Goal: Answer question/provide support: Share knowledge or assist other users

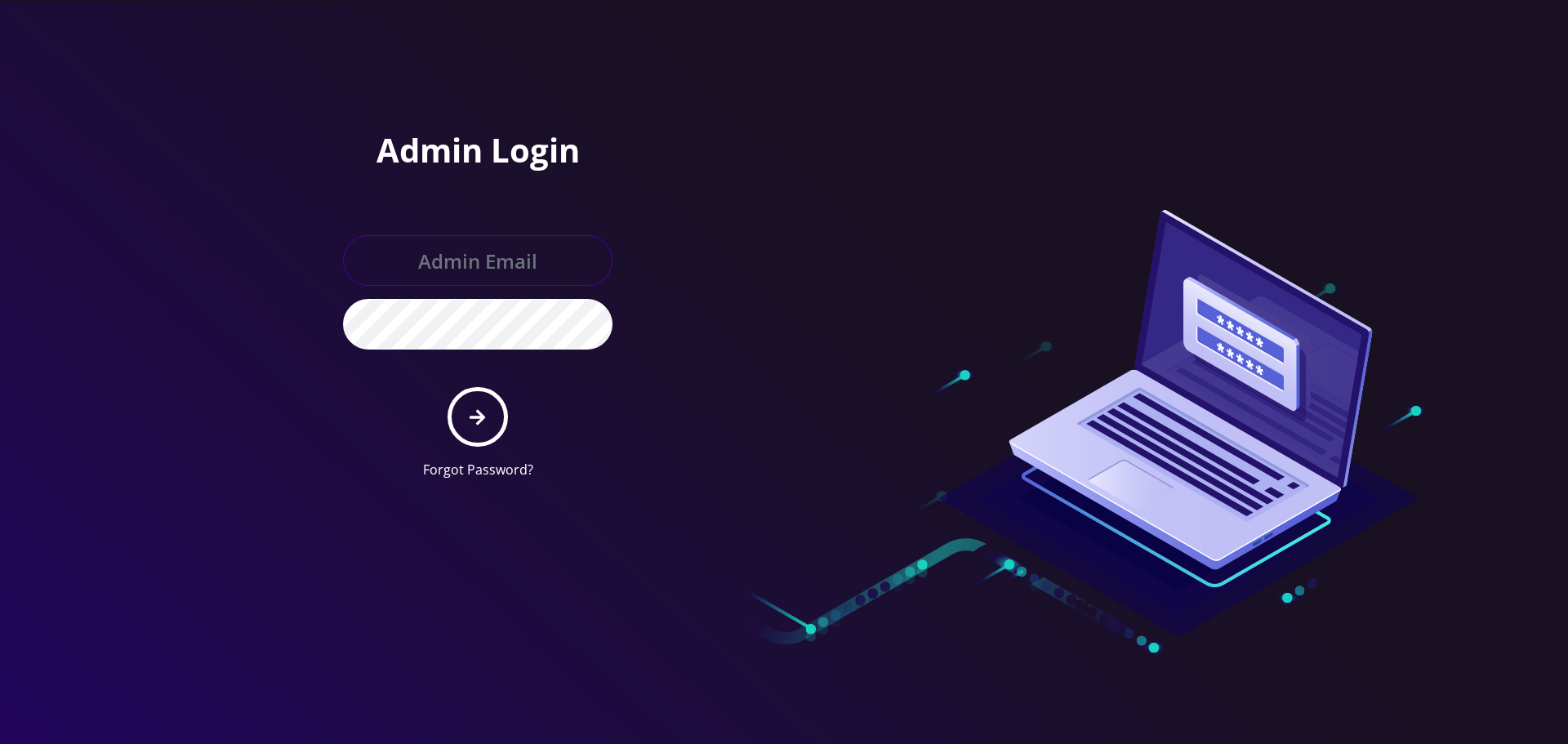
type input "[EMAIL_ADDRESS][DOMAIN_NAME]"
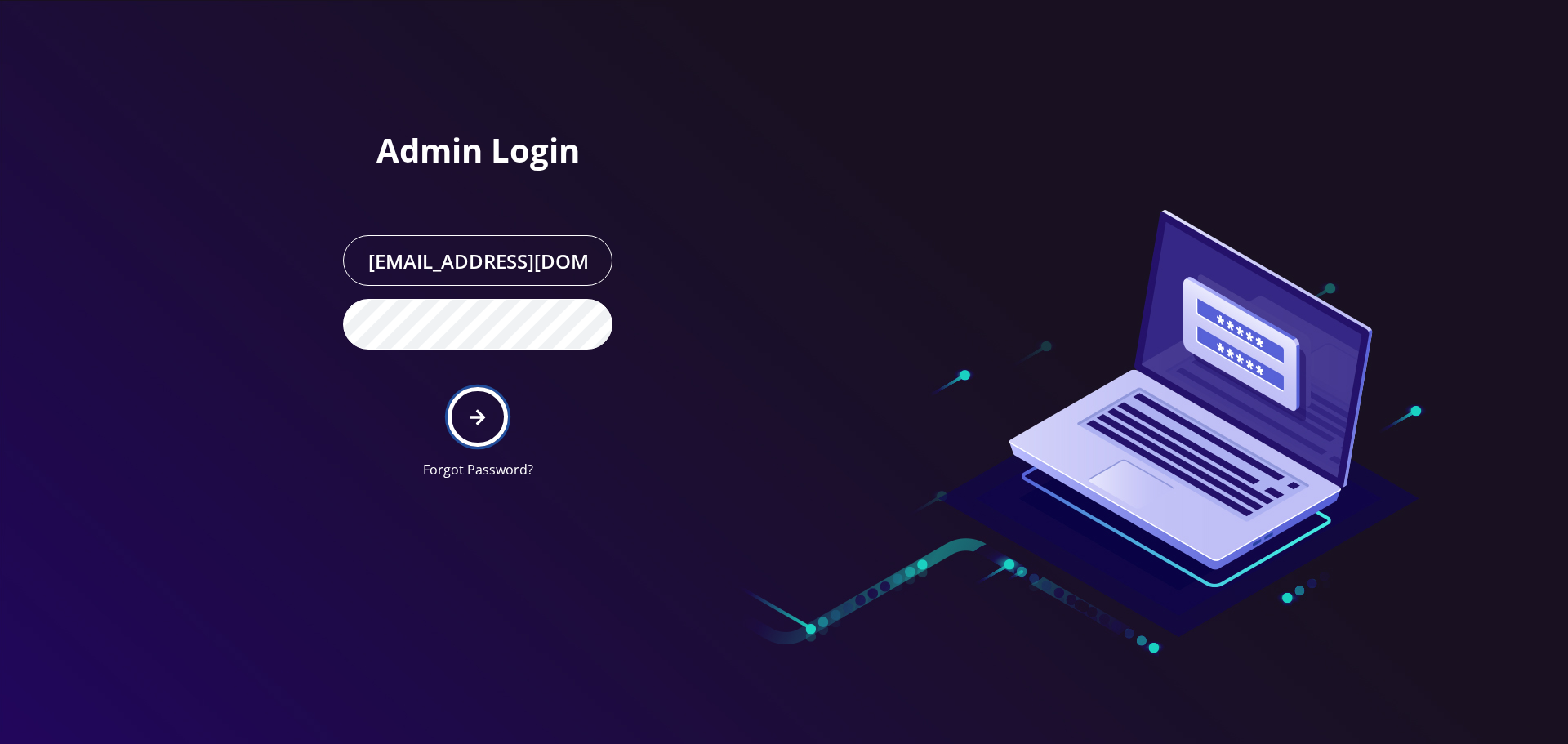
click at [476, 420] on icon "submit" at bounding box center [477, 417] width 15 height 18
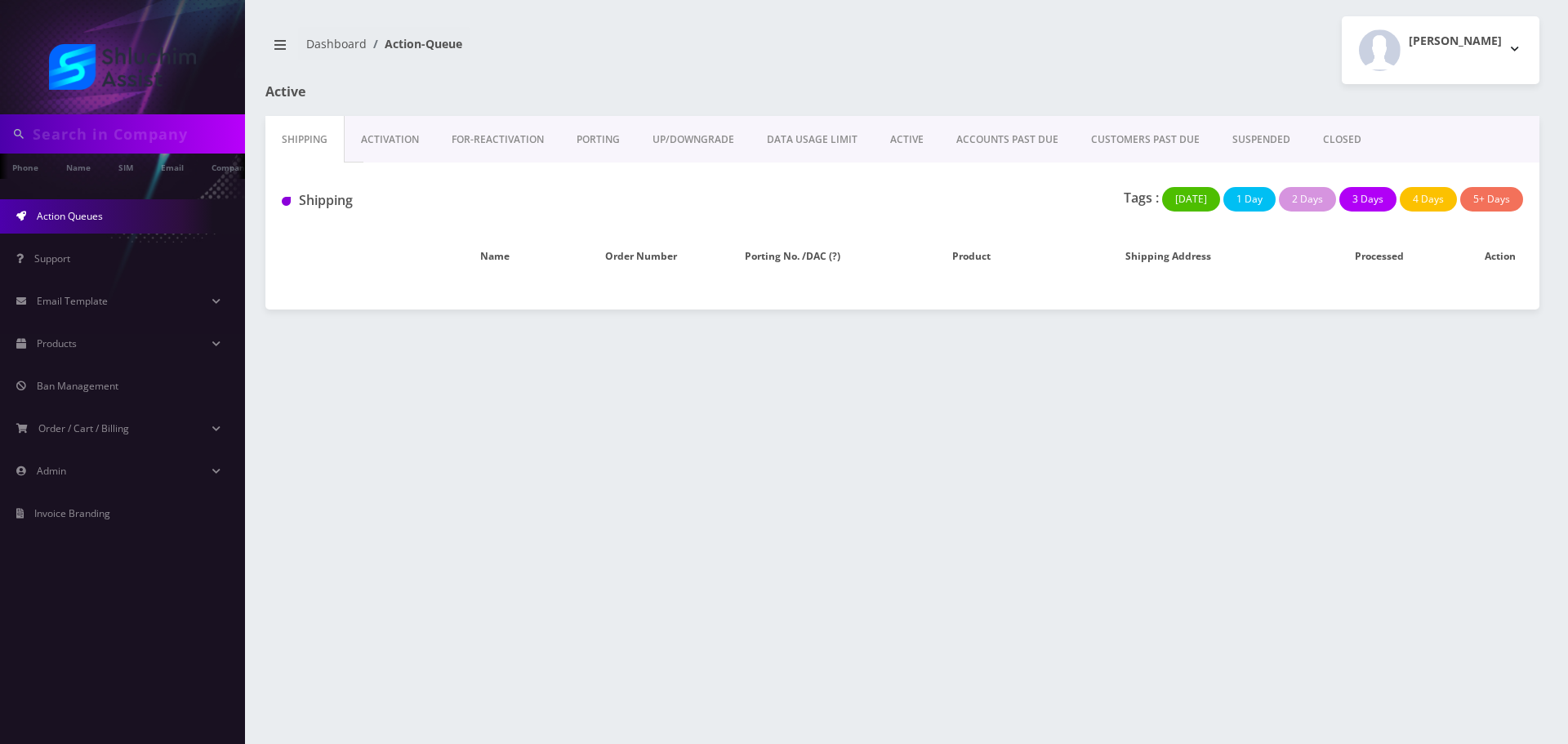
type input "nschmukler@gmail.com"
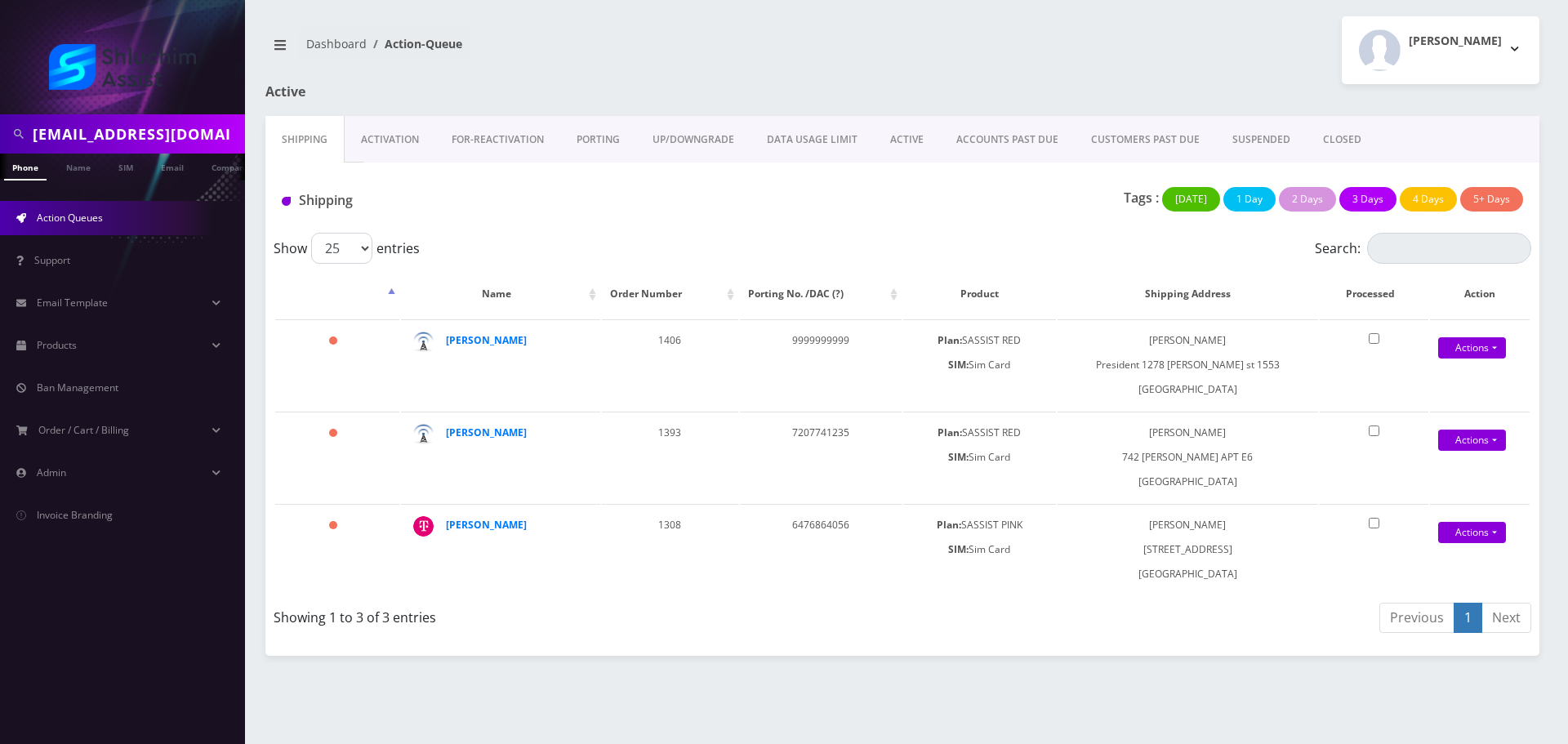
click at [975, 141] on link "ACCOUNTS PAST DUE" at bounding box center [1007, 140] width 134 height 48
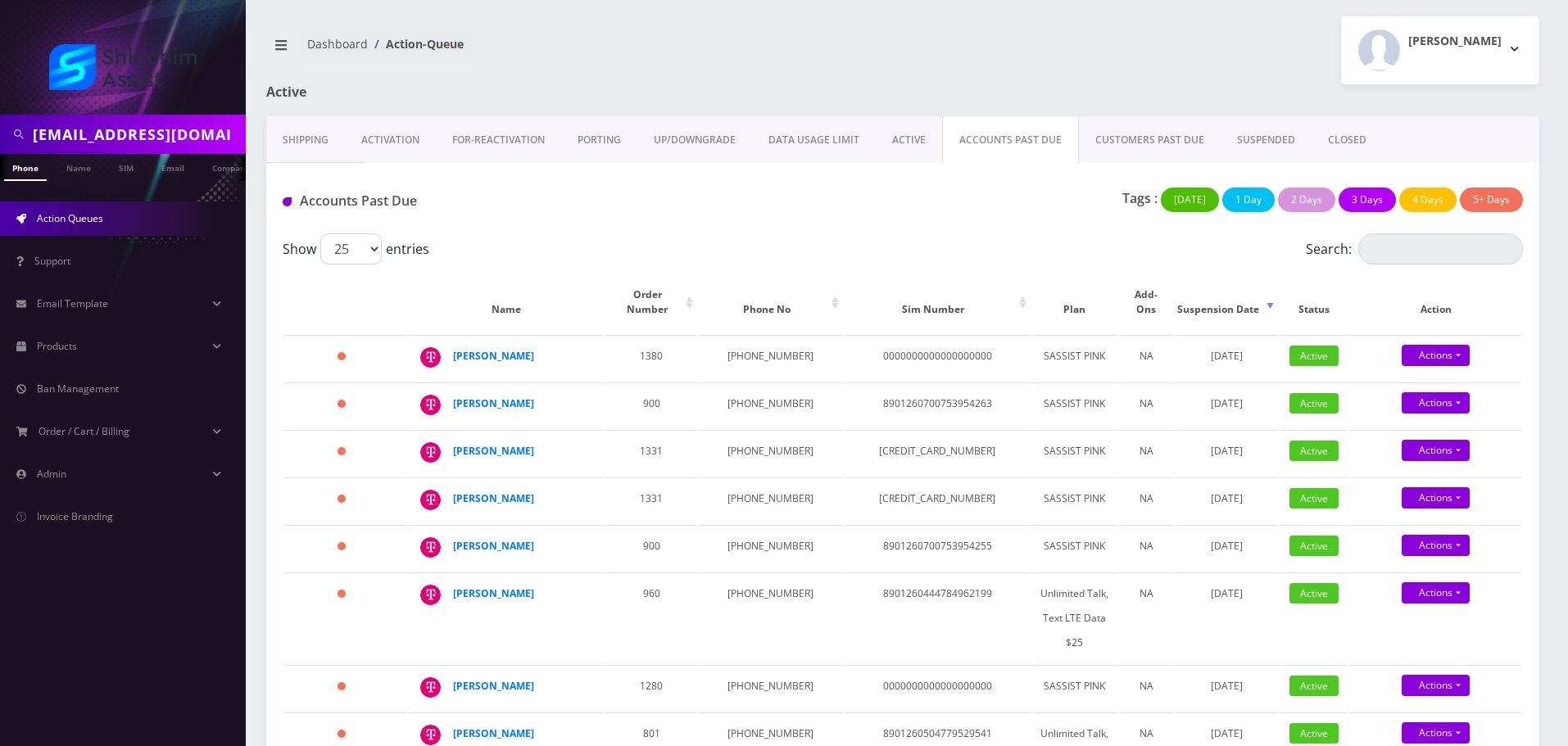
click at [109, 222] on link "Action Queues" at bounding box center [123, 219] width 246 height 34
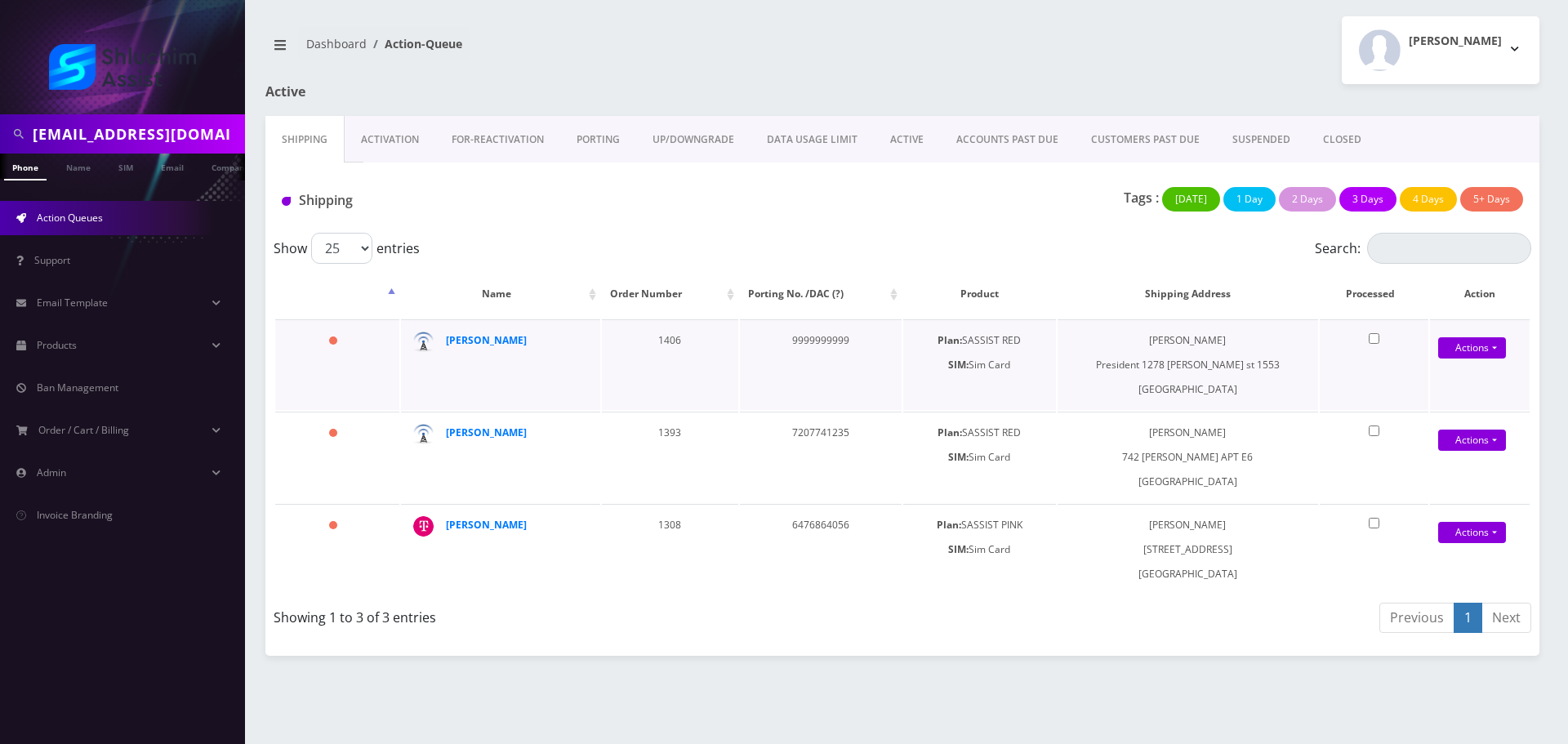
click at [759, 379] on td "9999999999" at bounding box center [821, 364] width 162 height 91
click at [974, 141] on link "ACCOUNTS PAST DUE" at bounding box center [1007, 140] width 134 height 48
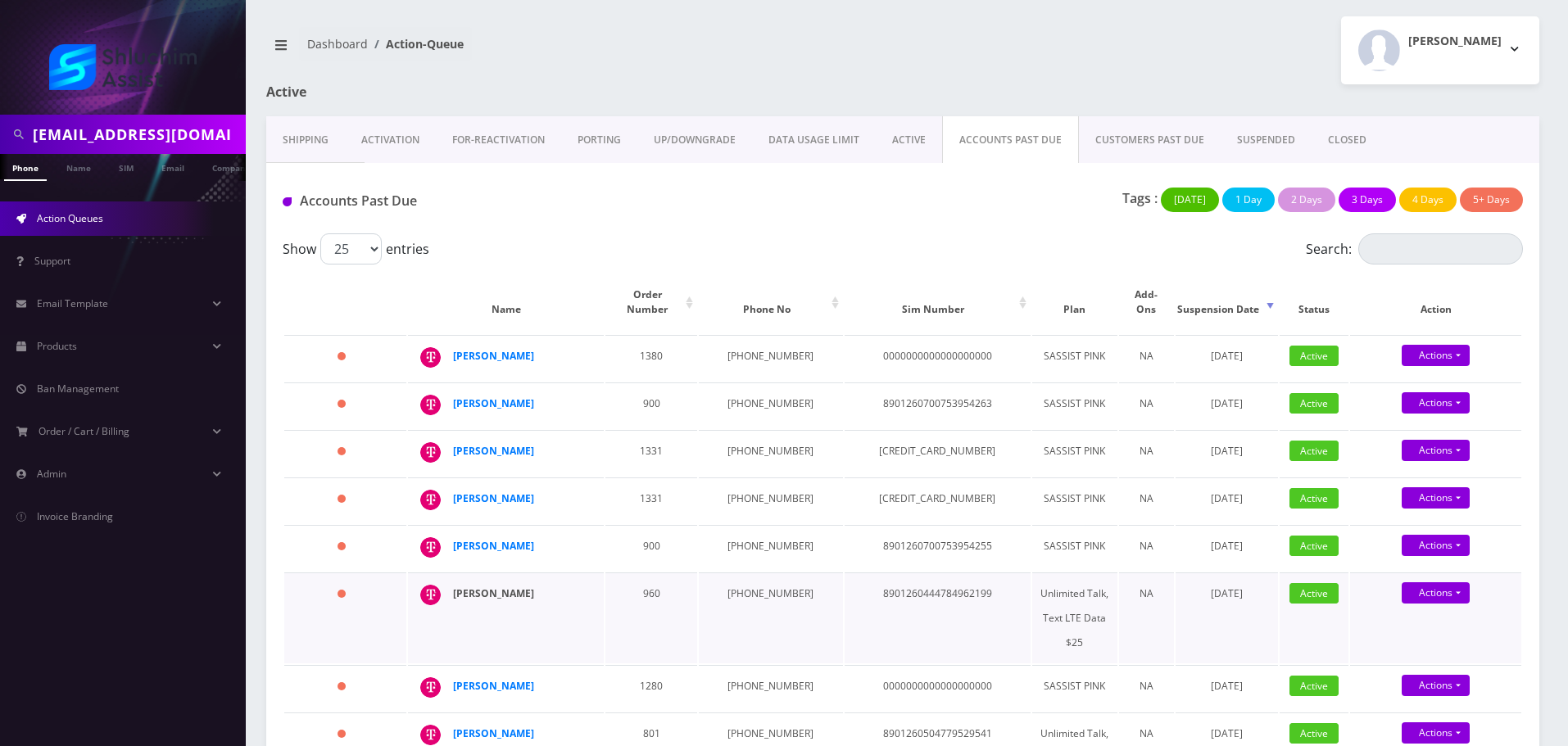
drag, startPoint x: 566, startPoint y: 624, endPoint x: 454, endPoint y: 625, distance: 112.0
click at [454, 606] on div "Yisroel Liberow" at bounding box center [516, 594] width 125 height 25
click at [562, 606] on div "Yisroel Liberow" at bounding box center [516, 594] width 125 height 25
click at [735, 621] on td "347-247-1261" at bounding box center [771, 618] width 143 height 91
drag, startPoint x: 719, startPoint y: 621, endPoint x: 791, endPoint y: 622, distance: 72.0
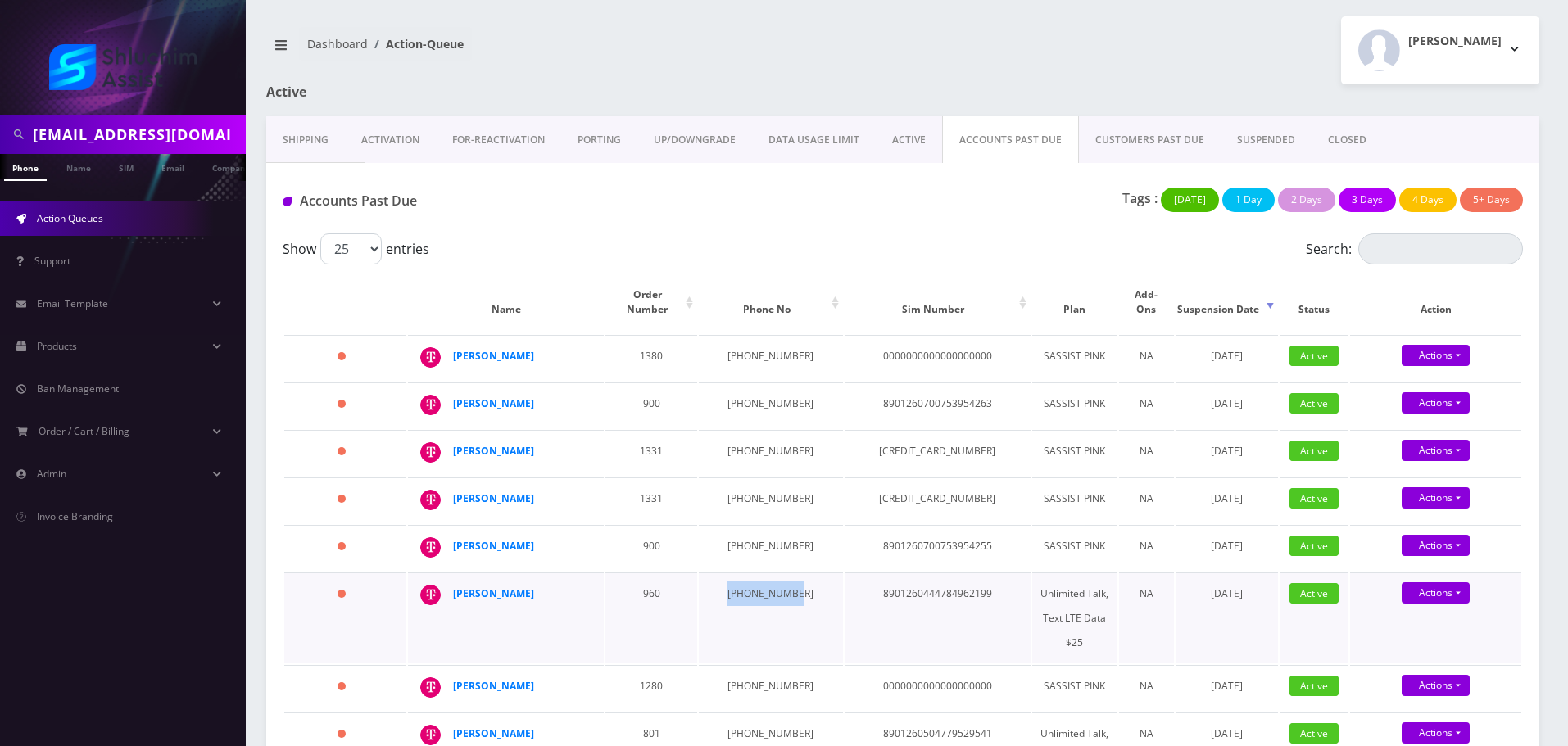
click at [791, 622] on td "[PHONE_NUMBER]" at bounding box center [771, 618] width 143 height 91
copy td "[PHONE_NUMBER]"
click at [772, 571] on td "929-563-8415" at bounding box center [771, 548] width 143 height 46
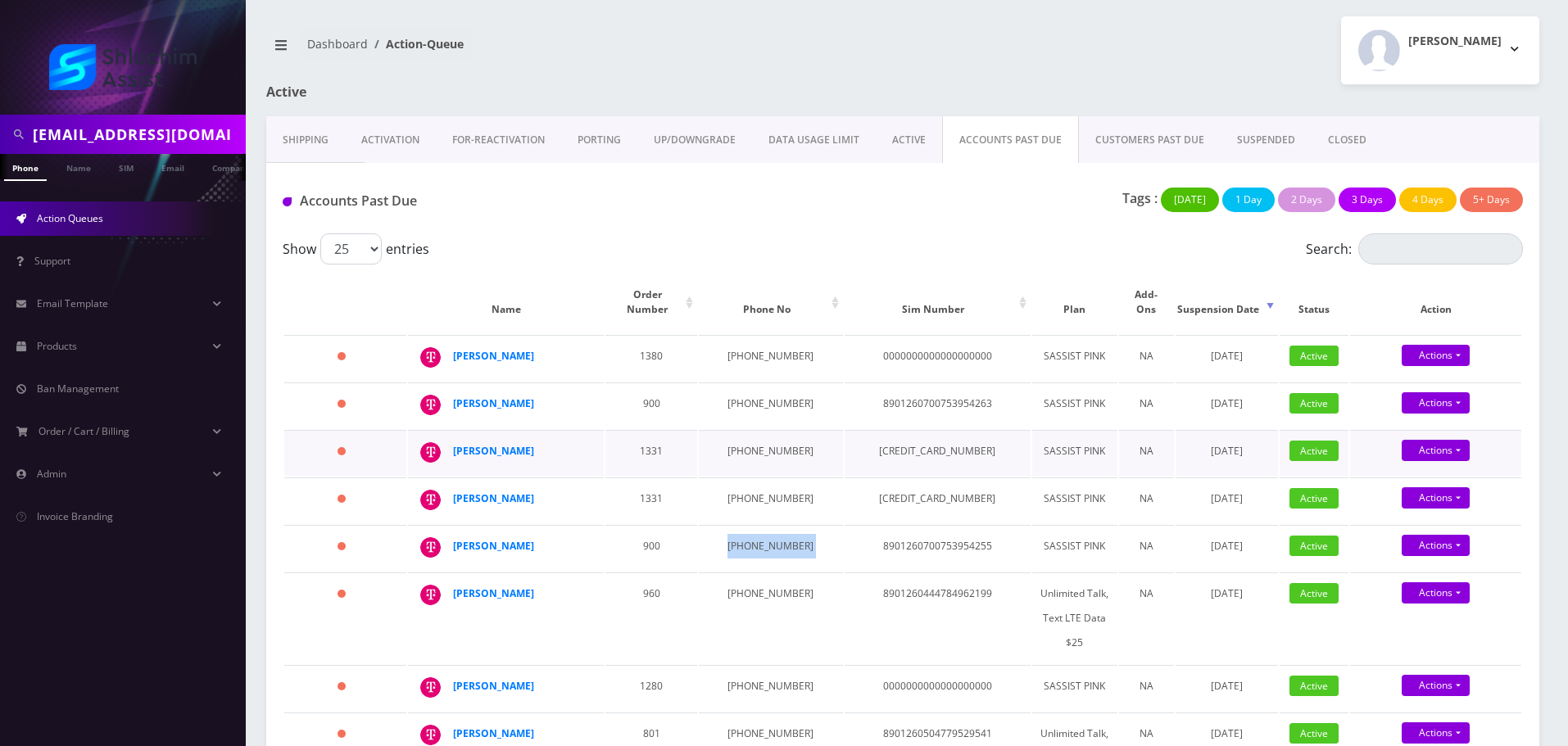
copy td "929-563-8415"
click at [733, 503] on td "941-999-0566" at bounding box center [771, 501] width 143 height 46
copy td "941-999-0566"
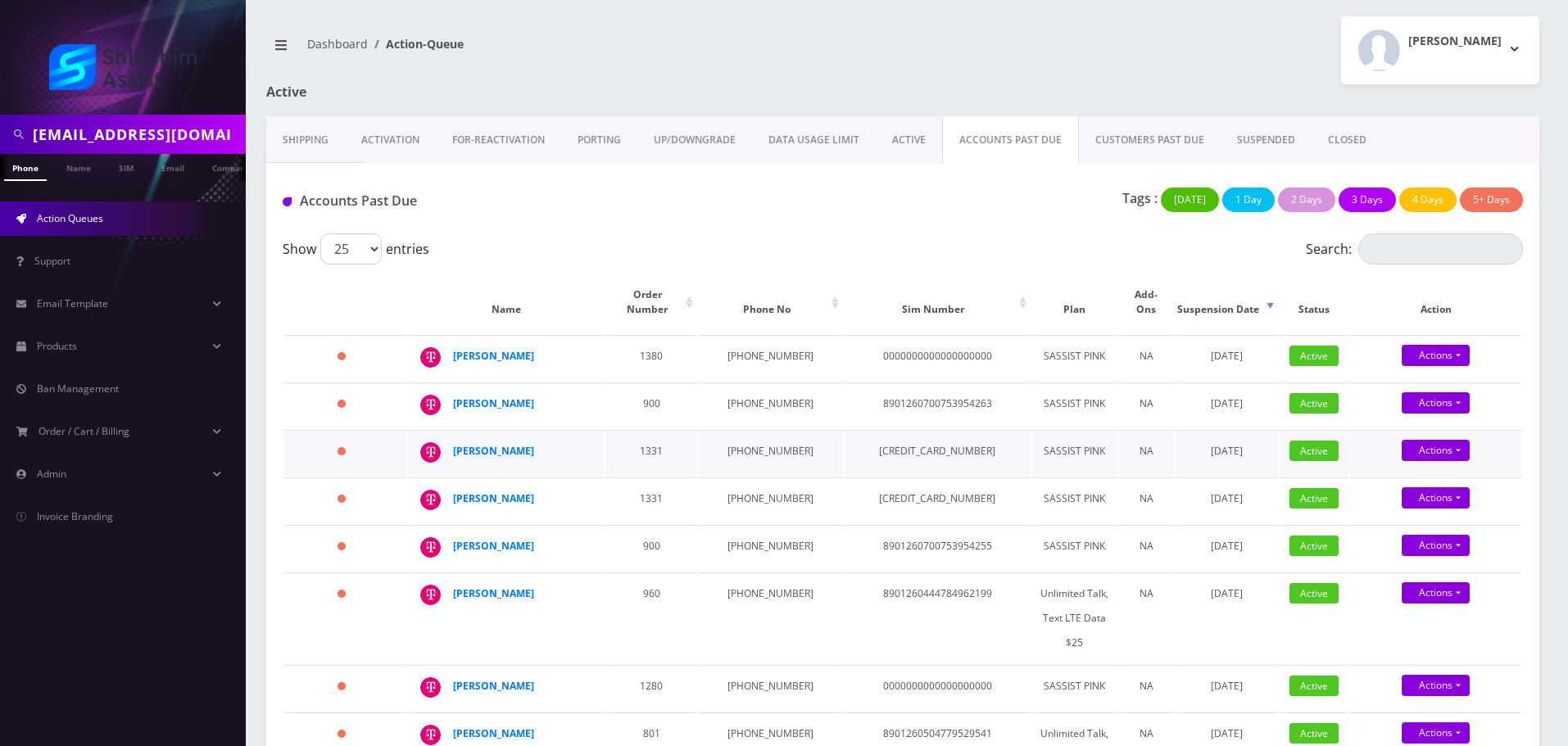
click at [749, 440] on td "941-999-7869" at bounding box center [771, 453] width 143 height 46
copy td "941-999-7869"
click at [757, 392] on td "929-231-4864" at bounding box center [771, 405] width 143 height 46
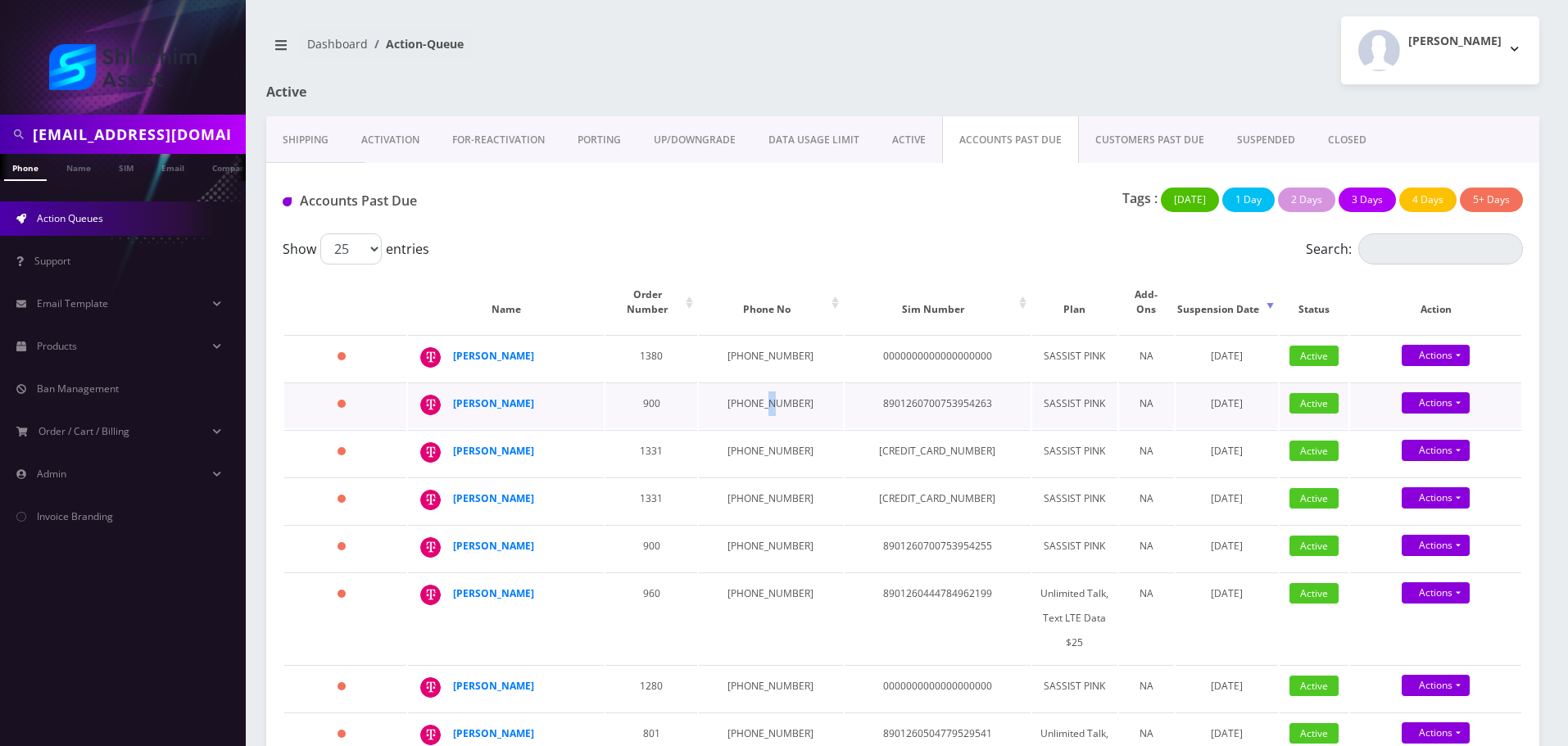
click at [757, 392] on td "929-231-4864" at bounding box center [771, 405] width 143 height 46
click at [741, 342] on td "[PHONE_NUMBER]" at bounding box center [771, 358] width 143 height 46
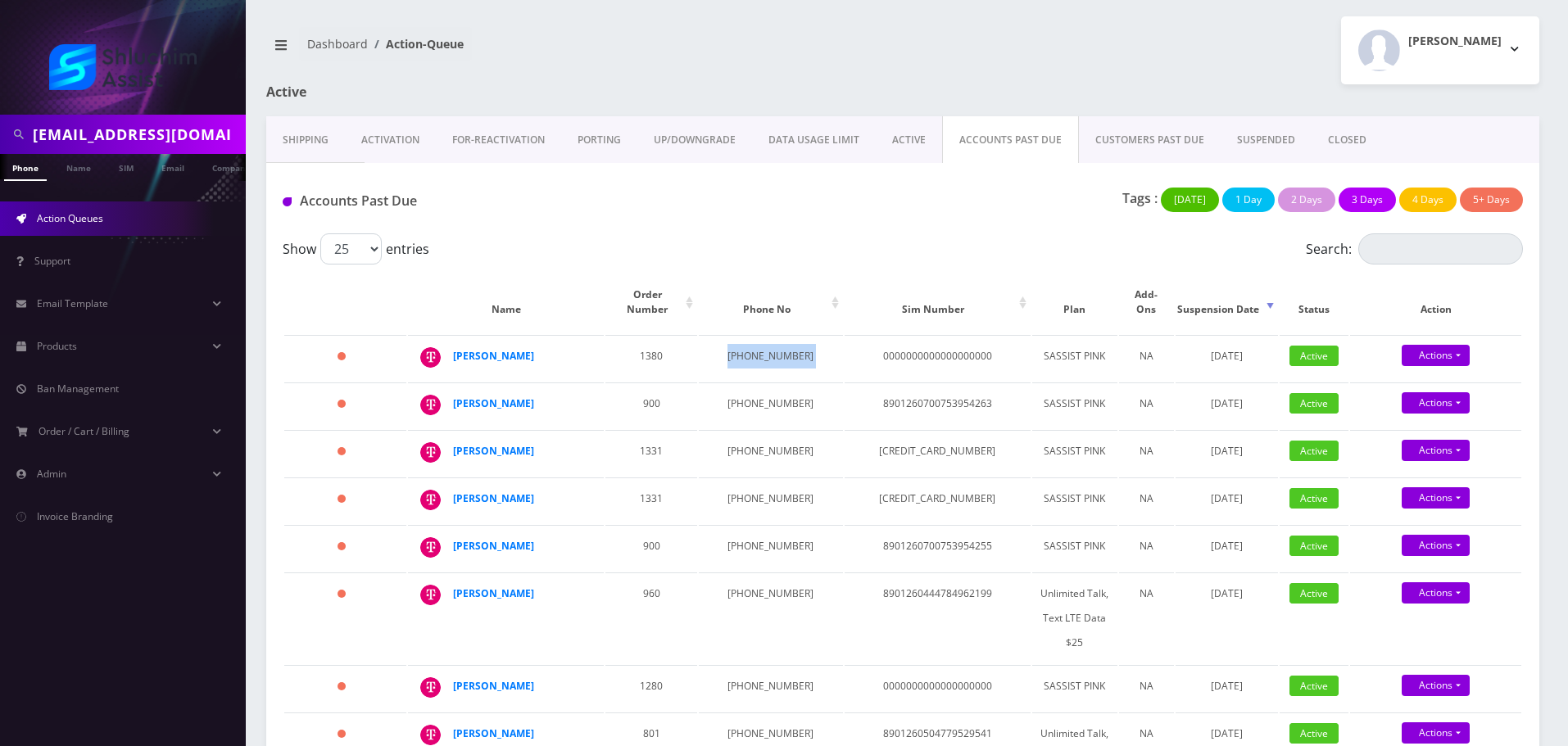
copy td "[PHONE_NUMBER]"
click at [759, 395] on td "929-231-4864" at bounding box center [771, 405] width 143 height 46
copy td "929-231-4864"
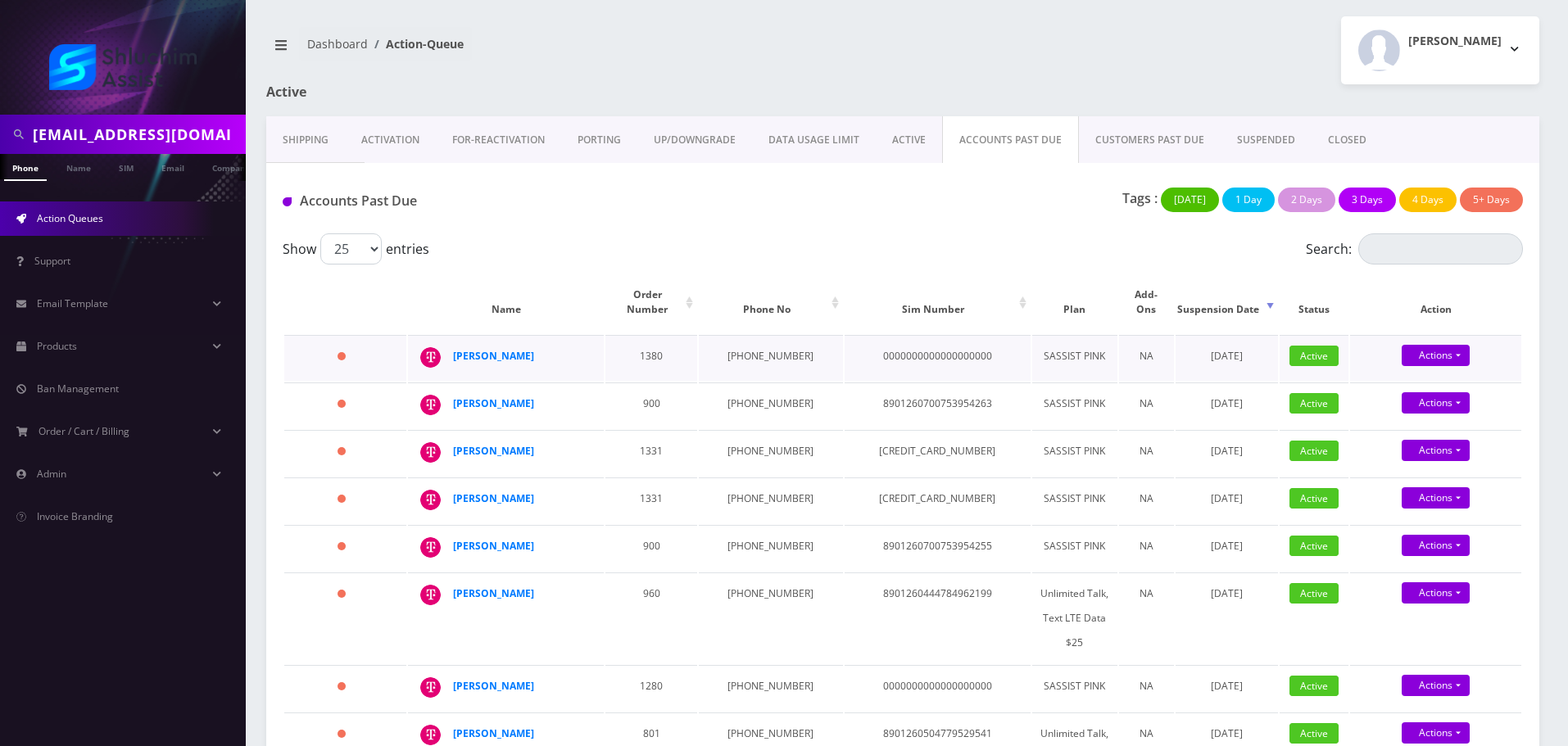
click at [732, 359] on td "[PHONE_NUMBER]" at bounding box center [771, 358] width 143 height 46
click at [740, 351] on td "[PHONE_NUMBER]" at bounding box center [771, 358] width 143 height 46
copy td "[PHONE_NUMBER]"
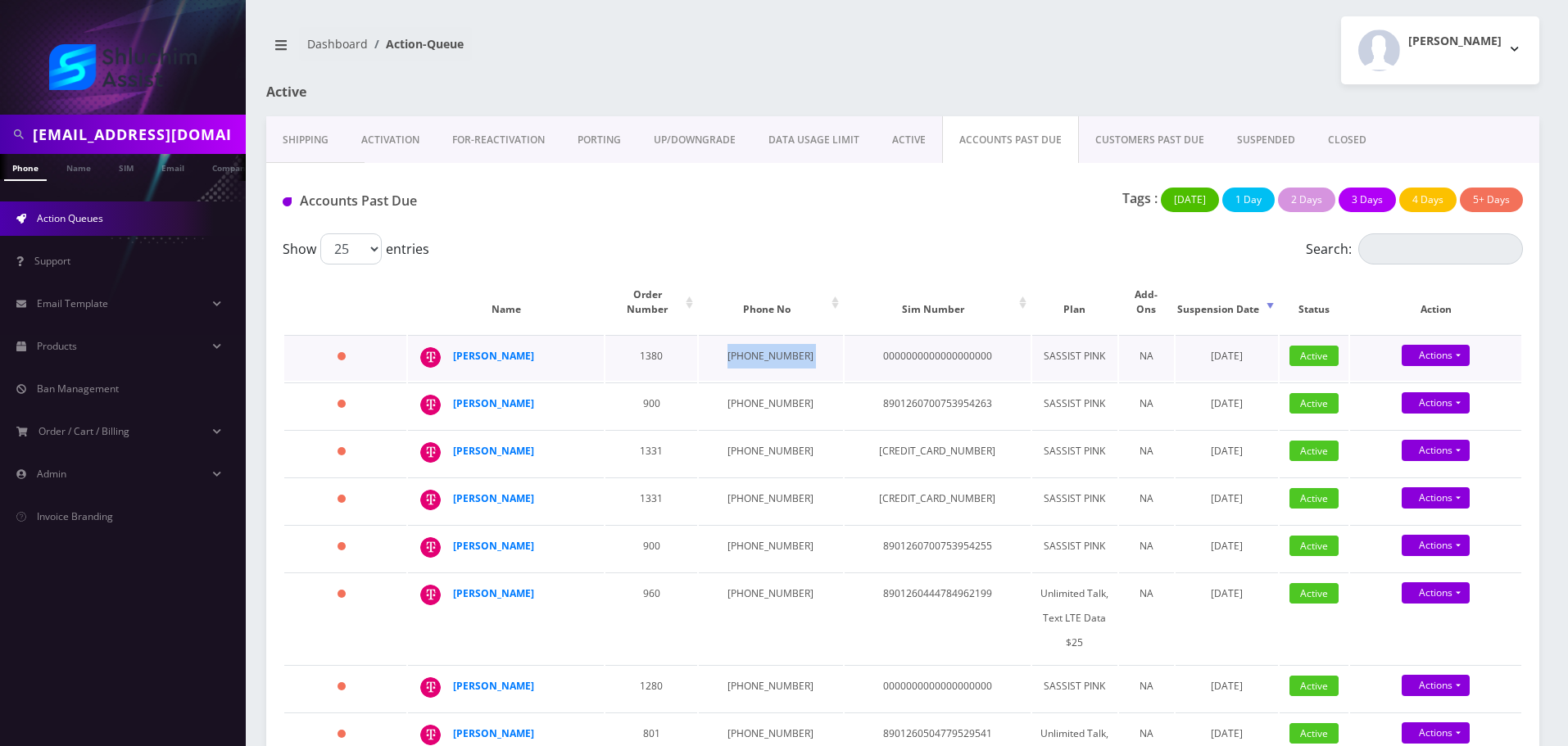
drag, startPoint x: 549, startPoint y: 341, endPoint x: 447, endPoint y: 341, distance: 102.0
click at [446, 345] on td "[PERSON_NAME]" at bounding box center [505, 358] width 195 height 46
copy div "[PERSON_NAME]"
drag, startPoint x: 563, startPoint y: 398, endPoint x: 454, endPoint y: 393, distance: 109.1
click at [454, 393] on div "Mendel Shusterman" at bounding box center [516, 404] width 125 height 25
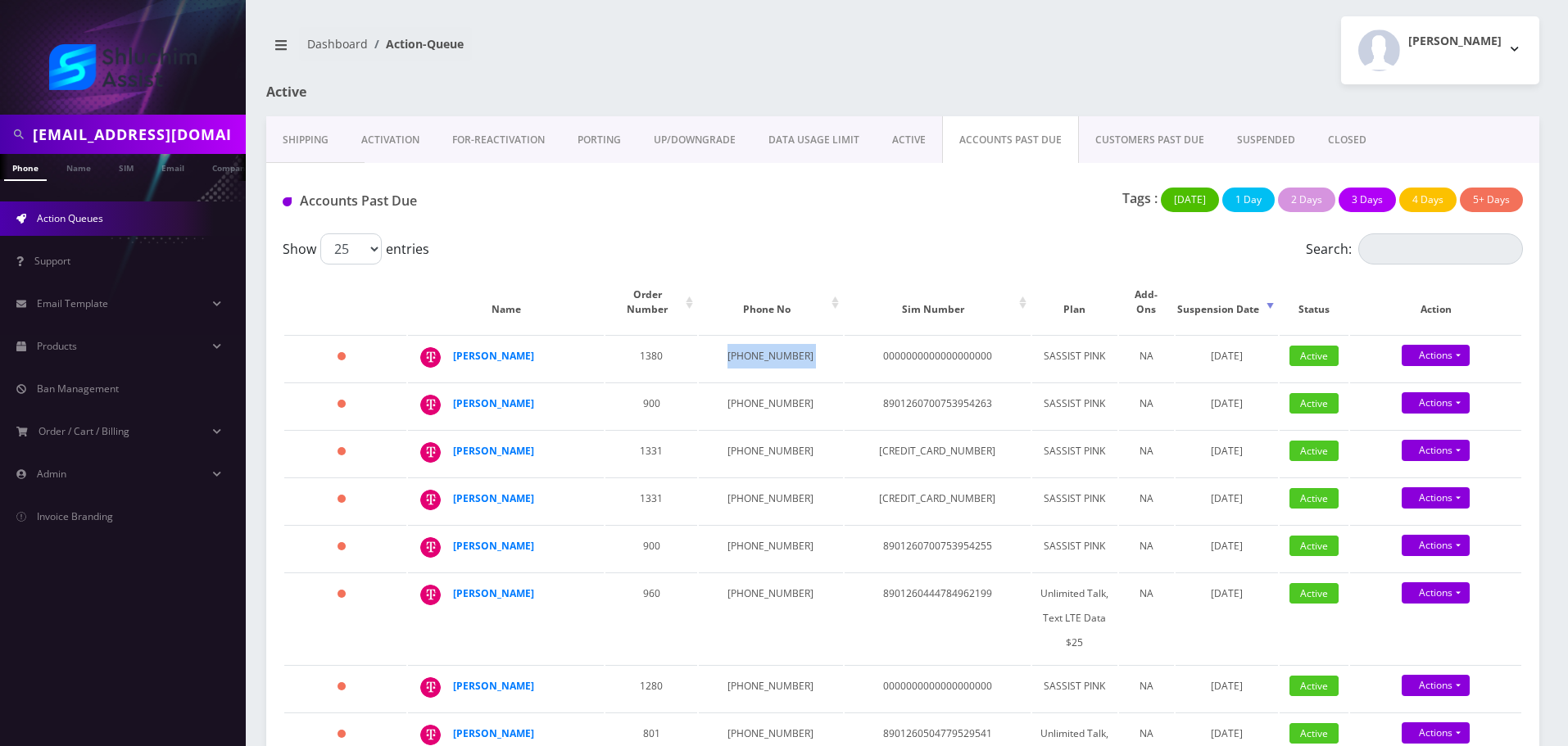
copy strong "Mendel Shusterman"
drag, startPoint x: 539, startPoint y: 460, endPoint x: 454, endPoint y: 439, distance: 87.6
click at [454, 440] on div "Menachem Mendel Jacobson" at bounding box center [516, 452] width 125 height 25
copy strong "Menachem Mendel Jacobson"
drag, startPoint x: 512, startPoint y: 523, endPoint x: 452, endPoint y: 501, distance: 63.9
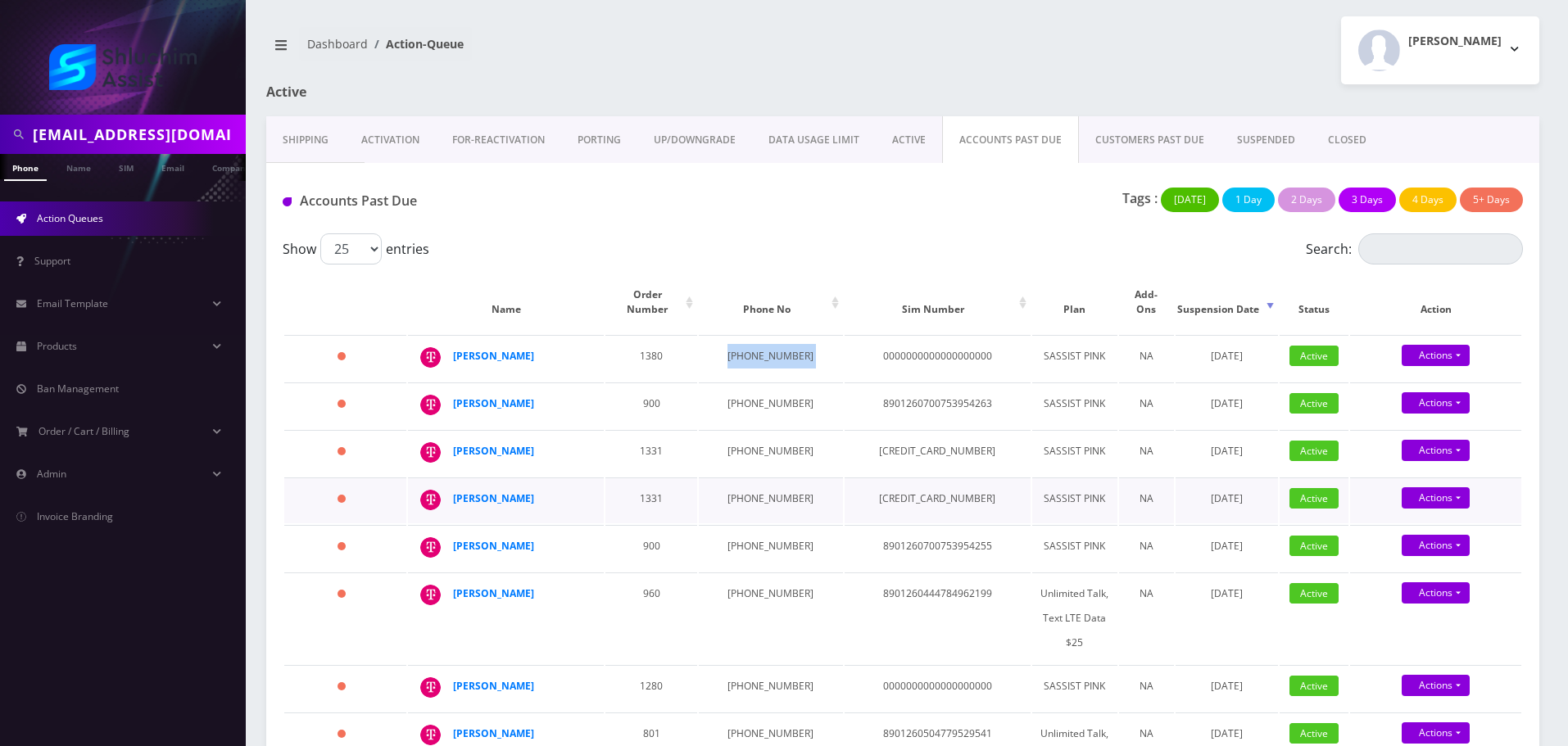
click at [452, 501] on td "Menachem Mendel Jacobson" at bounding box center [505, 501] width 195 height 46
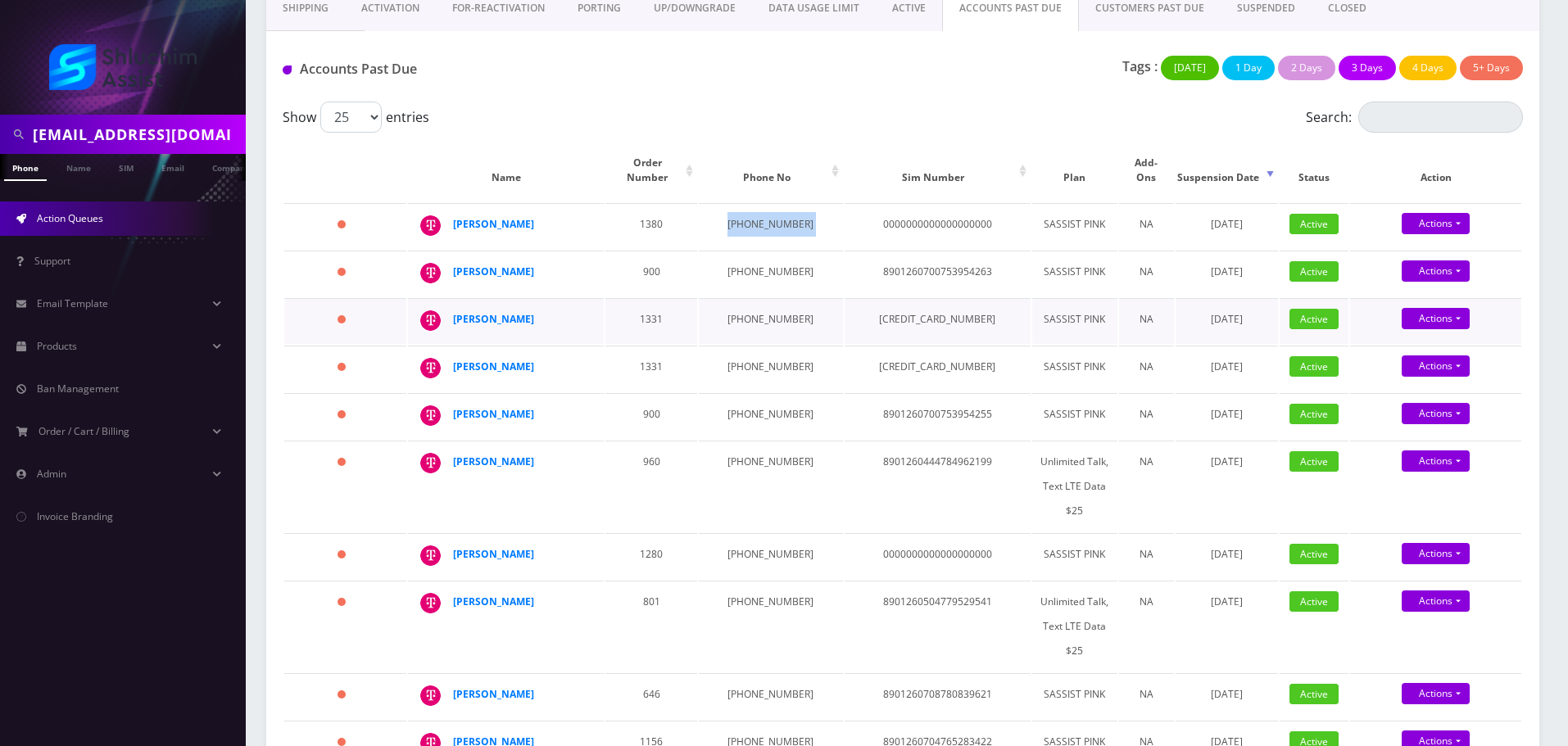
scroll to position [164, 0]
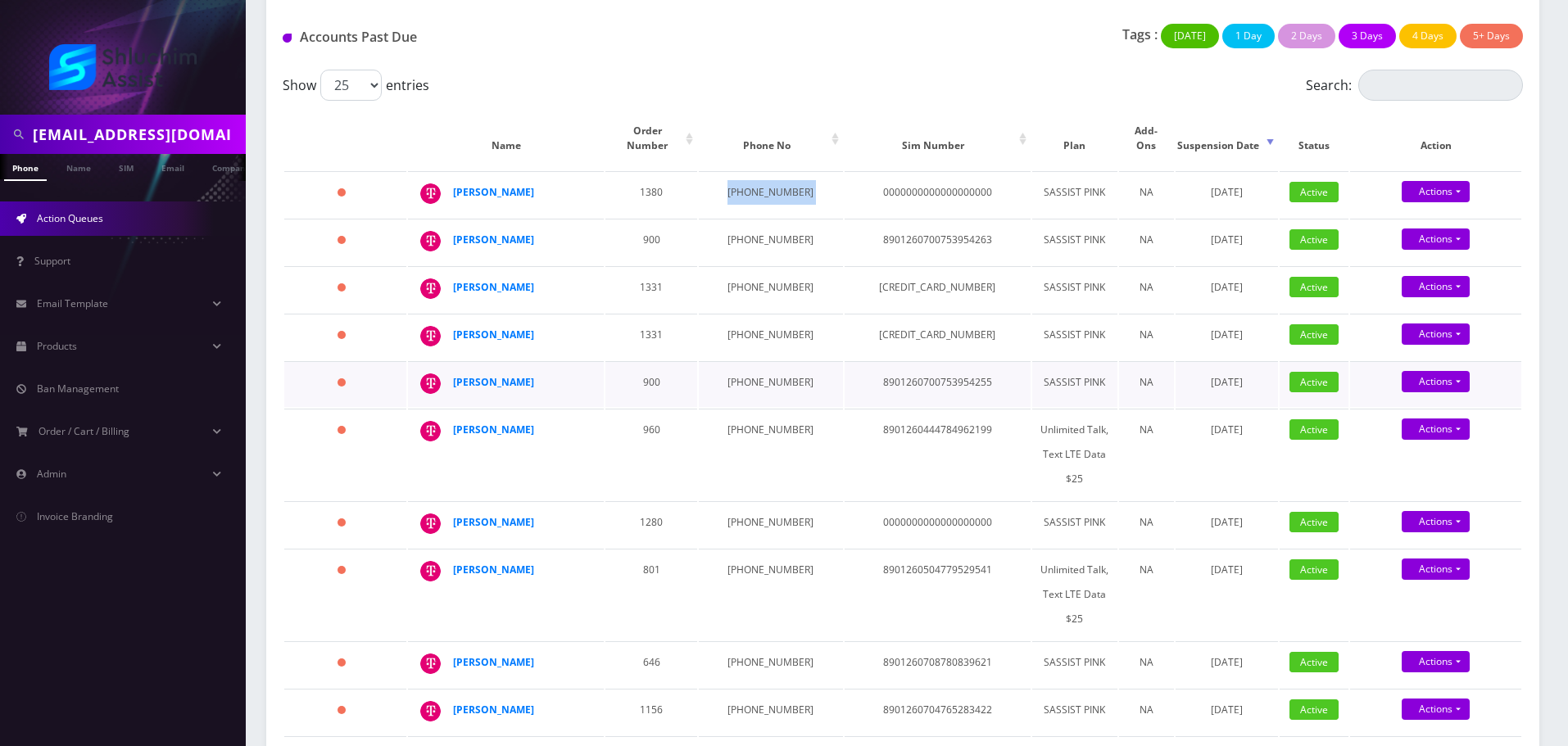
drag, startPoint x: 583, startPoint y: 409, endPoint x: 569, endPoint y: 415, distance: 15.2
click at [569, 407] on td "Mendel Shusterman" at bounding box center [505, 384] width 195 height 46
click at [577, 395] on div "Mendel Shusterman" at bounding box center [516, 382] width 125 height 25
drag, startPoint x: 581, startPoint y: 406, endPoint x: 572, endPoint y: 412, distance: 10.8
click at [572, 407] on td "Mendel Shusterman" at bounding box center [505, 384] width 195 height 46
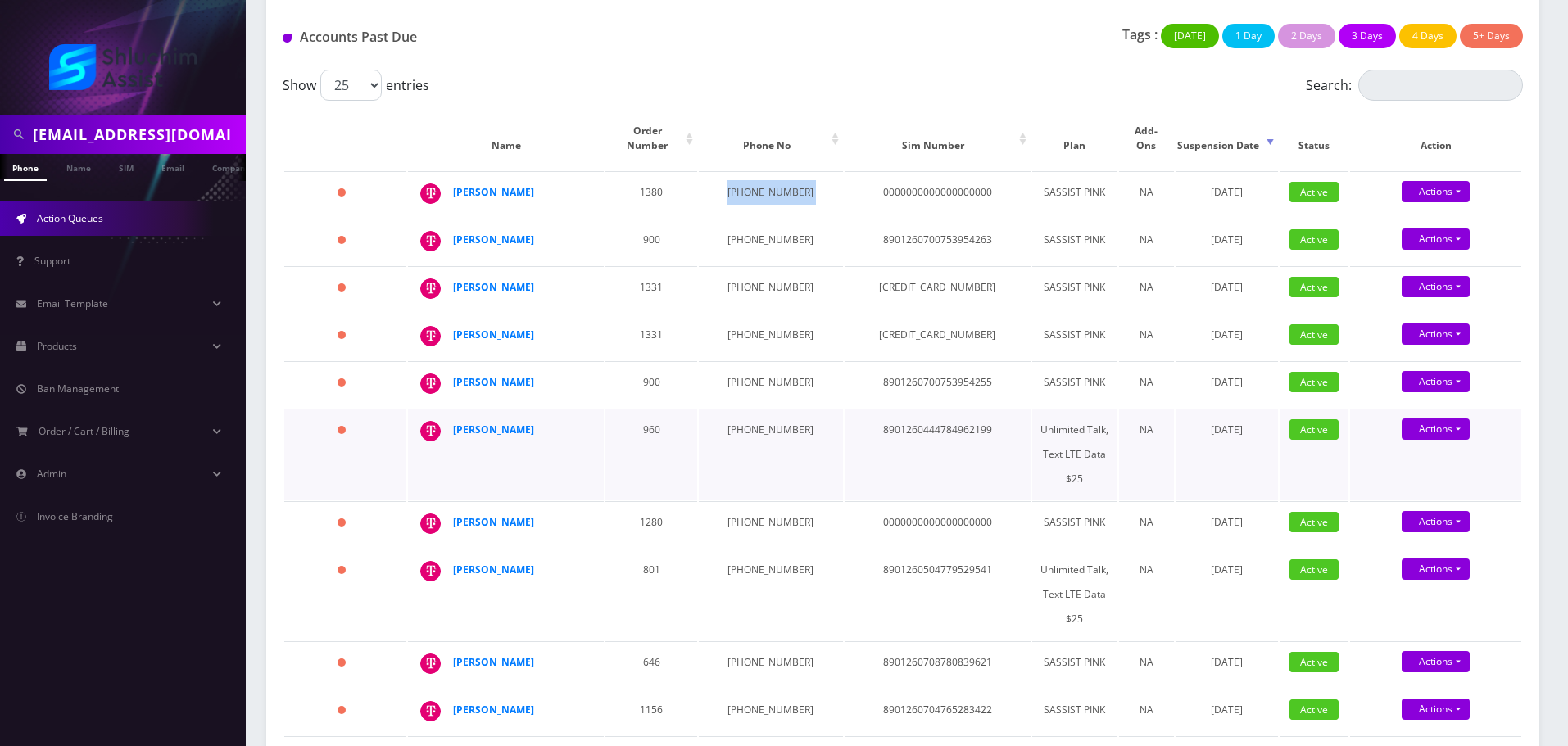
drag, startPoint x: 542, startPoint y: 459, endPoint x: 449, endPoint y: 463, distance: 93.1
click at [449, 463] on td "Yisroel Liberow" at bounding box center [505, 454] width 195 height 91
click at [504, 437] on strong "Yisroel Liberow" at bounding box center [493, 429] width 81 height 14
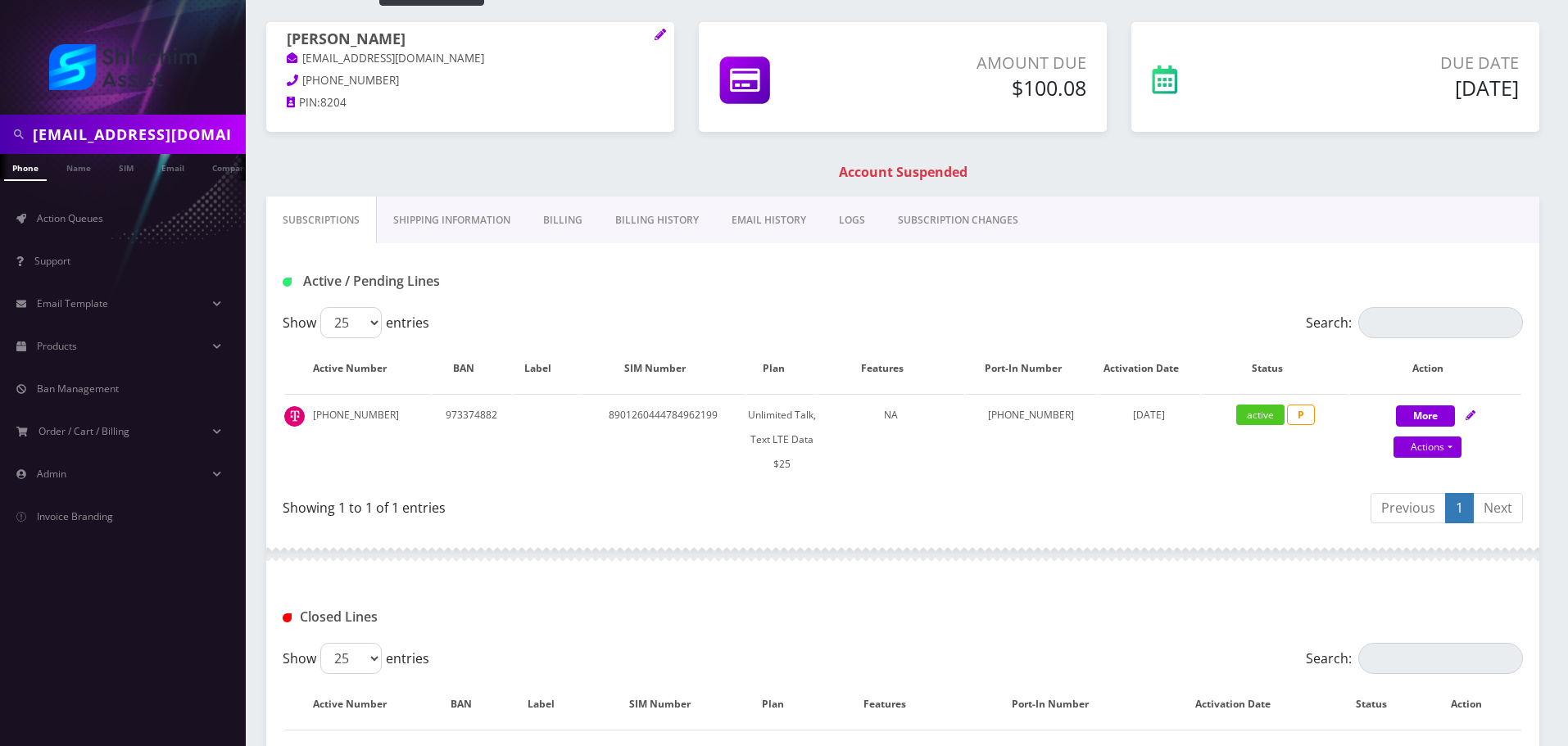
scroll to position [276, 0]
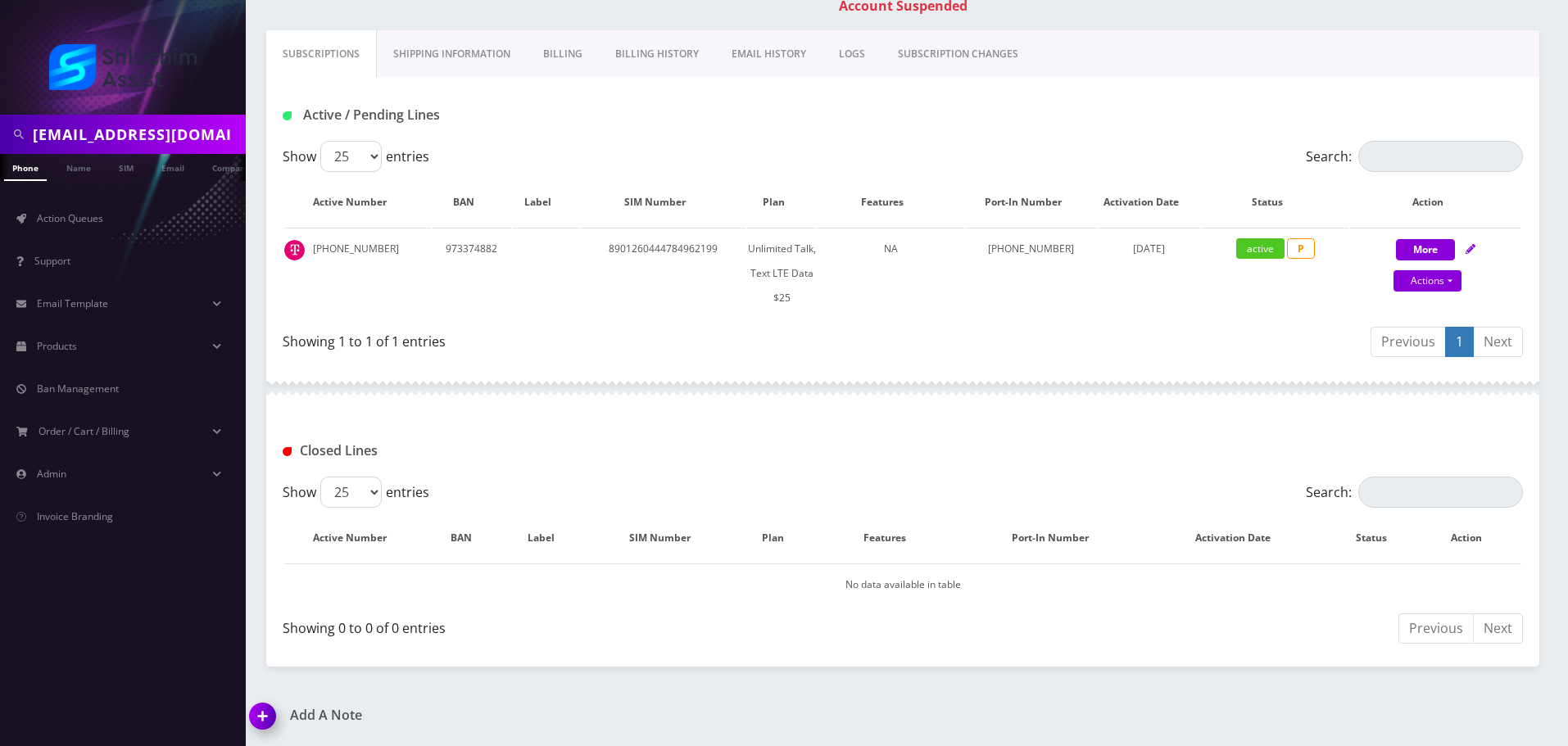
click at [207, 137] on input "nschmukler@gmail.com" at bounding box center [137, 134] width 209 height 31
paste input "menachemjake"
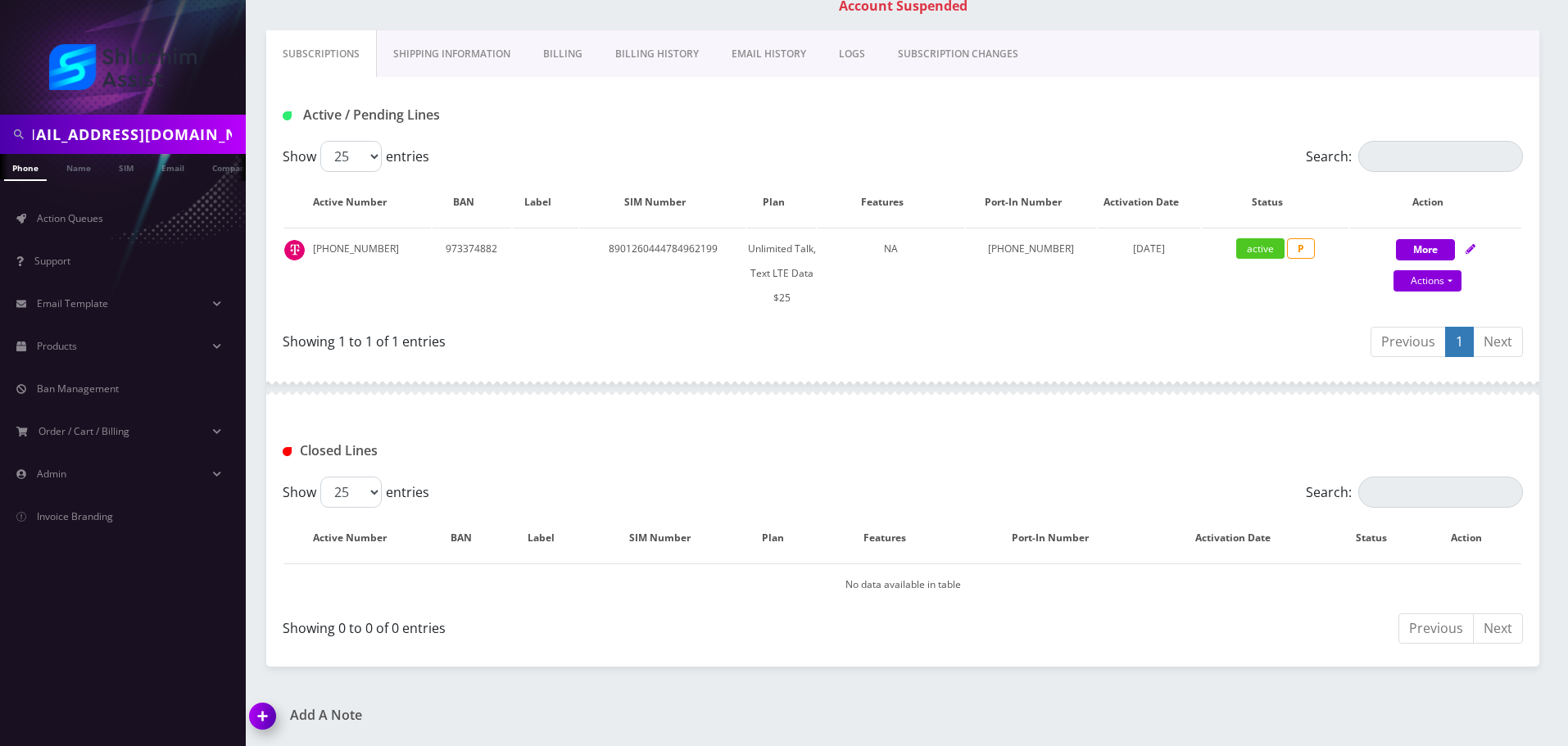
type input "[EMAIL_ADDRESS][DOMAIN_NAME]"
click at [170, 173] on link "Email" at bounding box center [173, 167] width 39 height 27
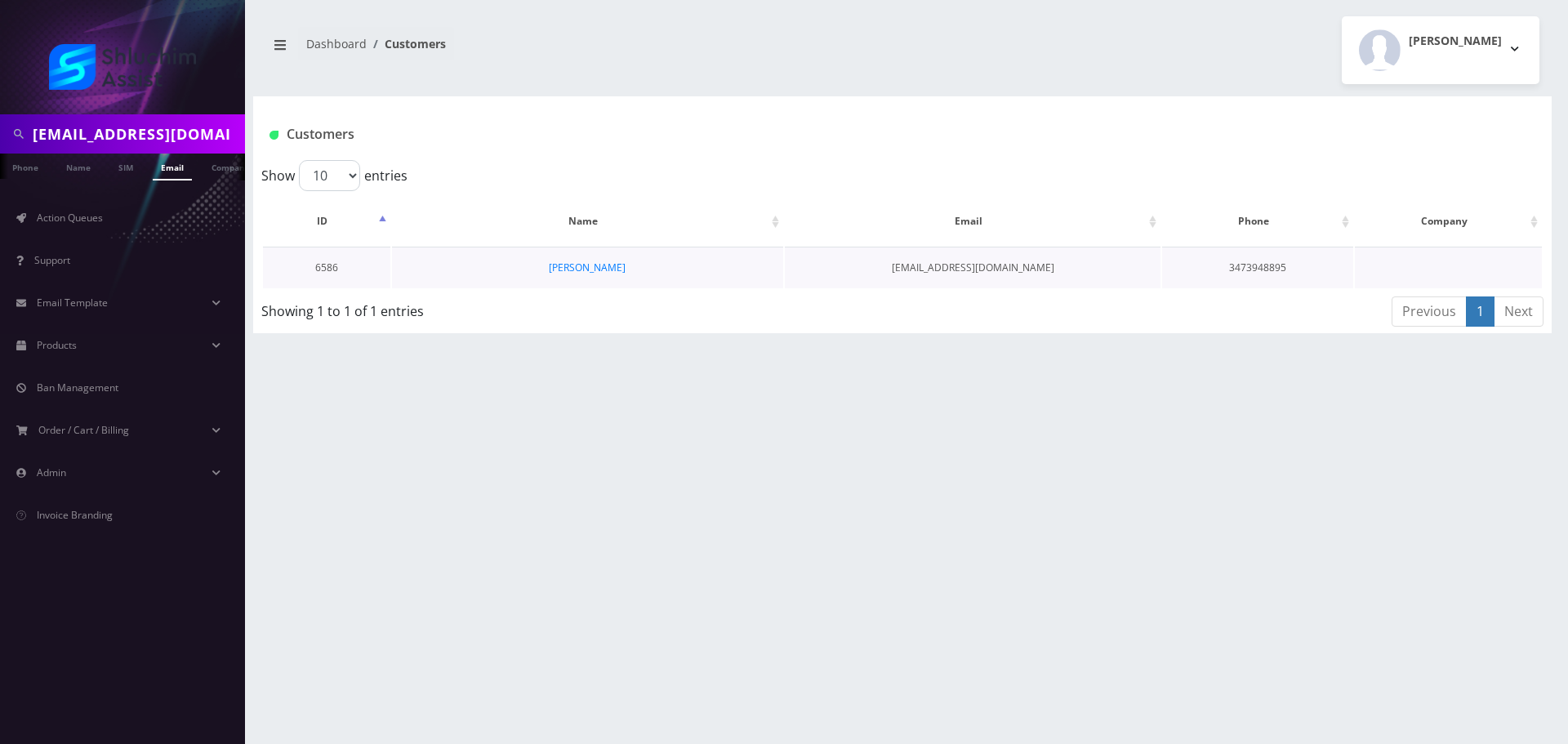
click at [618, 257] on td "[PERSON_NAME]" at bounding box center [588, 267] width 391 height 42
click at [621, 270] on link "[PERSON_NAME]" at bounding box center [587, 267] width 77 height 14
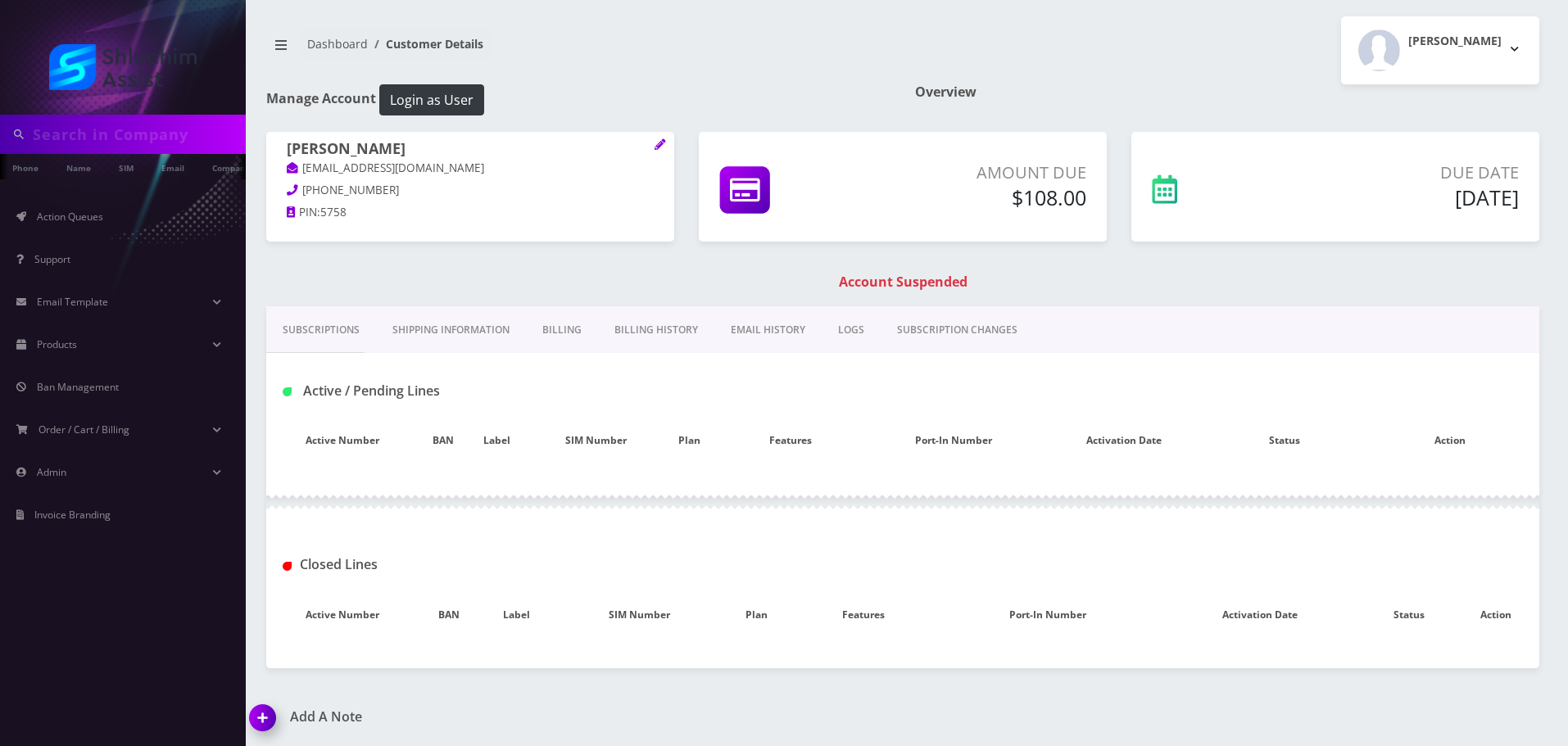
type input "[EMAIL_ADDRESS][DOMAIN_NAME]"
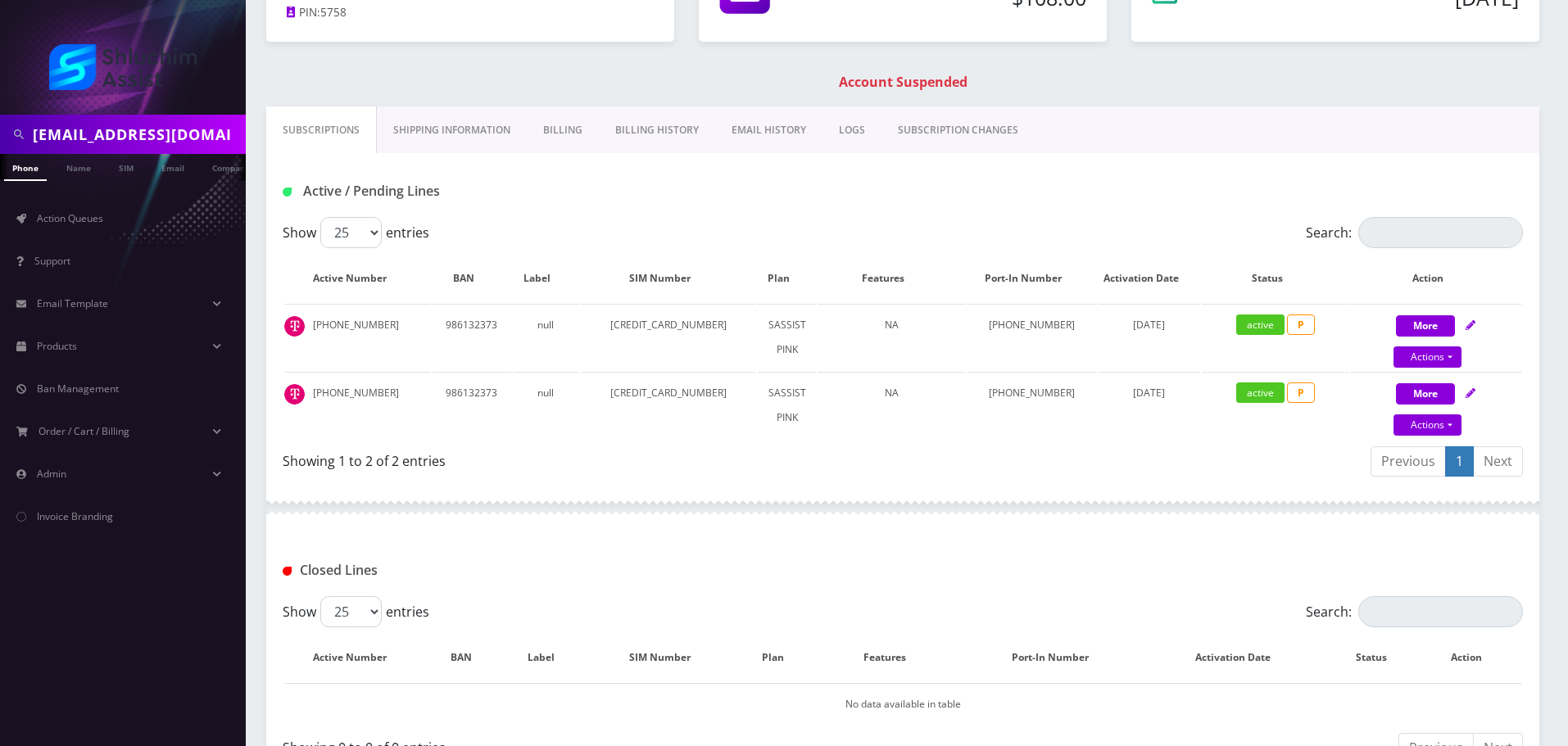
scroll to position [155, 0]
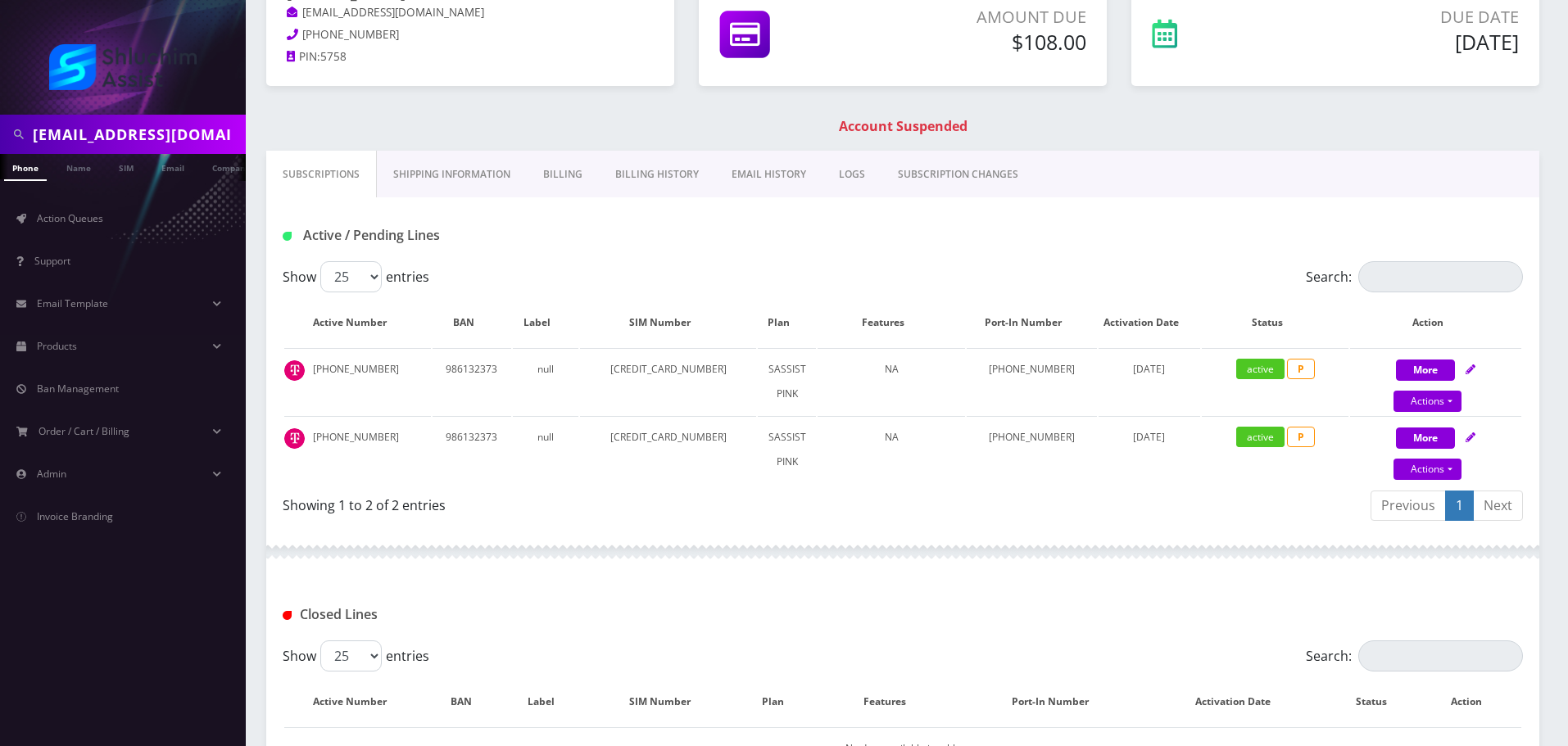
click at [582, 180] on link "Billing" at bounding box center [562, 175] width 72 height 48
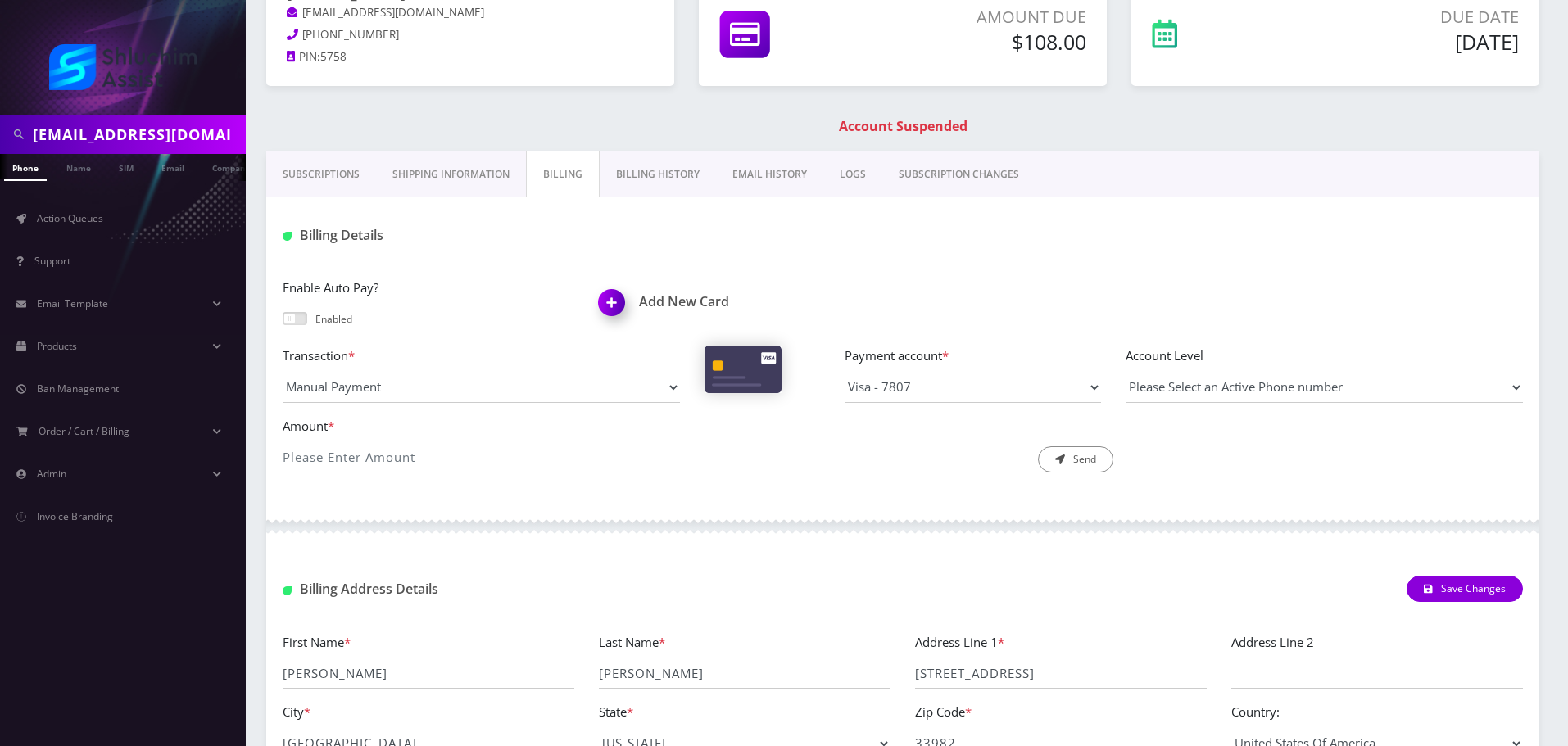
click at [344, 174] on link "Subscriptions" at bounding box center [321, 175] width 110 height 48
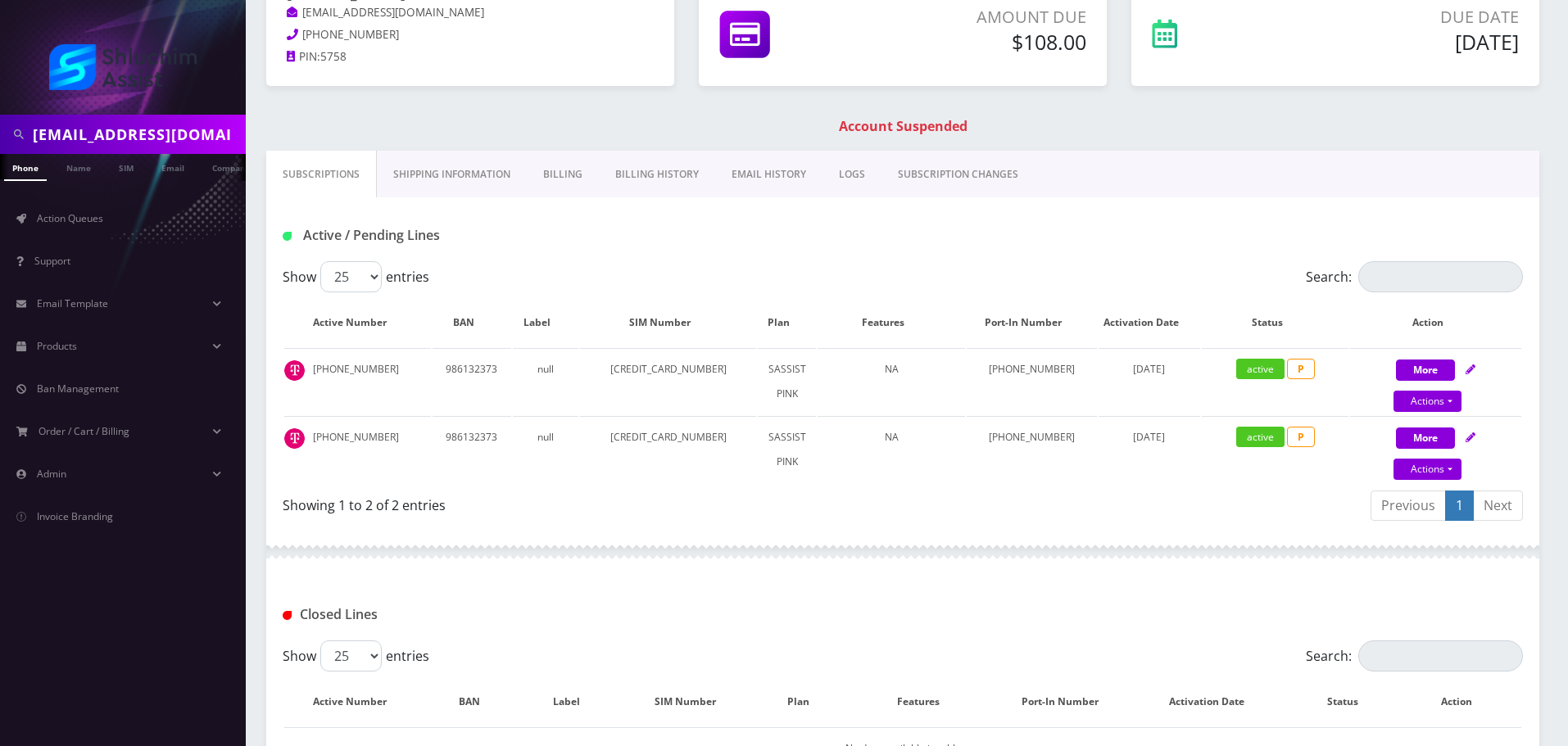
click at [767, 171] on link "EMAIL HISTORY" at bounding box center [769, 175] width 108 height 48
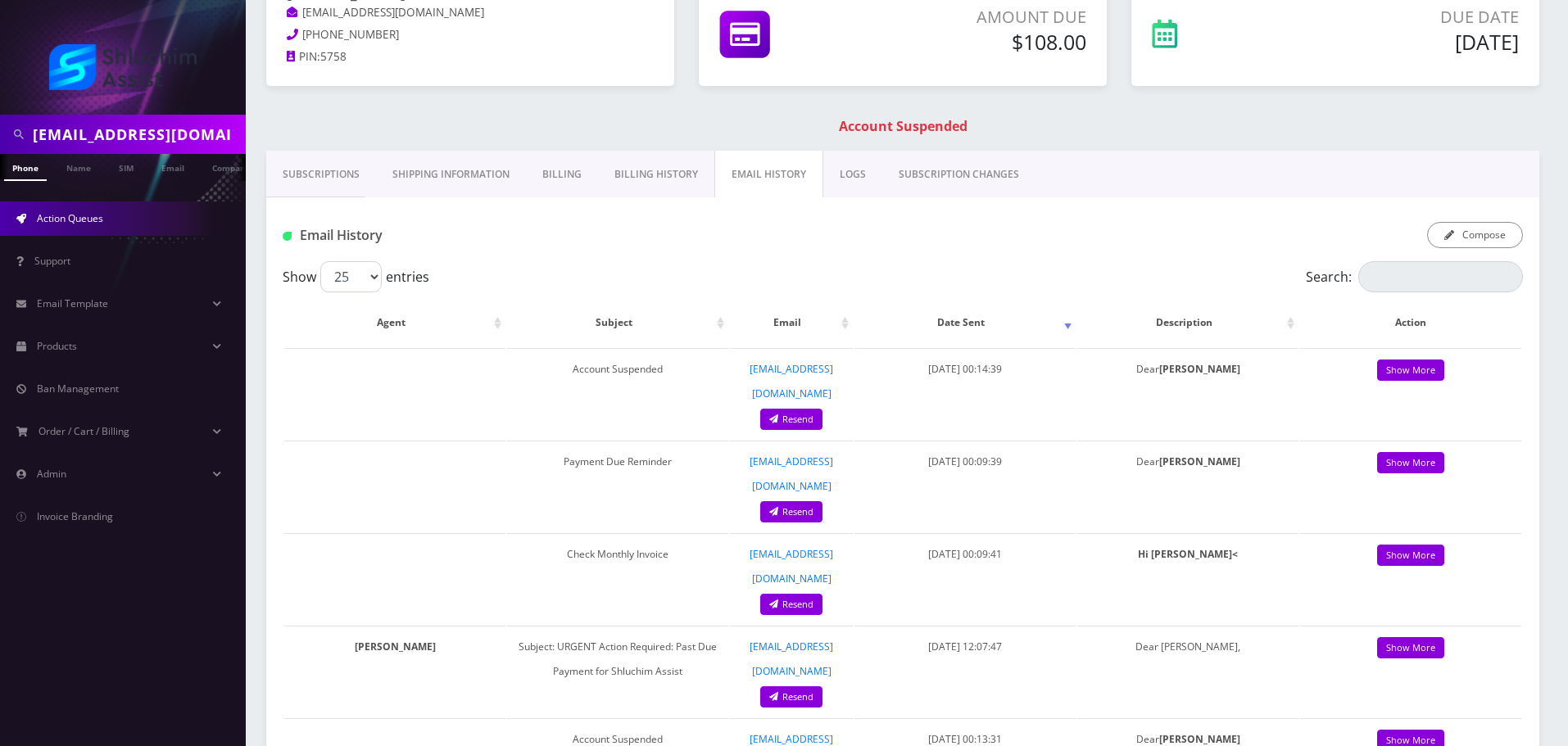
click at [84, 223] on span "Action Queues" at bounding box center [70, 219] width 67 height 14
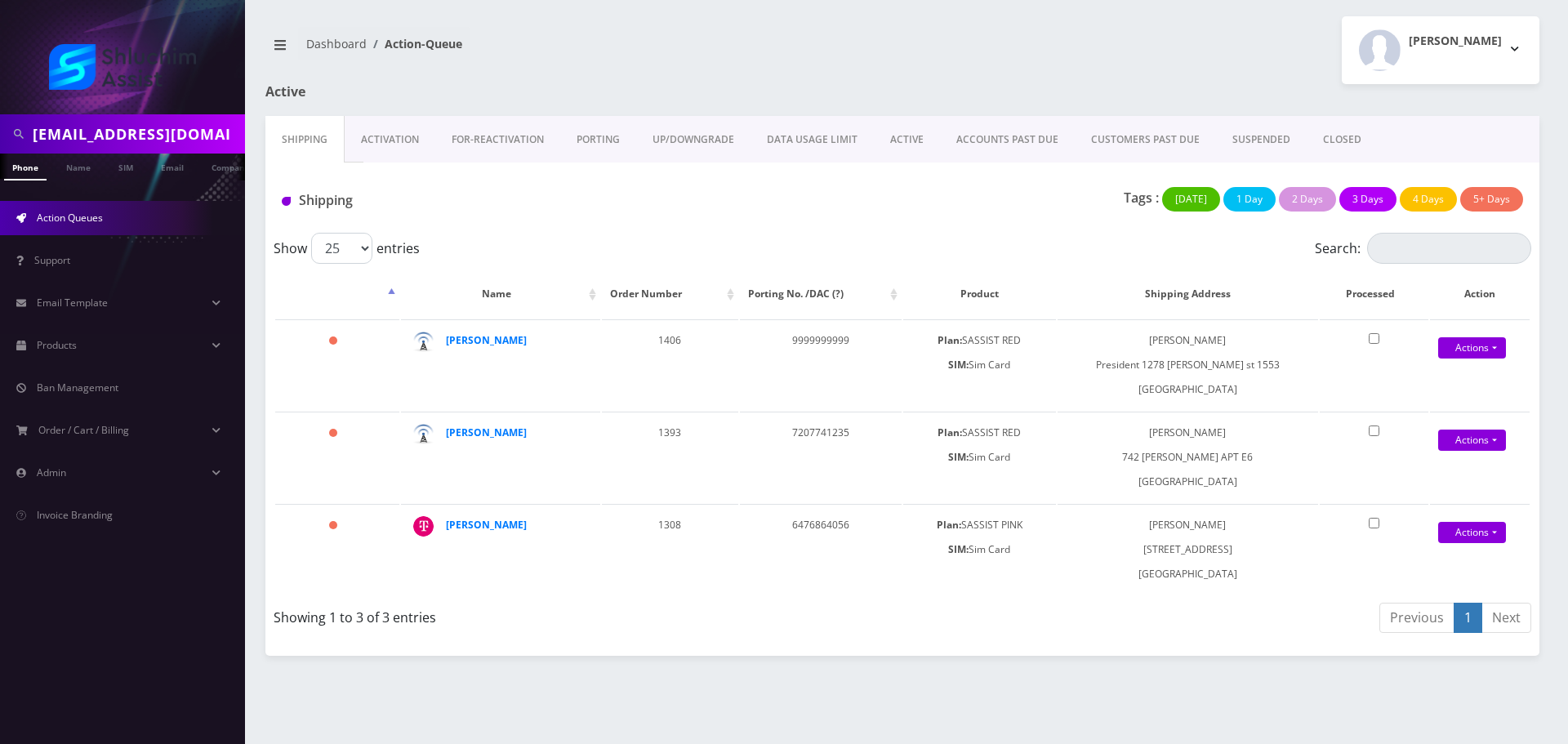
click at [973, 117] on link "ACCOUNTS PAST DUE" at bounding box center [1007, 140] width 134 height 48
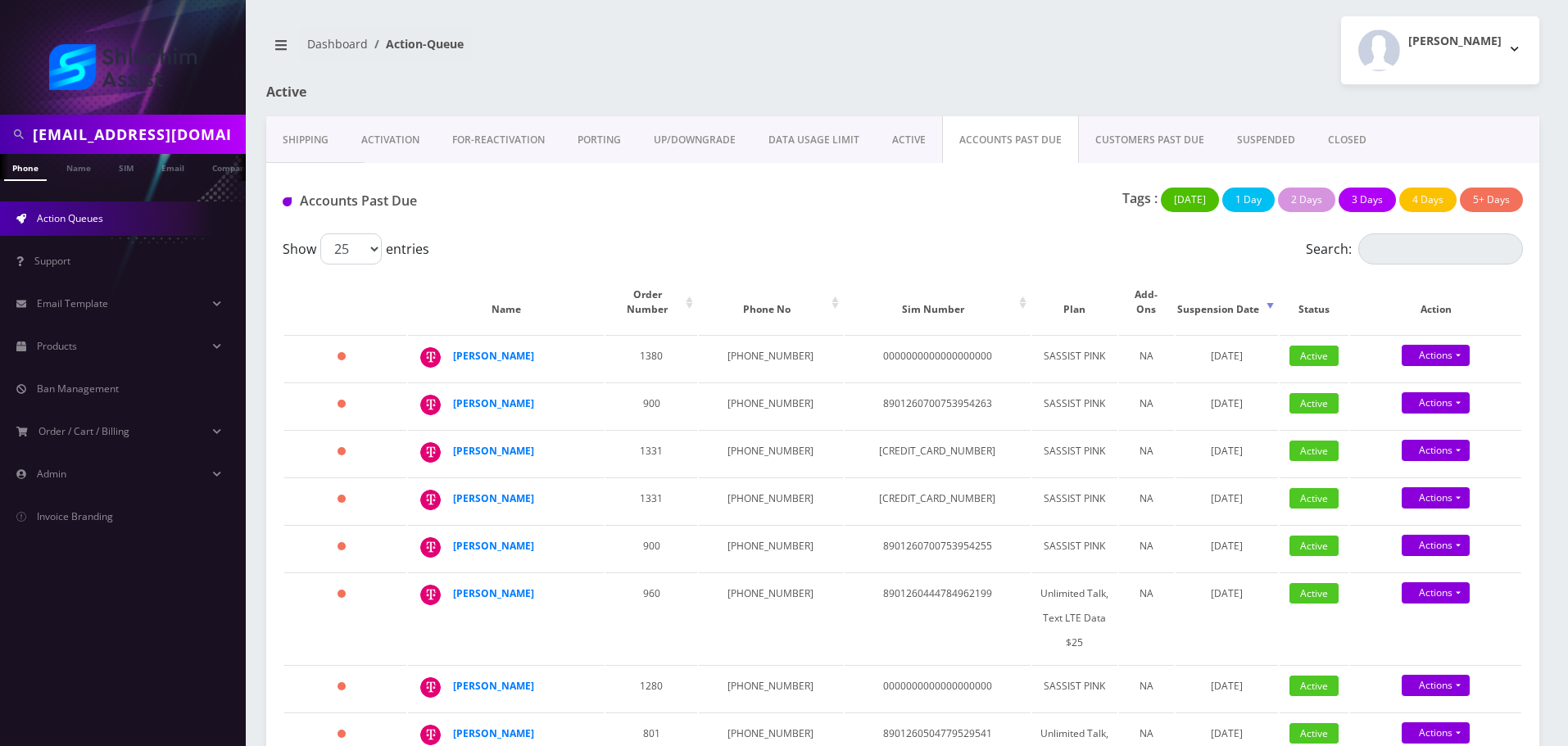
click at [699, 240] on div "Show 25 50 100 250 500 1000 entries" at bounding box center [748, 249] width 930 height 31
click at [769, 222] on div "Accounts Past Due Tags : [DATE] 1 Day 2 Days 3 Days 4 Days 5+ Days" at bounding box center [903, 198] width 1274 height 71
click at [505, 601] on strong "[PERSON_NAME]" at bounding box center [493, 593] width 81 height 14
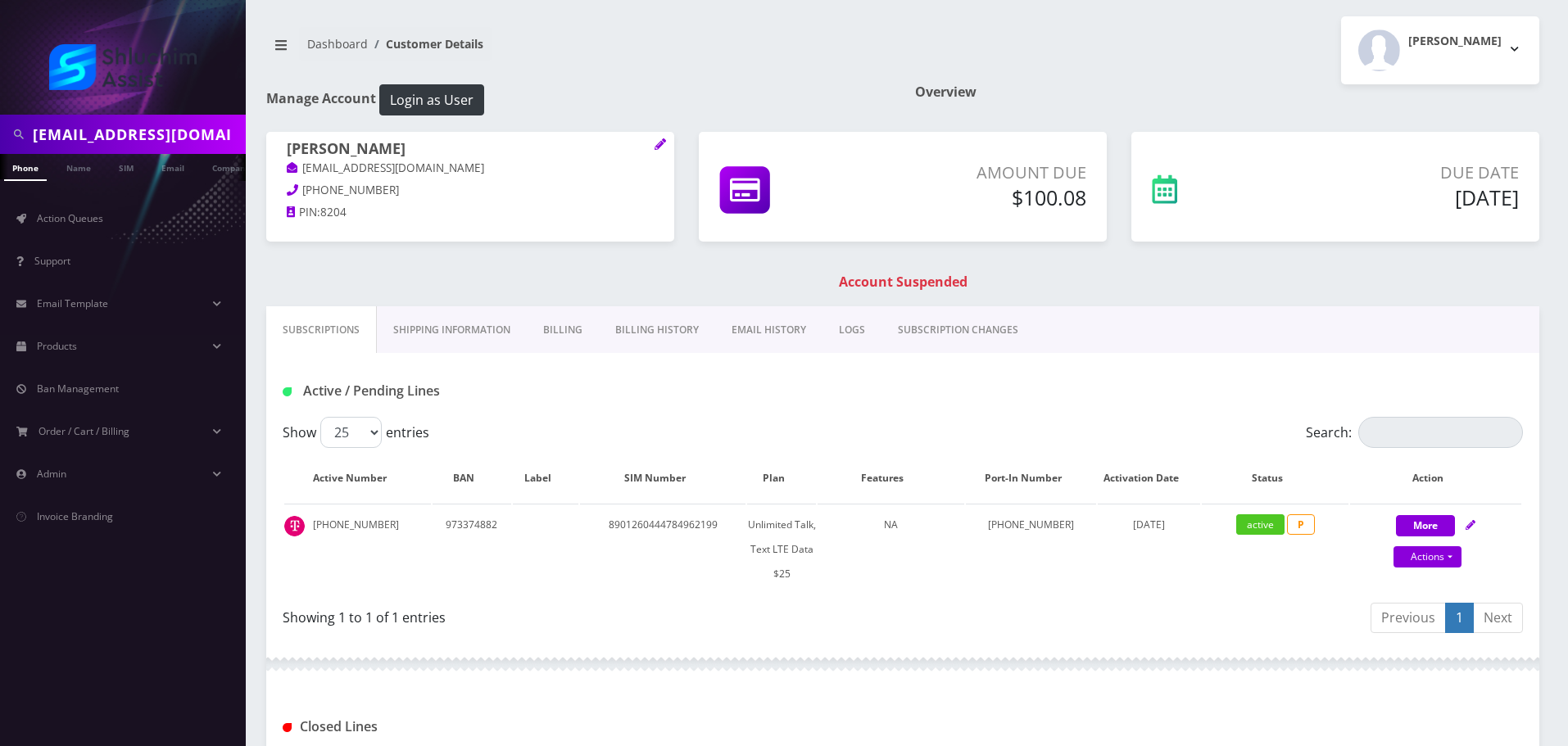
click at [658, 334] on link "Billing History" at bounding box center [657, 330] width 116 height 48
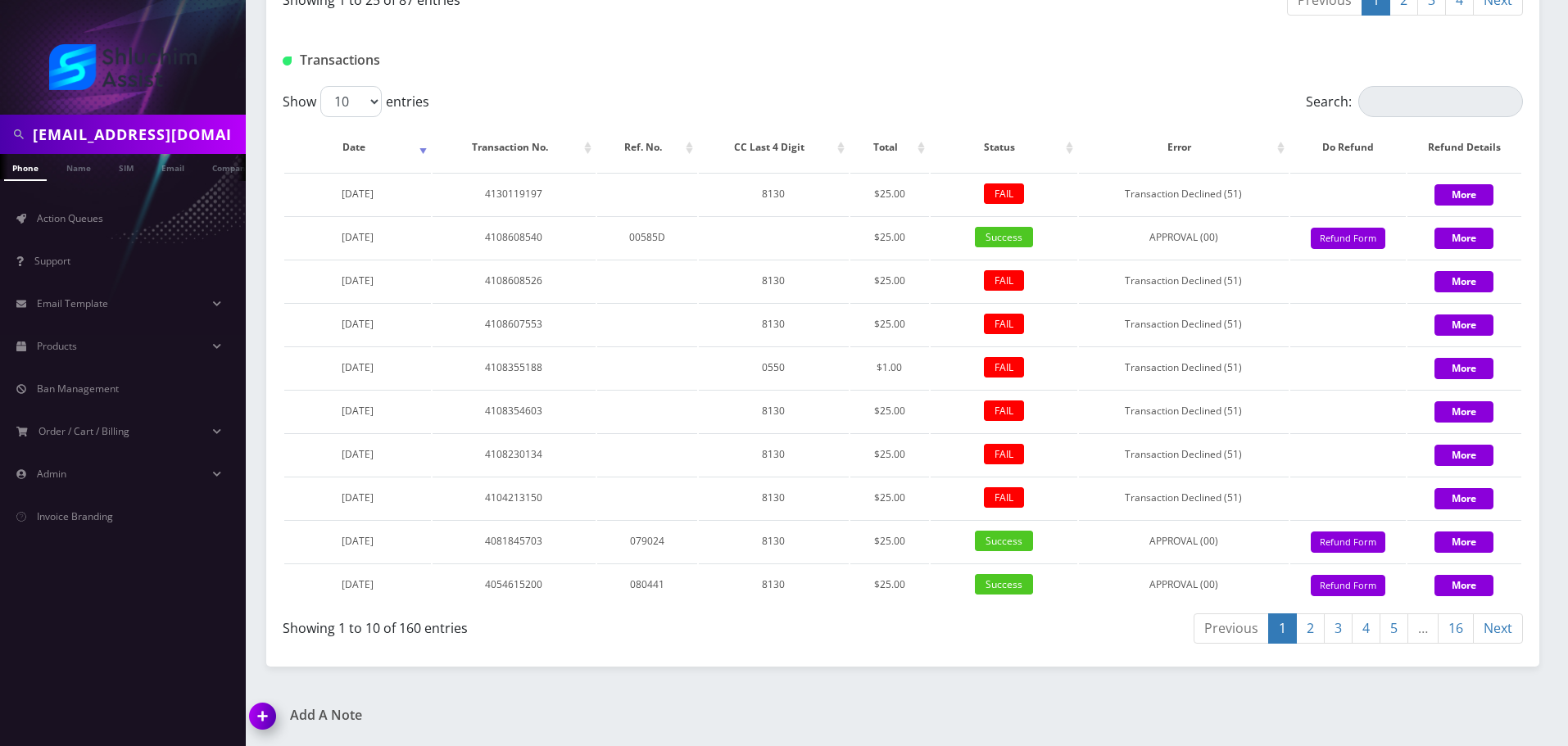
scroll to position [1961, 0]
drag, startPoint x: 870, startPoint y: 209, endPoint x: 1122, endPoint y: 199, distance: 252.2
click at [1122, 199] on tr "[DATE] 4130119197 8130 $25.00 FAIL Transaction Declined (51) More" at bounding box center [902, 194] width 1237 height 42
click at [1122, 199] on td "Transaction Declined (51)" at bounding box center [1184, 194] width 210 height 42
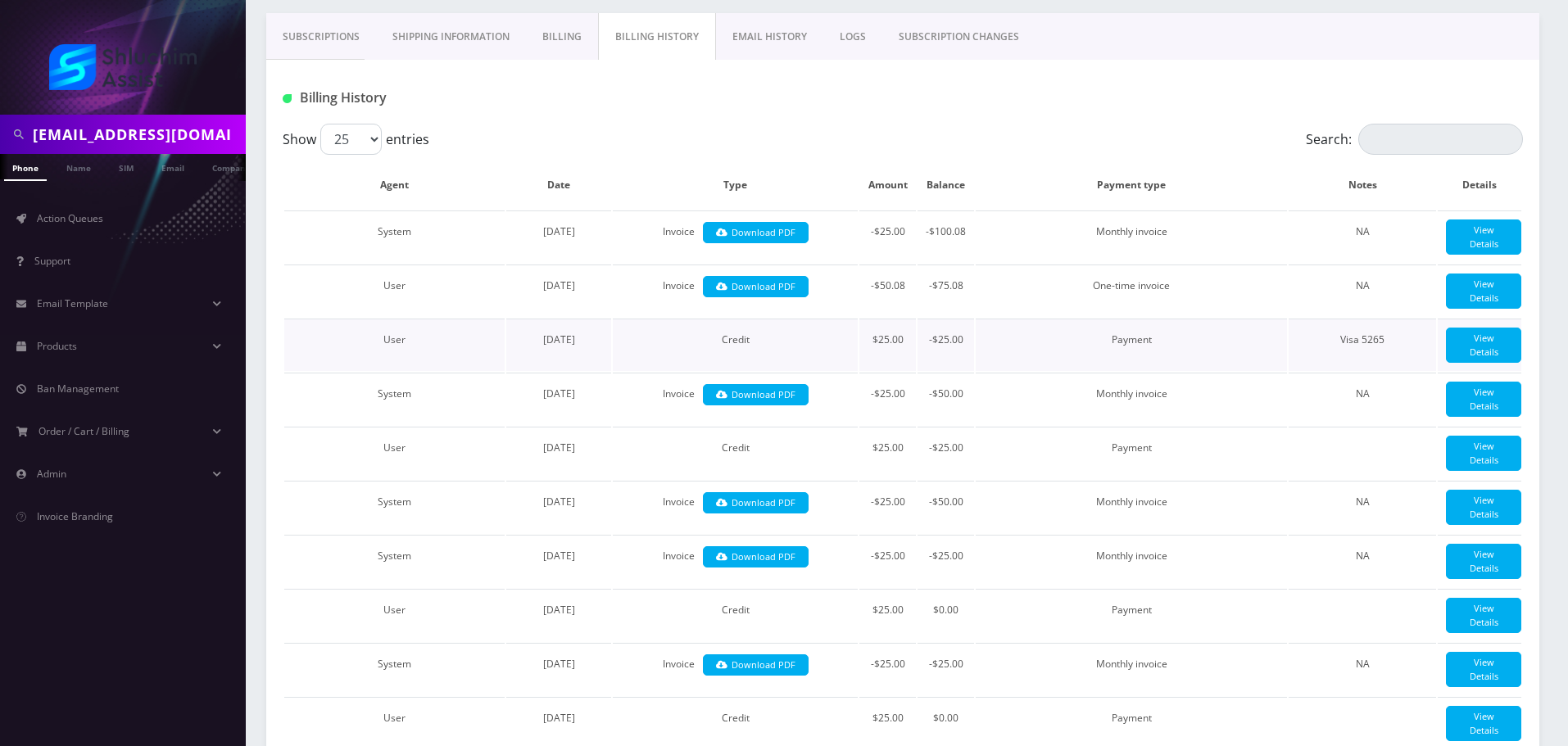
scroll to position [0, 0]
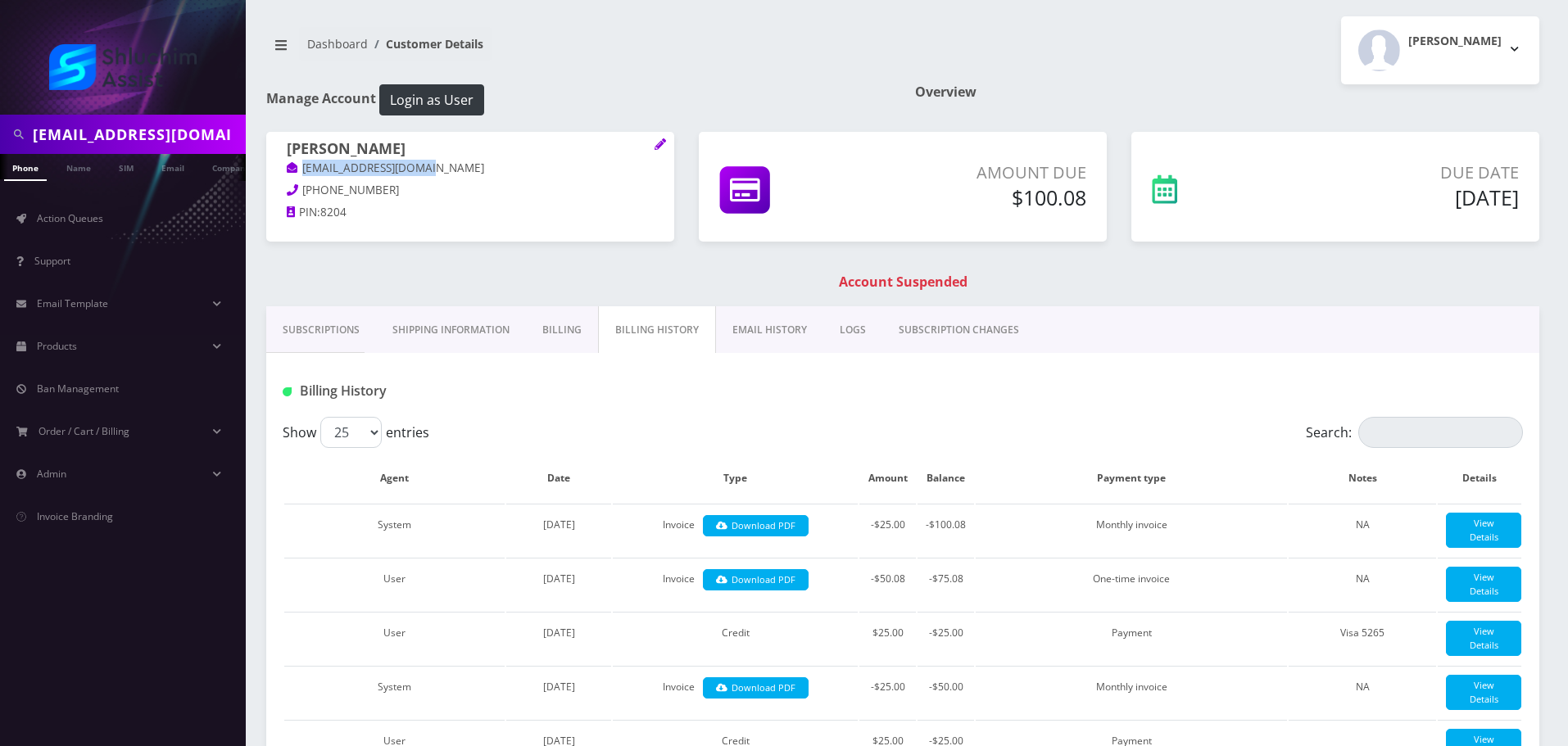
drag, startPoint x: 450, startPoint y: 169, endPoint x: 294, endPoint y: 167, distance: 156.0
click at [294, 167] on p "[EMAIL_ADDRESS][DOMAIN_NAME]" at bounding box center [470, 168] width 367 height 18
copy link "[EMAIL_ADDRESS][DOMAIN_NAME]"
click at [167, 136] on input "[EMAIL_ADDRESS][DOMAIN_NAME]" at bounding box center [137, 134] width 209 height 31
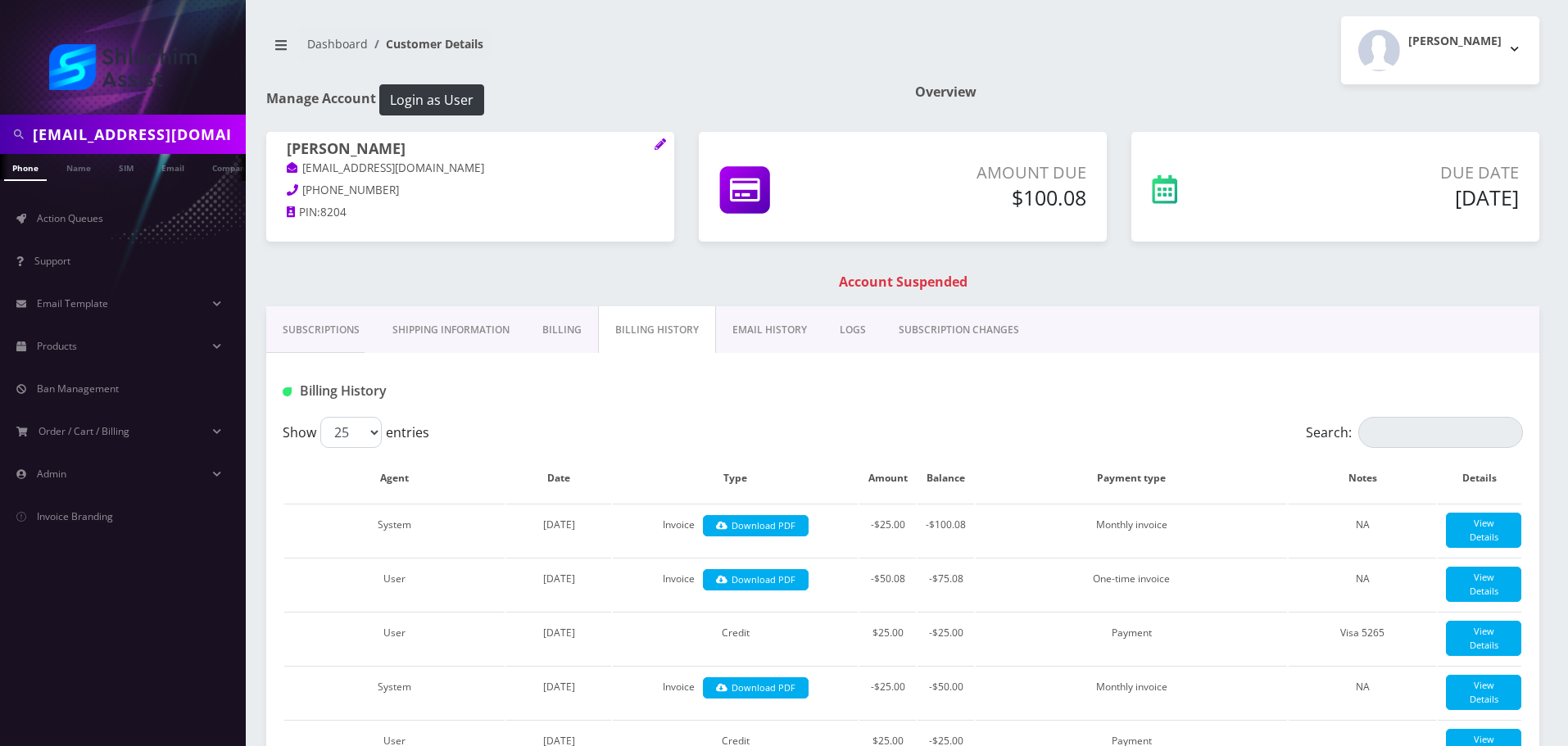
click at [167, 136] on input "[EMAIL_ADDRESS][DOMAIN_NAME]" at bounding box center [137, 134] width 209 height 31
paste input "[PHONE_NUMBER]"
click at [101, 125] on input "[PHONE_NUMBER]" at bounding box center [137, 134] width 209 height 31
click at [64, 137] on input "347-2471261" at bounding box center [137, 134] width 209 height 31
type input "3472471261"
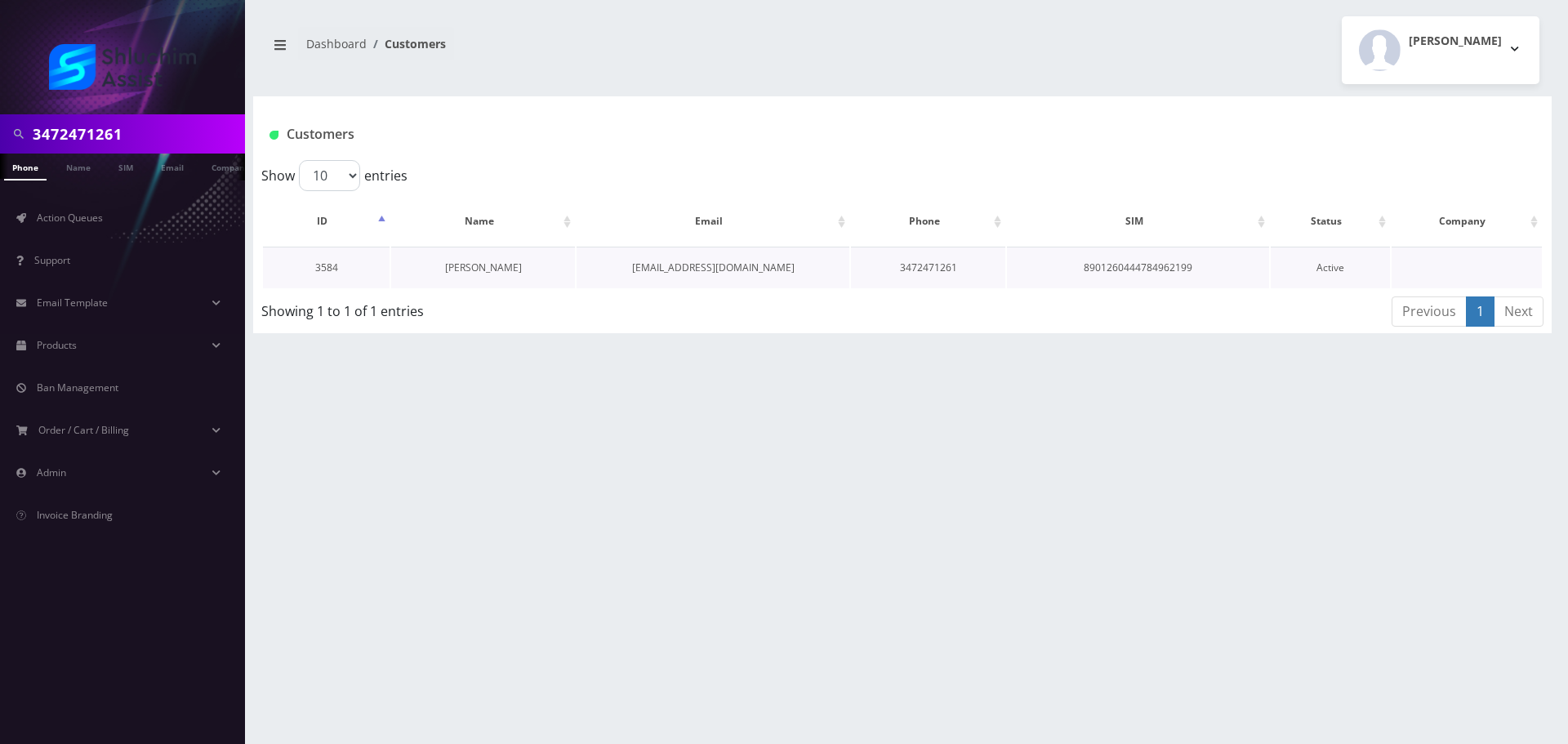
click at [499, 273] on link "Yisroel Liberow" at bounding box center [483, 267] width 77 height 14
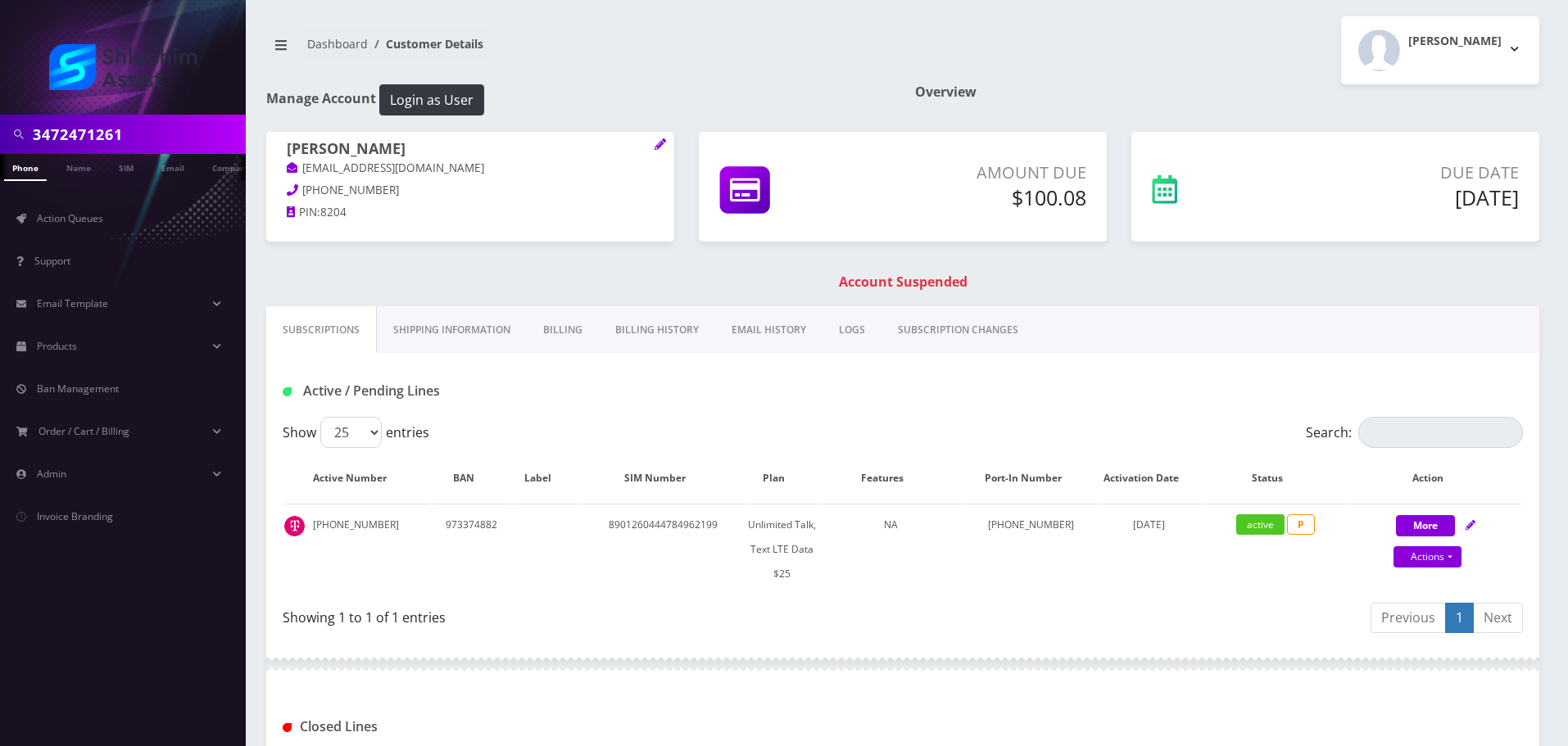
click at [754, 340] on link "EMAIL HISTORY" at bounding box center [769, 330] width 108 height 48
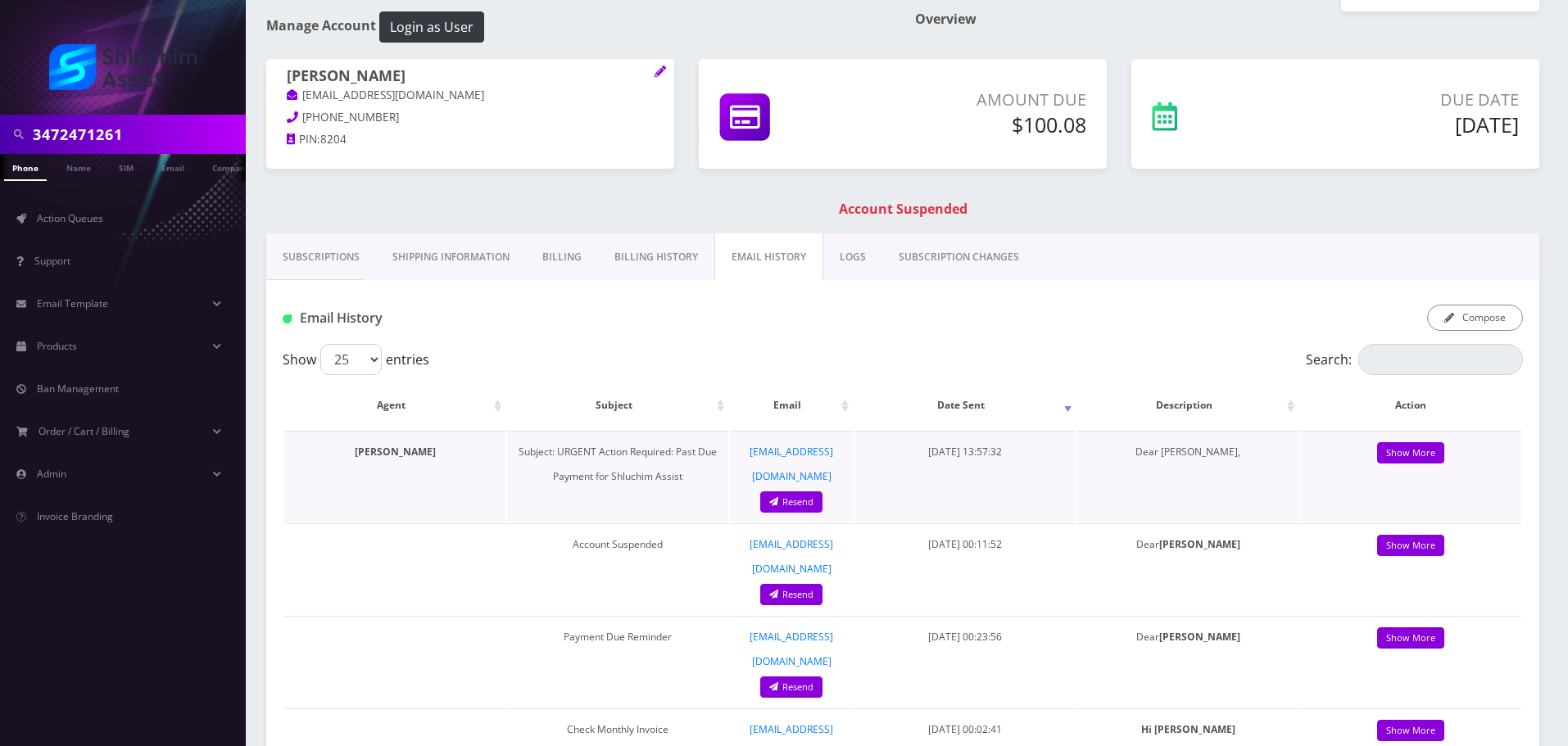
scroll to position [82, 0]
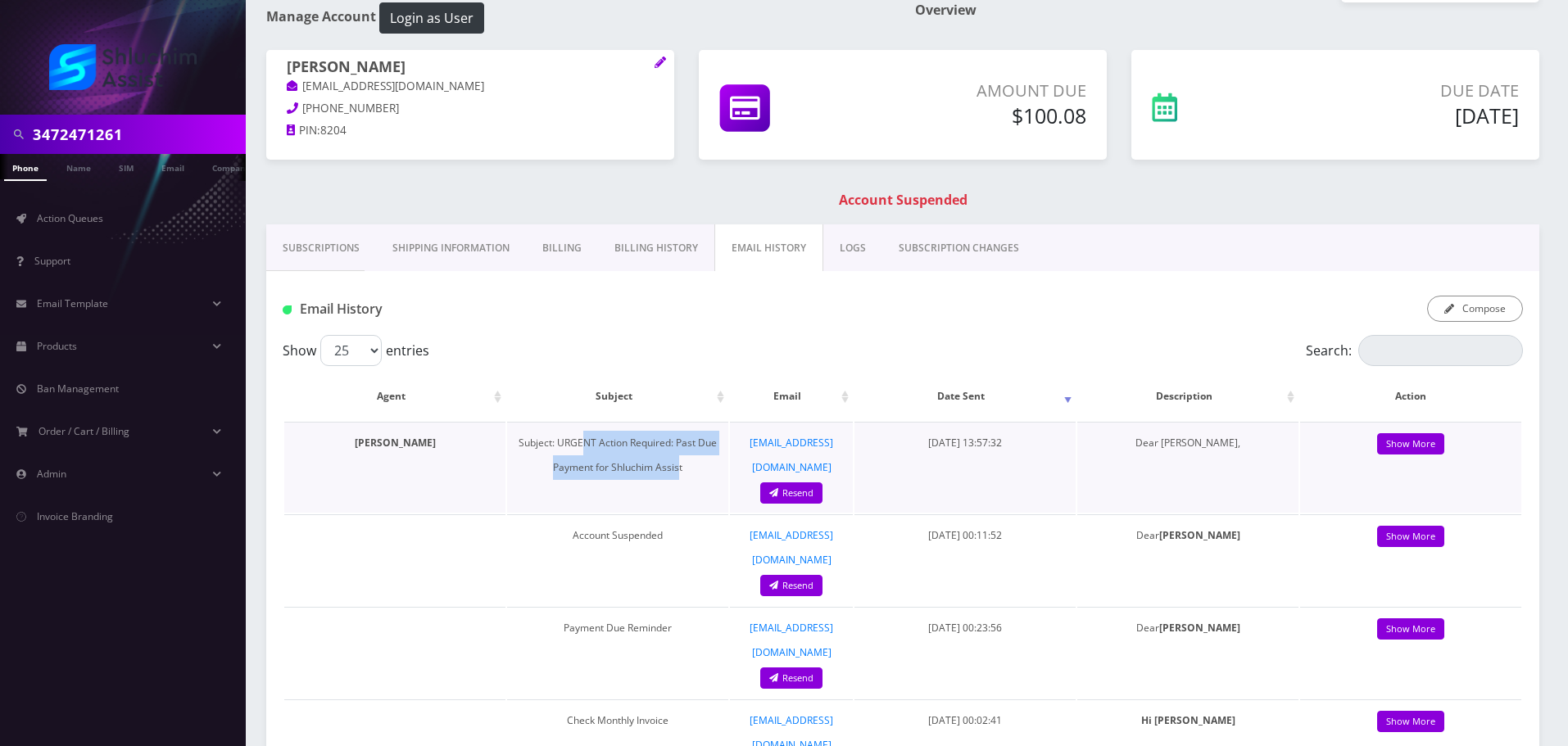
click at [678, 458] on td "Subject: URGENT Action Required: Past Due Payment for Shluchim Assist" at bounding box center [617, 467] width 221 height 91
drag, startPoint x: 593, startPoint y: 441, endPoint x: 650, endPoint y: 458, distance: 59.5
click at [643, 456] on td "Subject: URGENT Action Required: Past Due Payment for Shluchim Assist" at bounding box center [617, 467] width 221 height 91
click at [650, 458] on td "Subject: URGENT Action Required: Past Due Payment for Shluchim Assist" at bounding box center [617, 467] width 221 height 91
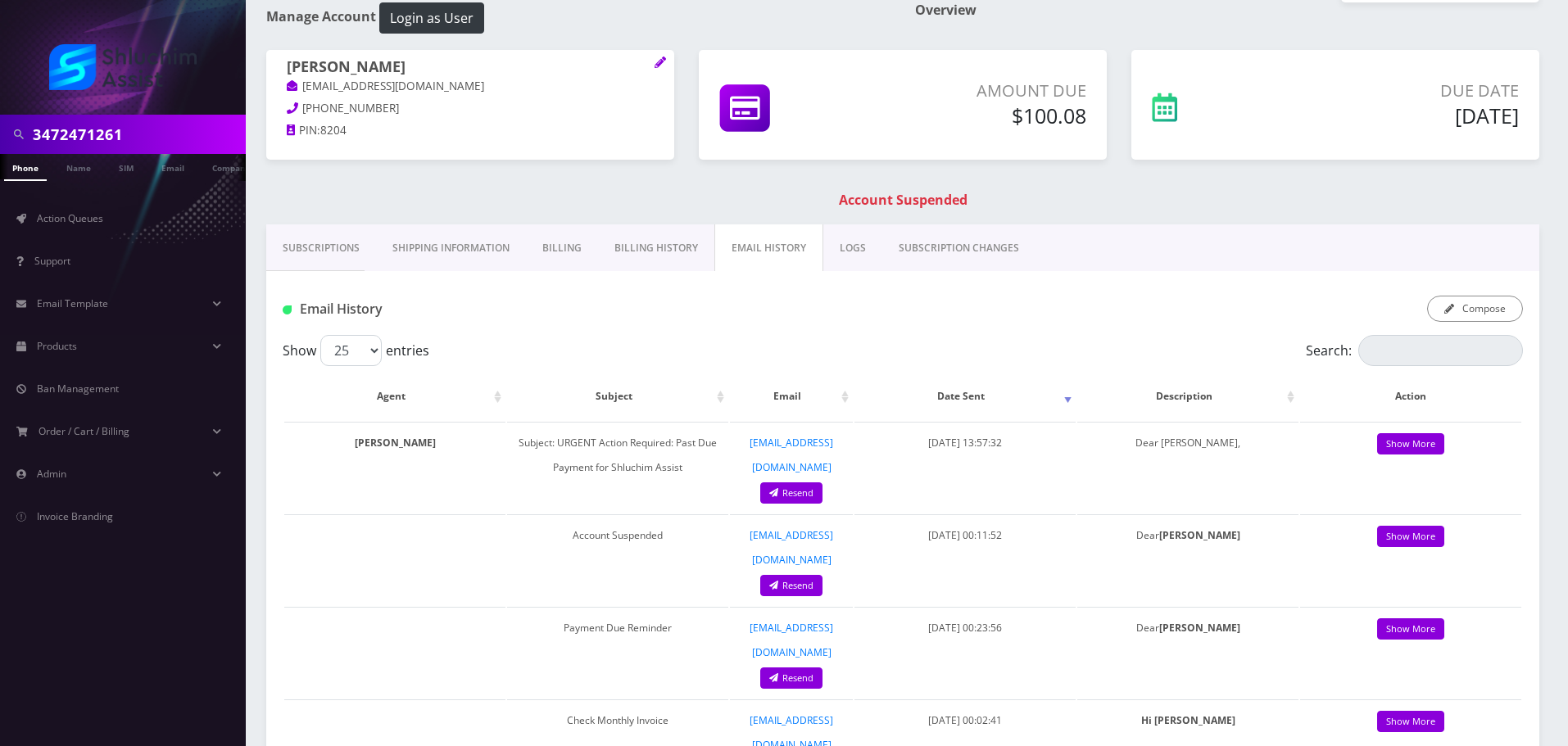
click at [125, 133] on input "3472471261" at bounding box center [137, 134] width 209 height 31
paste input "929-563-8415"
click at [100, 137] on input "929-563-8415" at bounding box center [137, 134] width 209 height 31
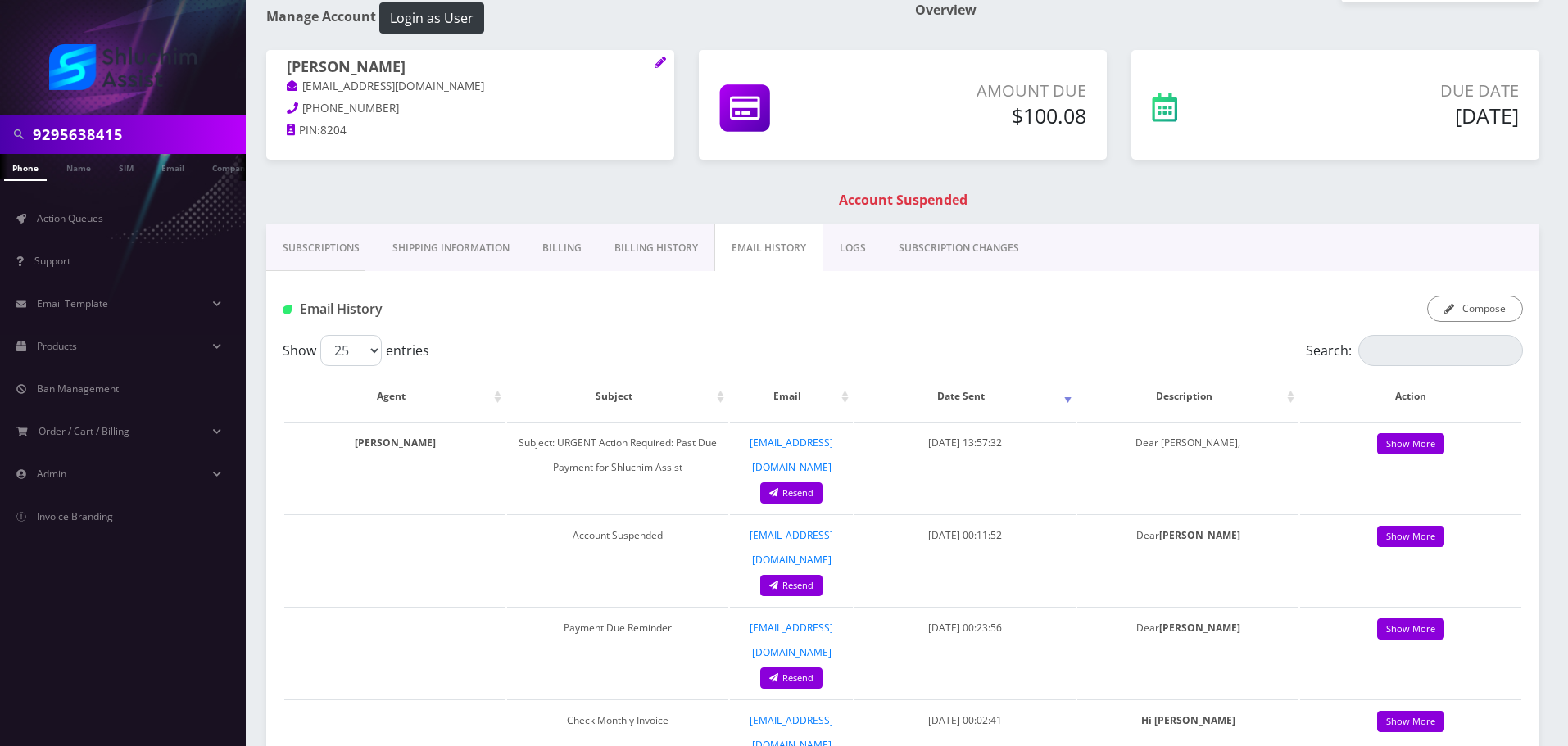
type input "9295638415"
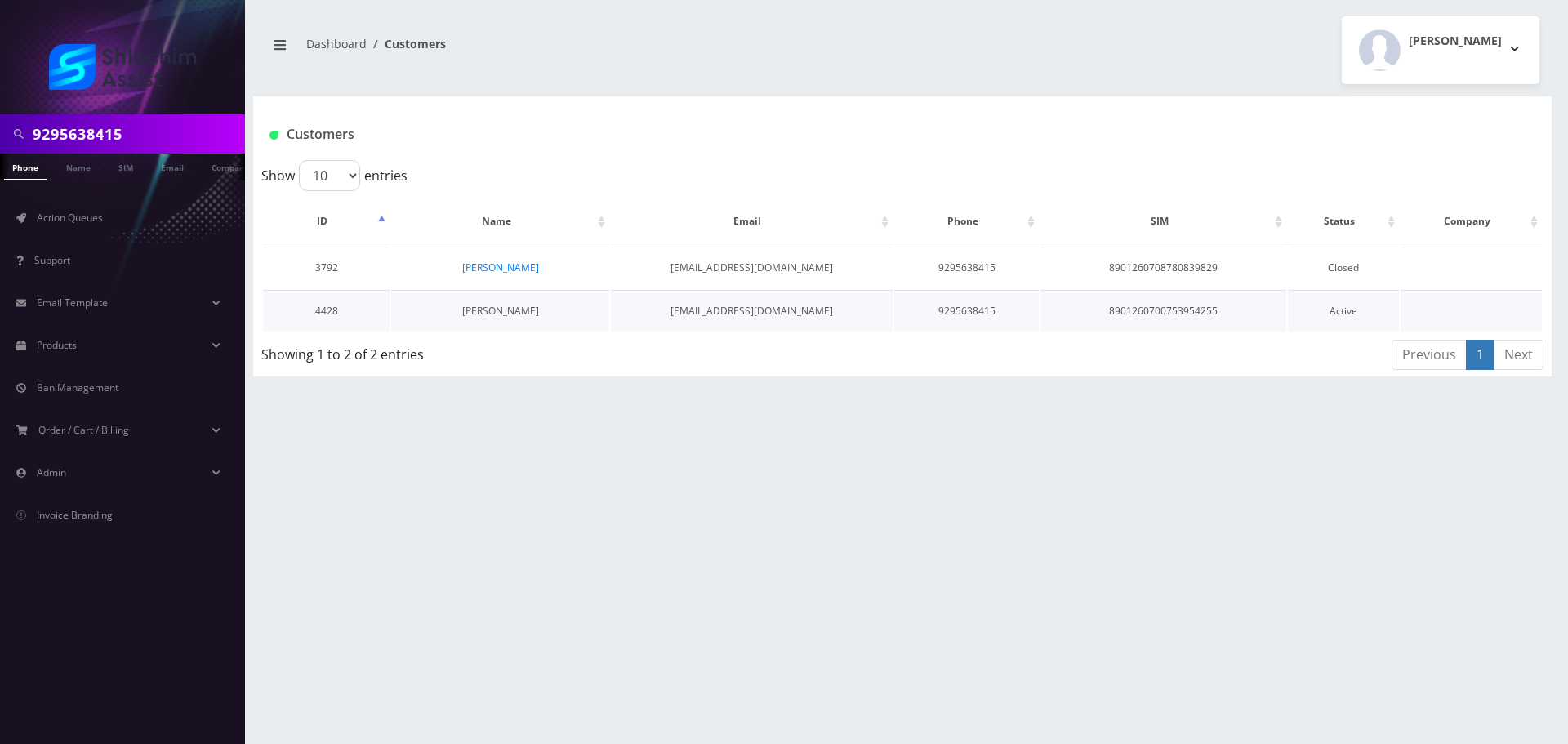
click at [503, 311] on link "[PERSON_NAME]" at bounding box center [500, 311] width 77 height 14
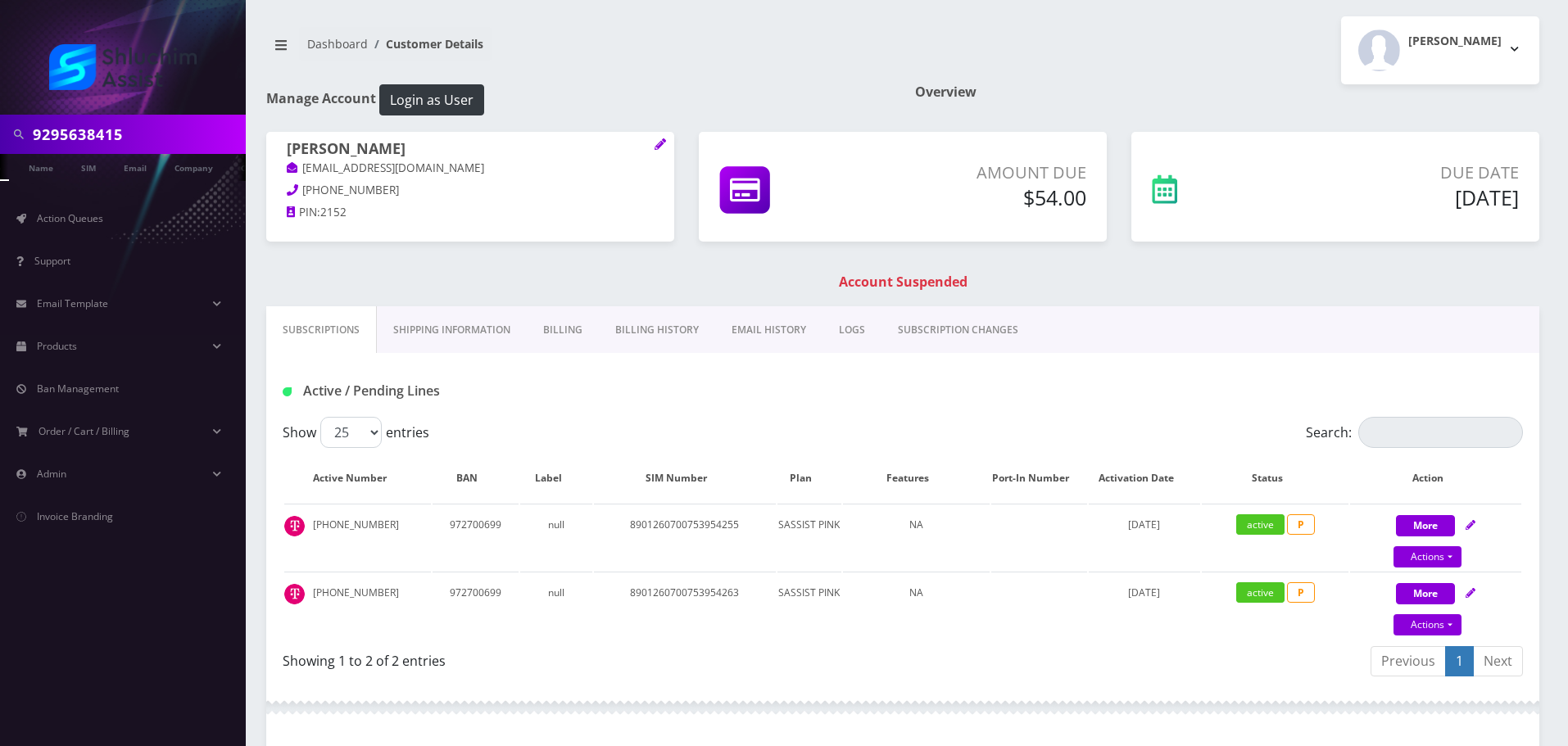
scroll to position [0, 41]
click at [573, 419] on div "Show 25 50 100 250 500 entries" at bounding box center [748, 433] width 930 height 31
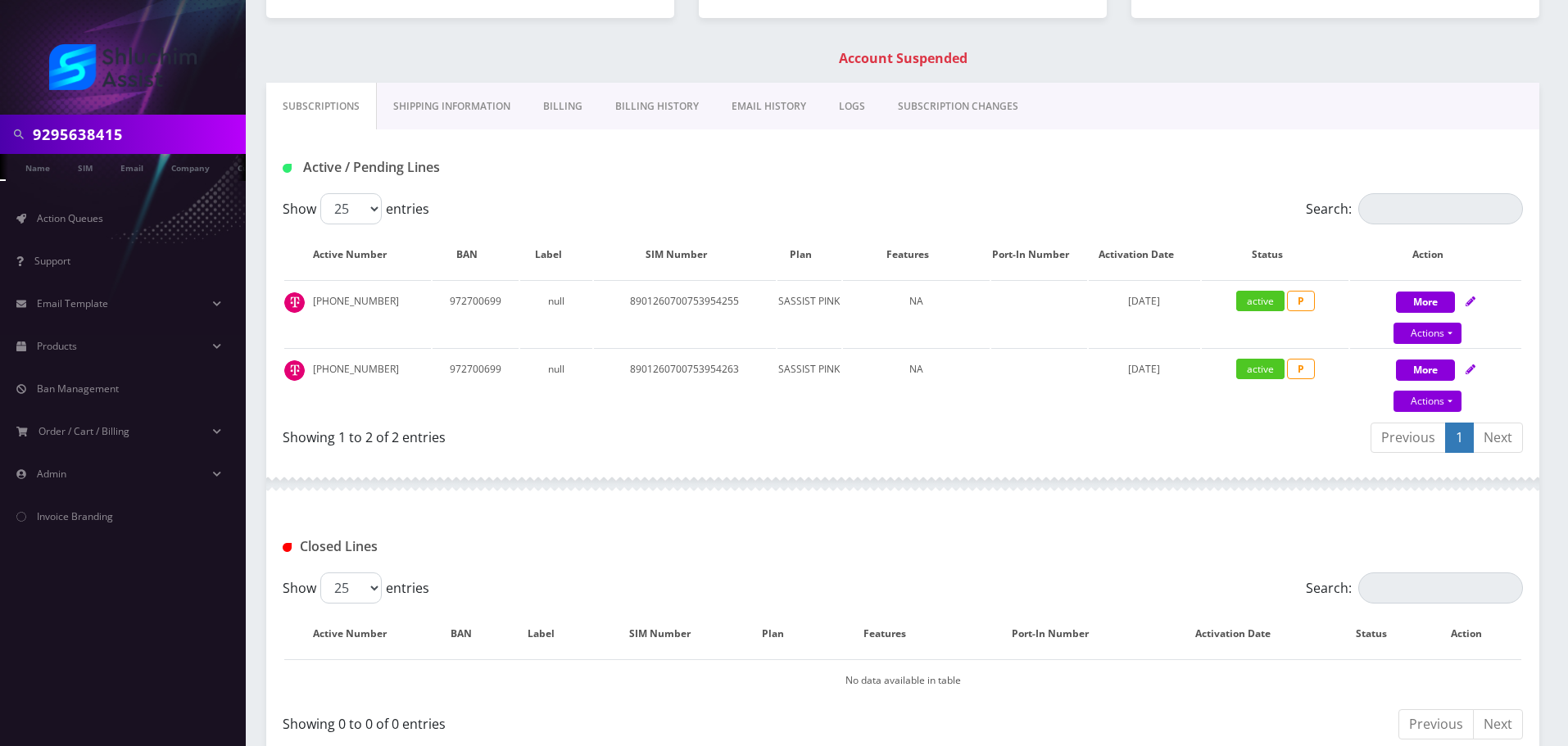
scroll to position [246, 0]
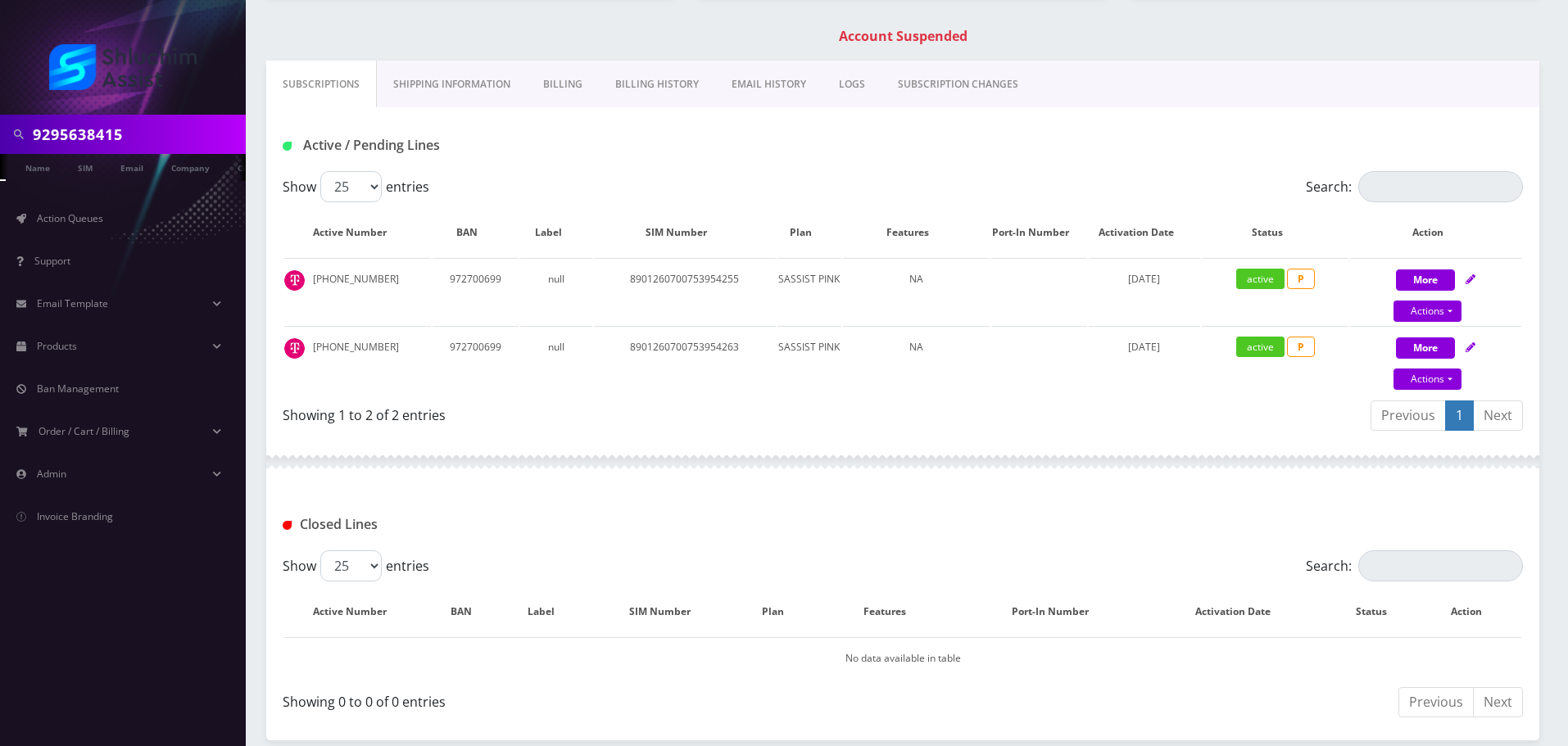
click at [608, 81] on link "Billing History" at bounding box center [657, 85] width 116 height 48
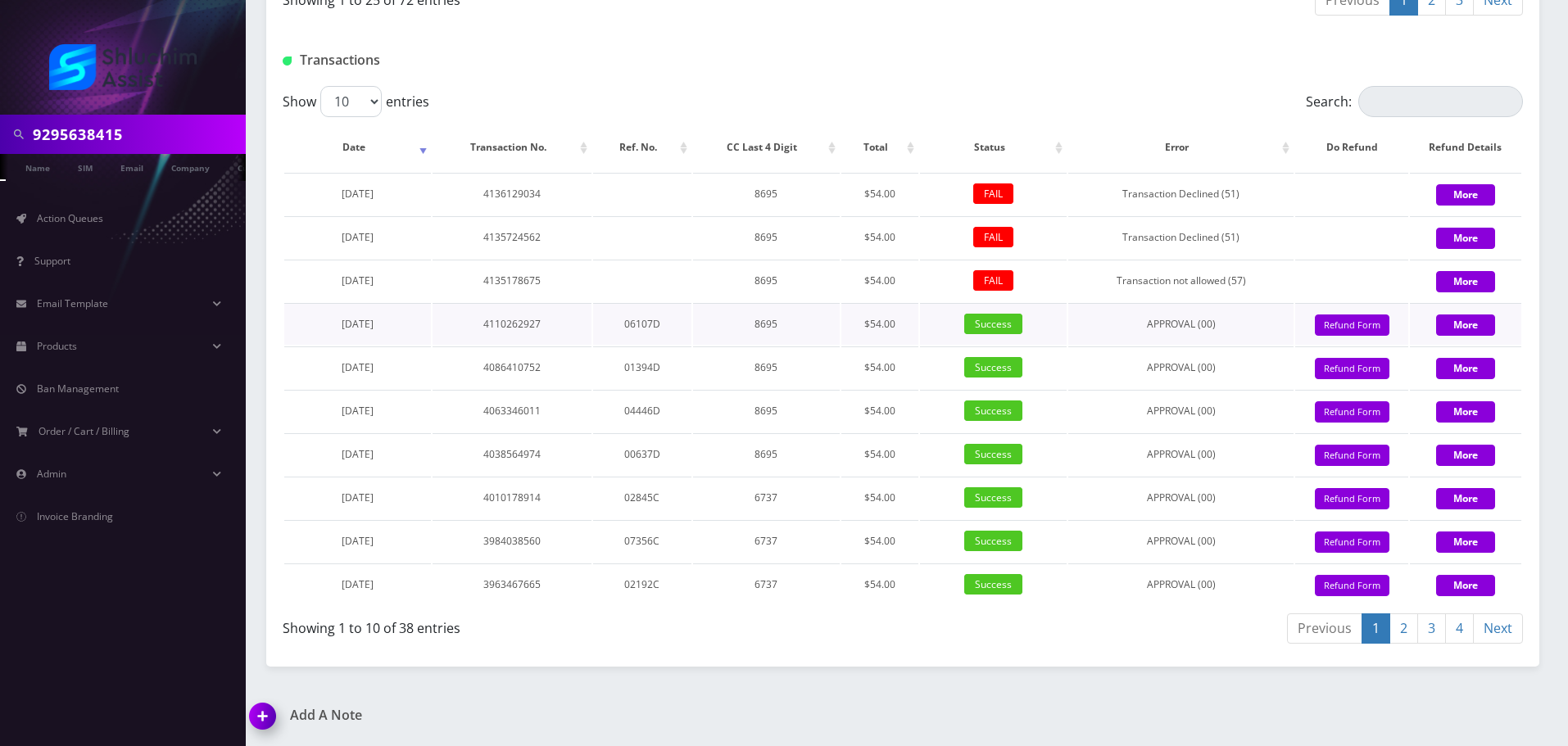
scroll to position [1974, 0]
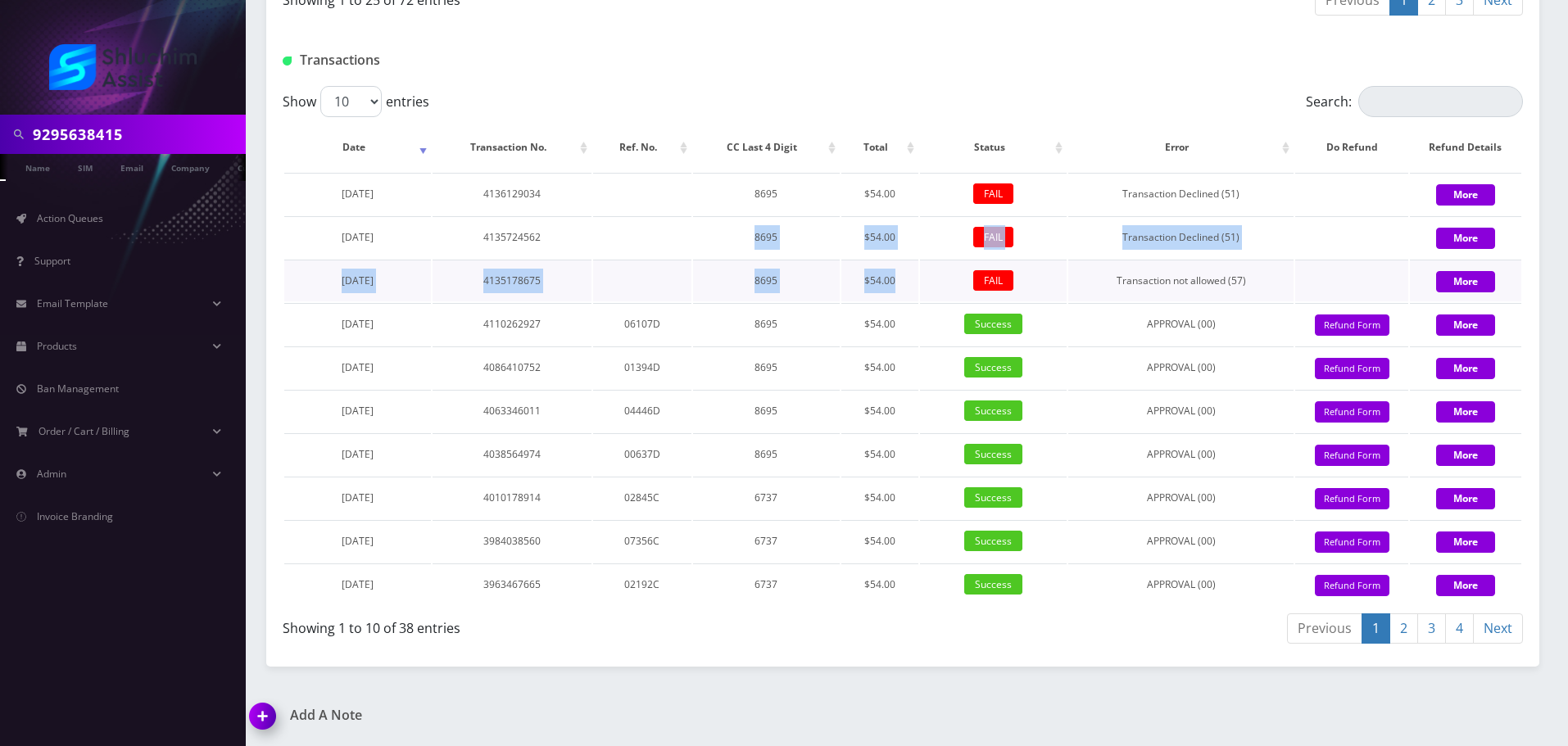
drag, startPoint x: 598, startPoint y: 252, endPoint x: 928, endPoint y: 272, distance: 330.6
click at [928, 272] on tbody "September 08, 2025 4136129034 8695 $54.00 FAIL Transaction Declined (51) More S…" at bounding box center [902, 389] width 1237 height 433
click at [454, 293] on td "4135178675" at bounding box center [512, 280] width 159 height 42
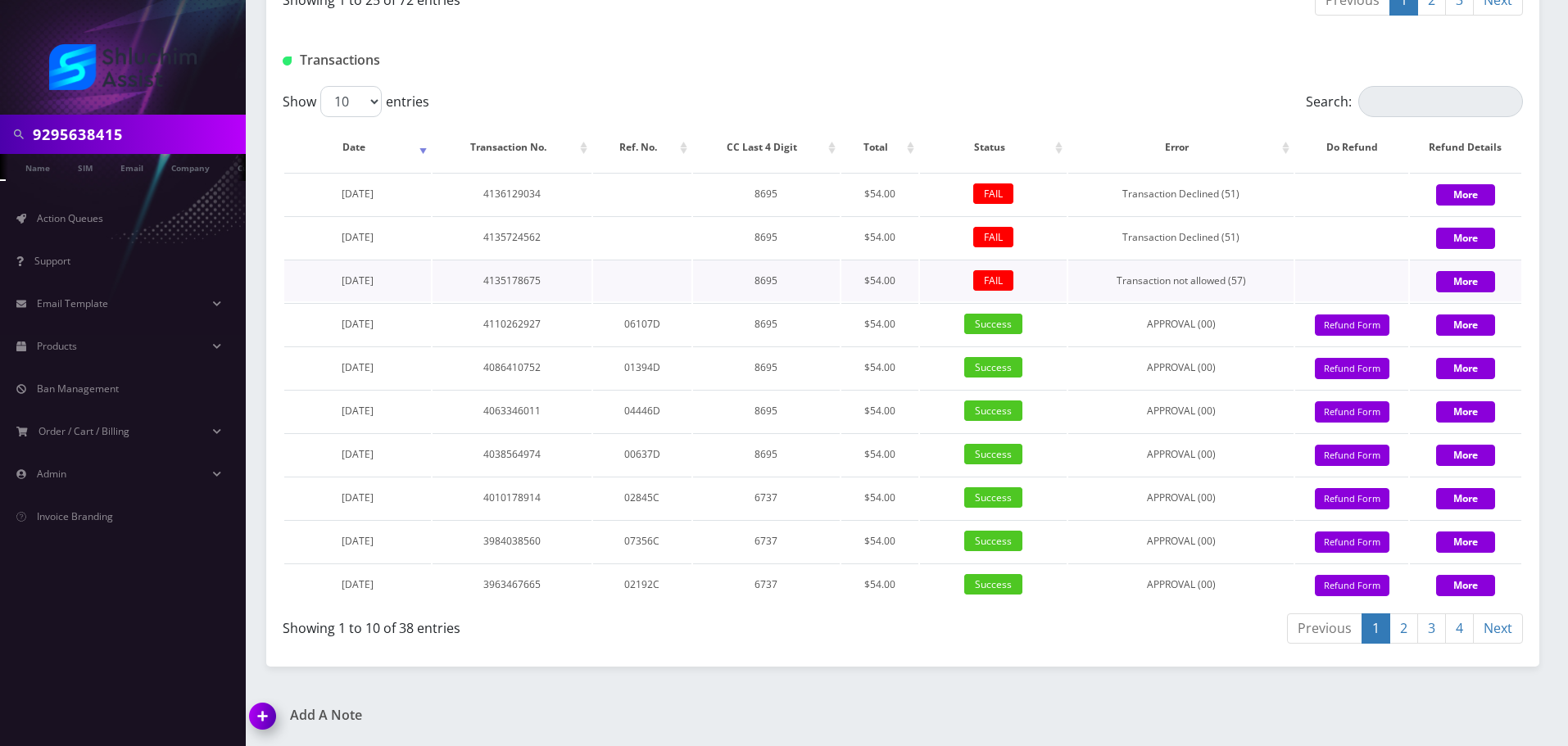
click at [586, 286] on tr "September 06, 2025 4135178675 8695 $54.00 FAIL Transaction not allowed (57) More" at bounding box center [902, 280] width 1237 height 42
click at [590, 286] on td "4135178675" at bounding box center [512, 280] width 159 height 42
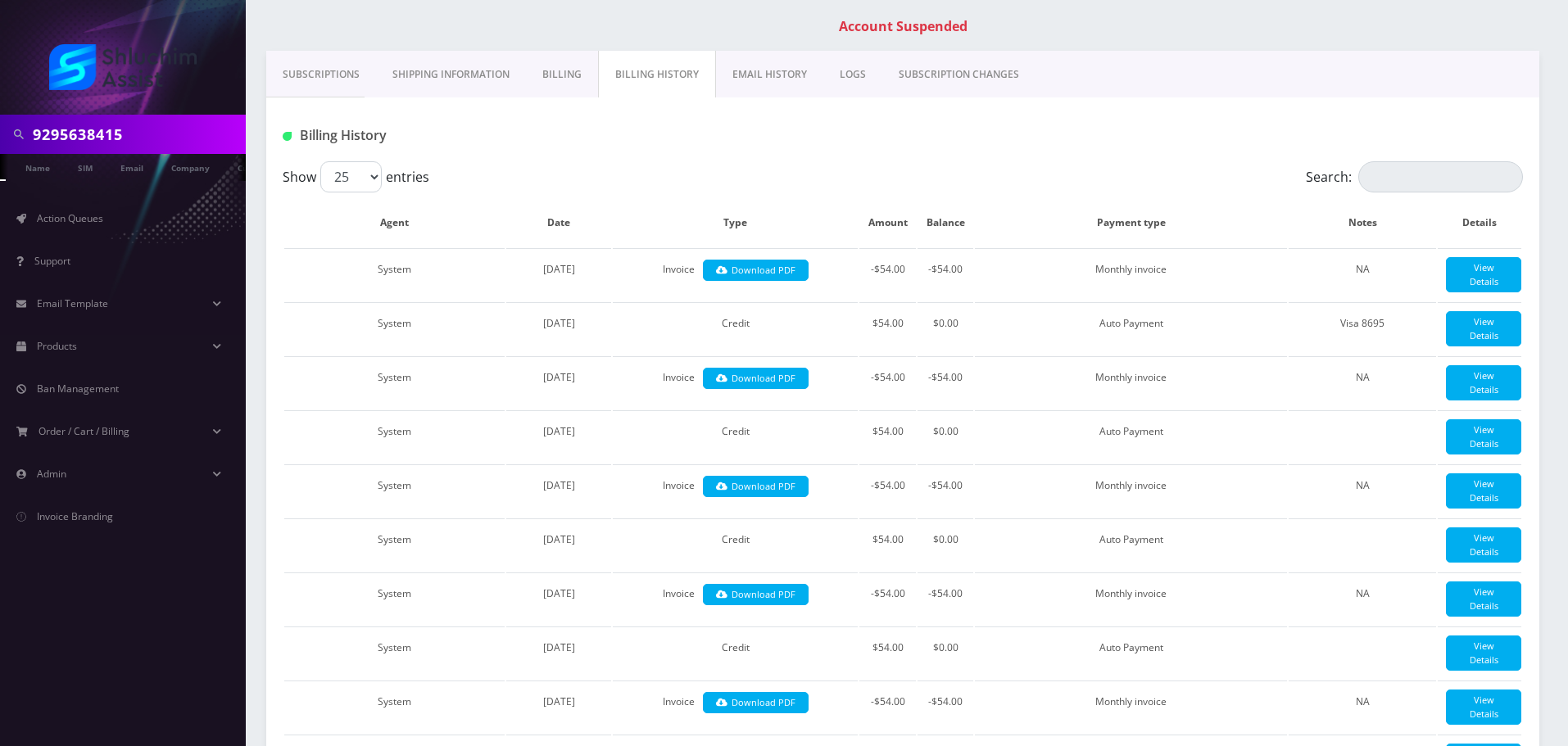
scroll to position [0, 0]
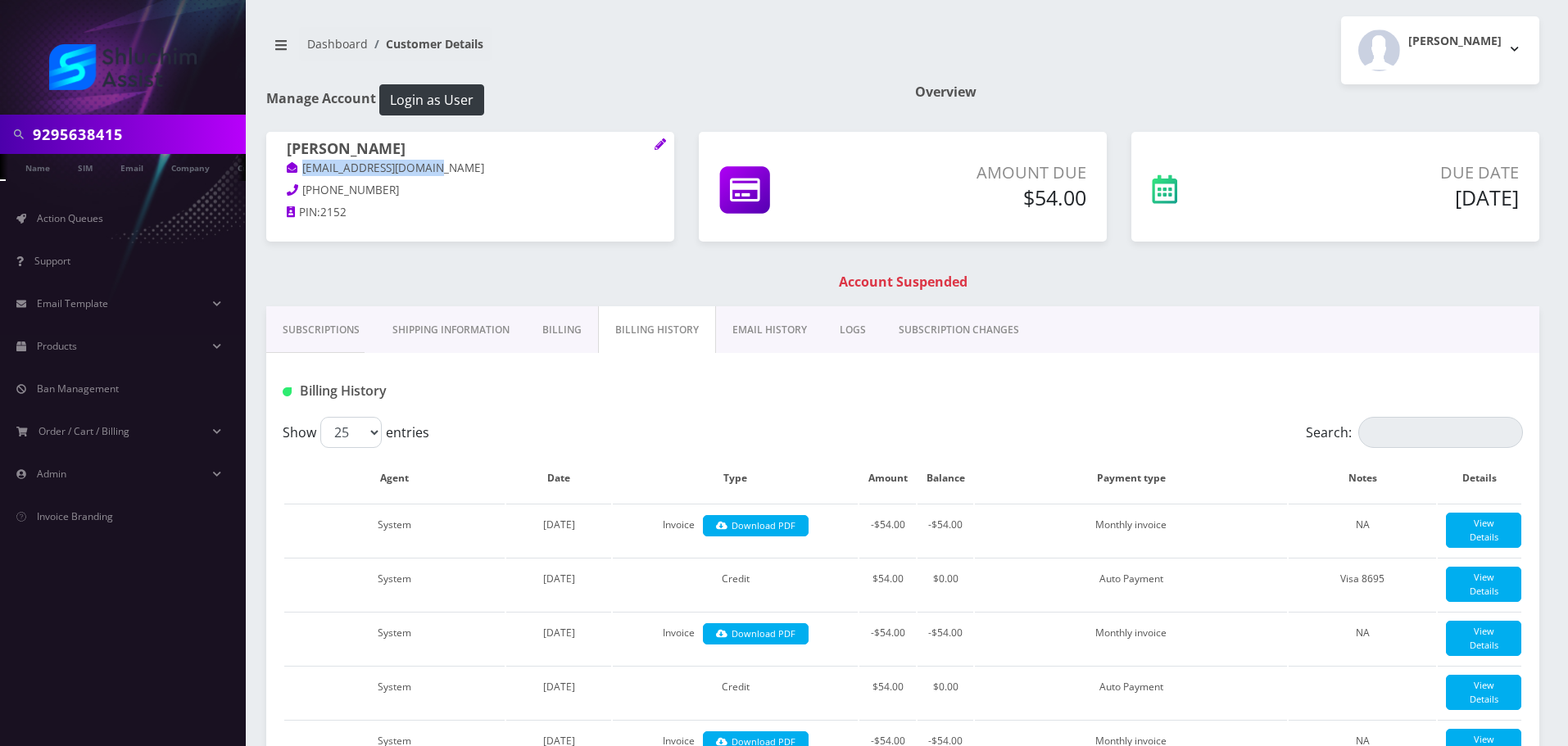
drag, startPoint x: 460, startPoint y: 164, endPoint x: 297, endPoint y: 167, distance: 163.0
click at [287, 164] on p "mkshusterman@gmail.com" at bounding box center [470, 168] width 367 height 18
copy link "mkshusterman@gmail.com"
click at [758, 339] on link "EMAIL HISTORY" at bounding box center [770, 330] width 108 height 48
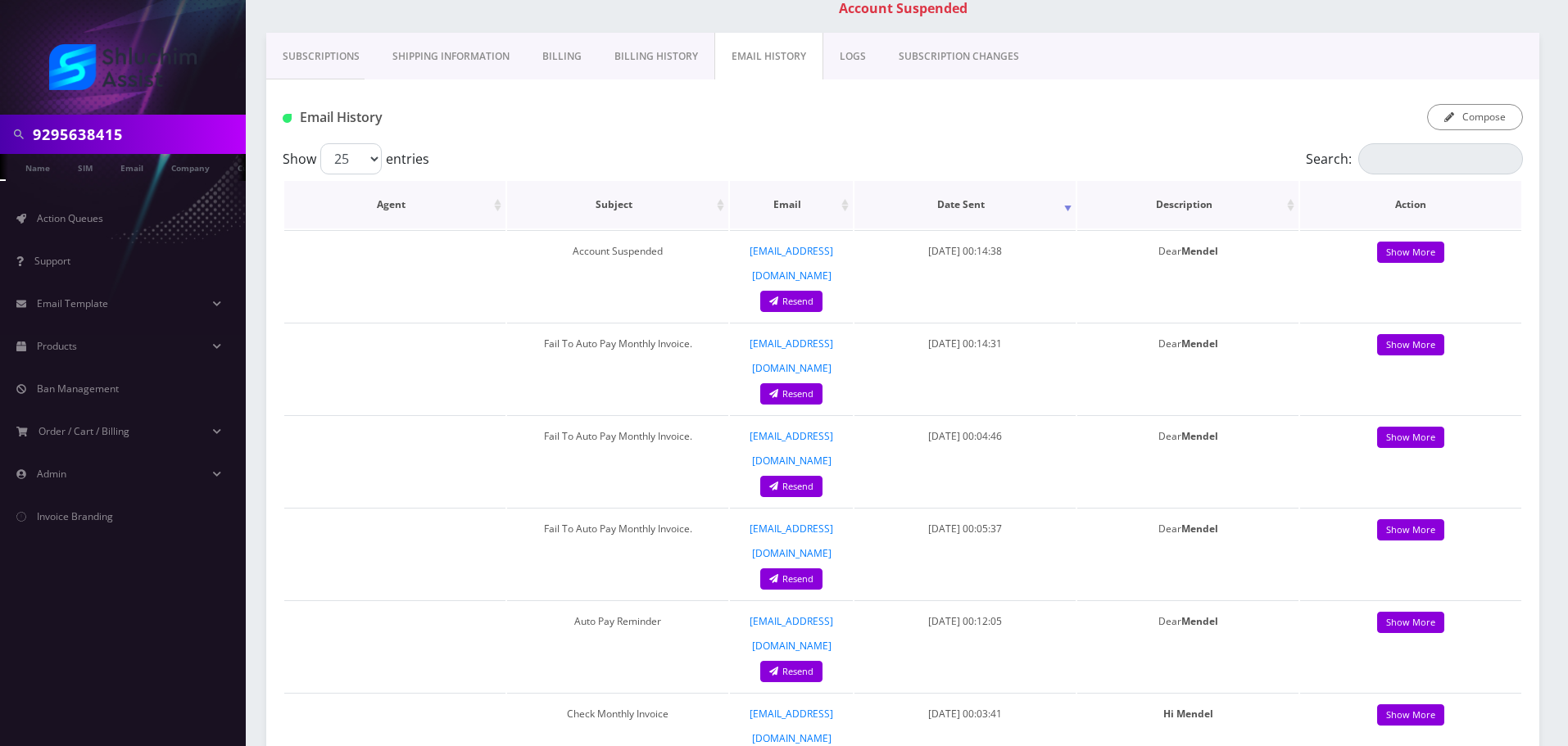
scroll to position [246, 0]
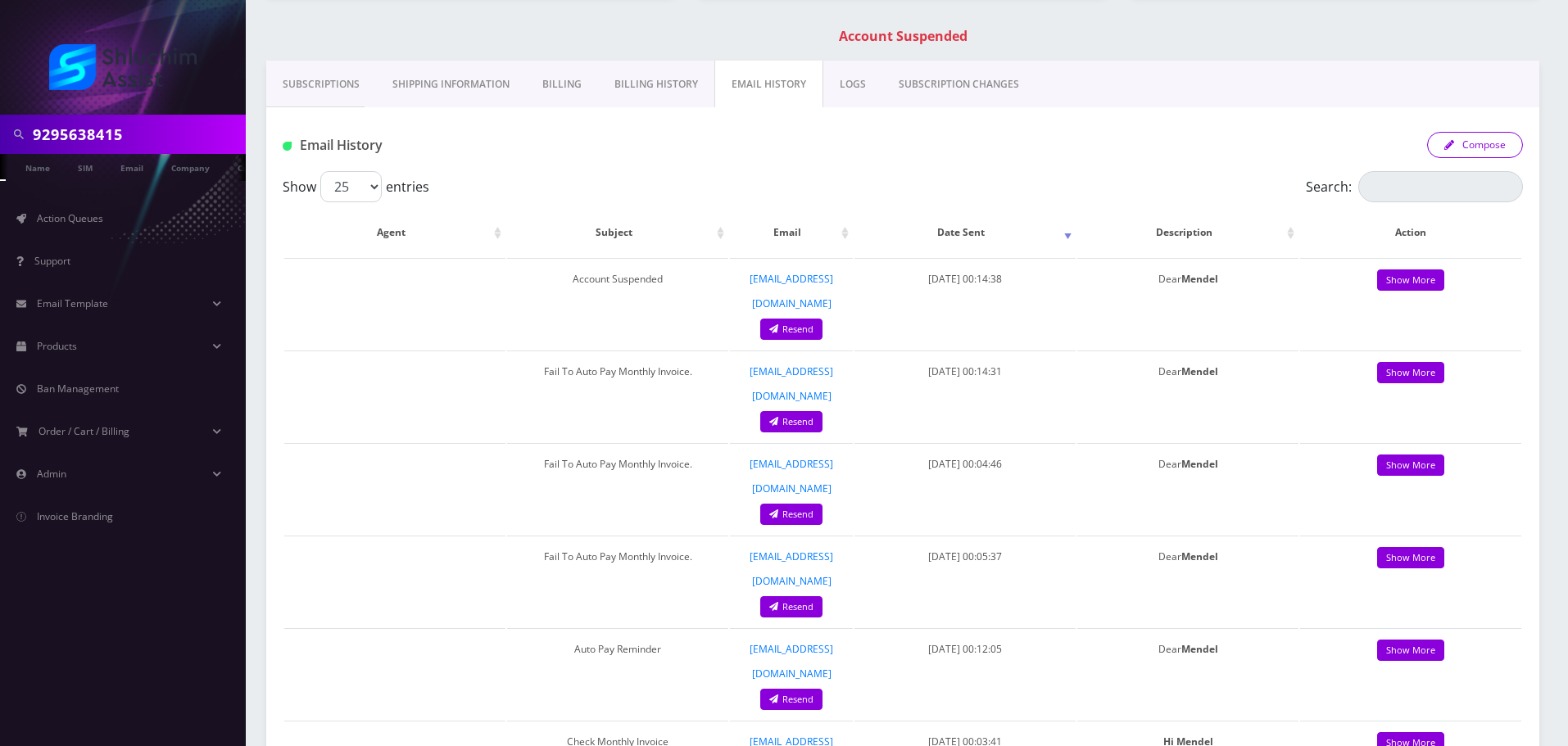
click at [1474, 158] on button "Compose" at bounding box center [1475, 145] width 96 height 26
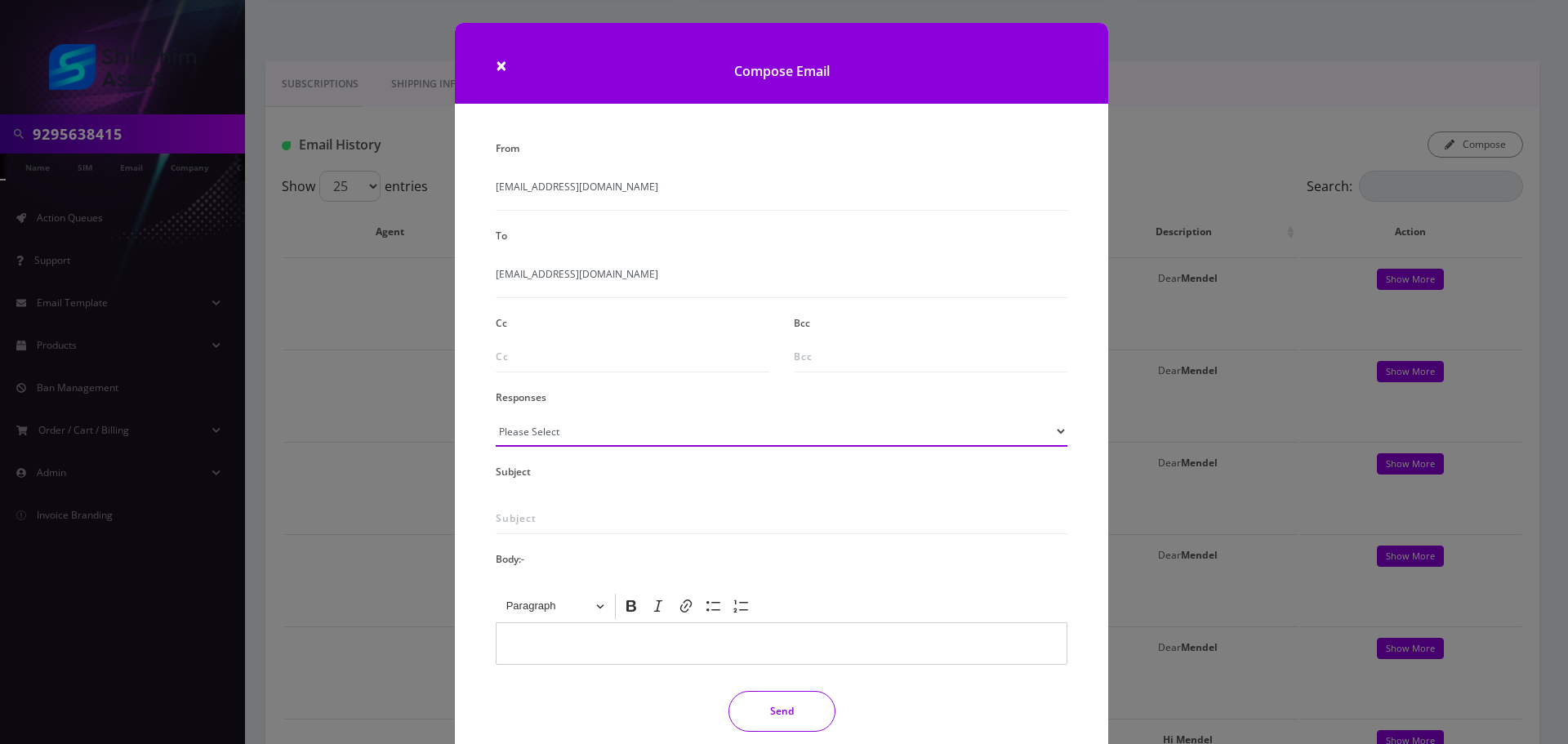
click at [633, 438] on select "Please Select TMobile port Unable to activate CH Pickup Past Due Pick up follow…" at bounding box center [782, 432] width 572 height 31
select select "29"
click at [496, 416] on select "Please Select TMobile port Unable to activate CH Pickup Past Due Pick up follow…" at bounding box center [782, 432] width 572 height 31
type input "Subject: URGENT Action Required: Past Due Payment for Shluchim Assist"
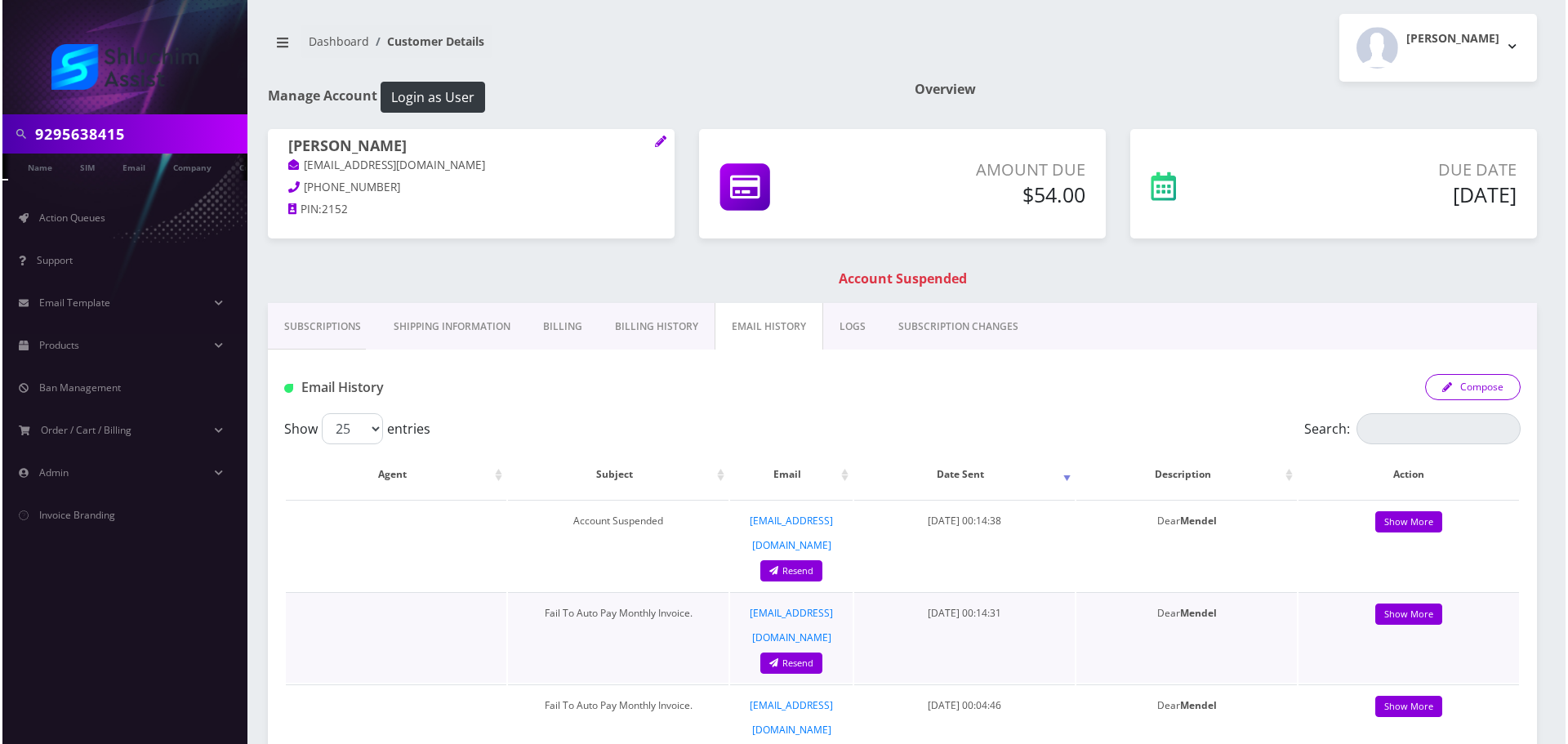
scroll to position [0, 0]
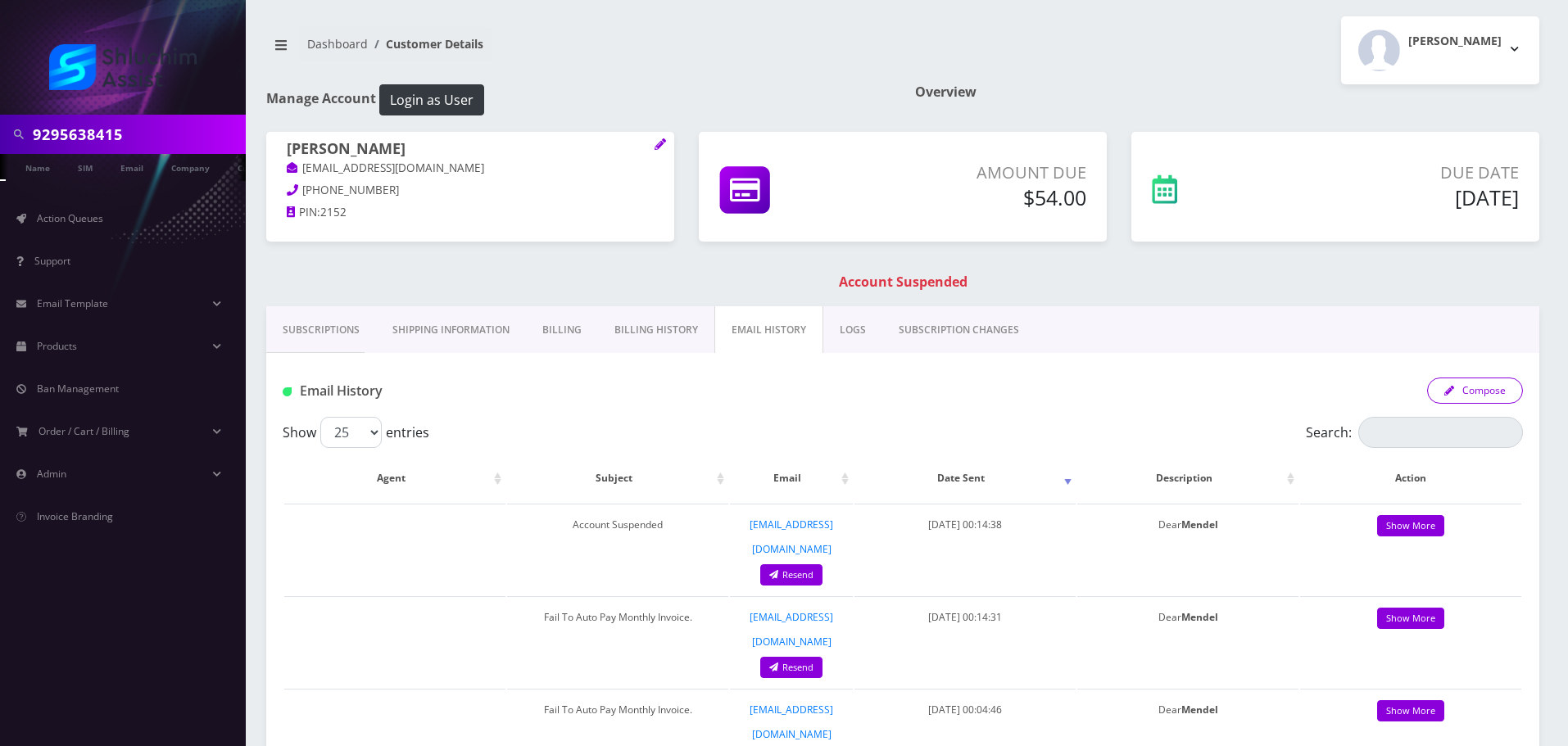
click at [1463, 392] on button "Compose" at bounding box center [1475, 391] width 96 height 26
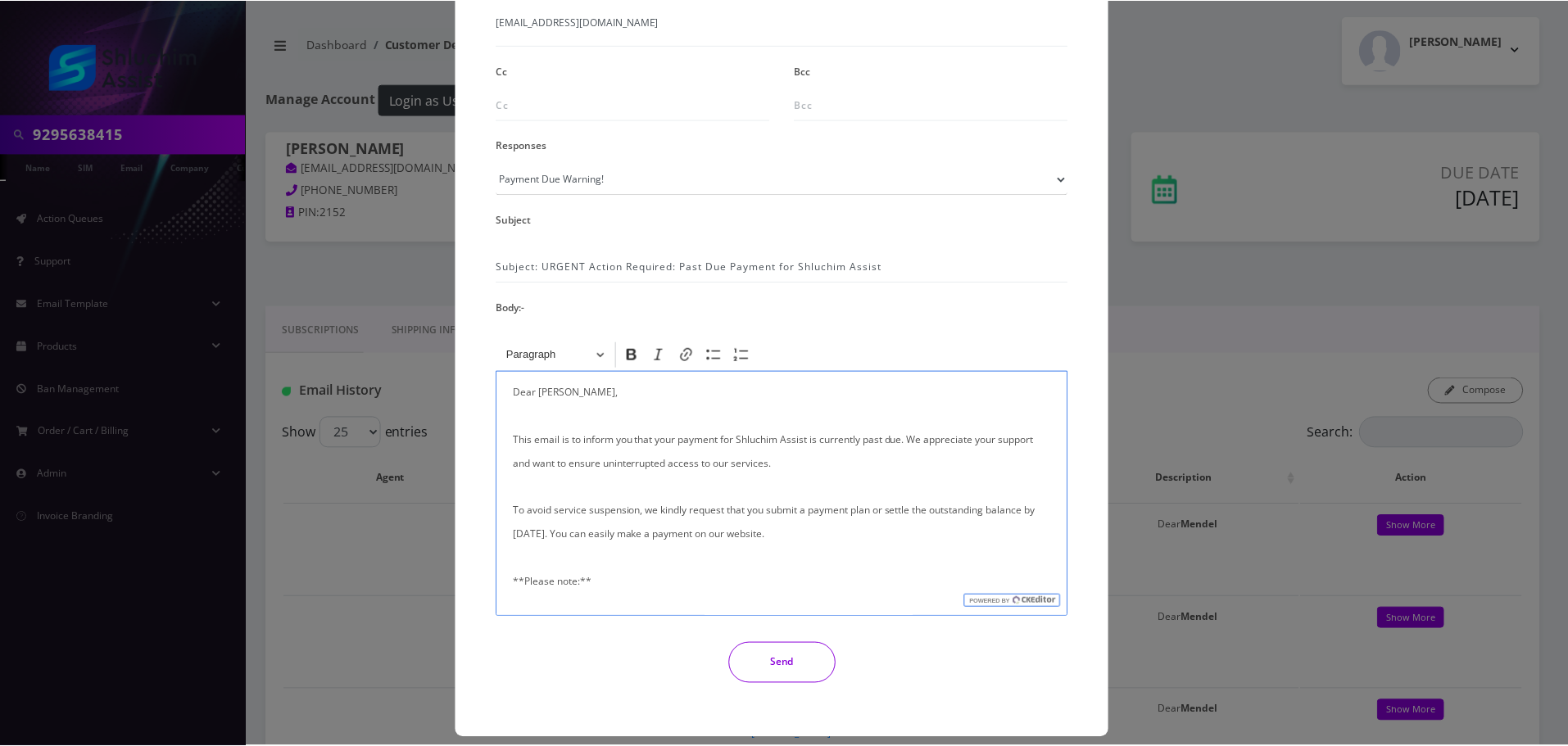
scroll to position [269, 0]
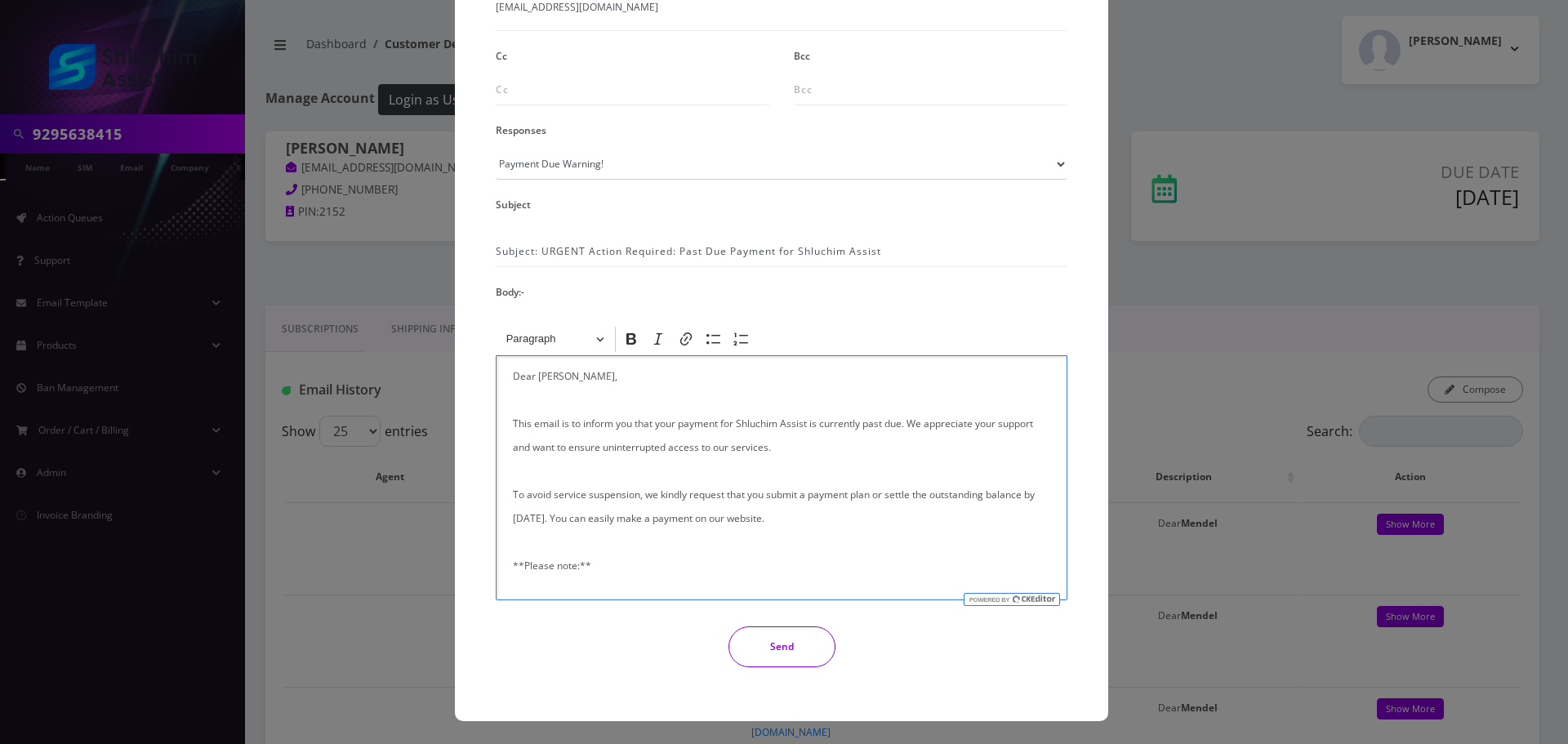
click at [793, 650] on button "Send" at bounding box center [782, 647] width 107 height 41
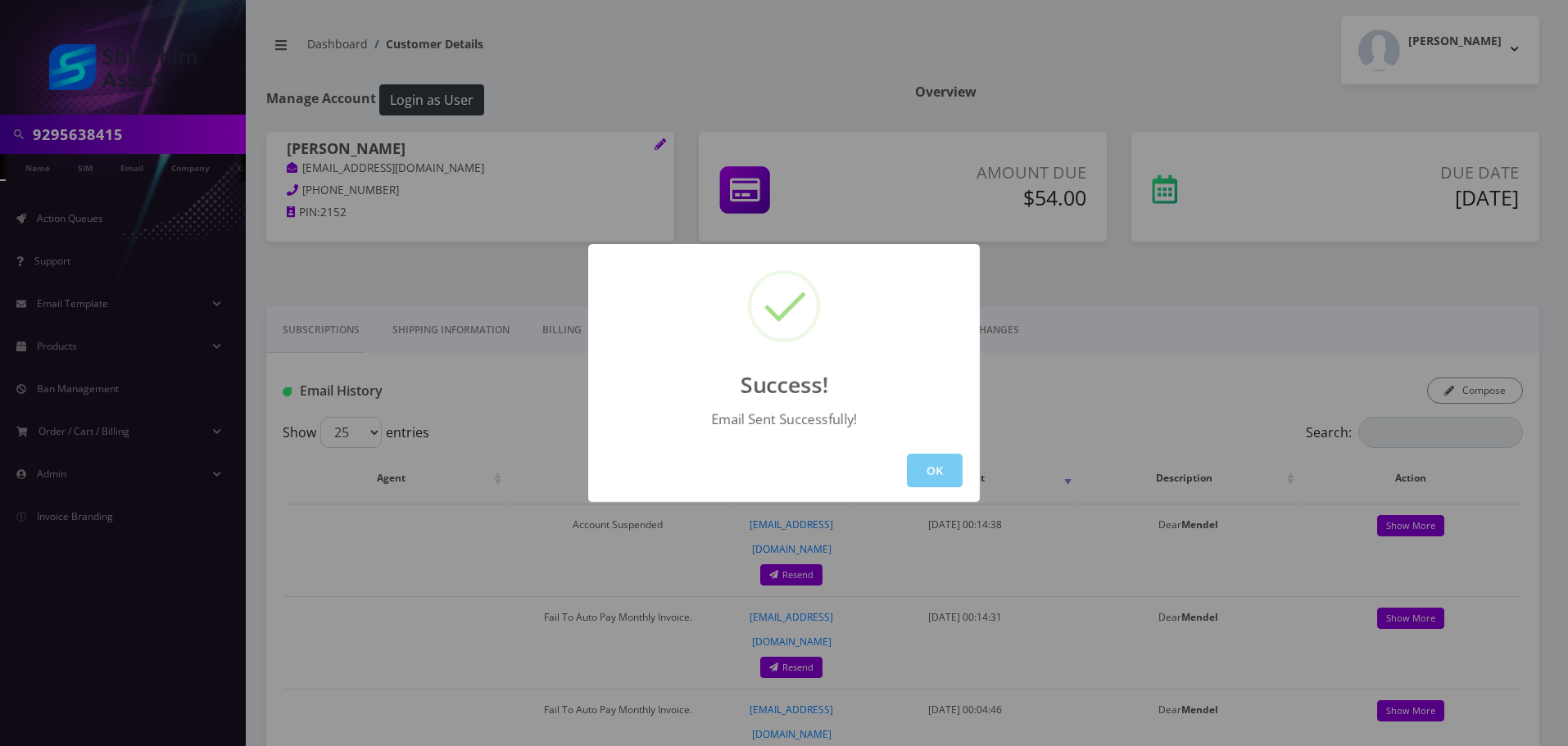
click at [941, 471] on button "OK" at bounding box center [935, 470] width 55 height 33
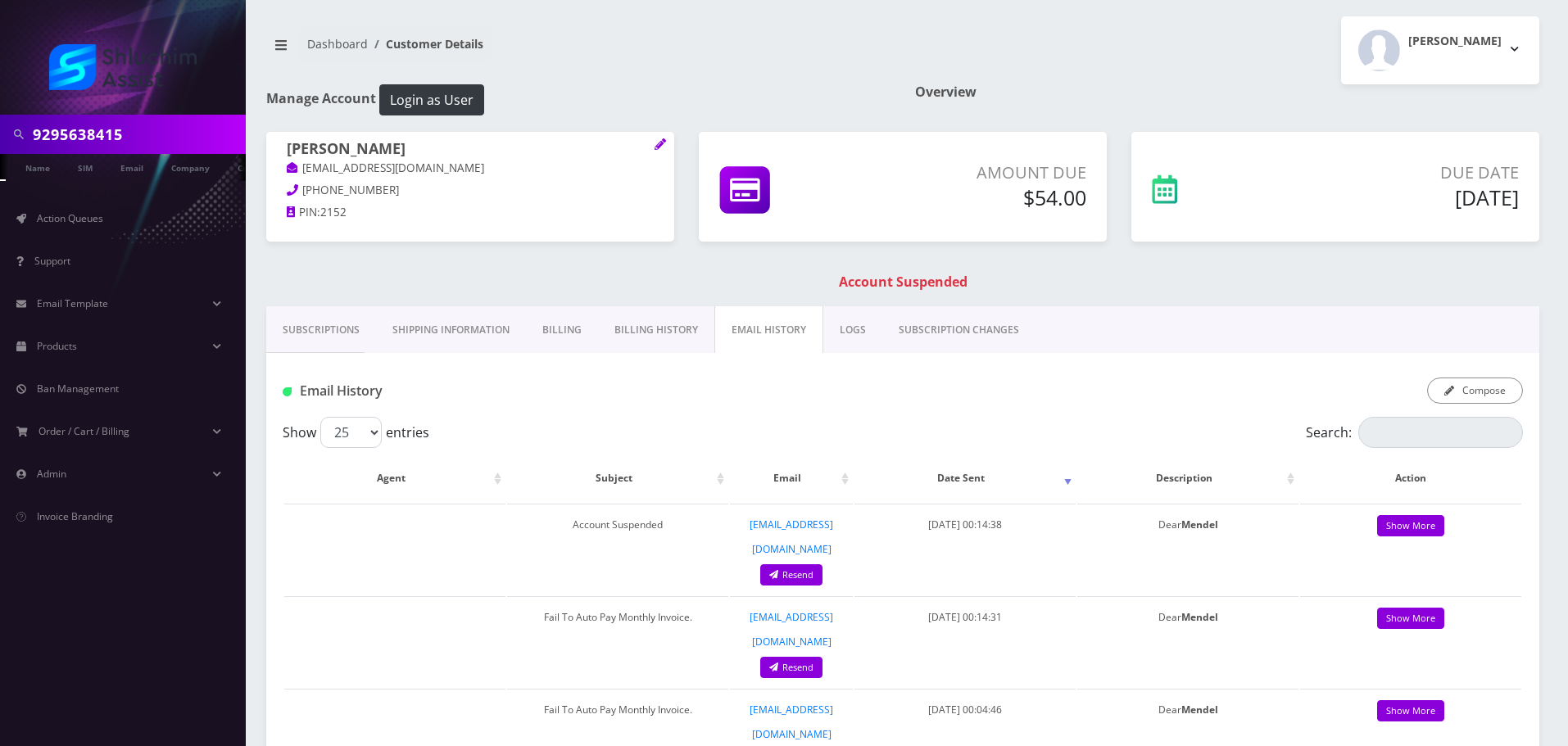
click at [340, 337] on link "Subscriptions" at bounding box center [321, 330] width 110 height 48
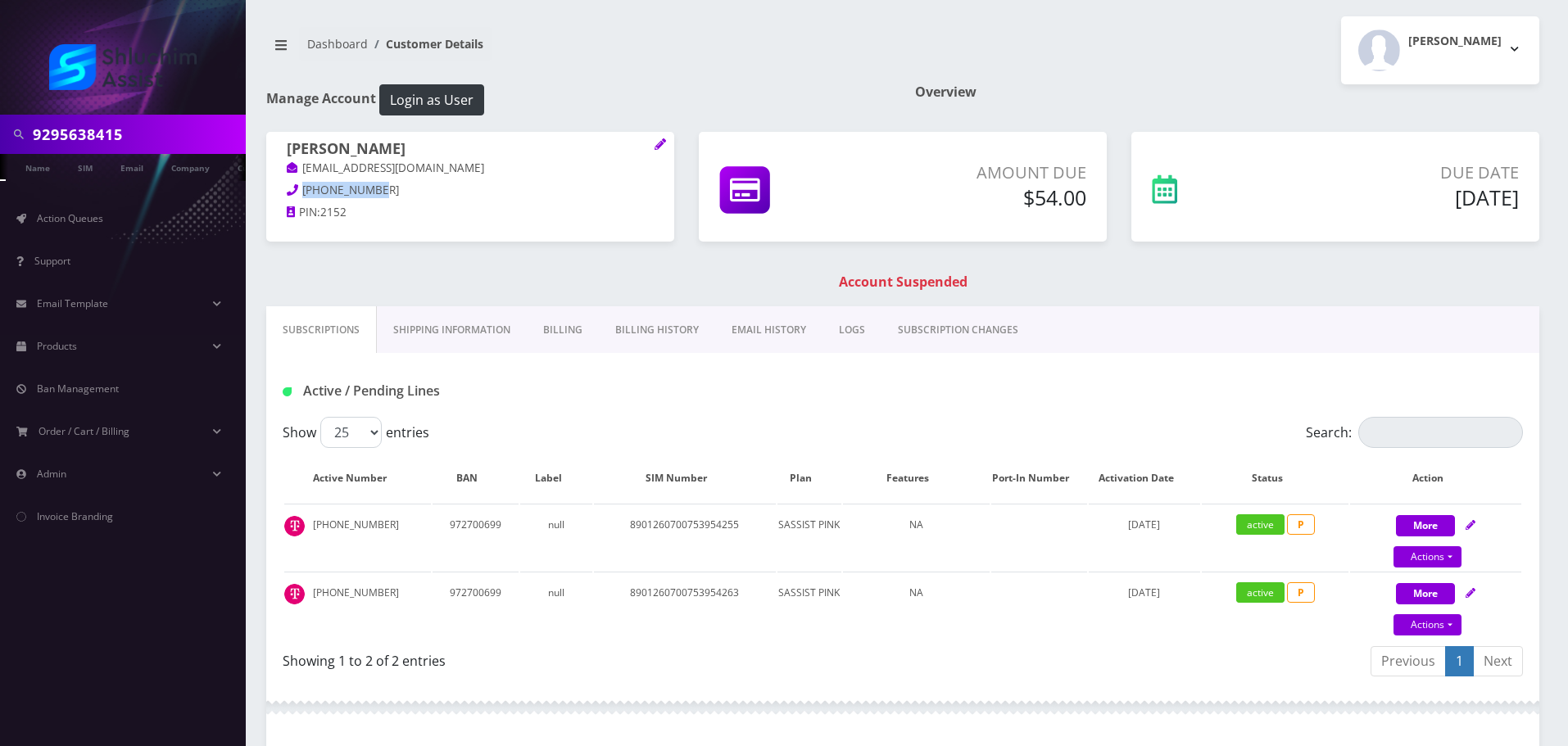
drag, startPoint x: 402, startPoint y: 191, endPoint x: 304, endPoint y: 191, distance: 98.0
click at [301, 191] on p "[PHONE_NUMBER]" at bounding box center [470, 190] width 367 height 18
click at [504, 182] on p "[PHONE_NUMBER]" at bounding box center [470, 190] width 367 height 18
drag, startPoint x: 504, startPoint y: 173, endPoint x: 289, endPoint y: 173, distance: 215.0
click at [289, 173] on p "mkshusterman@gmail.com" at bounding box center [470, 168] width 367 height 18
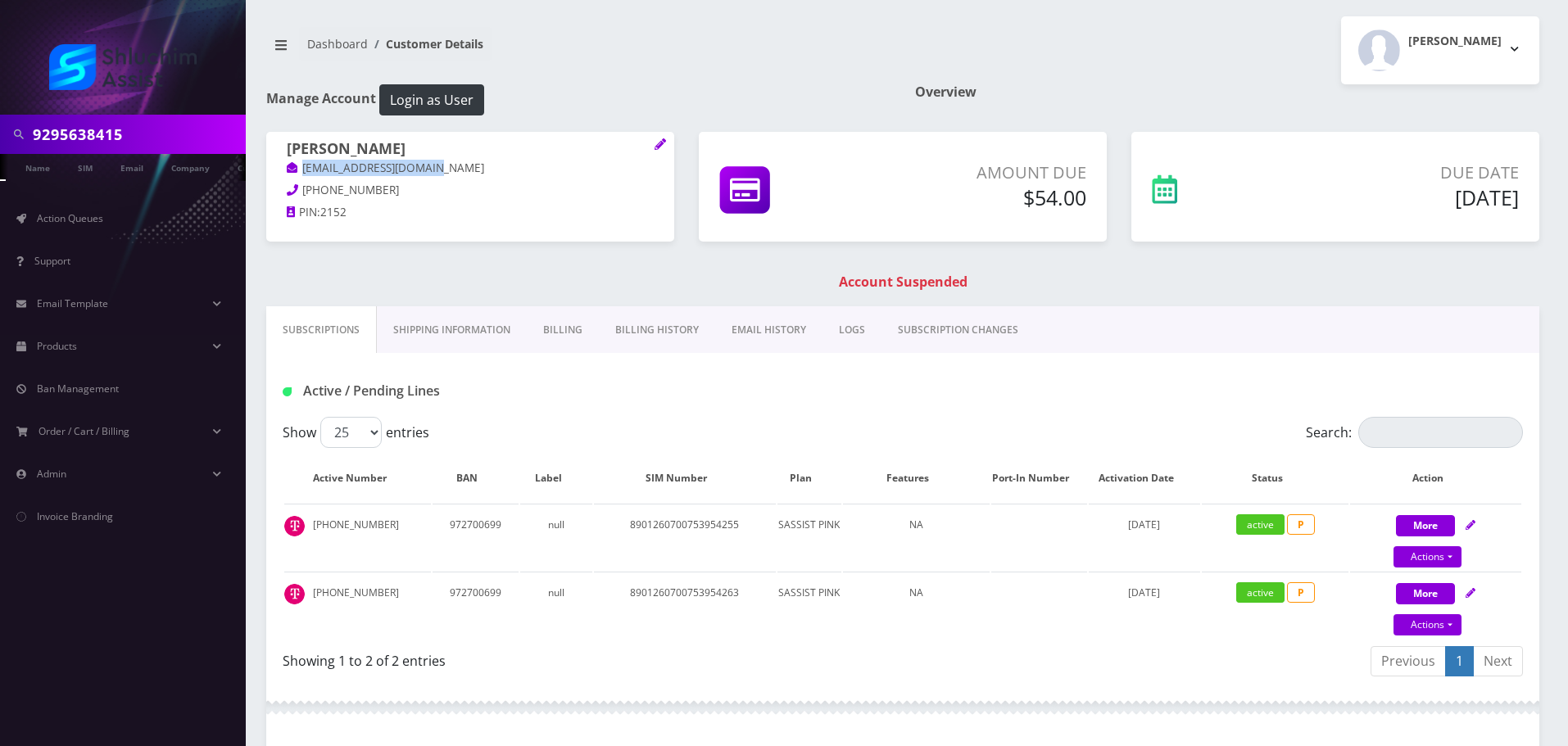
copy link "mkshusterman@gmail.com"
click at [126, 125] on input "9295638415" at bounding box center [137, 134] width 209 height 31
paste input "41-999-0566"
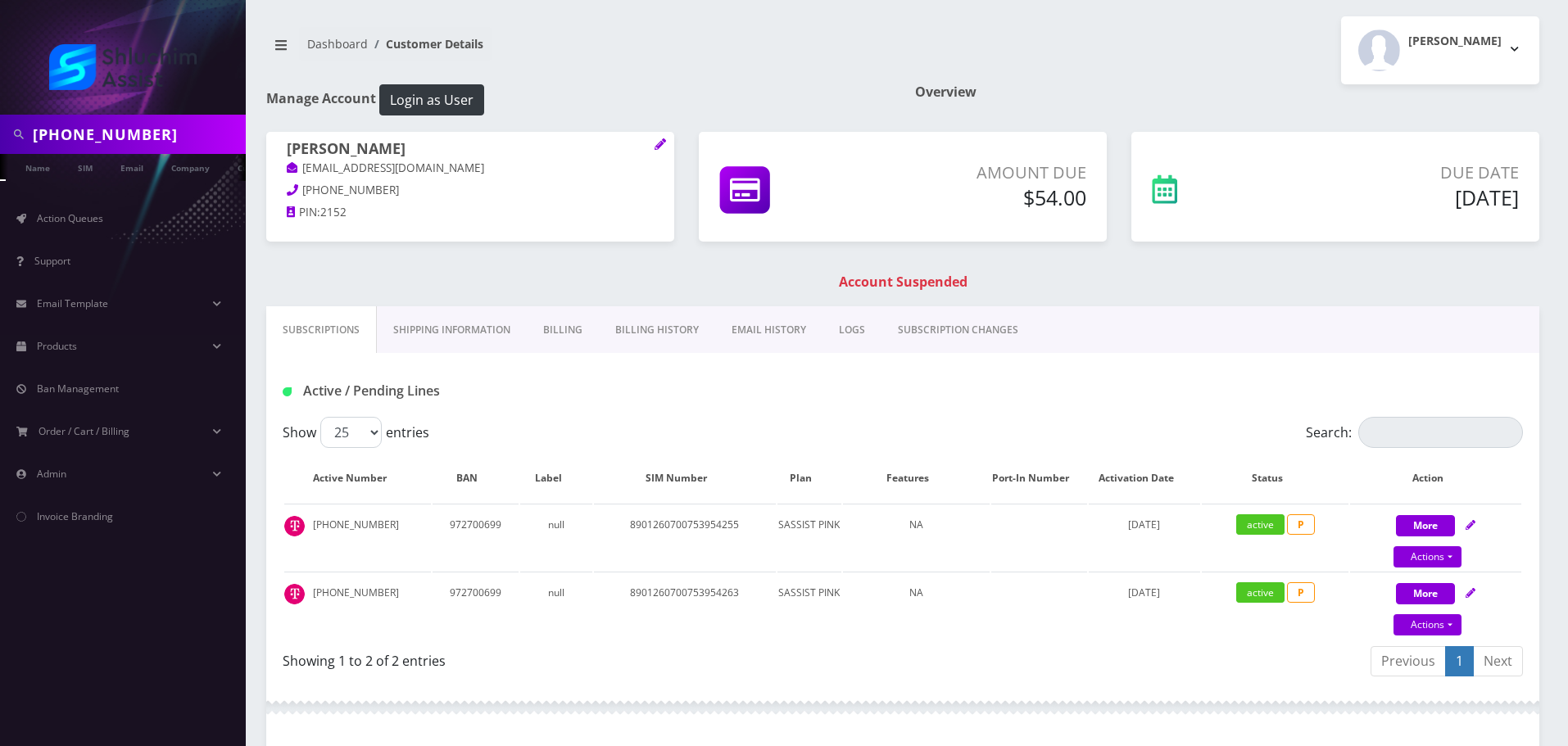
click at [116, 131] on input "[PHONE_NUMBER]" at bounding box center [137, 134] width 209 height 31
type input "9419990566"
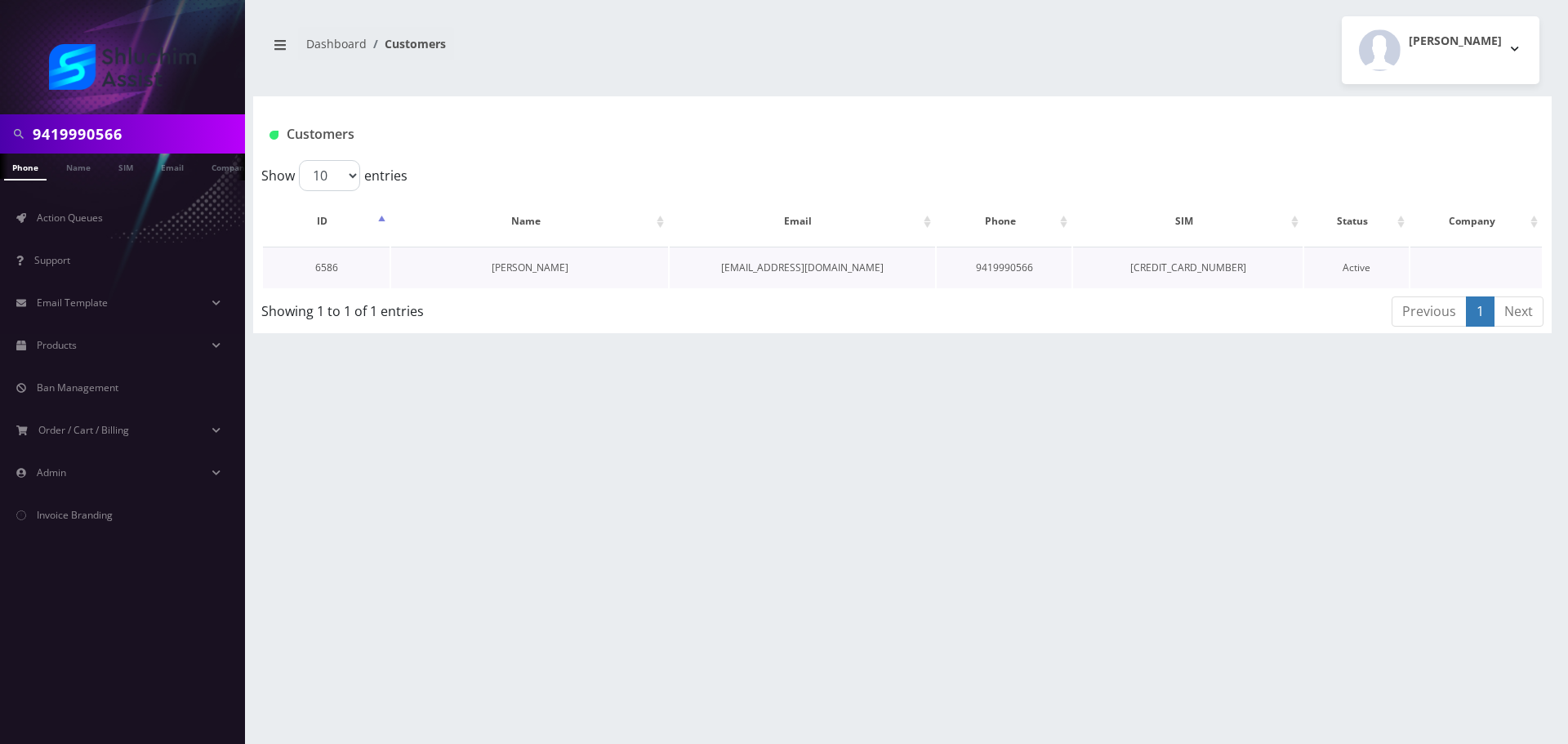
click at [519, 272] on link "Menachem Mendel Jacobson" at bounding box center [530, 267] width 77 height 14
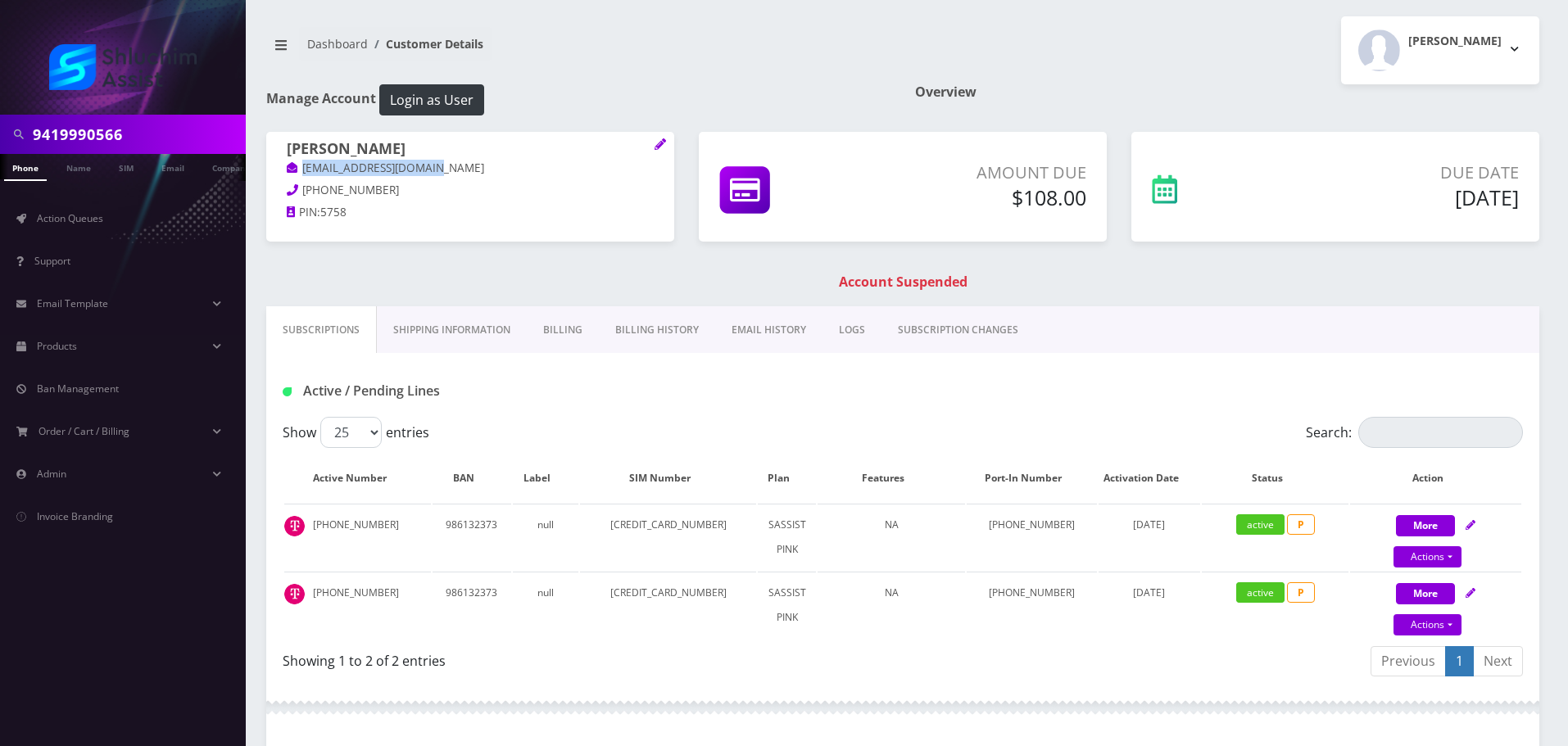
drag, startPoint x: 468, startPoint y: 169, endPoint x: 288, endPoint y: 169, distance: 180.0
click at [288, 169] on p "[EMAIL_ADDRESS][DOMAIN_NAME]" at bounding box center [470, 168] width 367 height 18
copy link "[EMAIL_ADDRESS][DOMAIN_NAME]"
click at [698, 328] on link "Billing History" at bounding box center [657, 330] width 116 height 48
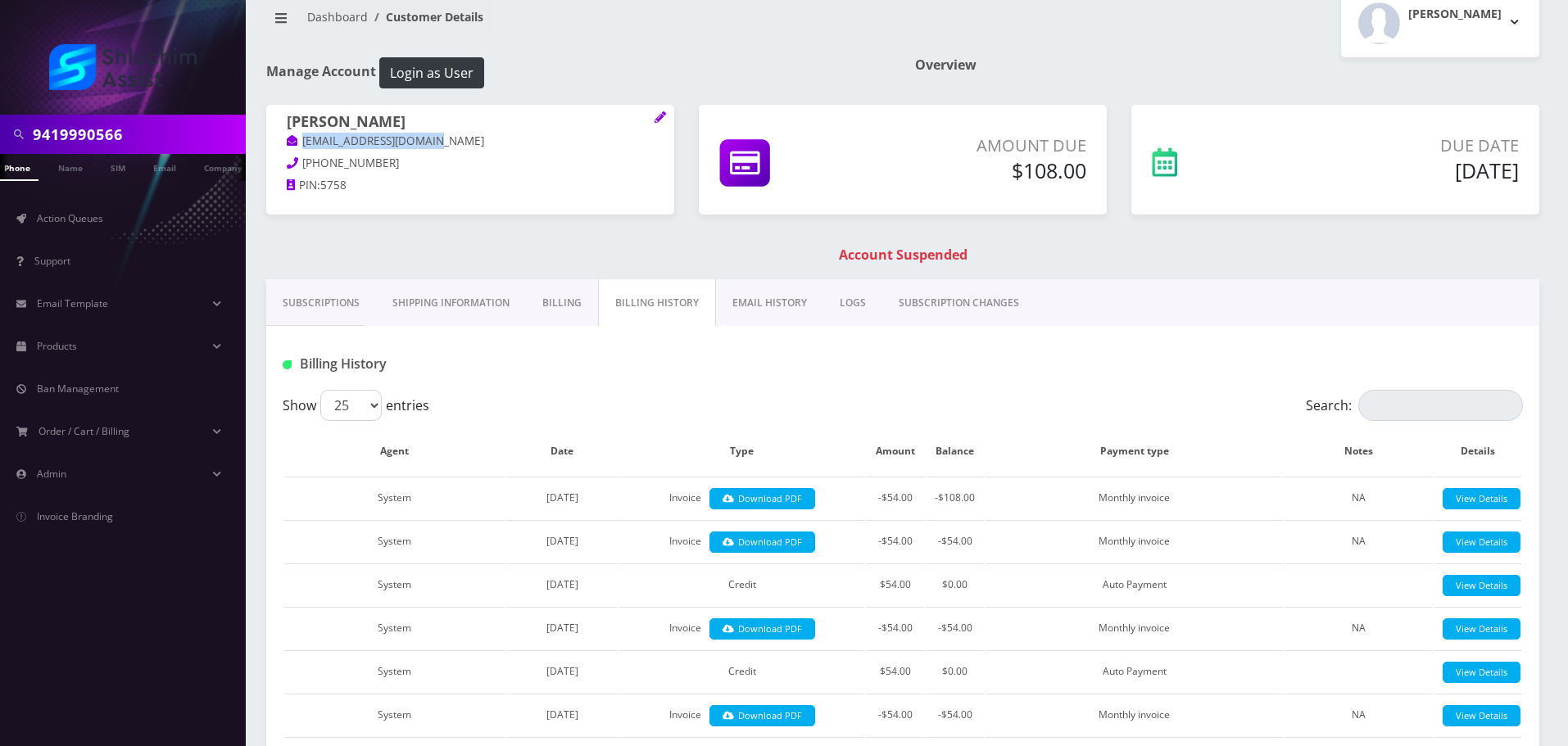
scroll to position [28, 0]
click at [790, 287] on link "EMAIL HISTORY" at bounding box center [770, 302] width 108 height 48
click at [767, 302] on link "EMAIL HISTORY" at bounding box center [769, 302] width 109 height 48
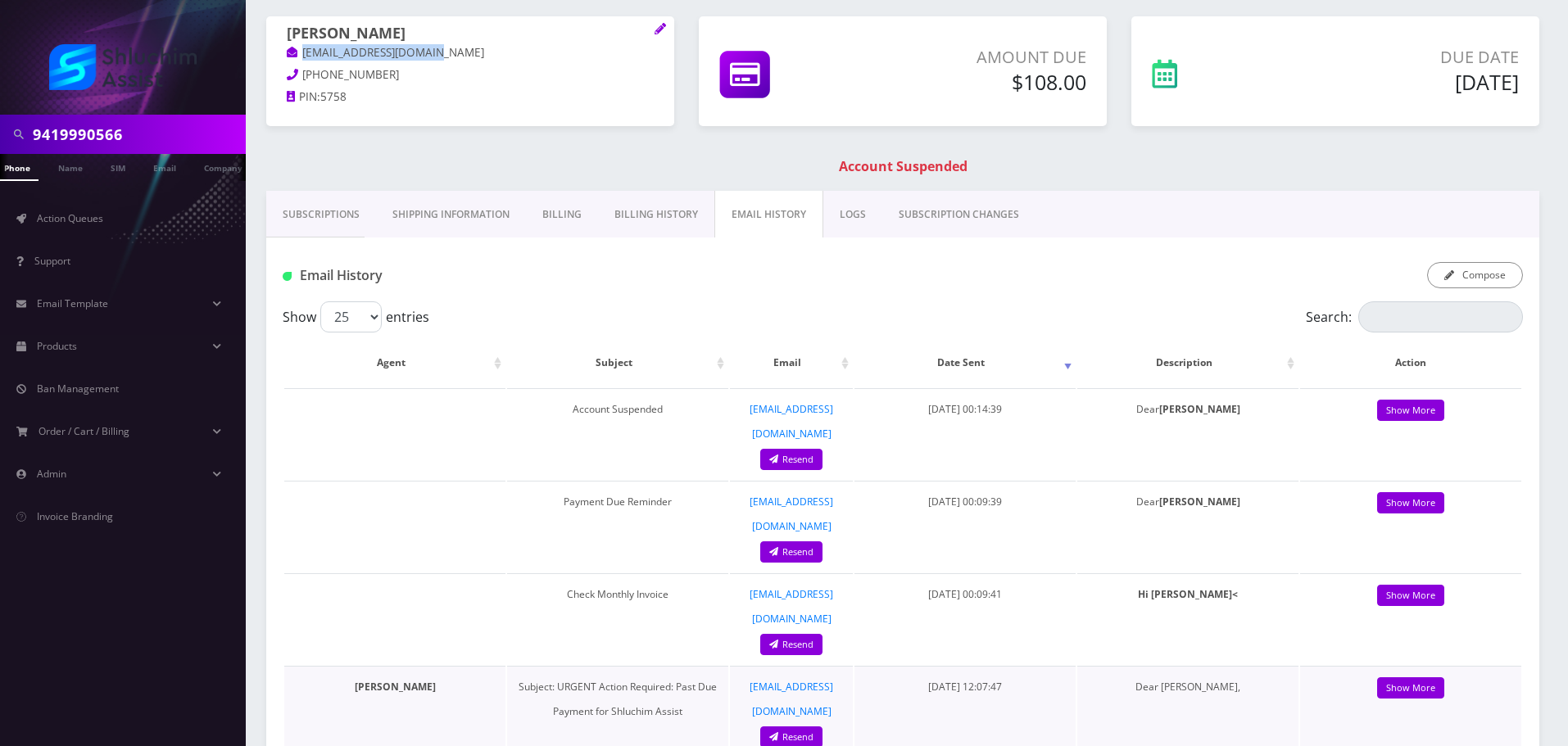
scroll to position [110, 0]
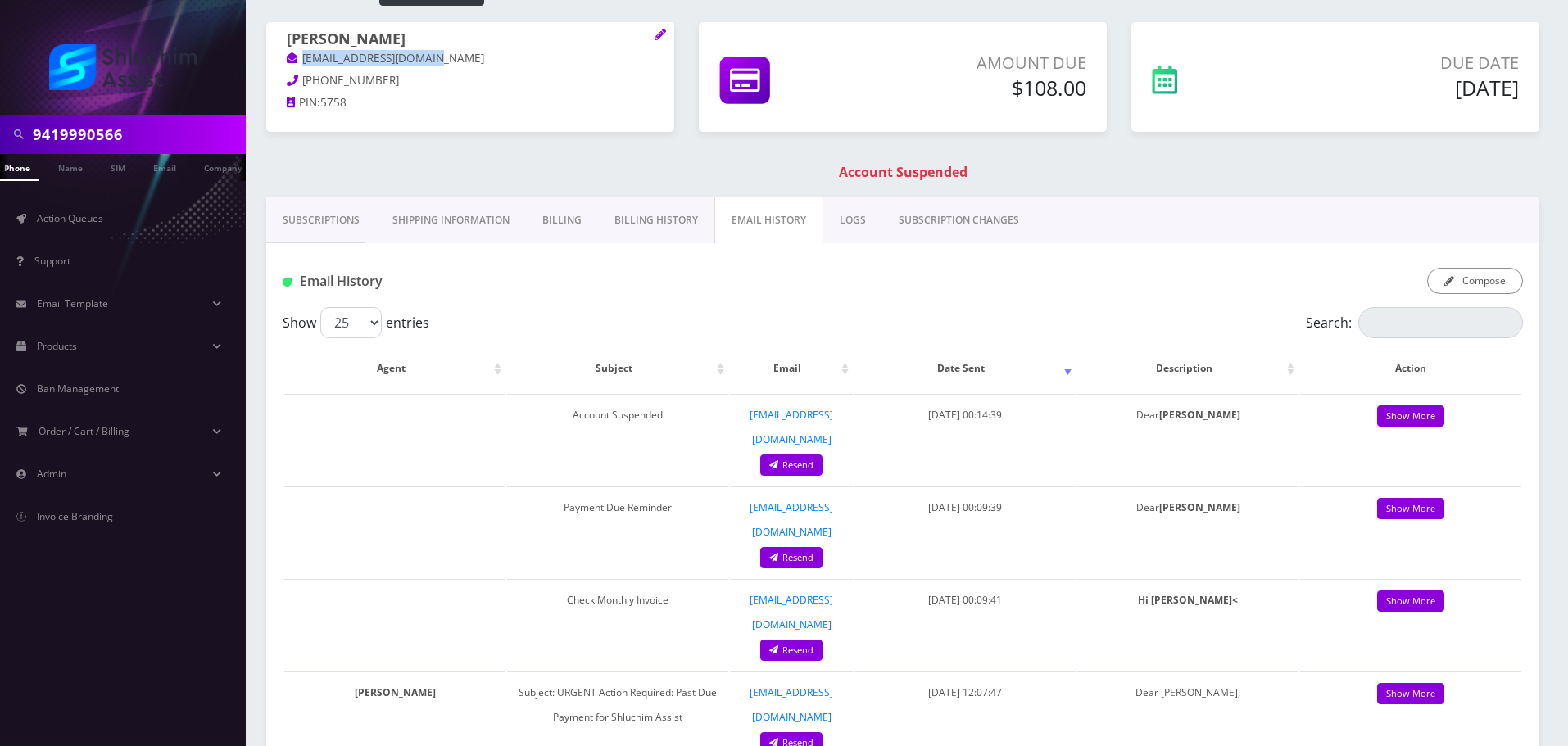
click at [674, 224] on link "Billing History" at bounding box center [656, 220] width 116 height 48
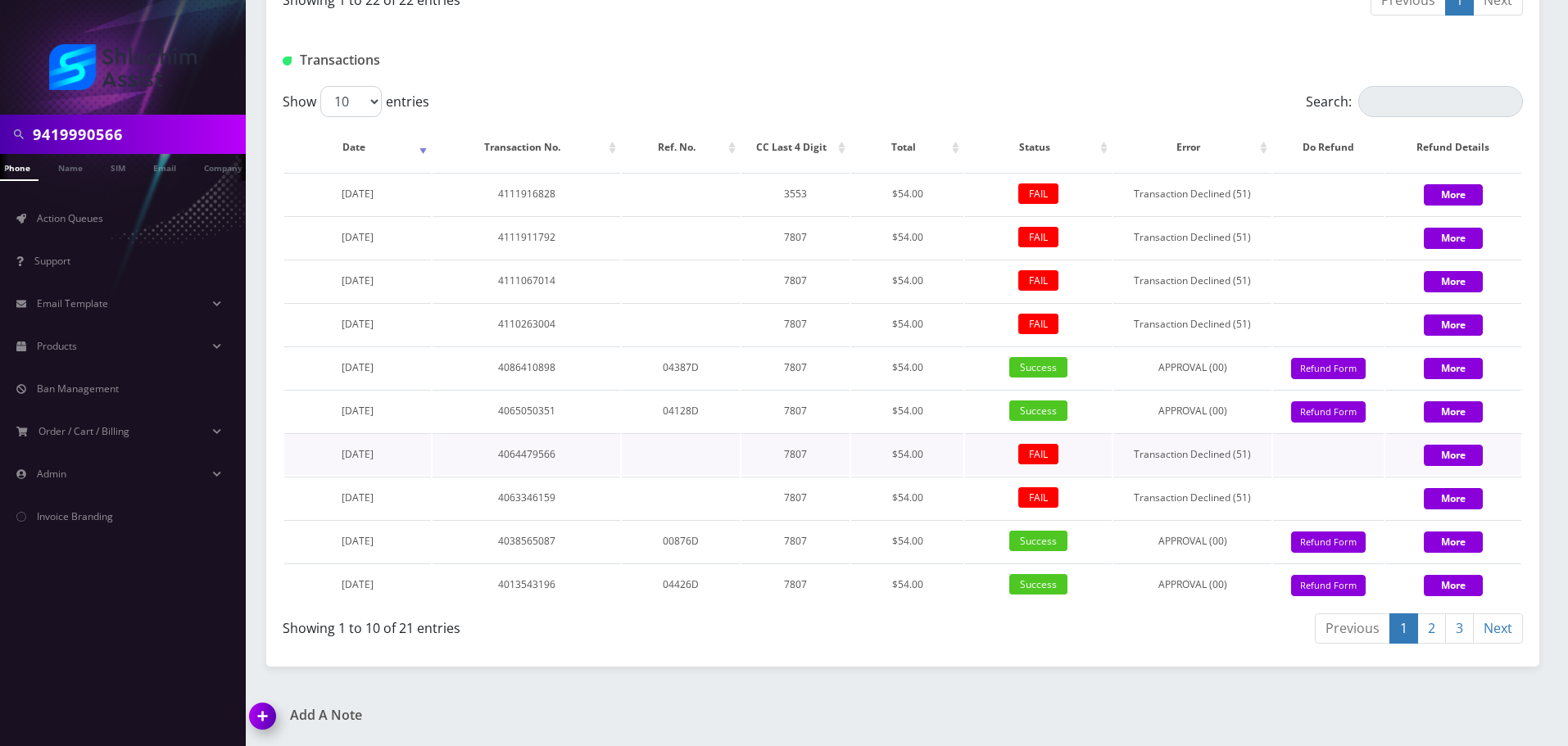
scroll to position [2021, 0]
drag, startPoint x: 460, startPoint y: 304, endPoint x: 854, endPoint y: 307, distance: 394.0
click at [854, 307] on table "Date Transaction No. Ref. No. CC Last 4 Digit Total Status Error Do Refund Refu…" at bounding box center [902, 364] width 1240 height 485
click at [854, 307] on td "$54.00" at bounding box center [907, 323] width 113 height 42
click at [755, 314] on tr "August 06, 2025 4110263004 7807 $54.00 FAIL Transaction Declined (51) More" at bounding box center [902, 323] width 1237 height 42
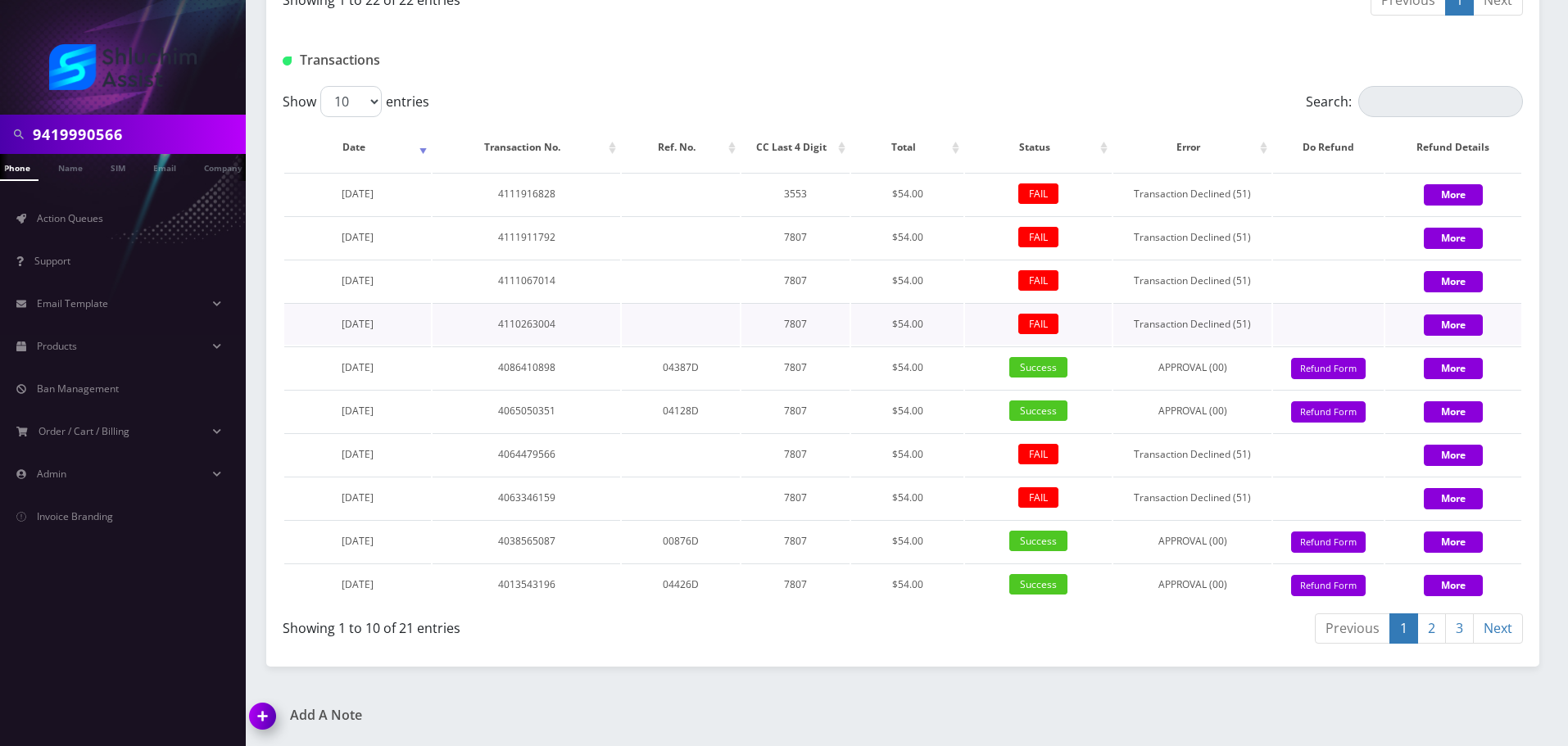
click at [788, 314] on td "7807" at bounding box center [796, 323] width 108 height 42
drag, startPoint x: 481, startPoint y: 314, endPoint x: 636, endPoint y: 318, distance: 155.1
click at [634, 318] on tr "August 06, 2025 4110263004 7807 $54.00 FAIL Transaction Declined (51) More" at bounding box center [902, 323] width 1237 height 42
click at [636, 318] on td at bounding box center [681, 323] width 118 height 42
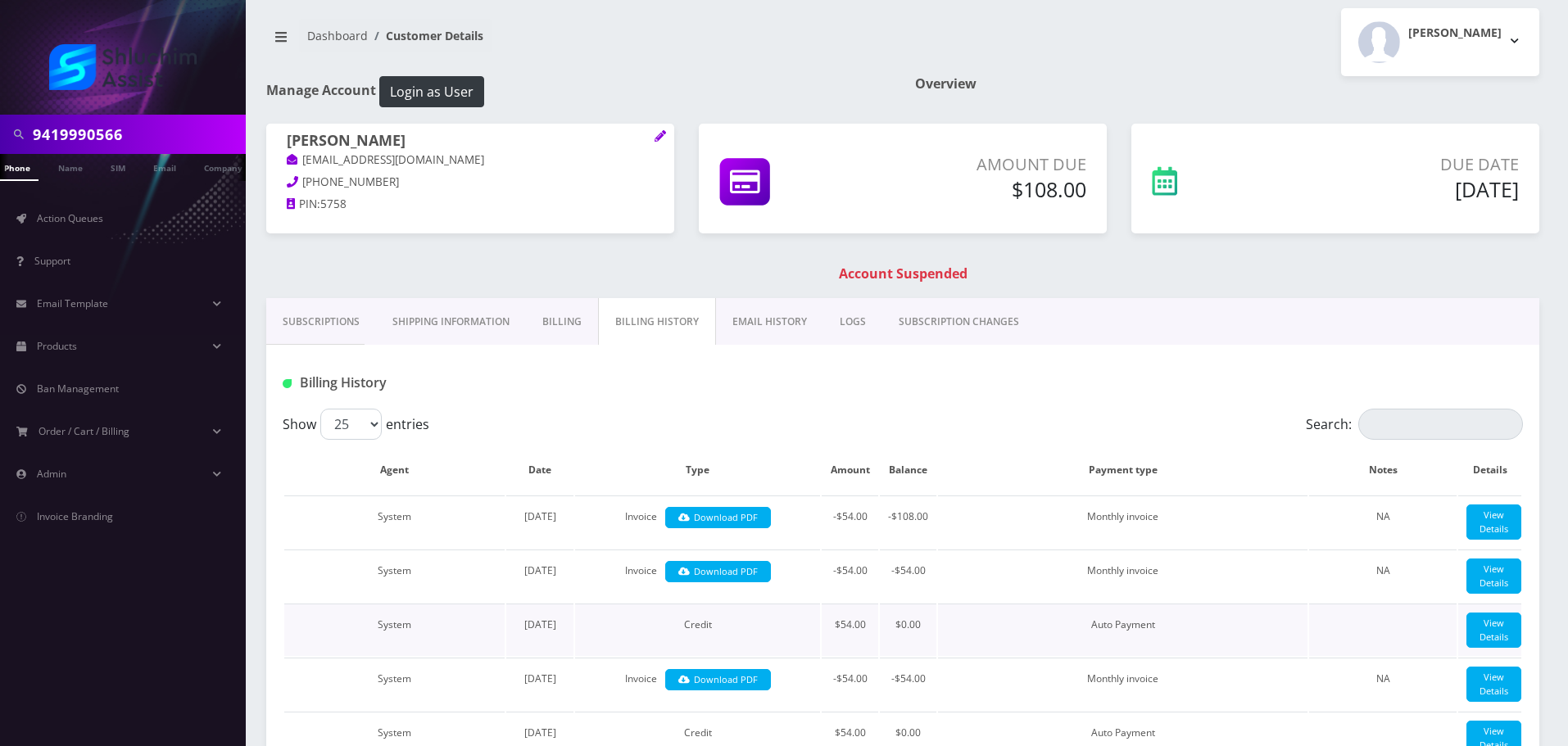
scroll to position [0, 0]
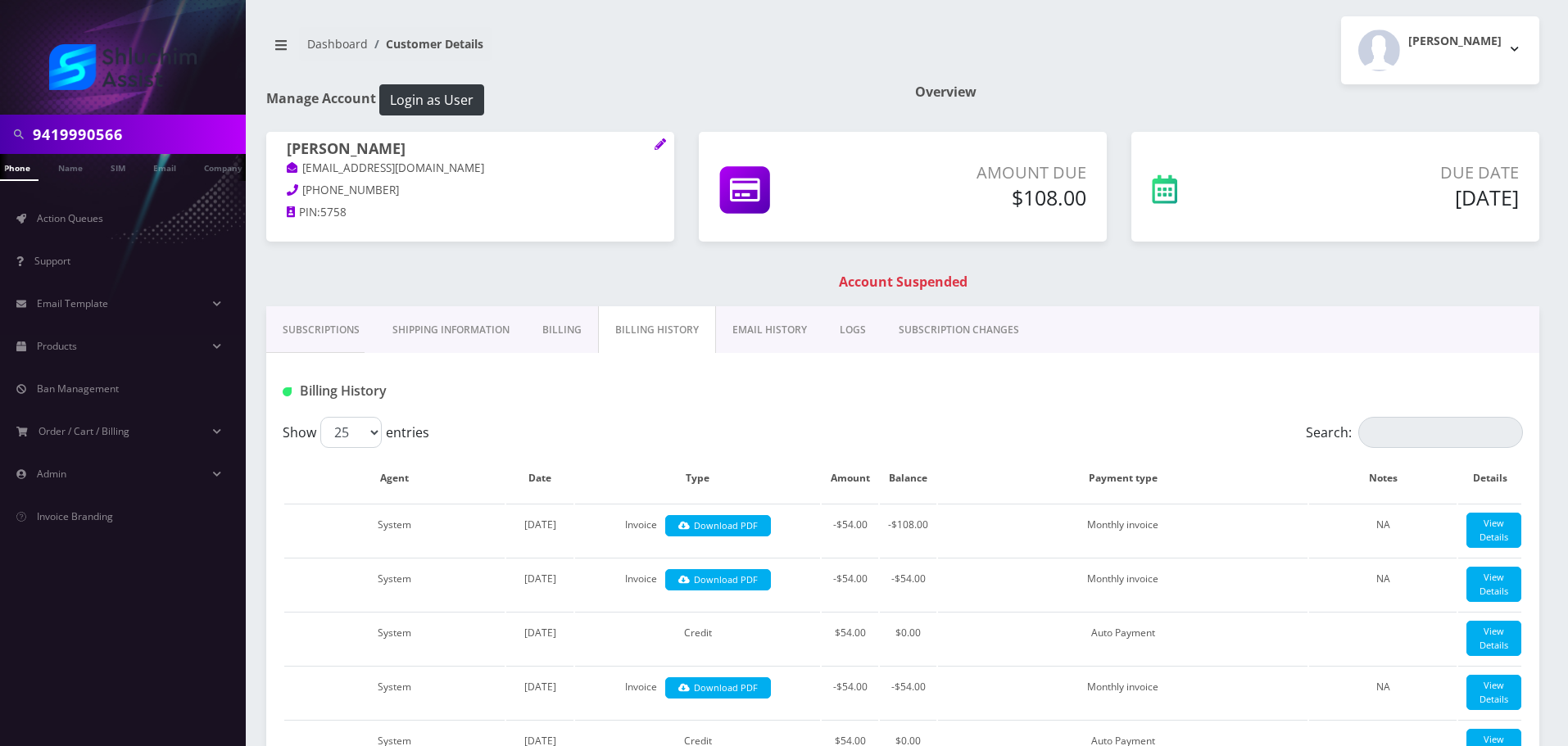
click at [316, 329] on link "Subscriptions" at bounding box center [321, 330] width 110 height 48
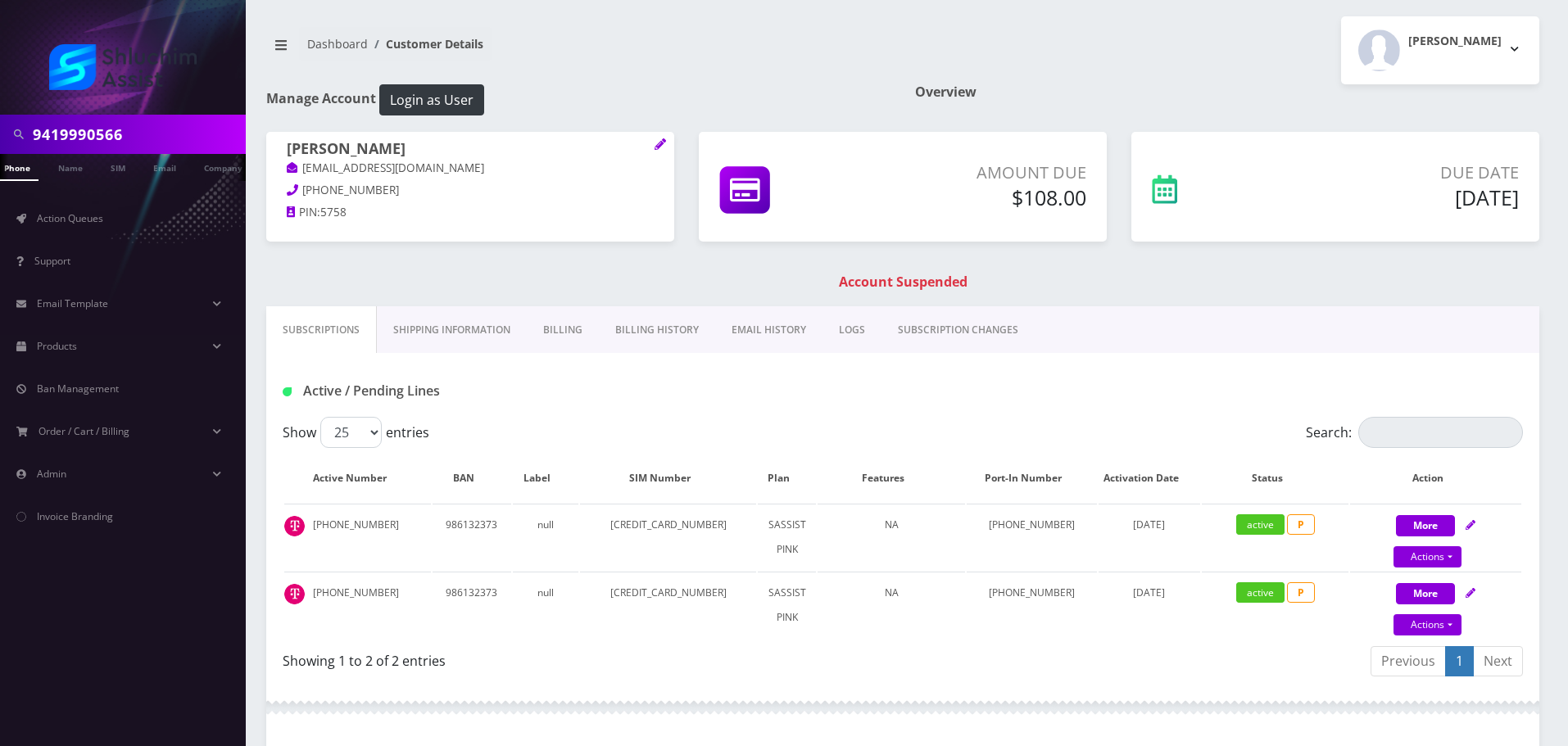
click at [684, 341] on link "Billing History" at bounding box center [657, 330] width 116 height 48
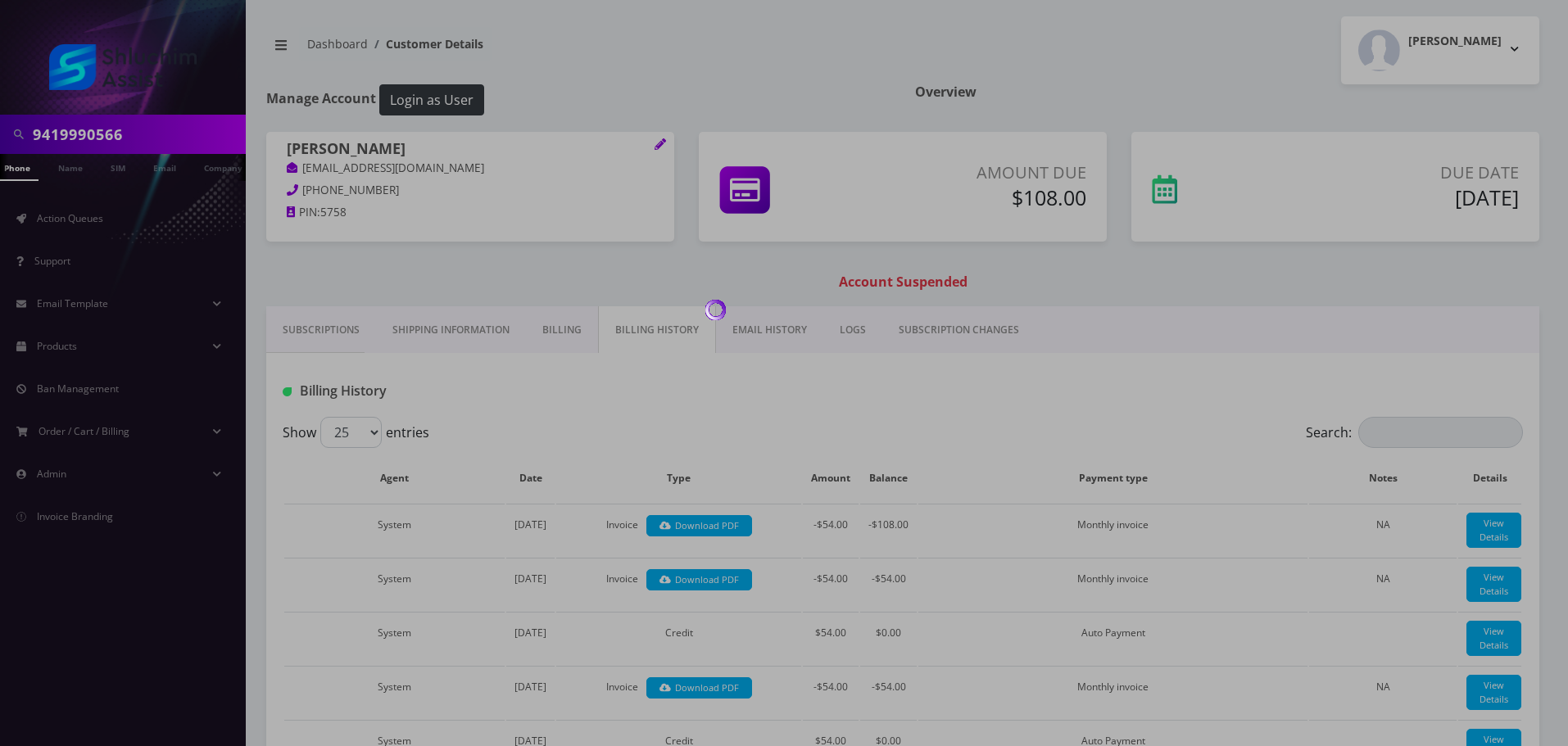
click at [758, 337] on div at bounding box center [784, 373] width 1568 height 746
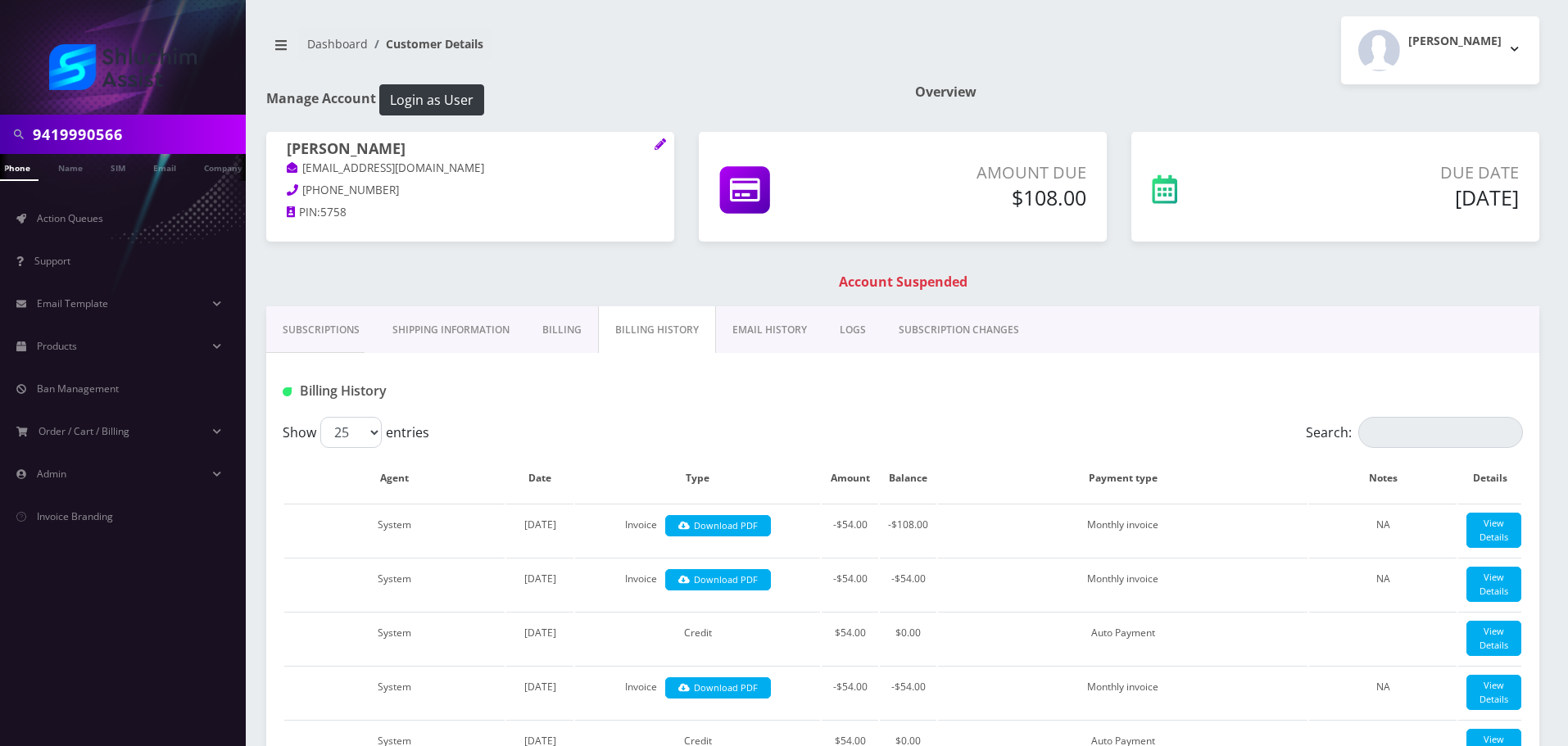
click at [758, 337] on link "EMAIL HISTORY" at bounding box center [770, 330] width 108 height 48
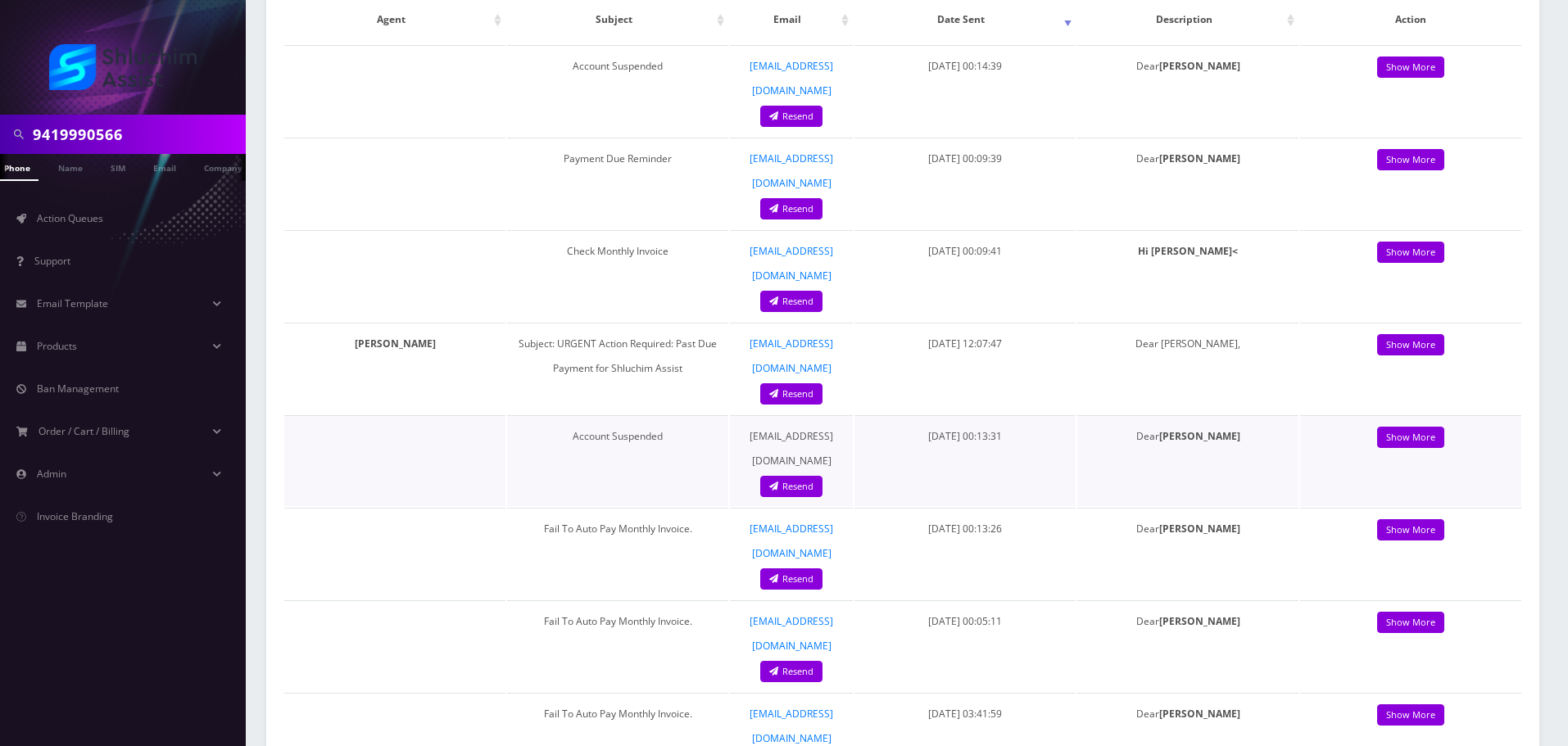
scroll to position [246, 0]
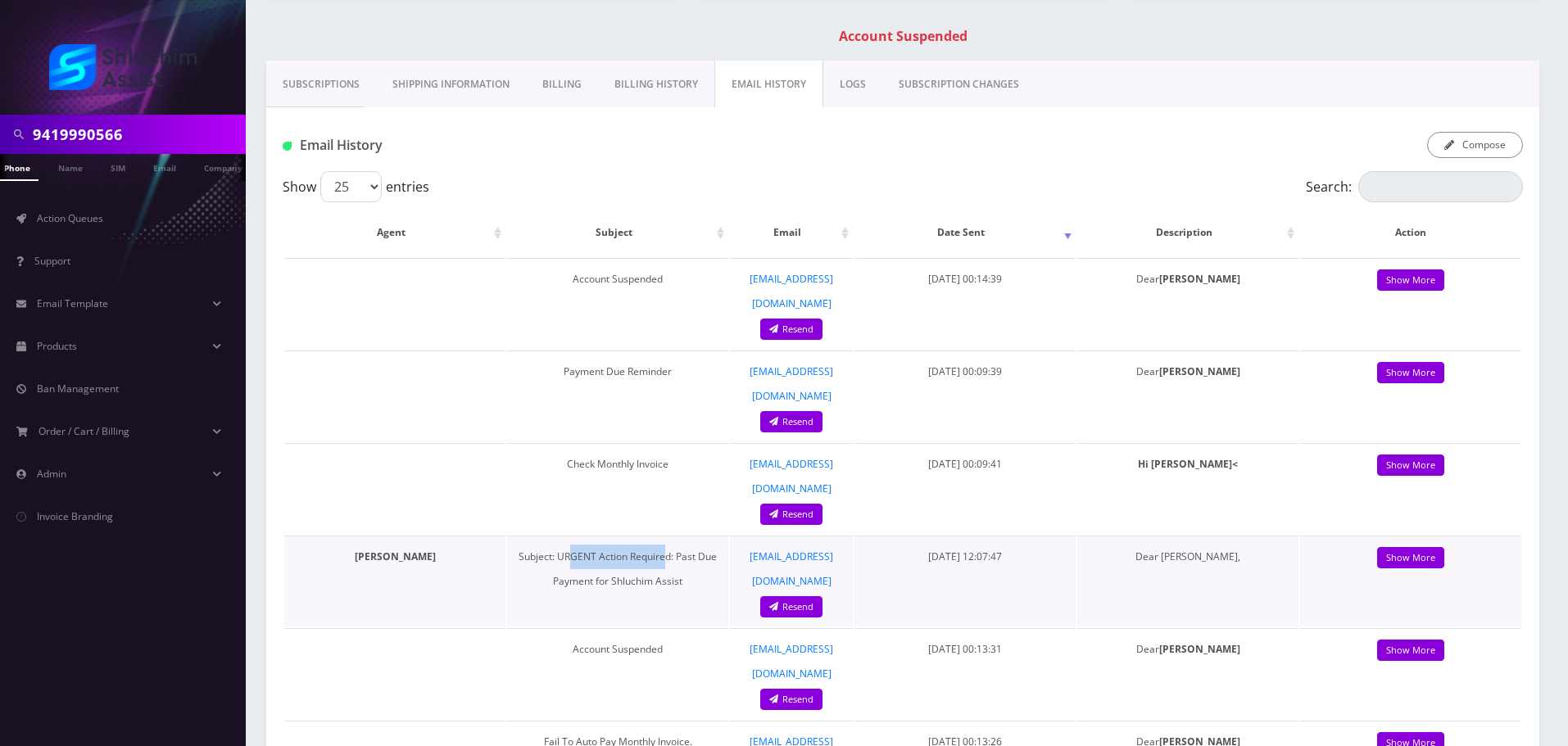
drag, startPoint x: 565, startPoint y: 484, endPoint x: 667, endPoint y: 492, distance: 102.3
click at [667, 536] on td "Subject: URGENT Action Required: Past Due Payment for Shluchim Assist" at bounding box center [617, 581] width 221 height 91
drag, startPoint x: 554, startPoint y: 481, endPoint x: 664, endPoint y: 487, distance: 110.2
click at [662, 536] on td "Subject: URGENT Action Required: Past Due Payment for Shluchim Assist" at bounding box center [617, 581] width 221 height 91
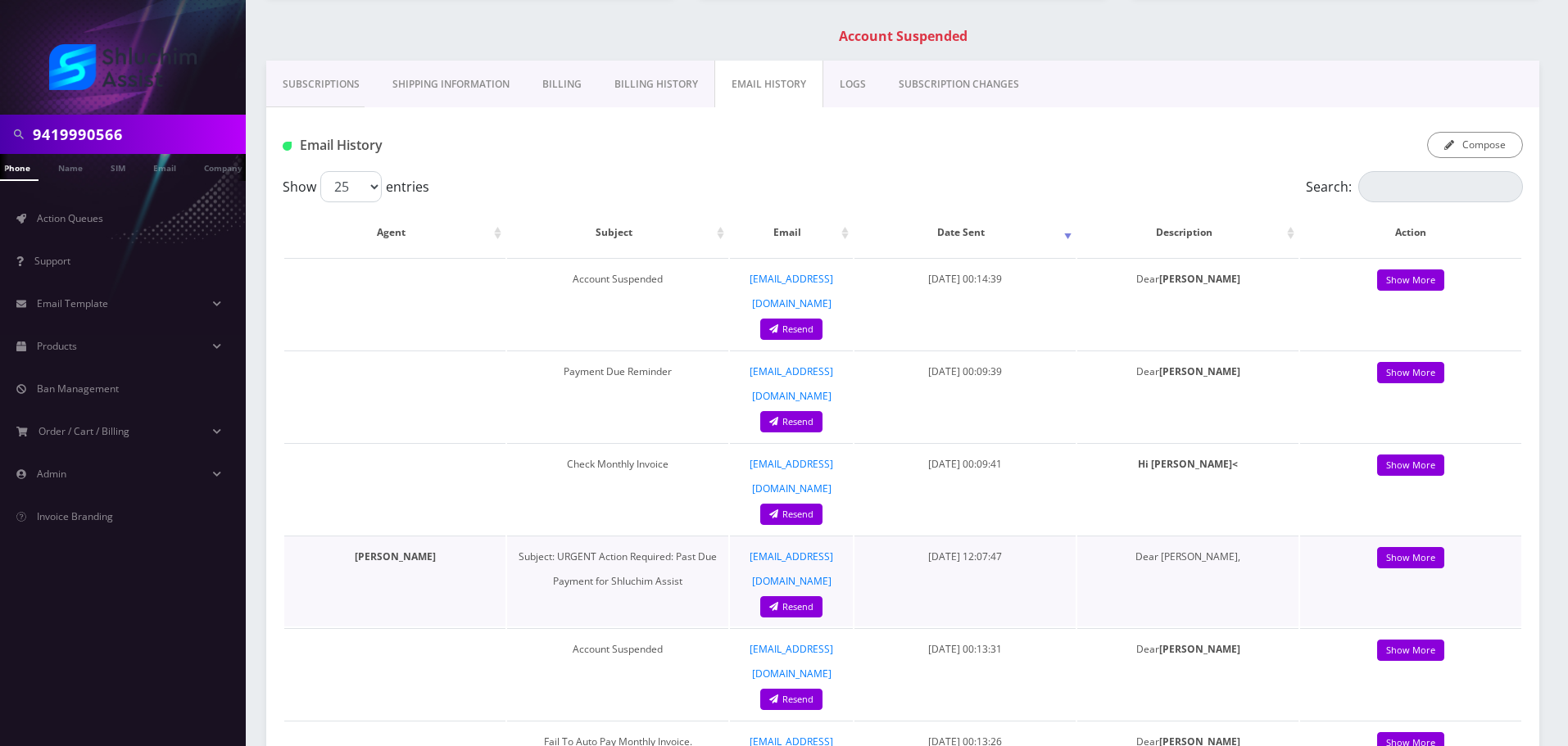
click at [664, 536] on td "Subject: URGENT Action Required: Past Due Payment for Shluchim Assist" at bounding box center [617, 581] width 221 height 91
drag, startPoint x: 541, startPoint y: 481, endPoint x: 644, endPoint y: 489, distance: 103.3
click at [644, 536] on td "Subject: URGENT Action Required: Past Due Payment for Shluchim Assist" at bounding box center [617, 581] width 221 height 91
click at [644, 536] on td "Subject: URGENT Action Required: Past Due Payment for Shluchim Assist" at bounding box center [617, 581] width 221 height 91
drag, startPoint x: 638, startPoint y: 492, endPoint x: 680, endPoint y: 498, distance: 42.4
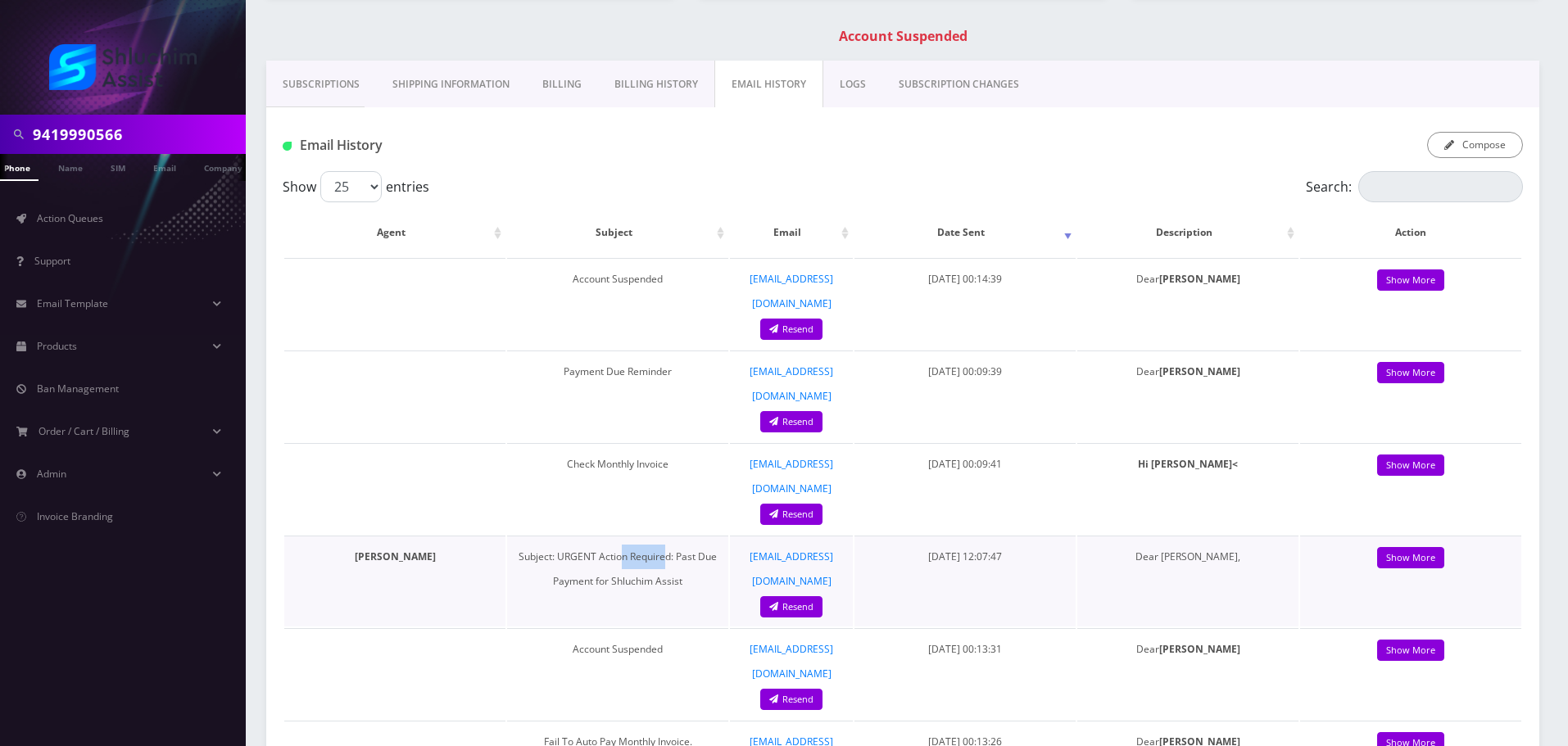
click at [676, 536] on td "Subject: URGENT Action Required: Past Due Payment for Shluchim Assist" at bounding box center [617, 581] width 221 height 91
click at [680, 536] on td "Subject: URGENT Action Required: Past Due Payment for Shluchim Assist" at bounding box center [617, 581] width 221 height 91
drag, startPoint x: 643, startPoint y: 495, endPoint x: 702, endPoint y: 505, distance: 59.8
click at [697, 536] on td "Subject: URGENT Action Required: Past Due Payment for Shluchim Assist" at bounding box center [617, 581] width 221 height 91
click at [702, 536] on td "Subject: URGENT Action Required: Past Due Payment for Shluchim Assist" at bounding box center [617, 581] width 221 height 91
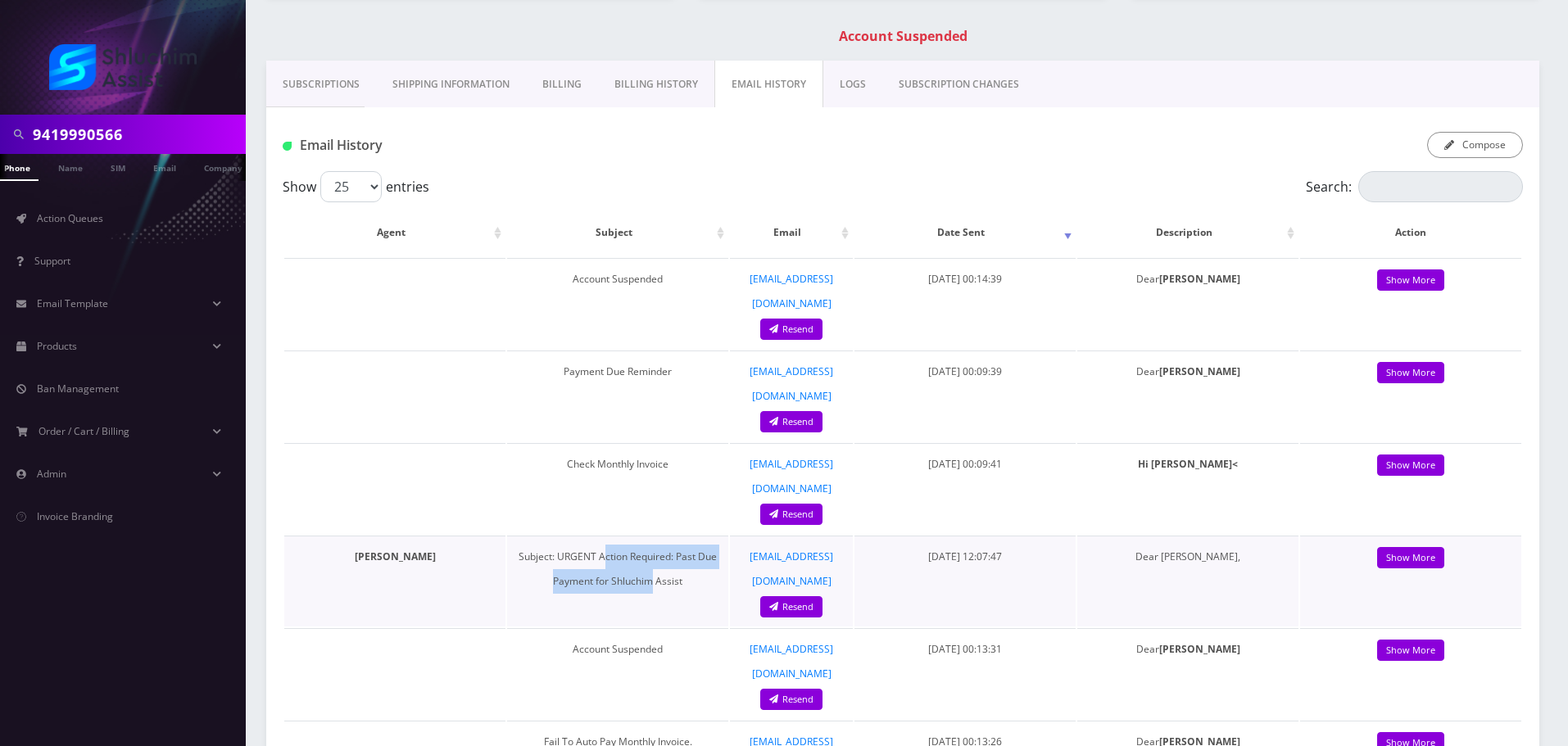
drag, startPoint x: 615, startPoint y: 491, endPoint x: 685, endPoint y: 505, distance: 71.4
click at [668, 536] on td "Subject: URGENT Action Required: Past Due Payment for Shluchim Assist" at bounding box center [617, 581] width 221 height 91
click at [685, 536] on td "Subject: URGENT Action Required: Past Due Payment for Shluchim Assist" at bounding box center [617, 581] width 221 height 91
drag, startPoint x: 631, startPoint y: 492, endPoint x: 672, endPoint y: 504, distance: 42.7
click at [662, 536] on td "Subject: URGENT Action Required: Past Due Payment for Shluchim Assist" at bounding box center [617, 581] width 221 height 91
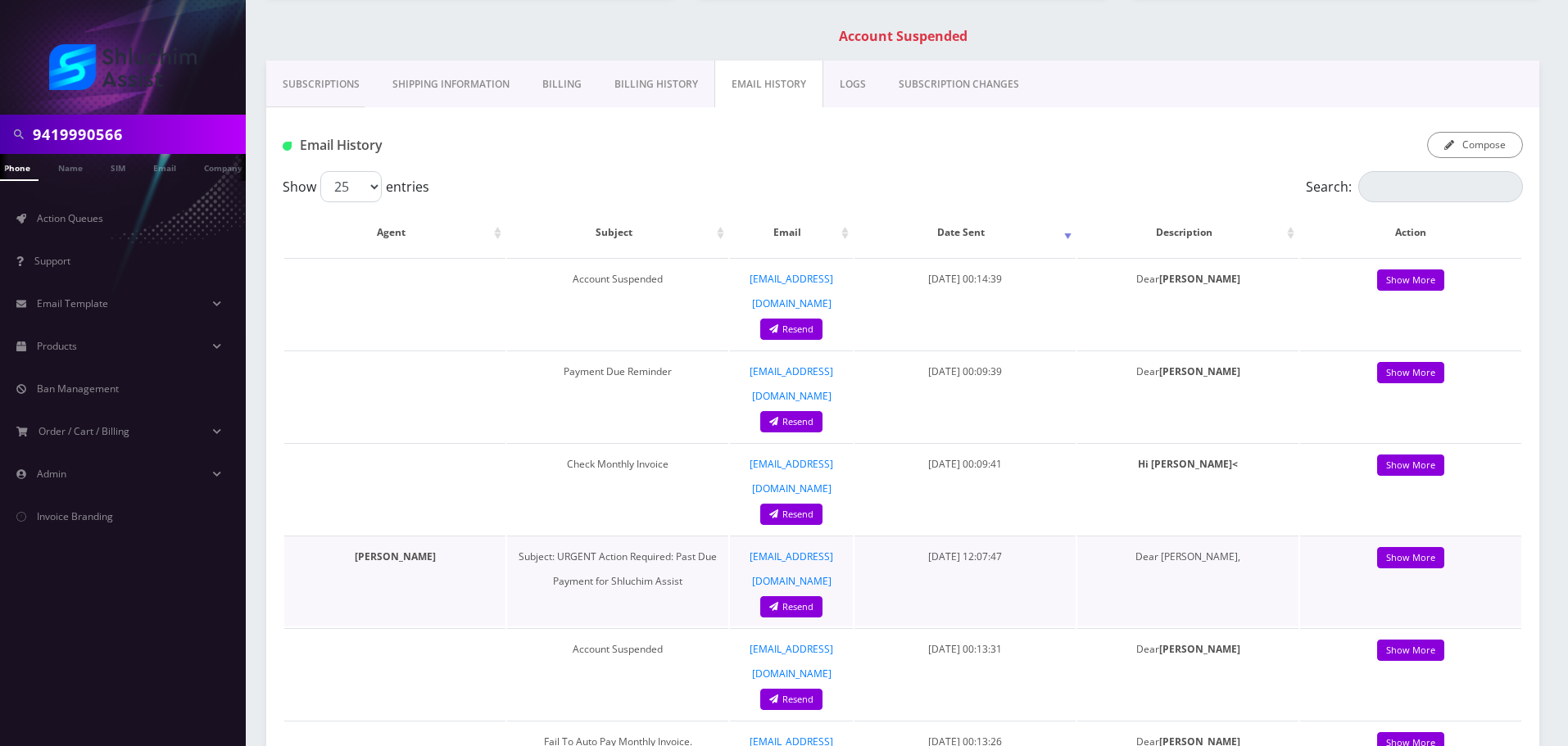
click at [672, 536] on td "Subject: URGENT Action Required: Past Due Payment for Shluchim Assist" at bounding box center [617, 581] width 221 height 91
drag, startPoint x: 602, startPoint y: 498, endPoint x: 675, endPoint y: 514, distance: 74.7
click at [667, 536] on td "Subject: URGENT Action Required: Past Due Payment for Shluchim Assist" at bounding box center [617, 581] width 221 height 91
click at [675, 536] on td "Subject: URGENT Action Required: Past Due Payment for Shluchim Assist" at bounding box center [617, 581] width 221 height 91
drag, startPoint x: 609, startPoint y: 497, endPoint x: 674, endPoint y: 514, distance: 67.2
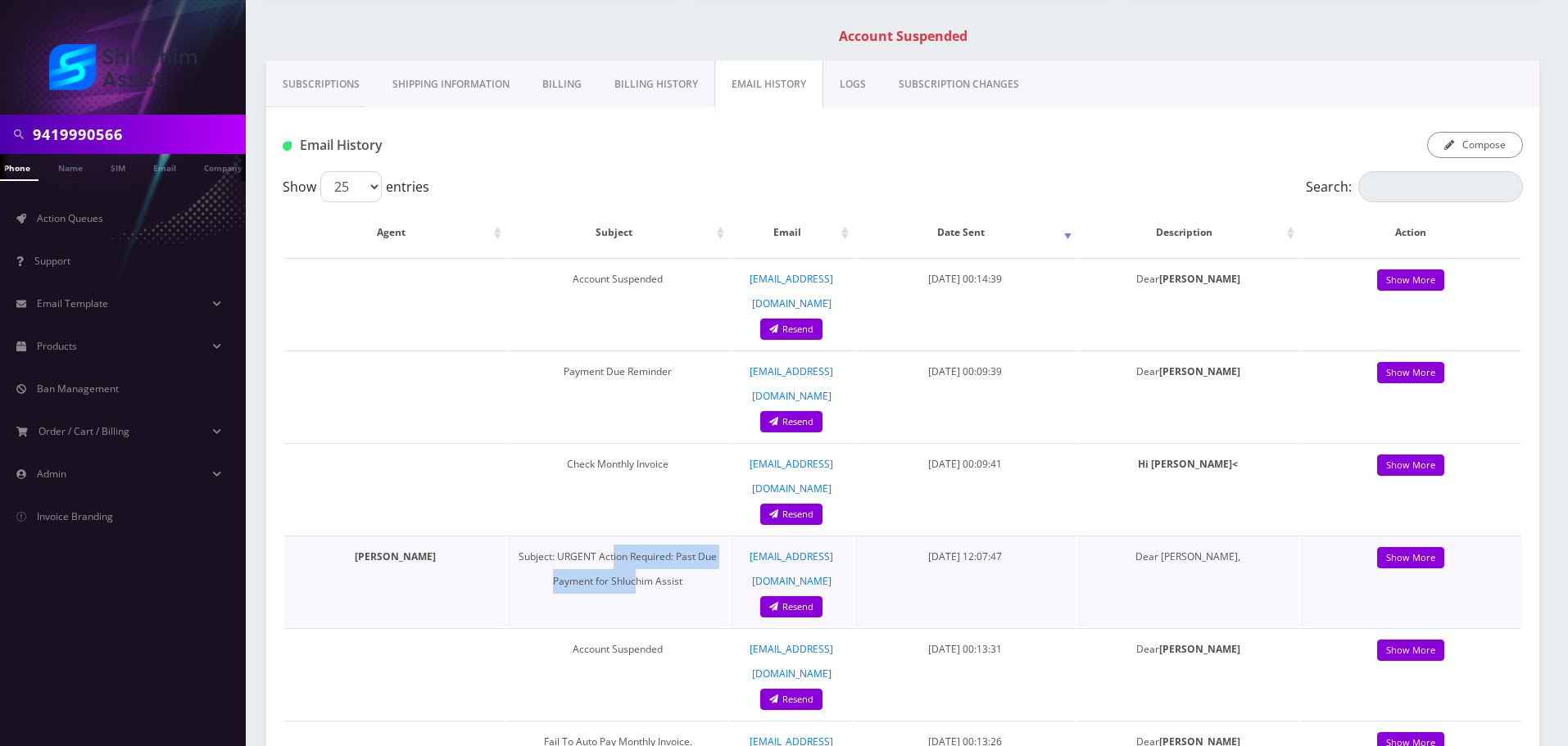
click at [656, 536] on td "Subject: URGENT Action Required: Past Due Payment for Shluchim Assist" at bounding box center [617, 581] width 221 height 91
click at [674, 536] on td "Subject: URGENT Action Required: Past Due Payment for Shluchim Assist" at bounding box center [617, 581] width 221 height 91
drag, startPoint x: 633, startPoint y: 504, endPoint x: 667, endPoint y: 513, distance: 35.2
click at [664, 536] on td "Subject: URGENT Action Required: Past Due Payment for Shluchim Assist" at bounding box center [617, 581] width 221 height 91
click at [667, 536] on td "Subject: URGENT Action Required: Past Due Payment for Shluchim Assist" at bounding box center [617, 581] width 221 height 91
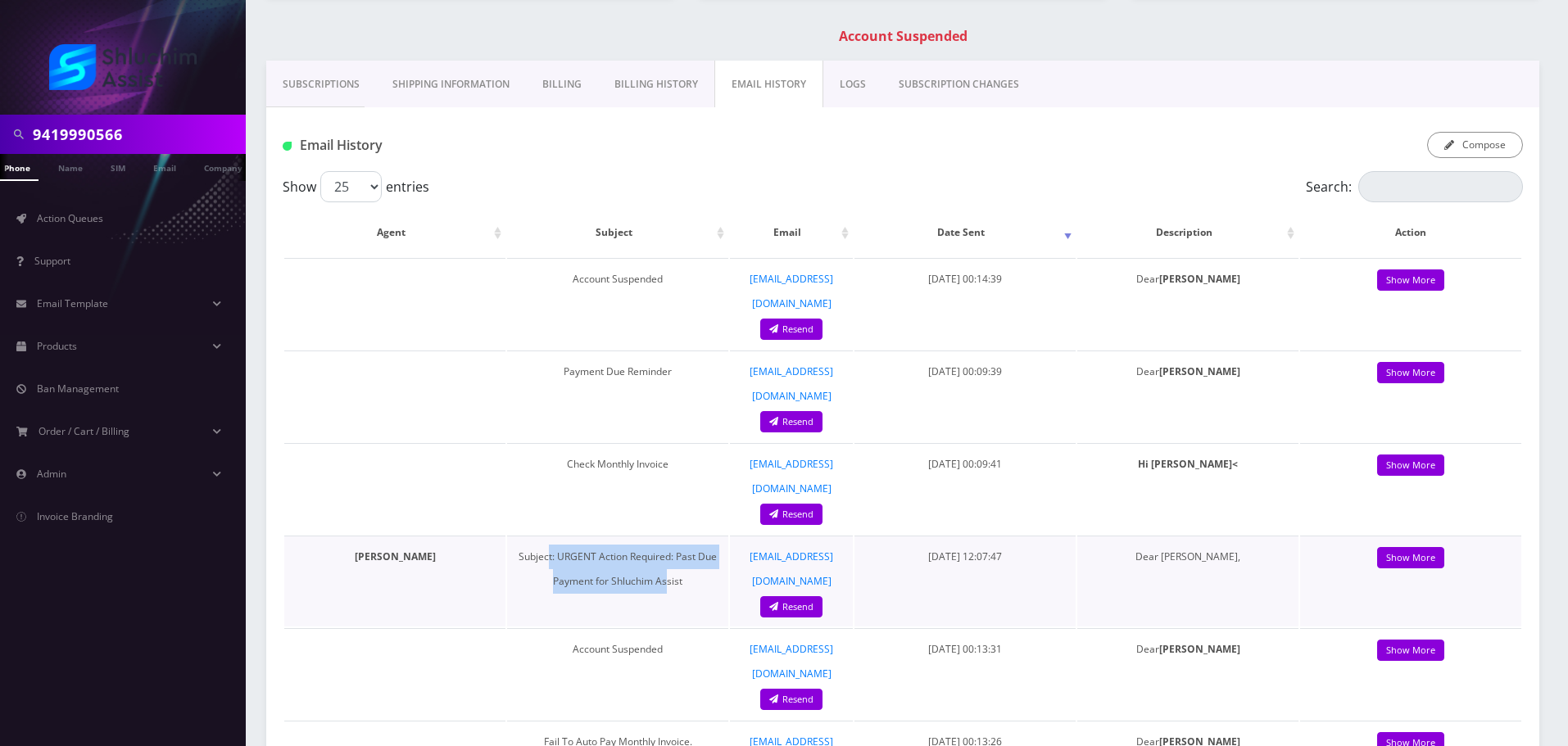
click at [663, 536] on td "Subject: URGENT Action Required: Past Due Payment for Shluchim Assist" at bounding box center [617, 581] width 221 height 91
click at [662, 536] on td "Subject: URGENT Action Required: Past Due Payment for Shluchim Assist" at bounding box center [617, 581] width 221 height 91
drag, startPoint x: 631, startPoint y: 85, endPoint x: 638, endPoint y: 102, distance: 18.4
click at [631, 85] on link "Billing History" at bounding box center [656, 85] width 116 height 48
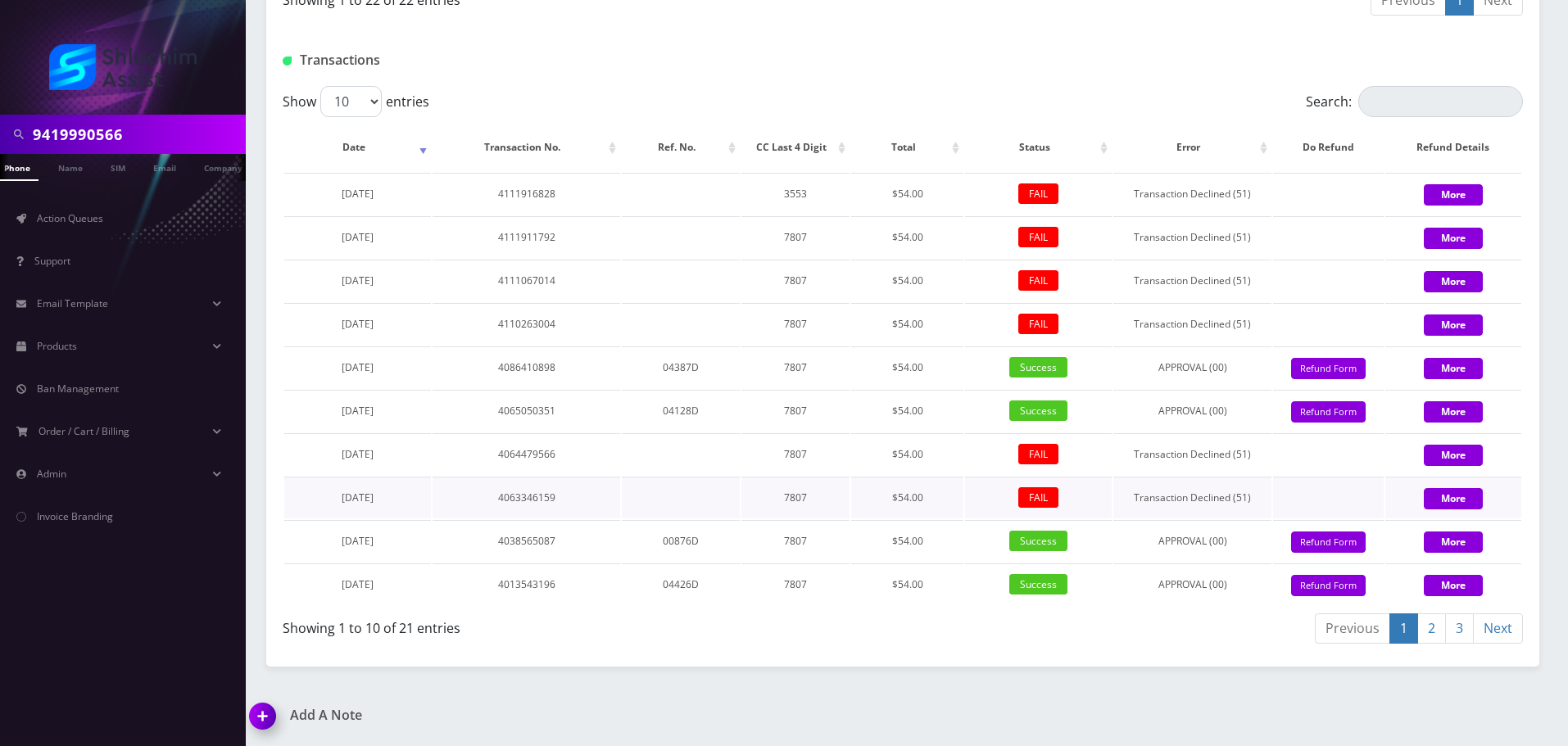
scroll to position [2021, 0]
drag, startPoint x: 659, startPoint y: 335, endPoint x: 736, endPoint y: 343, distance: 77.4
click at [736, 343] on tr "August 06, 2025 4110263004 7807 $54.00 FAIL Transaction Declined (51) More" at bounding box center [902, 323] width 1237 height 42
click at [736, 343] on td at bounding box center [681, 323] width 118 height 42
drag, startPoint x: 508, startPoint y: 341, endPoint x: 757, endPoint y: 382, distance: 252.4
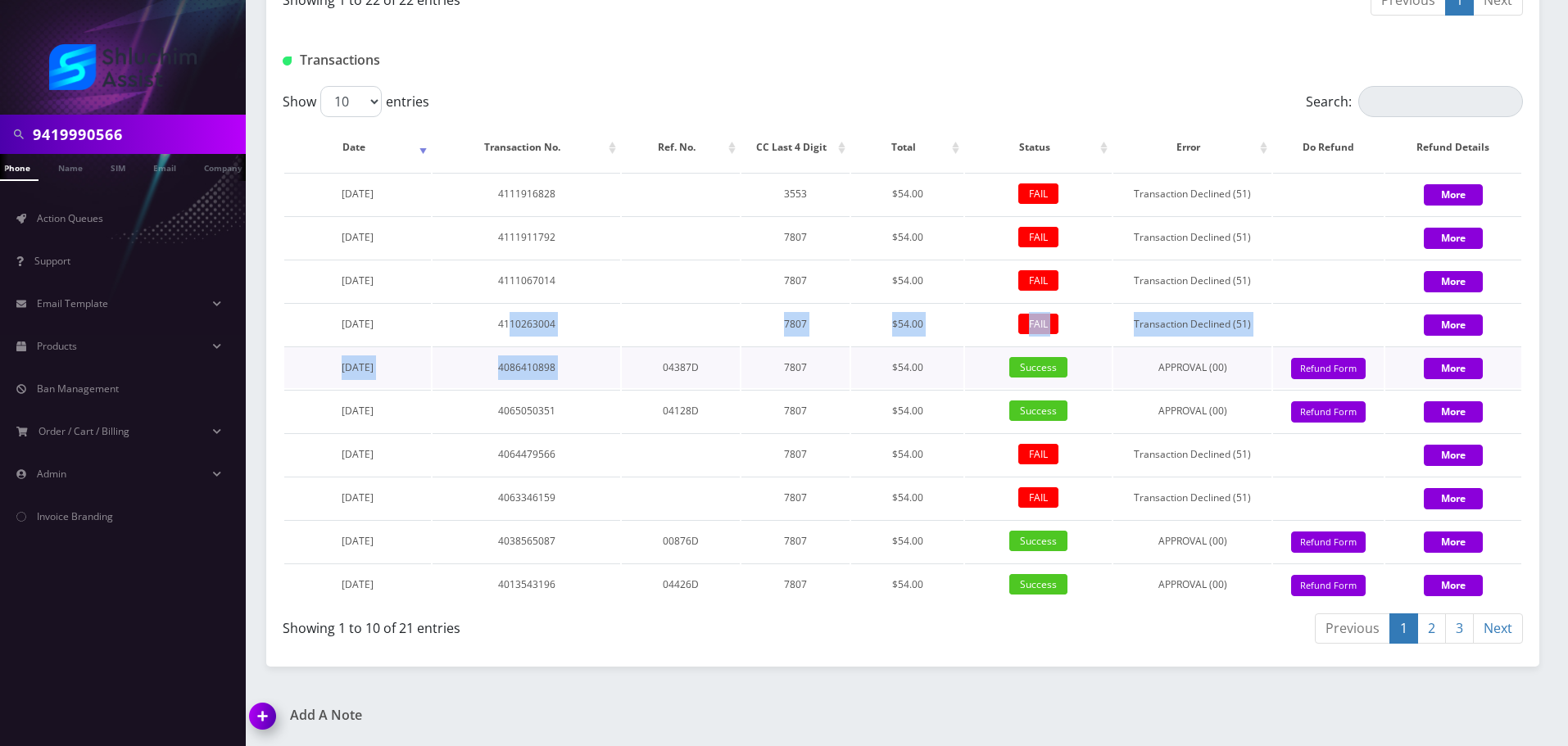
click at [715, 377] on tbody "August 08, 2025 4111916828 3553 $54.00 FAIL Transaction Declined (51) More Augu…" at bounding box center [902, 389] width 1237 height 433
drag, startPoint x: 757, startPoint y: 382, endPoint x: 593, endPoint y: 323, distance: 174.3
click at [757, 383] on td "7807" at bounding box center [796, 367] width 108 height 42
drag, startPoint x: 655, startPoint y: 346, endPoint x: 796, endPoint y: 379, distance: 144.8
click at [767, 374] on tbody "August 08, 2025 4111916828 3553 $54.00 FAIL Transaction Declined (51) More Augu…" at bounding box center [902, 389] width 1237 height 433
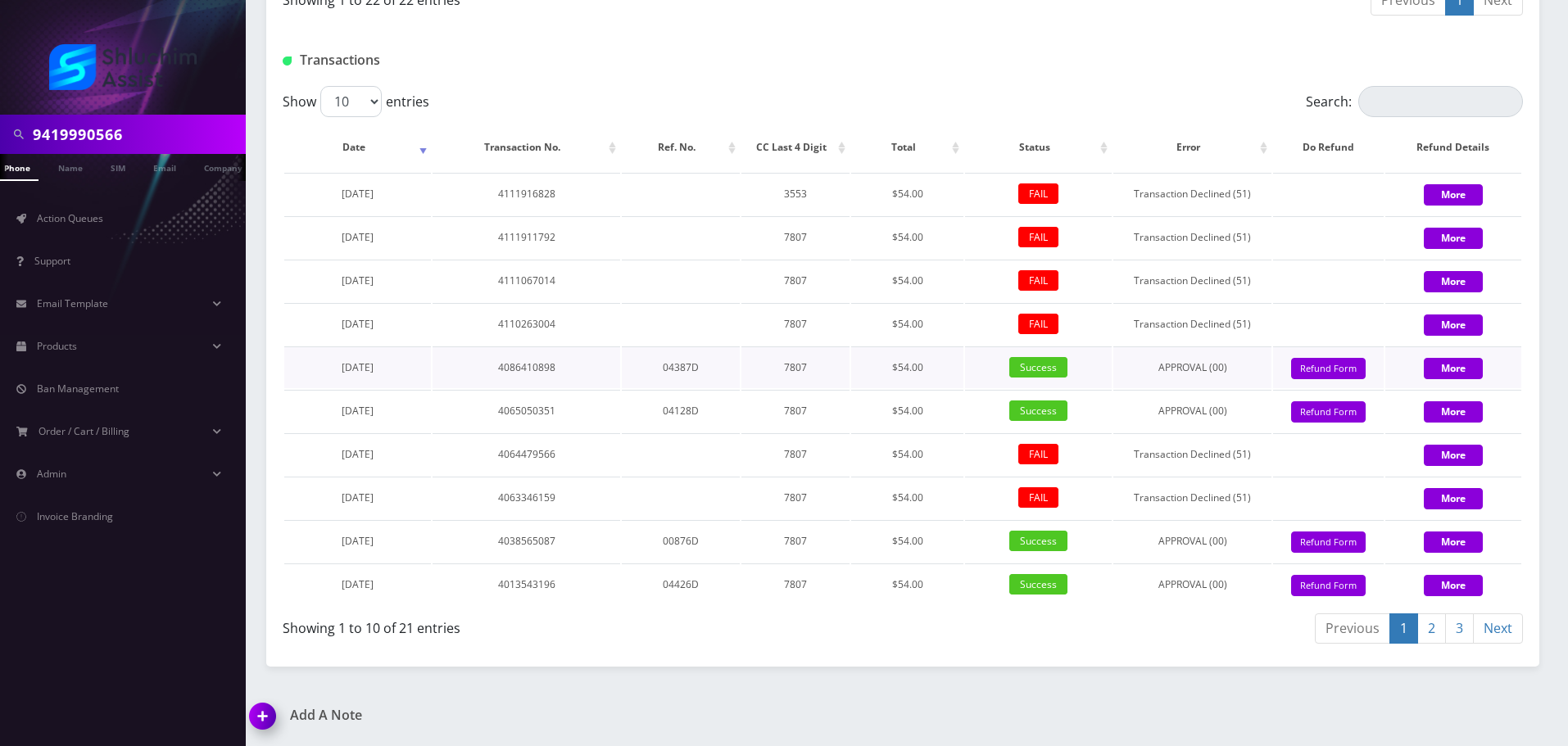
click at [796, 379] on td "7807" at bounding box center [796, 367] width 108 height 42
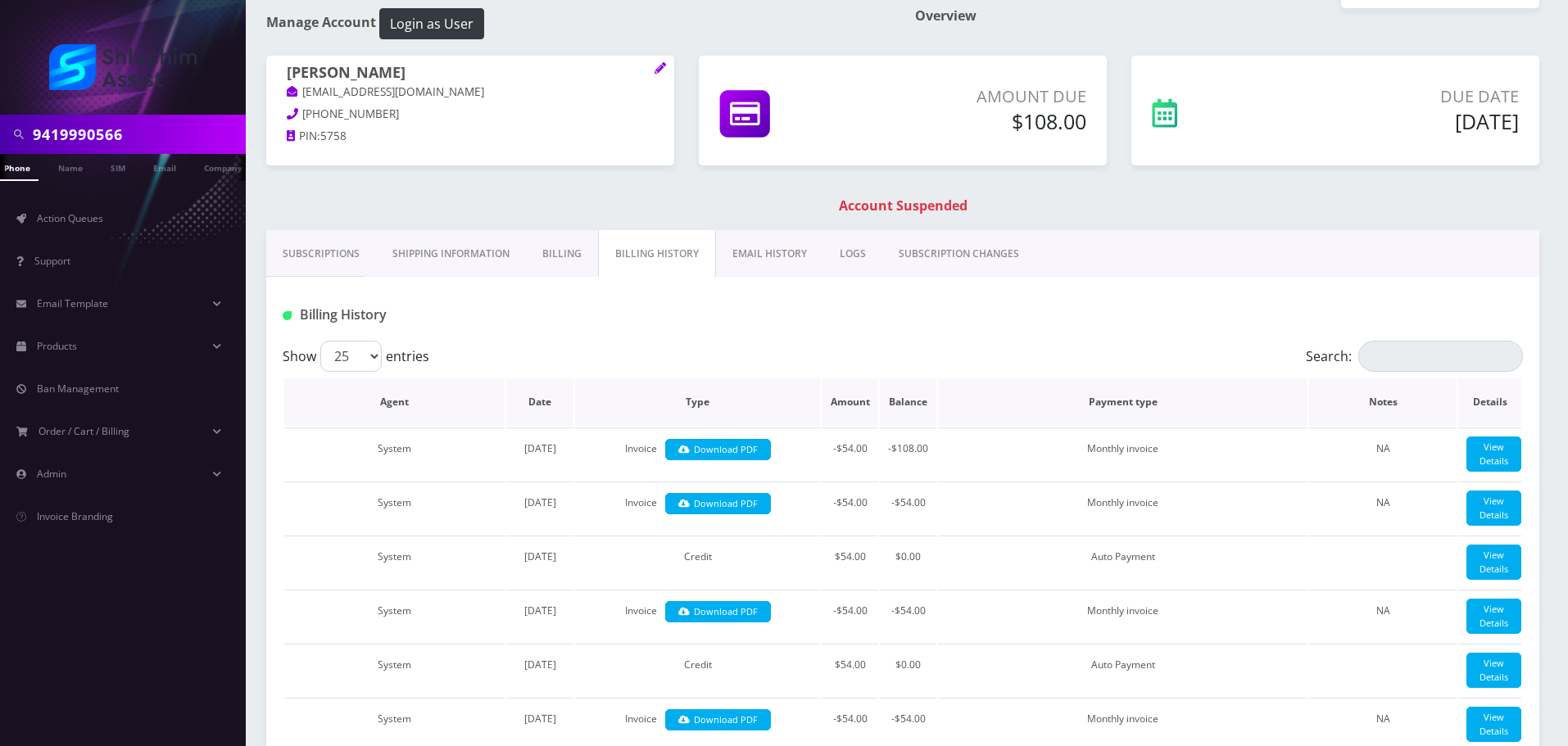
scroll to position [82, 0]
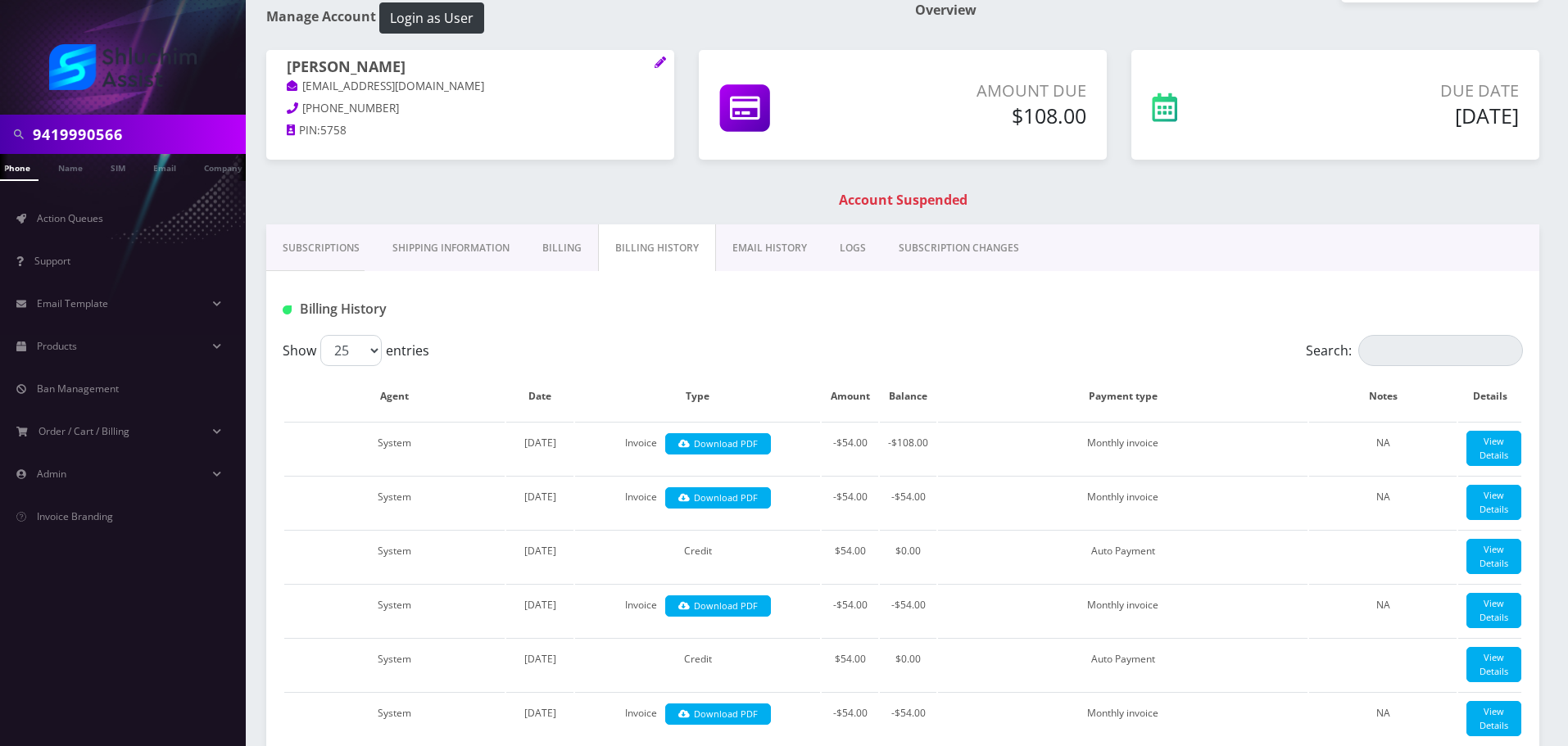
click at [778, 259] on link "EMAIL HISTORY" at bounding box center [770, 248] width 108 height 48
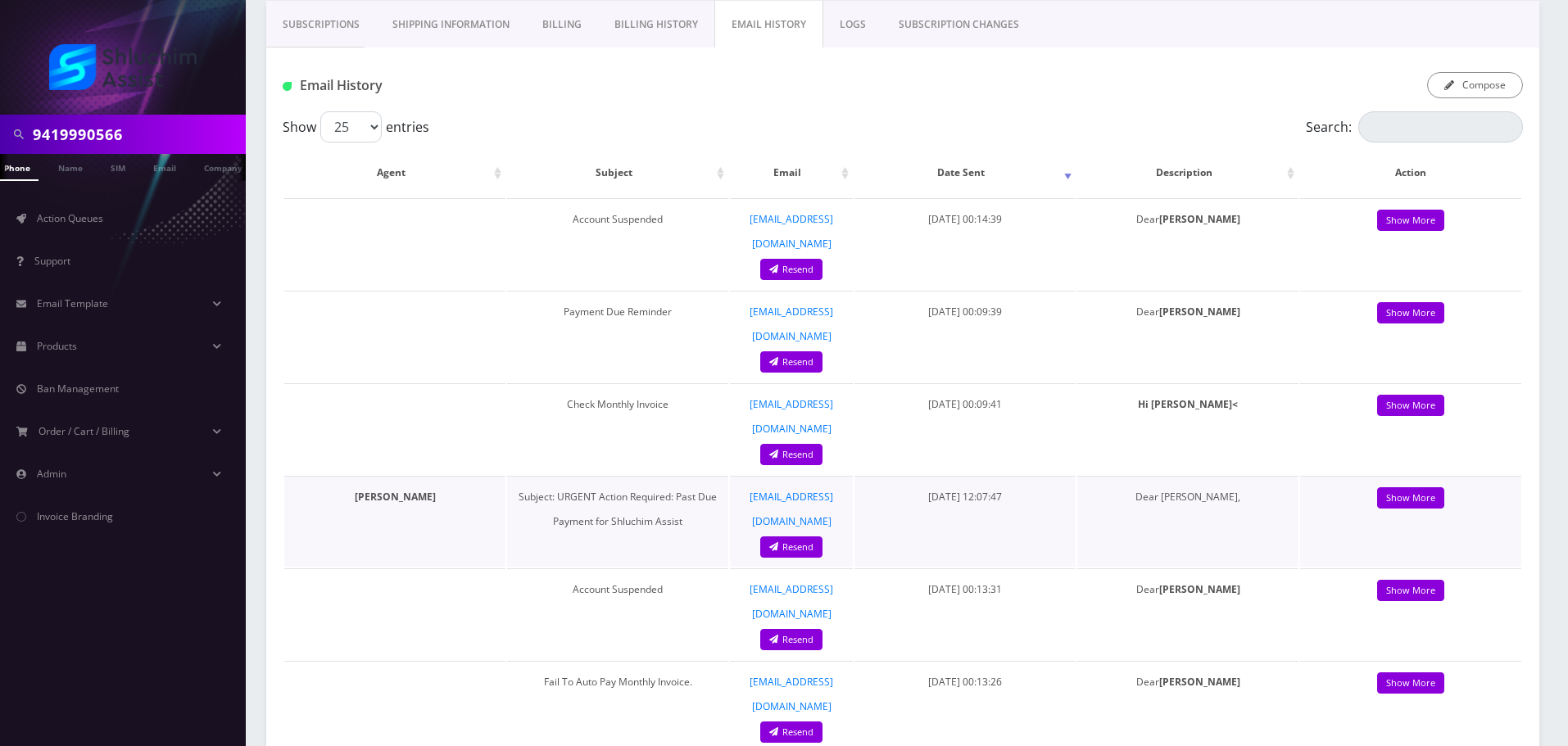
scroll to position [328, 0]
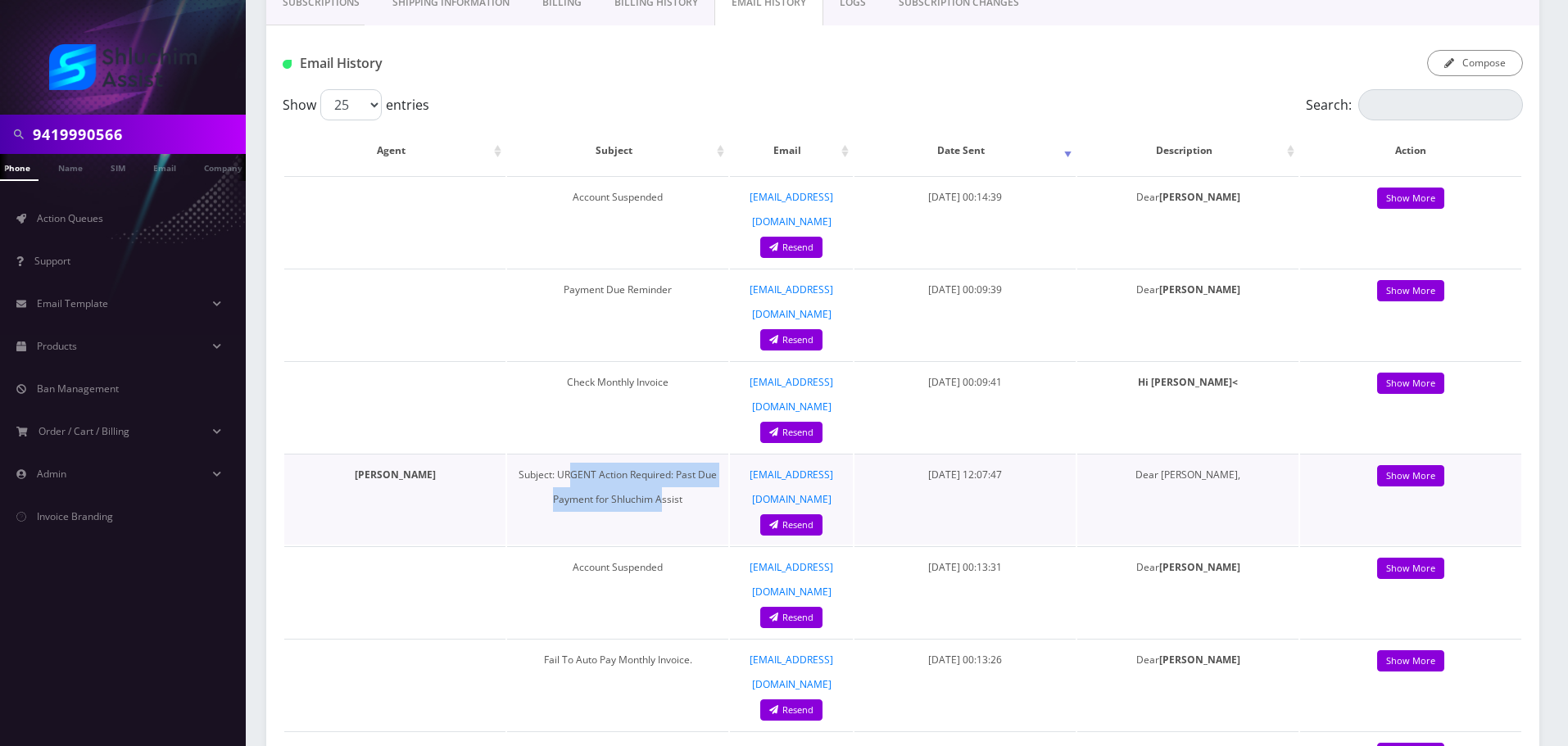
drag, startPoint x: 649, startPoint y: 422, endPoint x: 661, endPoint y: 423, distance: 12.0
click at [661, 454] on td "Subject: URGENT Action Required: Past Due Payment for Shluchim Assist" at bounding box center [617, 499] width 221 height 91
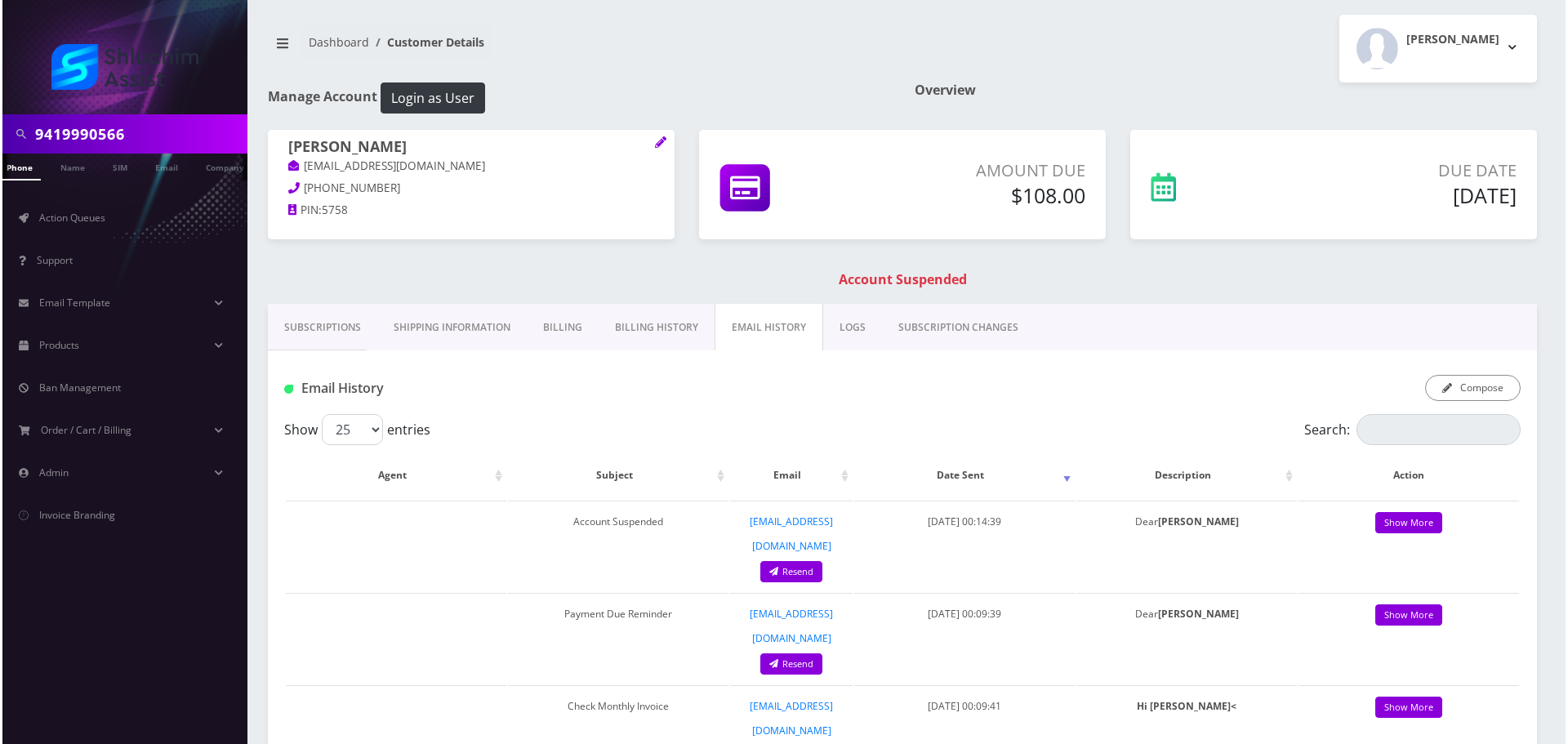
scroll to position [0, 0]
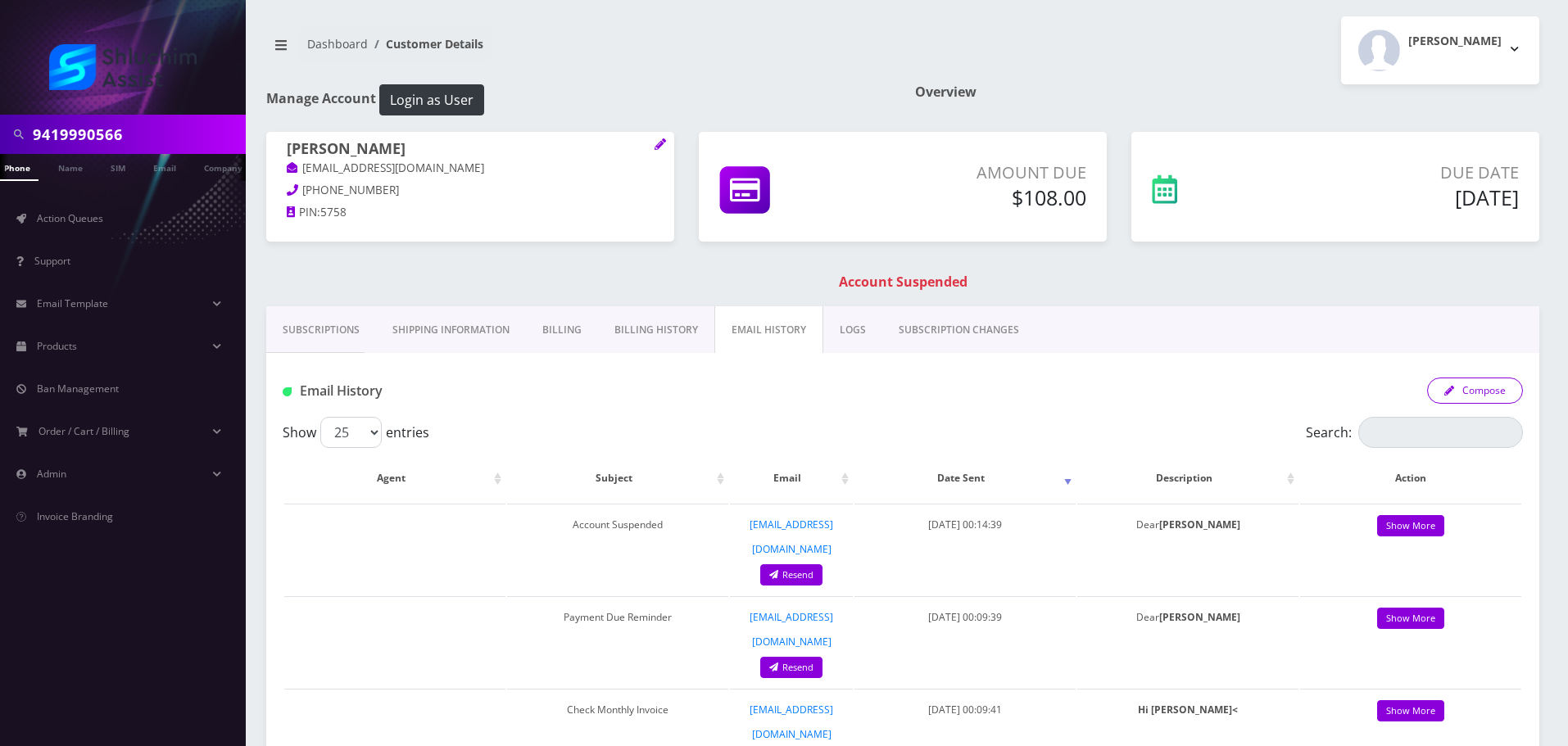
click at [1475, 399] on button "Compose" at bounding box center [1475, 391] width 96 height 26
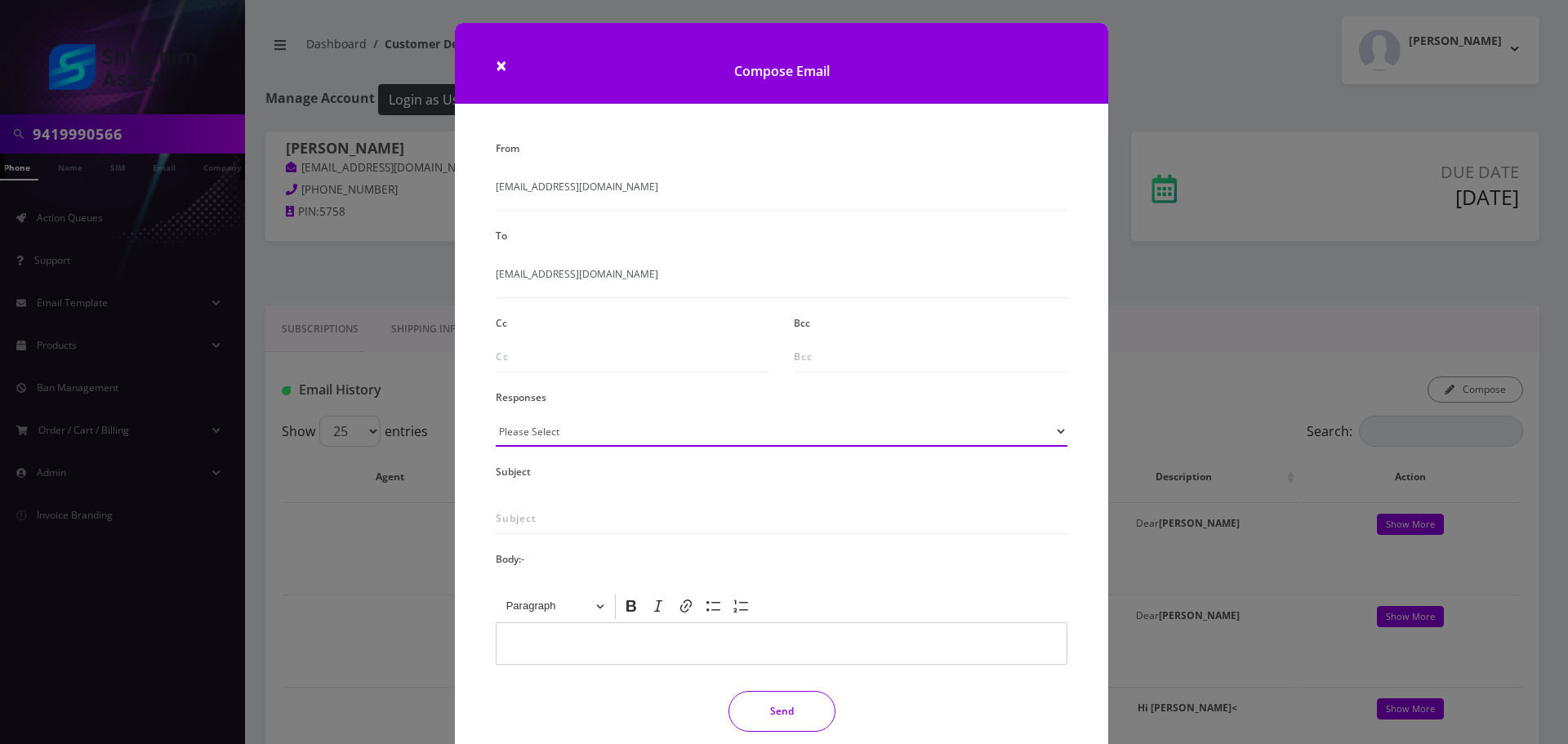
click at [628, 435] on select "Please Select TMobile port Unable to activate CH Pickup Past Due Pick up follow…" at bounding box center [782, 432] width 572 height 31
select select "29"
click at [496, 416] on select "Please Select TMobile port Unable to activate CH Pickup Past Due Pick up follow…" at bounding box center [782, 432] width 572 height 31
type input "Subject: URGENT Action Required: Past Due Payment for Shluchim Assist"
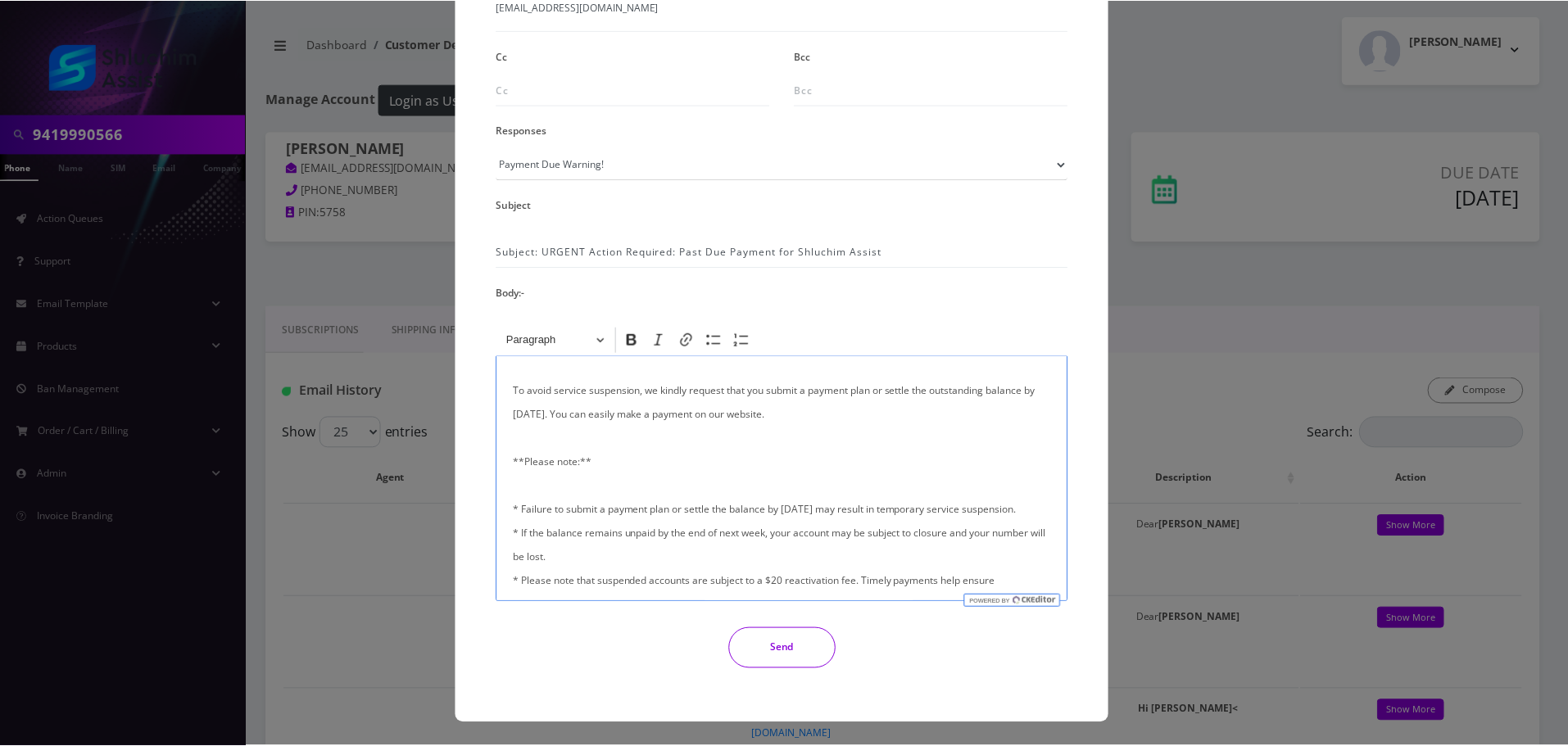
scroll to position [328, 0]
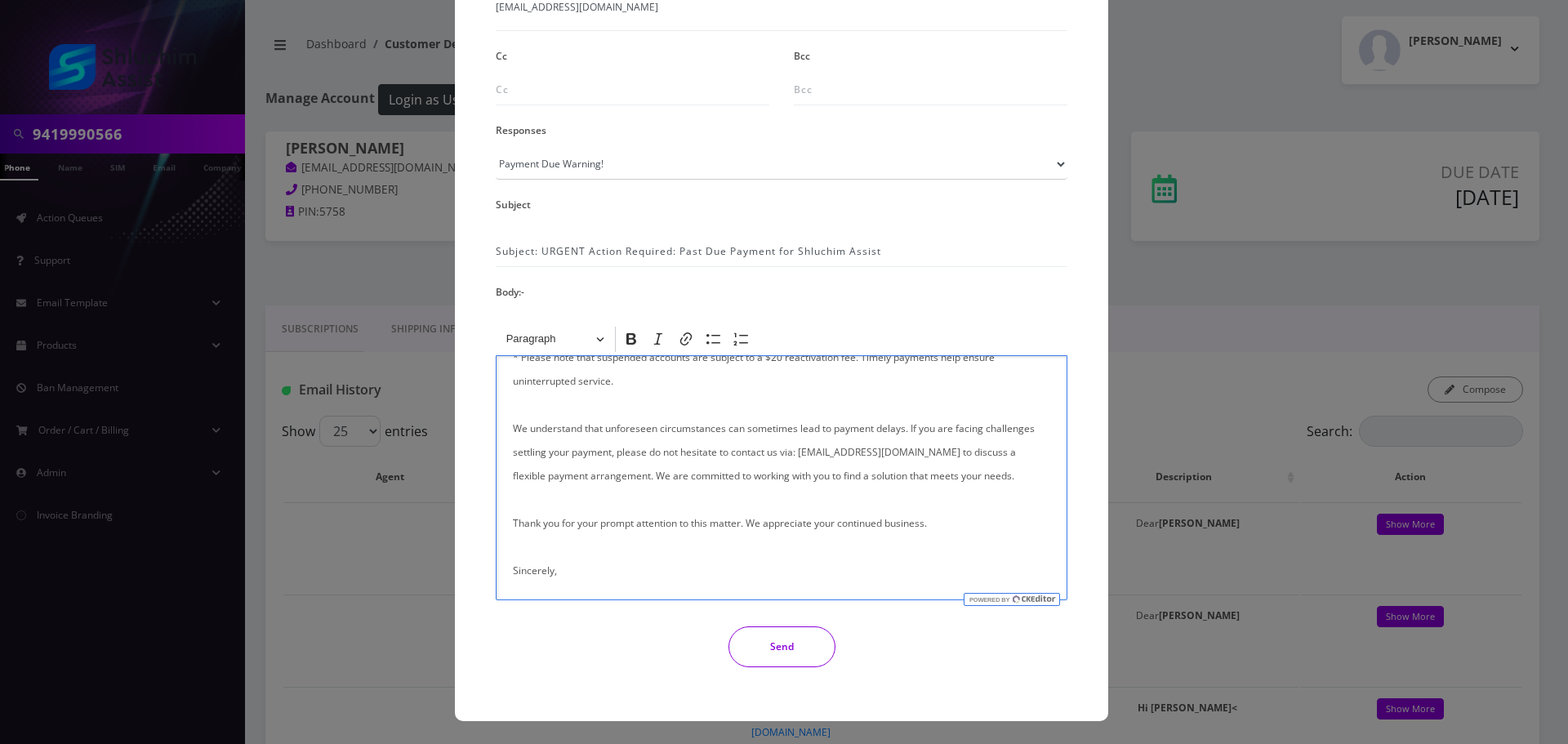
click at [795, 627] on button "Send" at bounding box center [782, 647] width 107 height 41
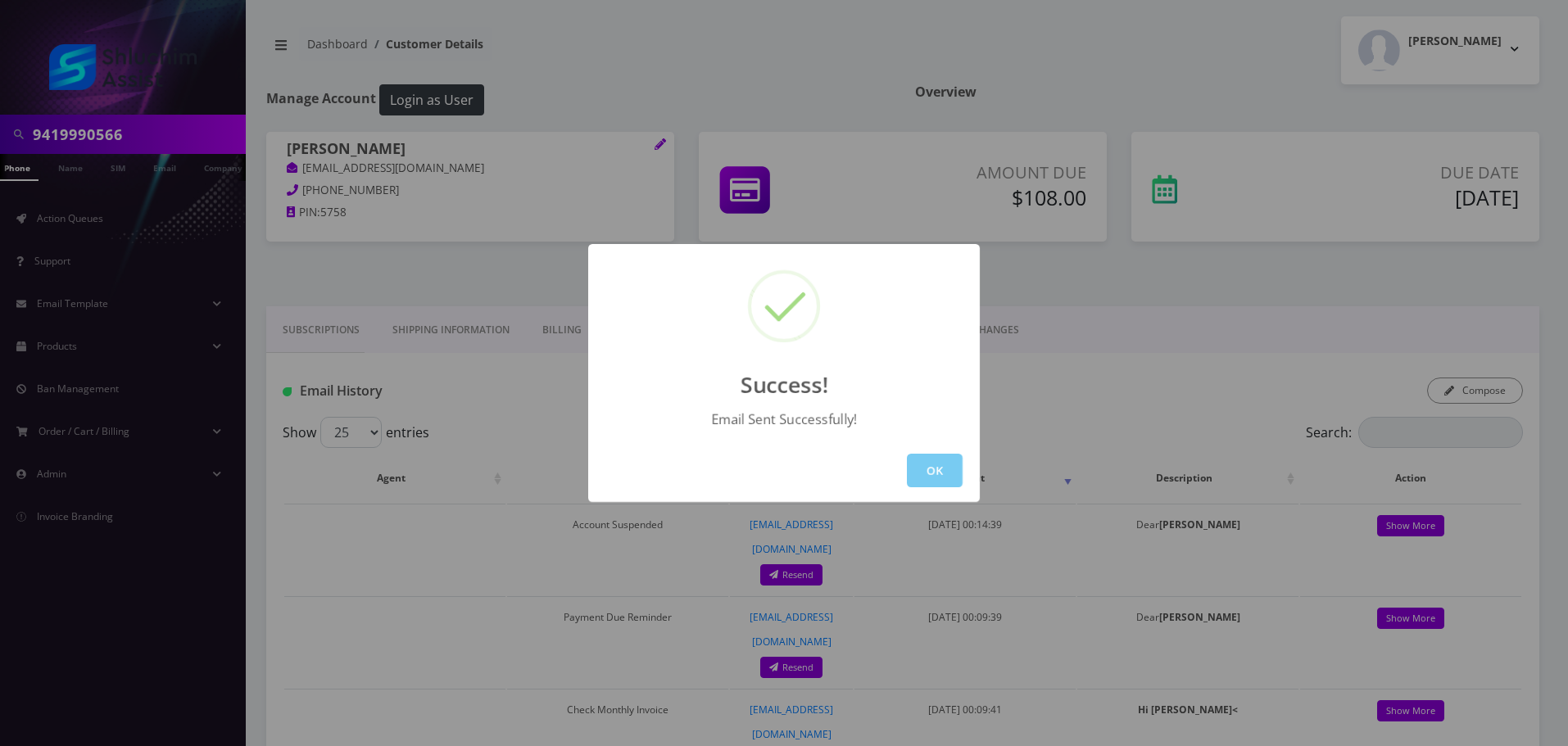
click at [940, 460] on button "OK" at bounding box center [935, 470] width 55 height 33
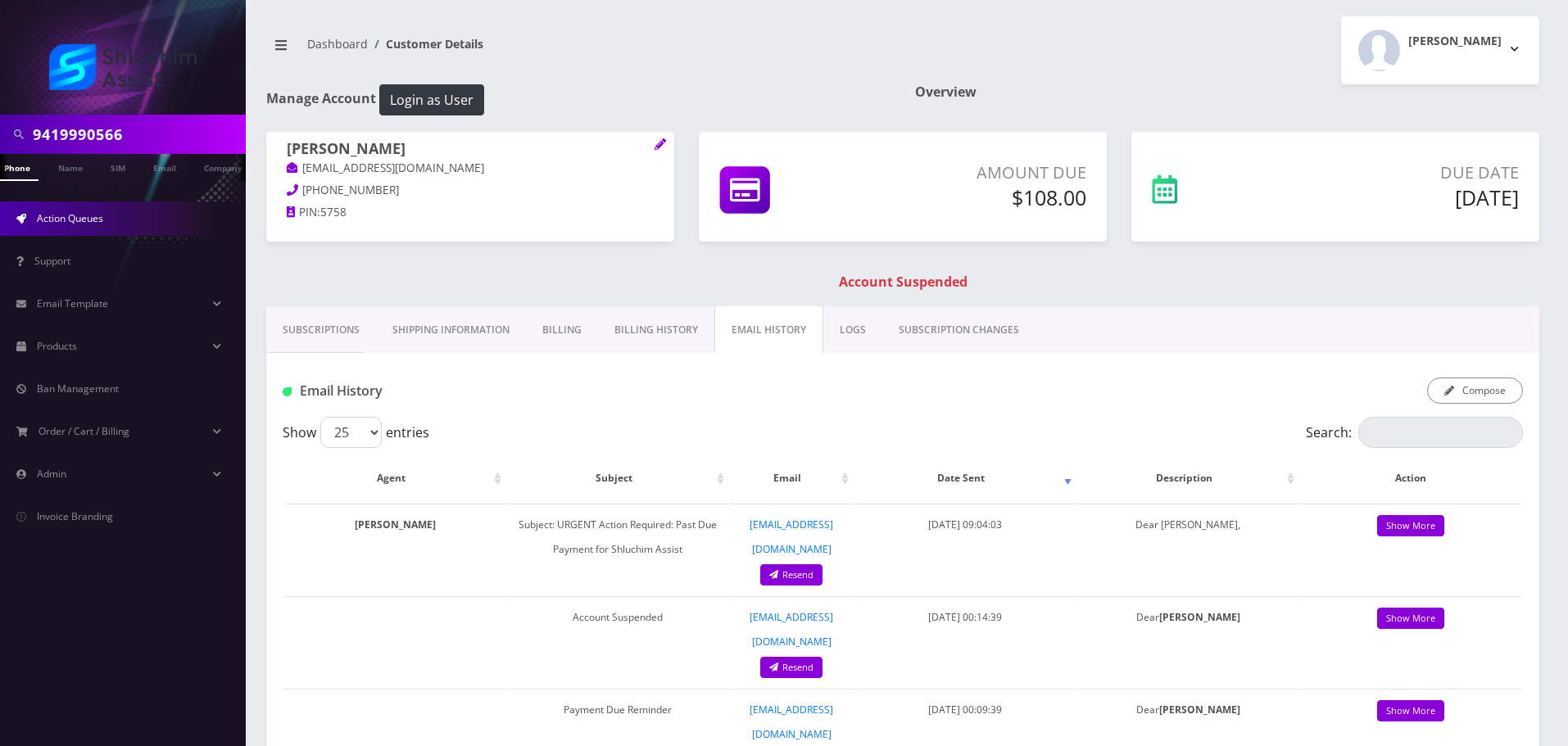
scroll to position [0, 16]
click at [153, 137] on input "9419990566" at bounding box center [137, 134] width 209 height 31
paste input "29-231-4864"
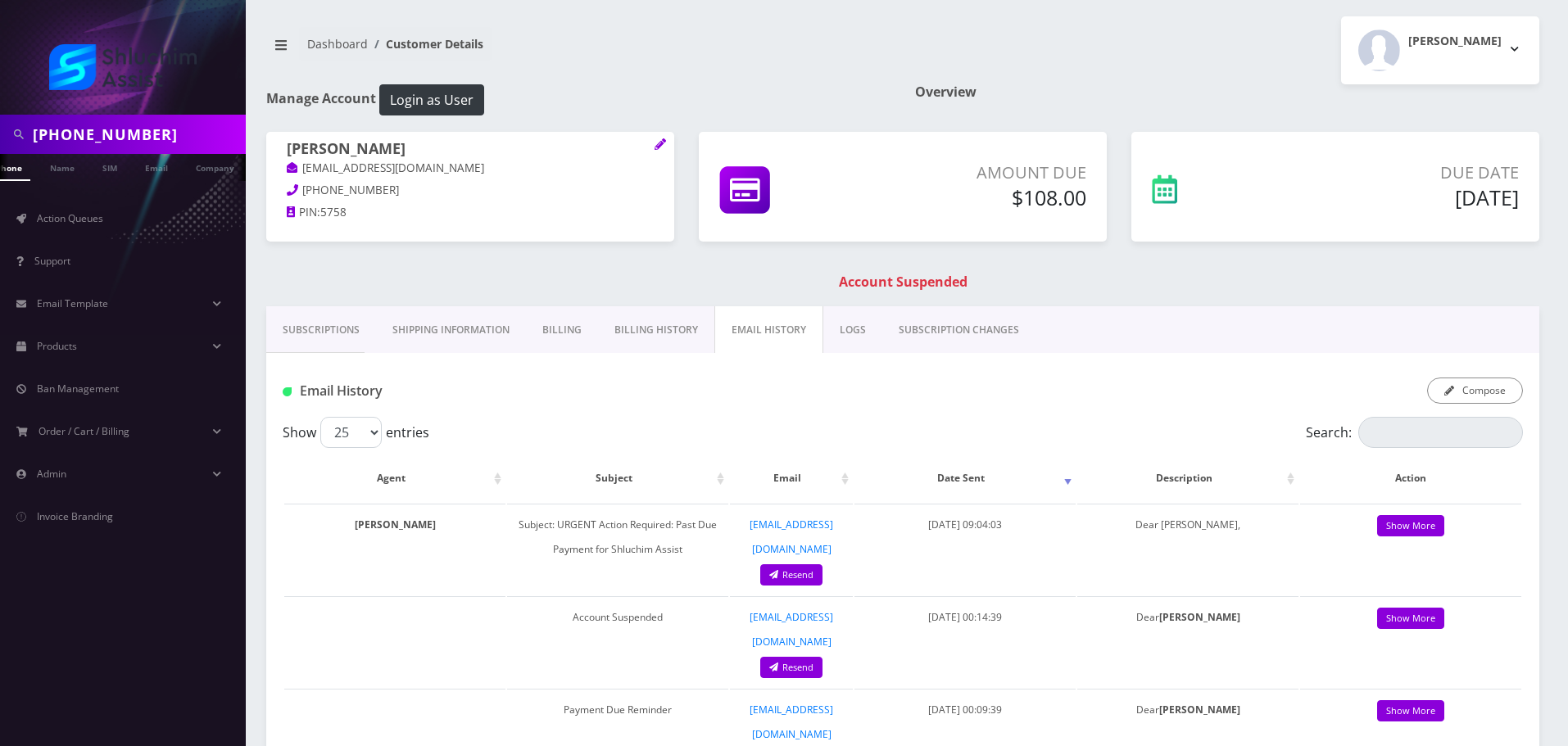
click at [109, 133] on input "[PHONE_NUMBER]" at bounding box center [137, 134] width 209 height 31
type input "9292314864"
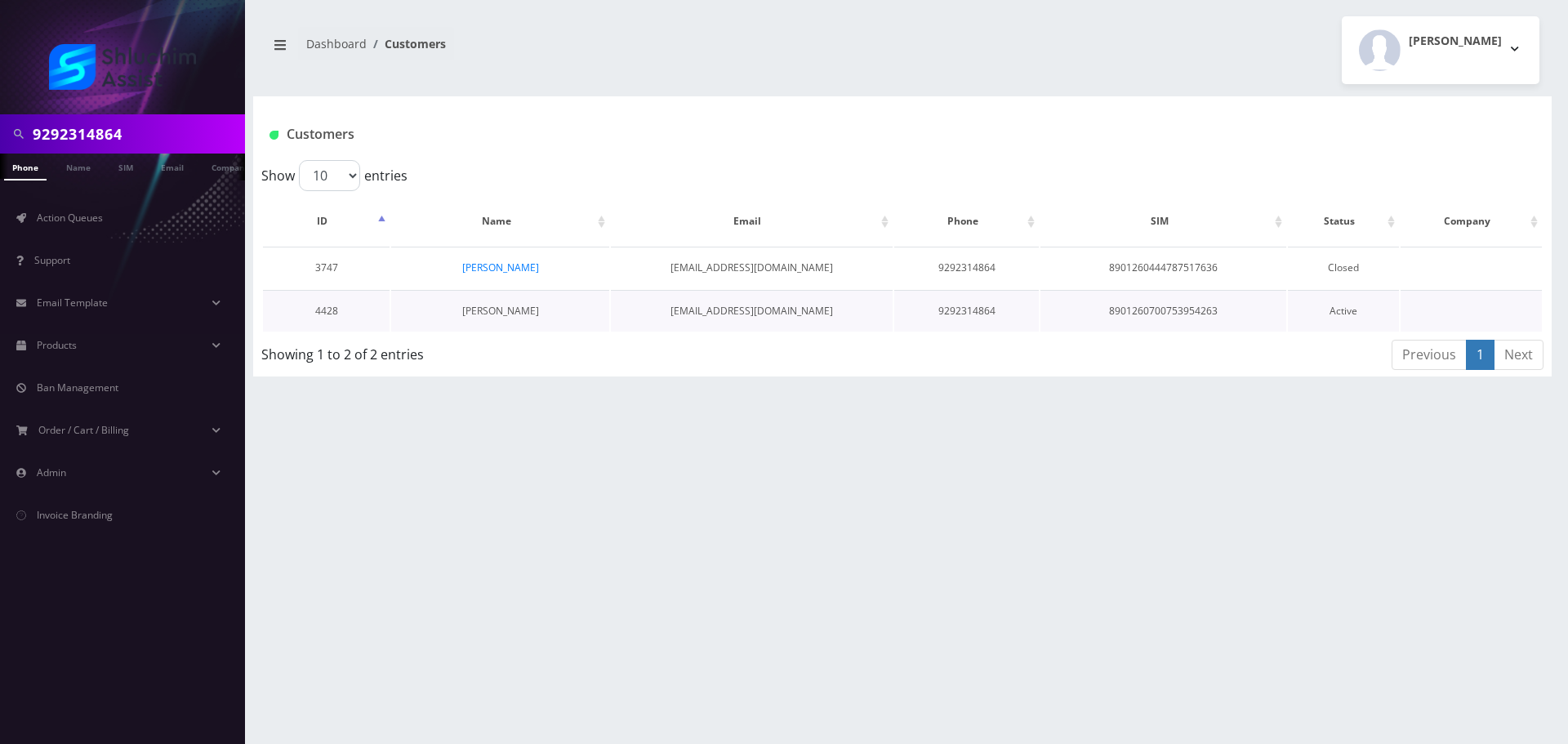
click at [514, 306] on link "[PERSON_NAME]" at bounding box center [500, 311] width 77 height 14
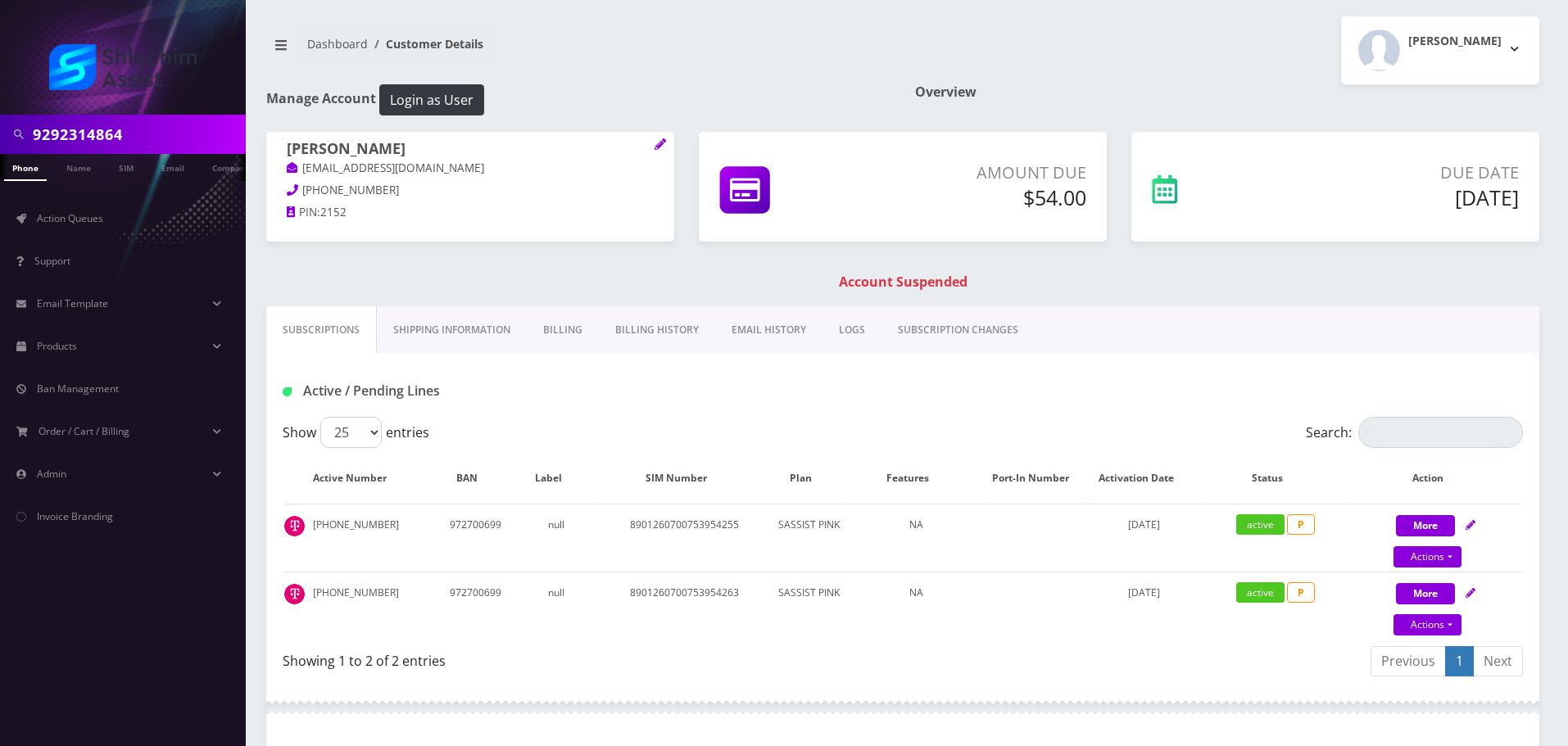
click at [558, 328] on link "Billing" at bounding box center [562, 330] width 72 height 48
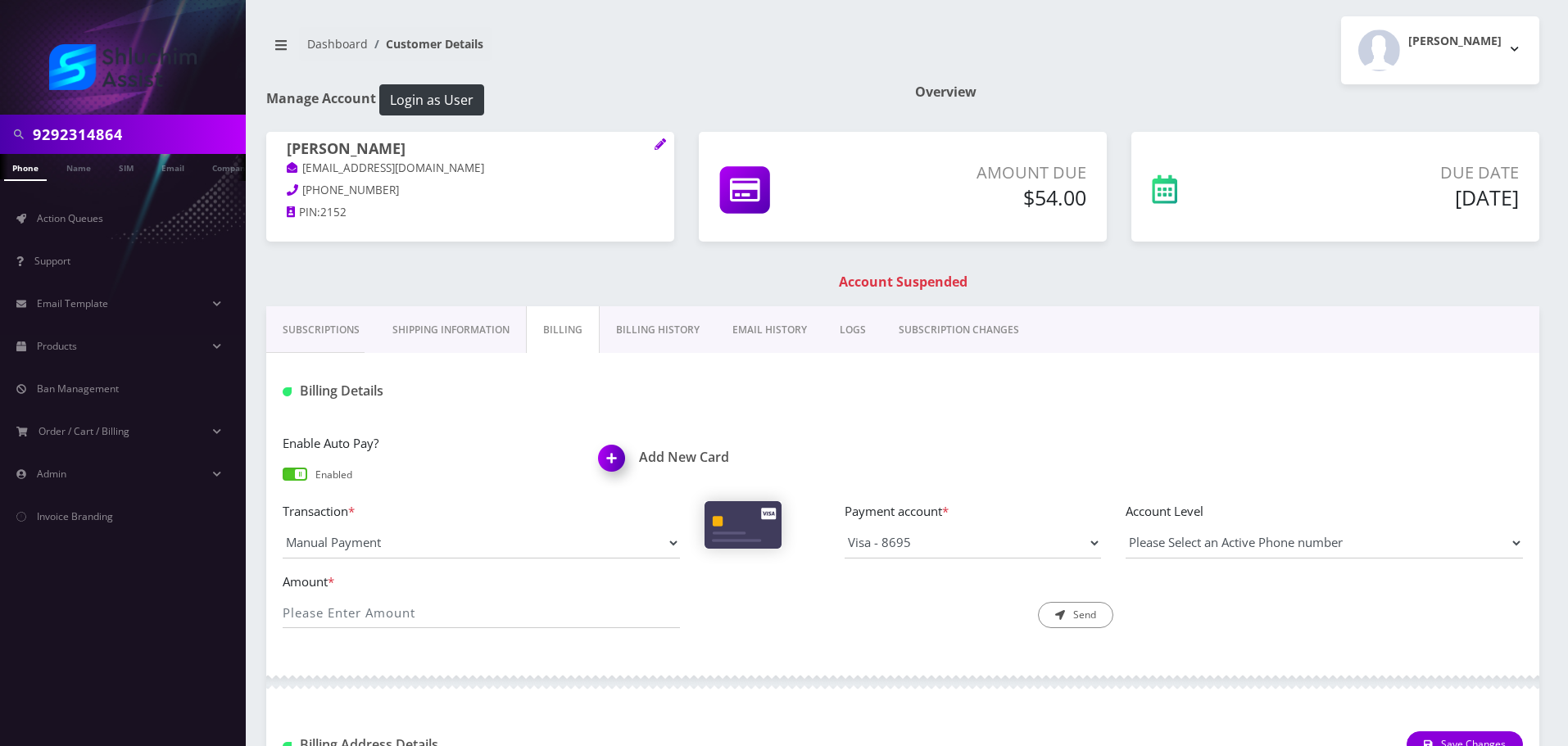
click at [346, 328] on link "Subscriptions" at bounding box center [321, 330] width 110 height 48
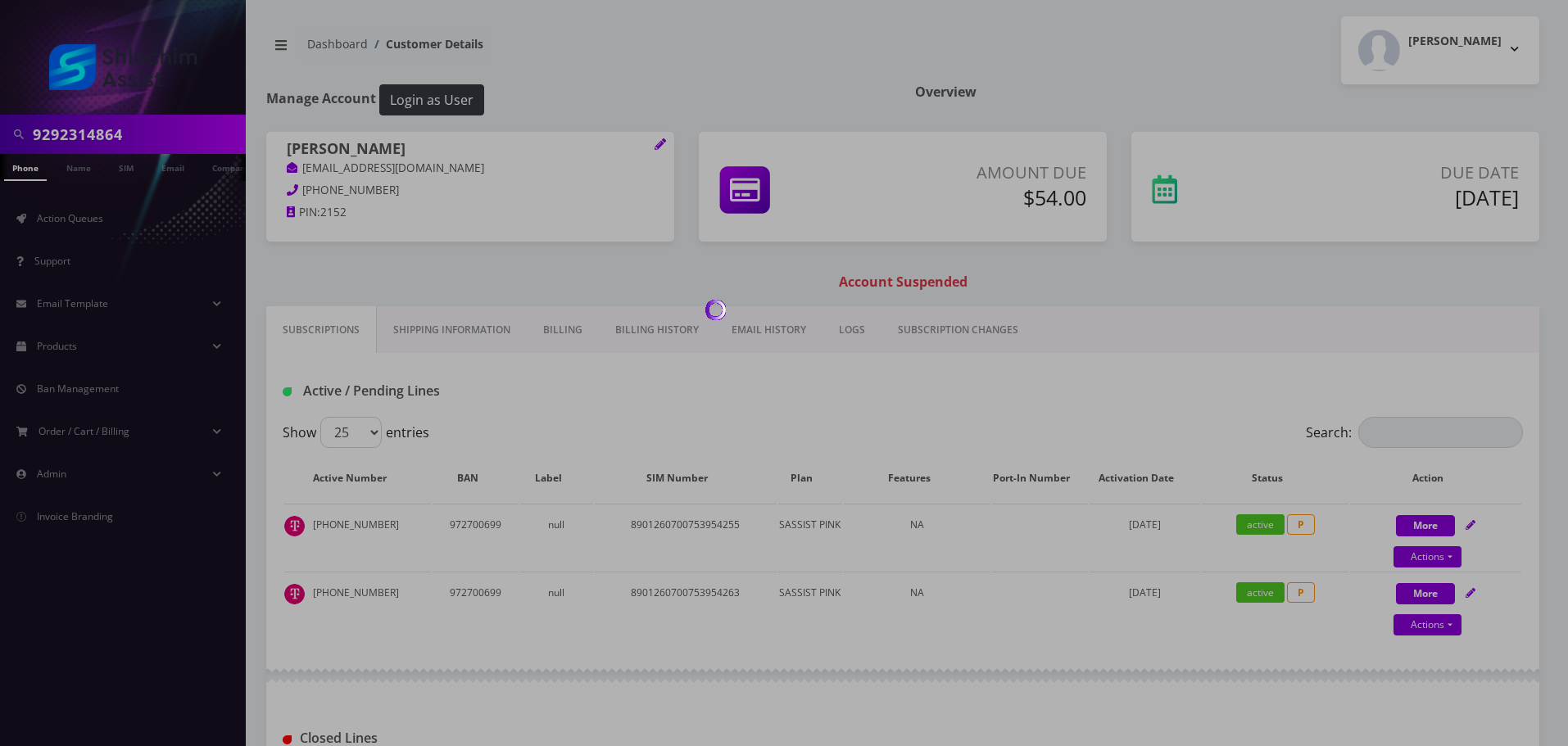
click at [548, 259] on div at bounding box center [784, 373] width 1568 height 746
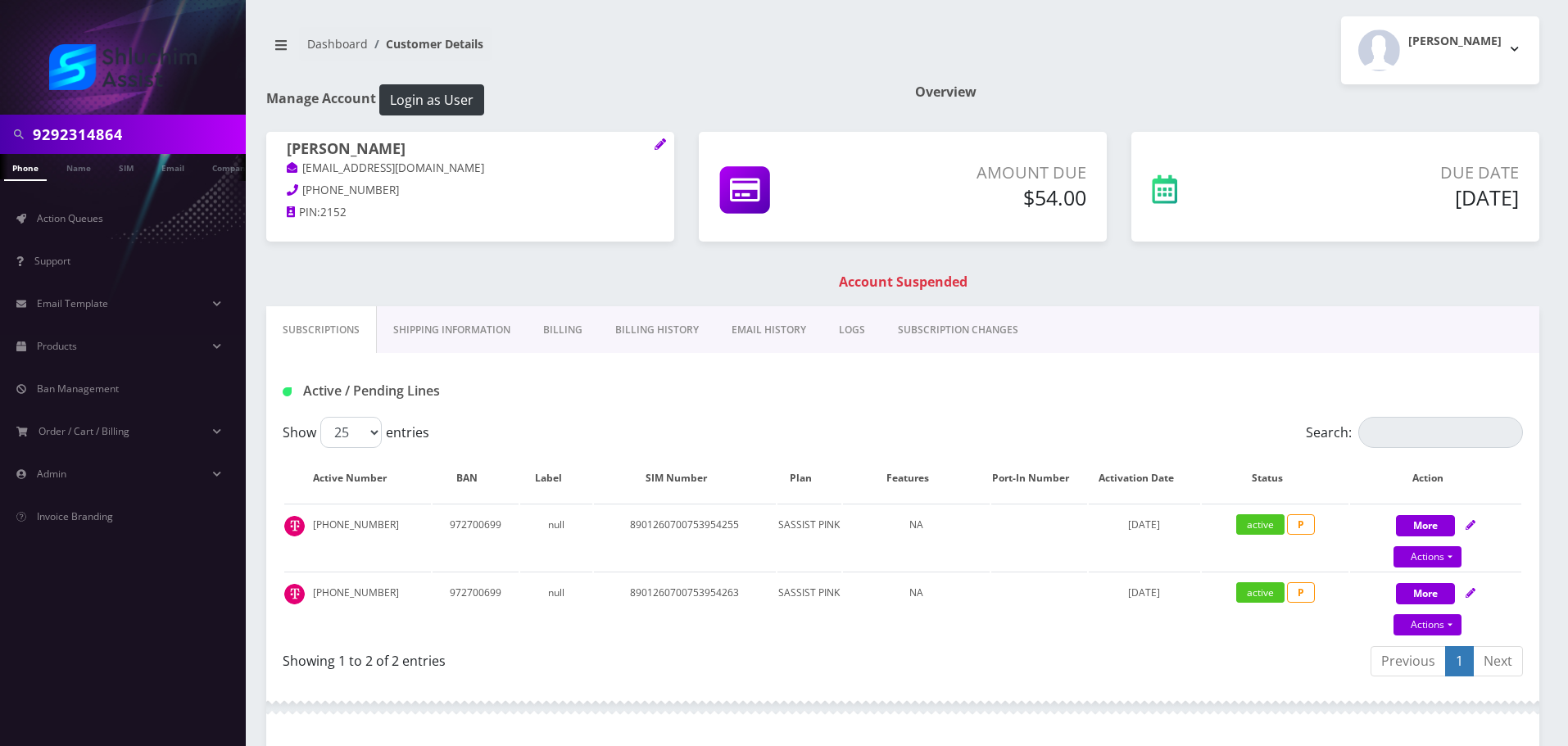
click at [657, 322] on link "Billing History" at bounding box center [657, 330] width 116 height 48
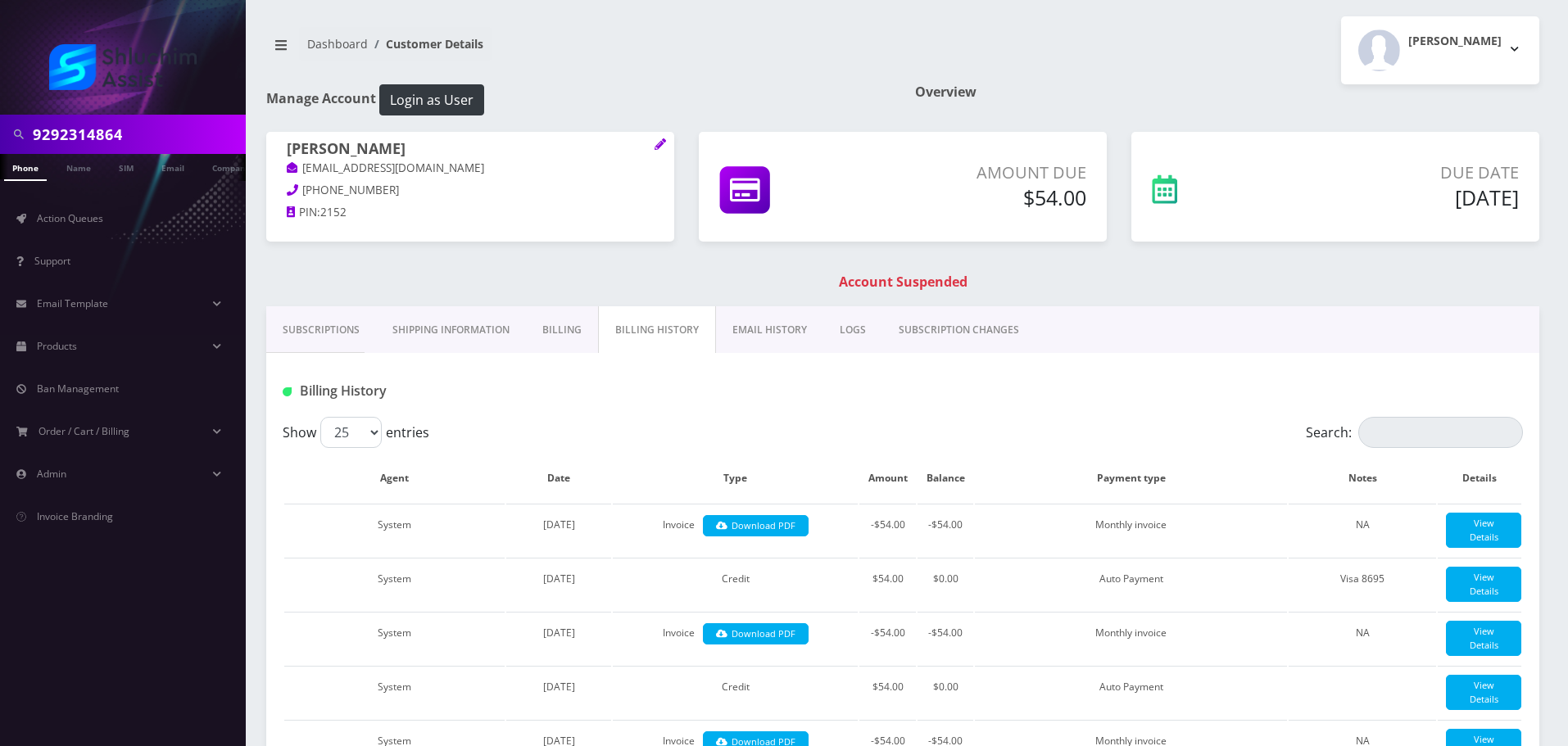
click at [772, 326] on link "EMAIL HISTORY" at bounding box center [770, 330] width 108 height 48
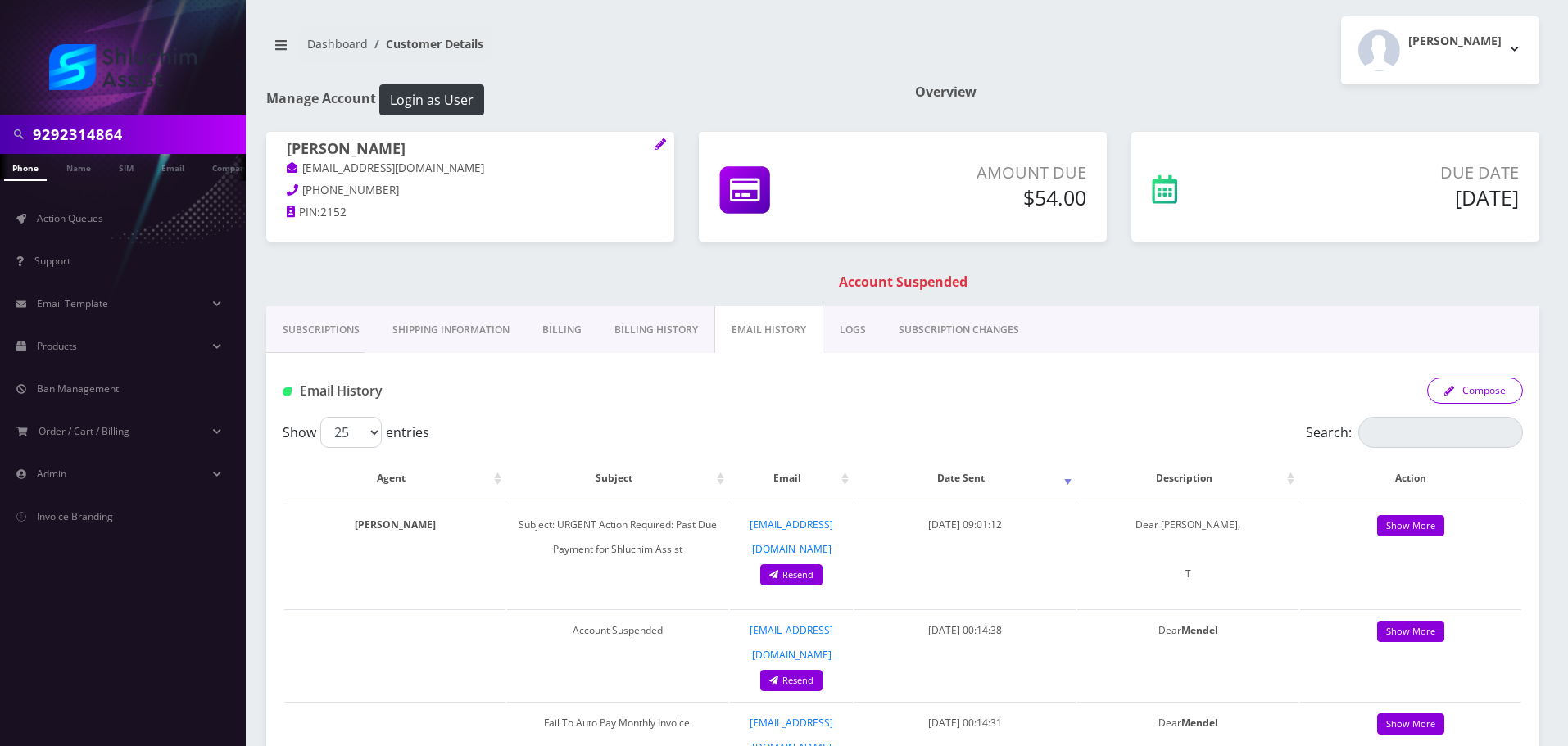
click at [1447, 392] on icon "button" at bounding box center [1449, 391] width 10 height 10
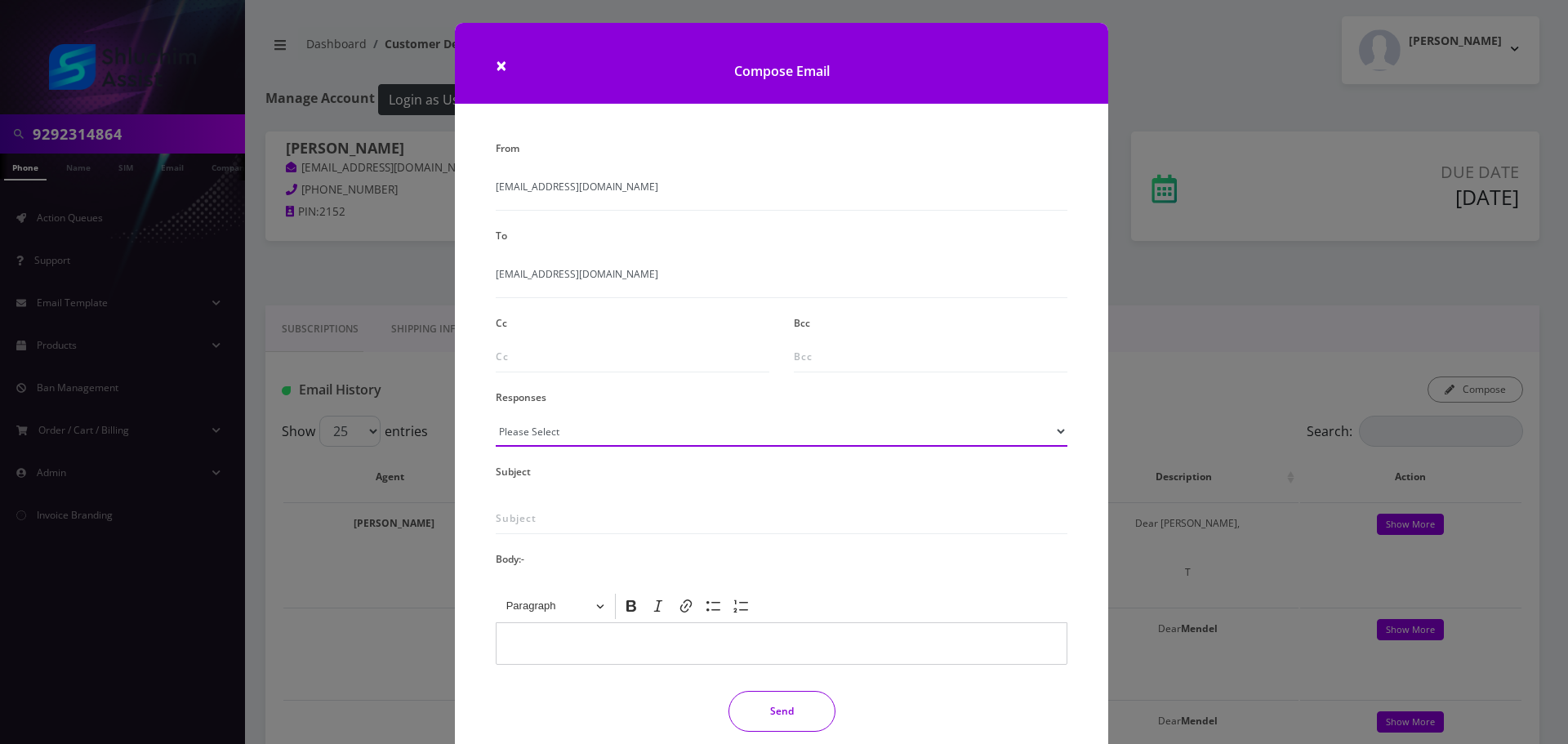
click at [577, 432] on select "Please Select TMobile port Unable to activate CH Pickup Past Due Pick up follow…" at bounding box center [782, 432] width 572 height 31
select select "29"
click at [496, 416] on select "Please Select TMobile port Unable to activate CH Pickup Past Due Pick up follow…" at bounding box center [782, 432] width 572 height 31
type input "Subject: URGENT Action Required: Past Due Payment for Shluchim Assist"
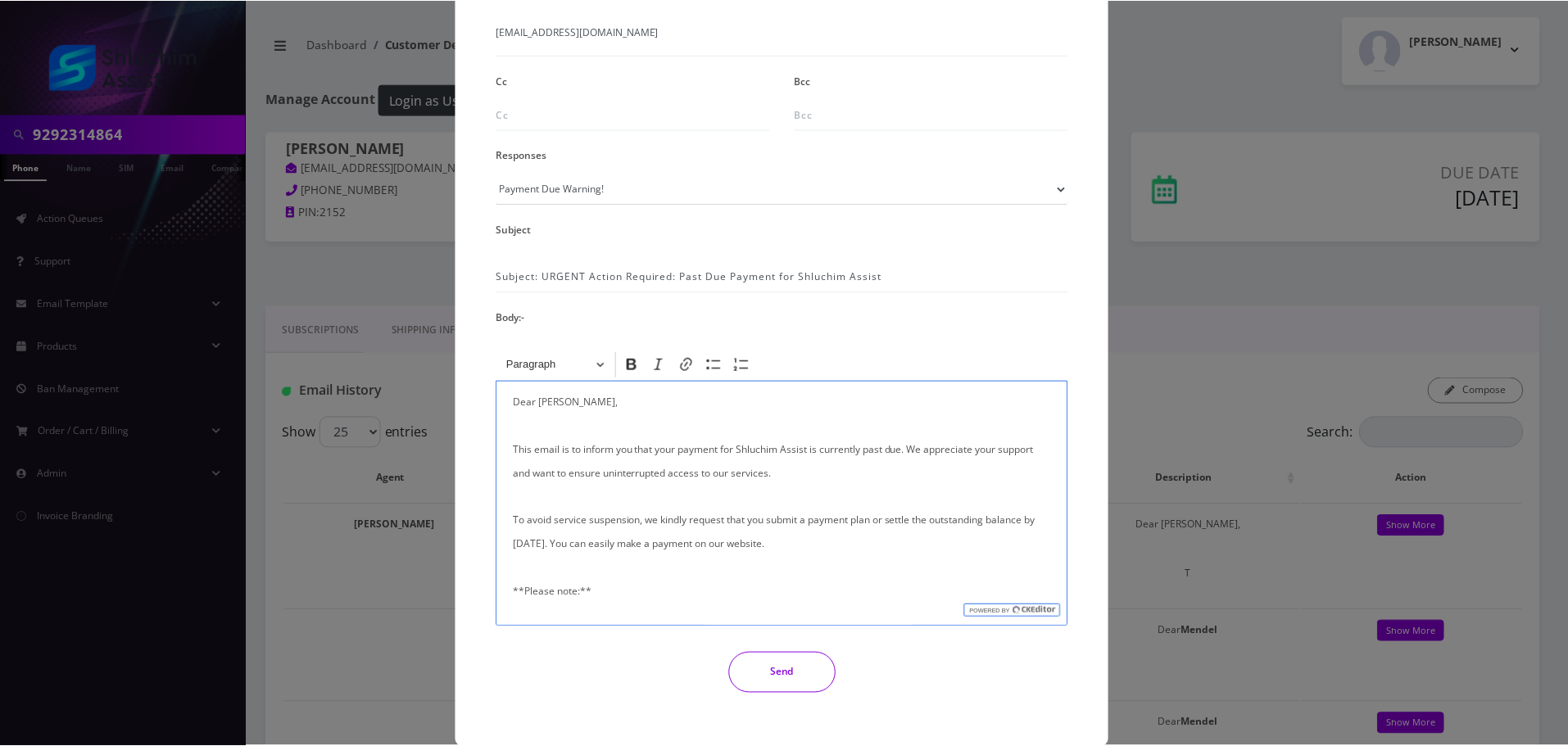
scroll to position [269, 0]
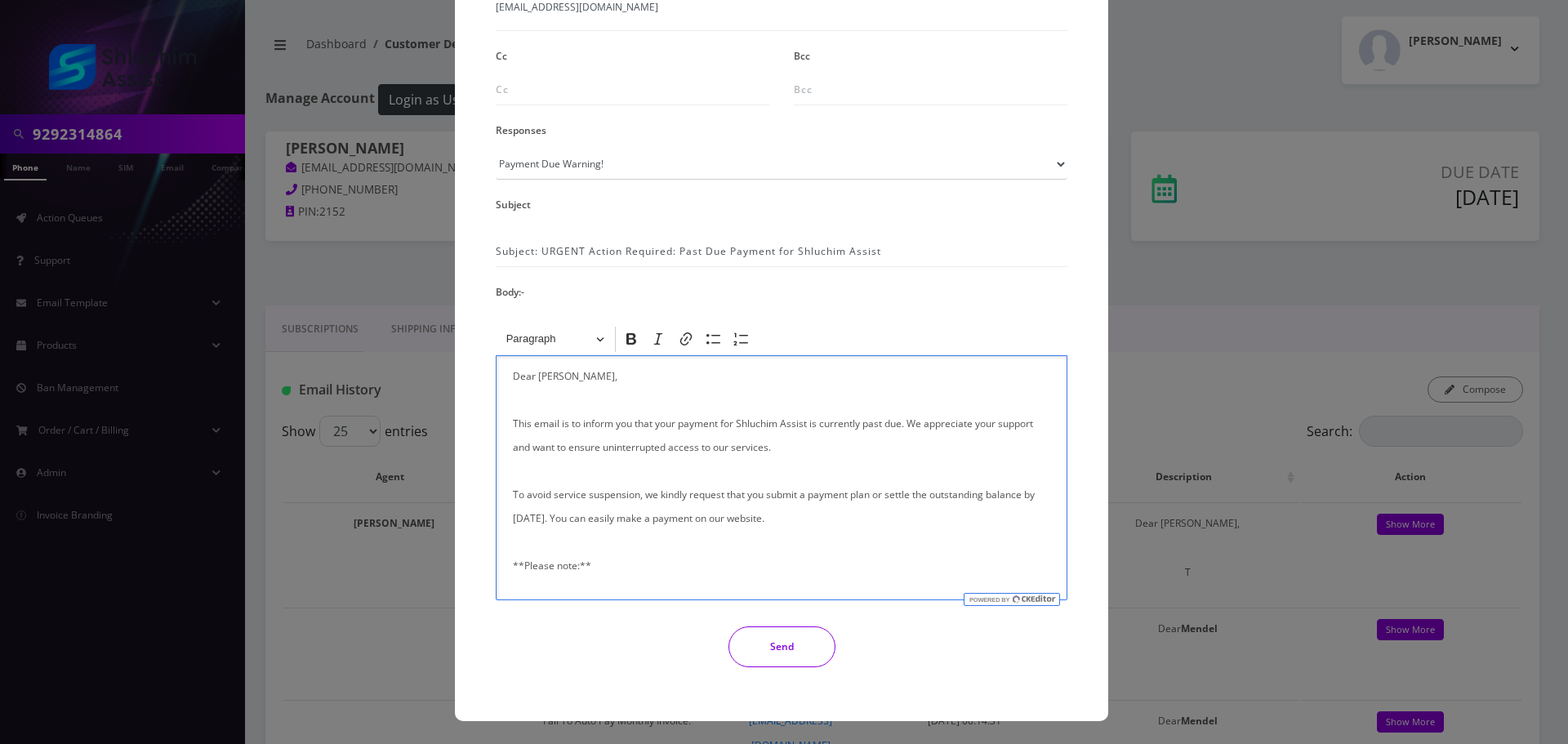
click at [812, 656] on button "Send" at bounding box center [782, 647] width 107 height 41
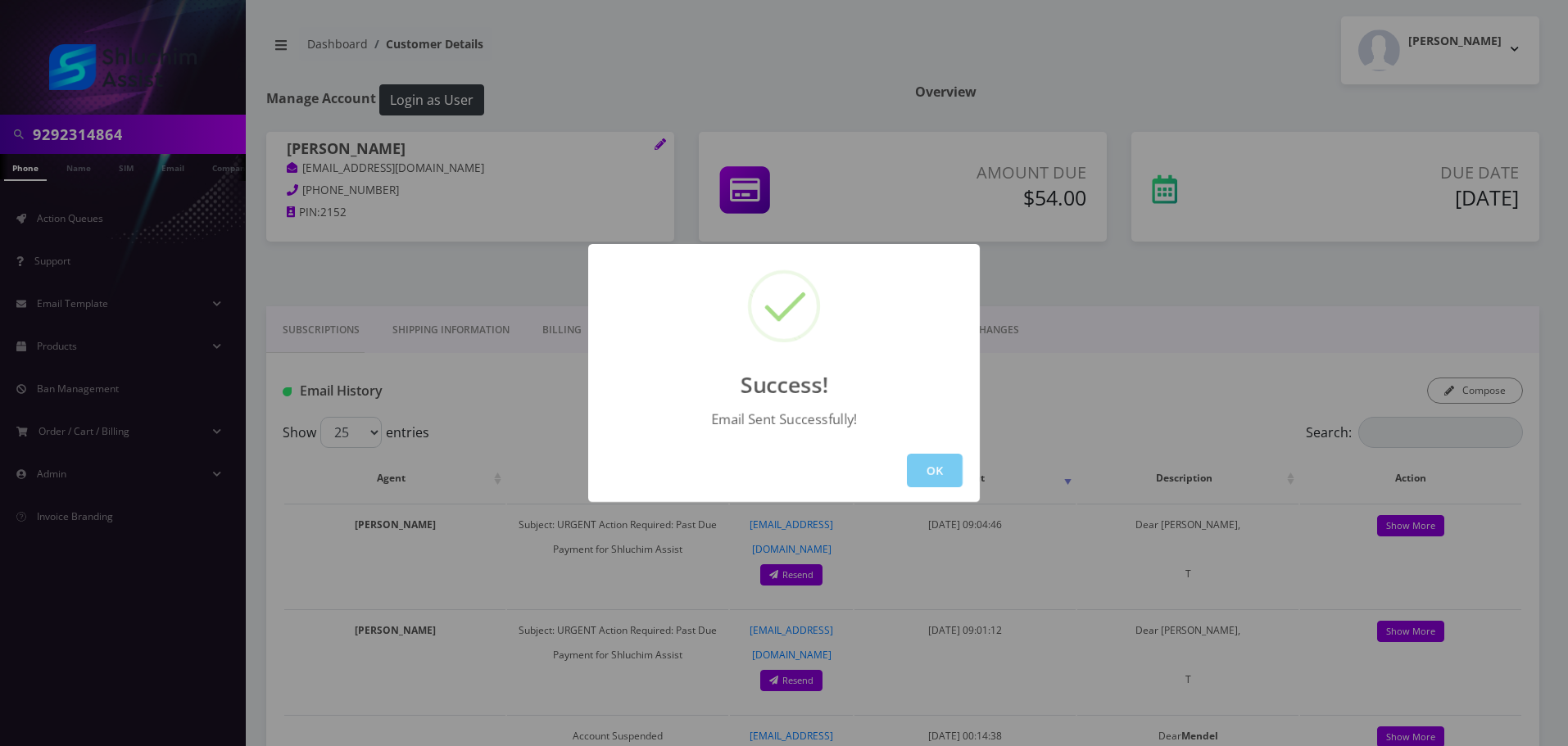
click at [957, 481] on button "OK" at bounding box center [935, 470] width 55 height 33
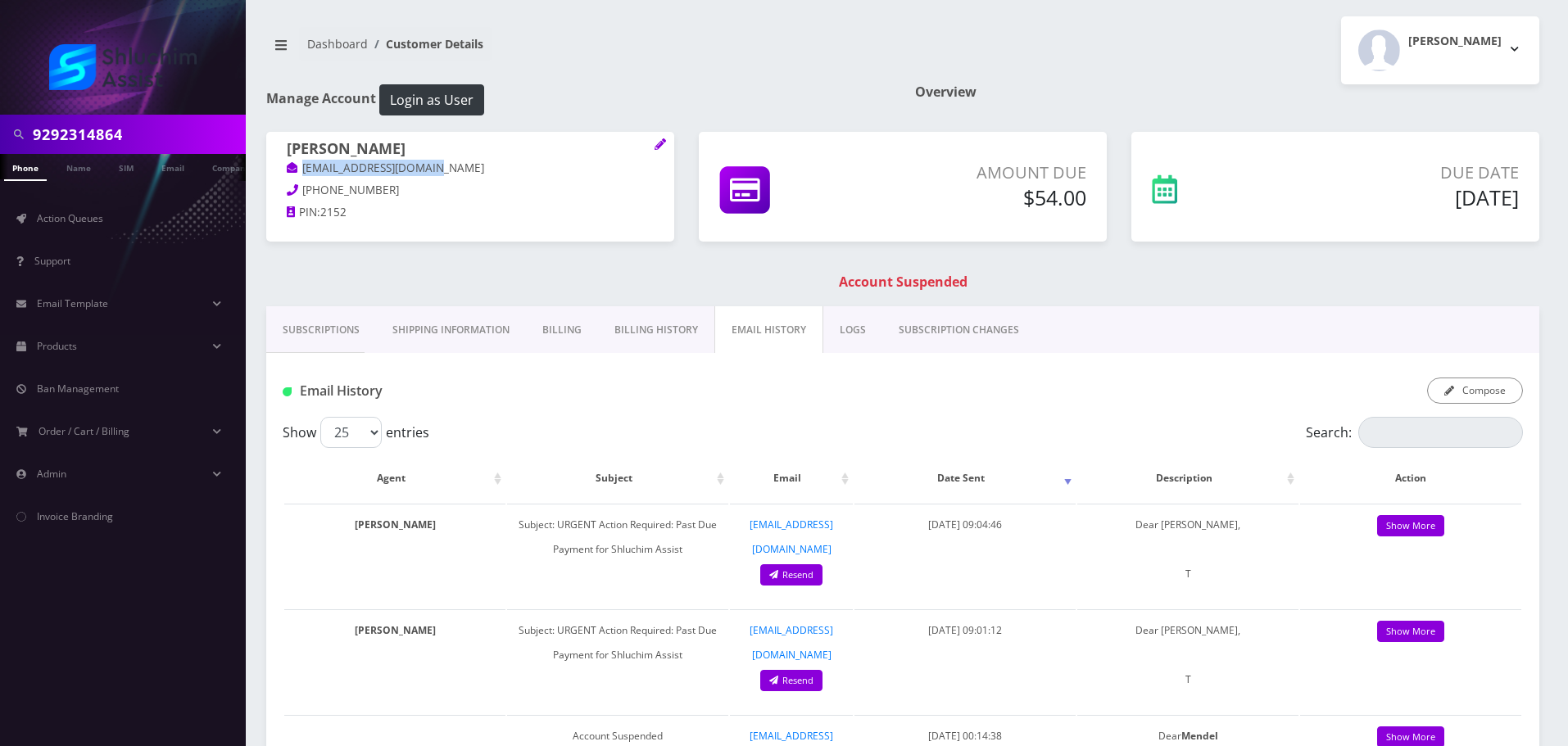
drag, startPoint x: 473, startPoint y: 173, endPoint x: 303, endPoint y: 168, distance: 170.1
click at [303, 168] on p "mkshusterman@gmail.com" at bounding box center [470, 168] width 367 height 18
copy link "mkshusterman@gmail.com"
click at [160, 130] on input "9292314864" at bounding box center [137, 134] width 209 height 31
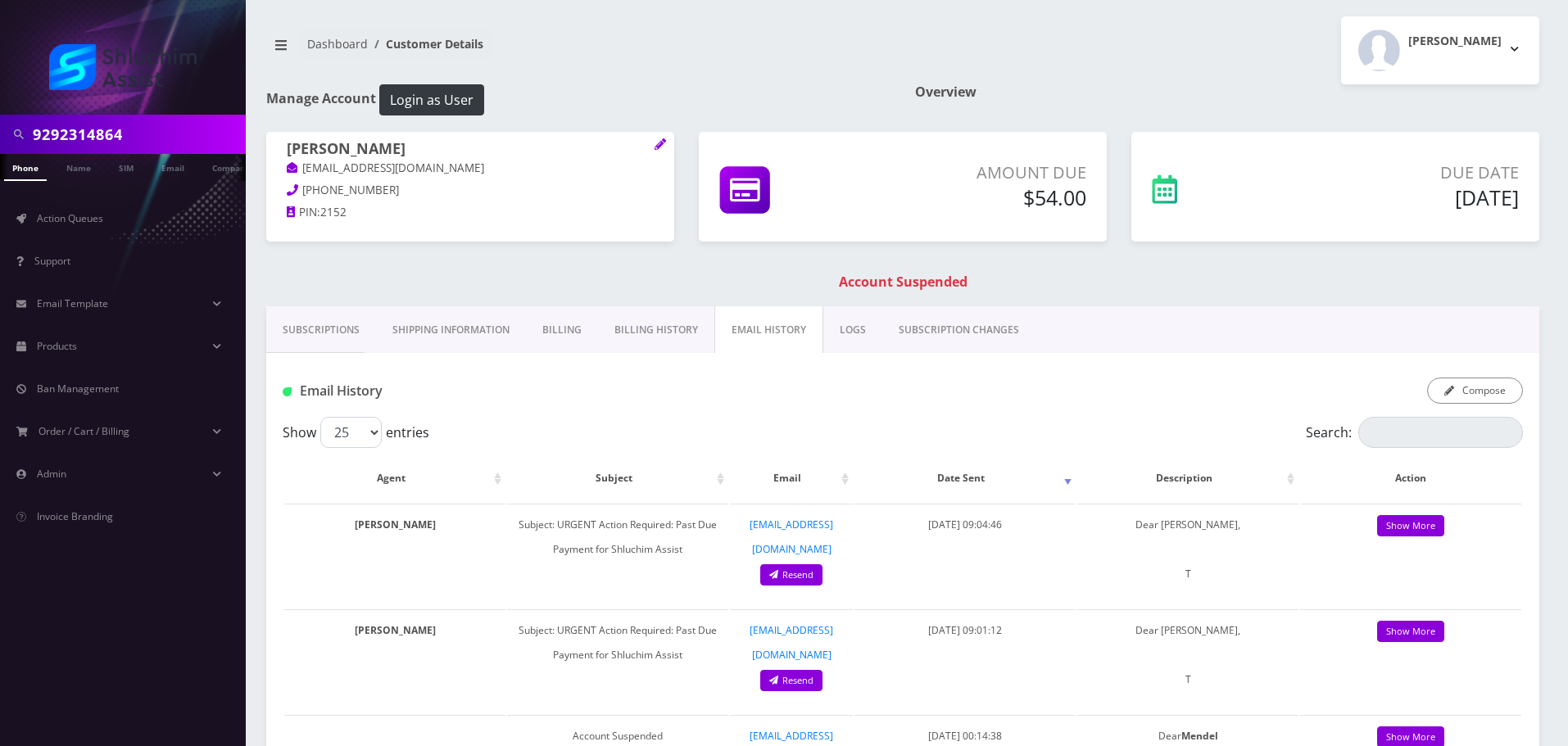
click at [160, 130] on input "9292314864" at bounding box center [137, 134] width 209 height 31
paste input "[PHONE_NUMBER]"
click at [105, 128] on input "[PHONE_NUMBER]" at bounding box center [137, 134] width 209 height 31
type input "3128743108"
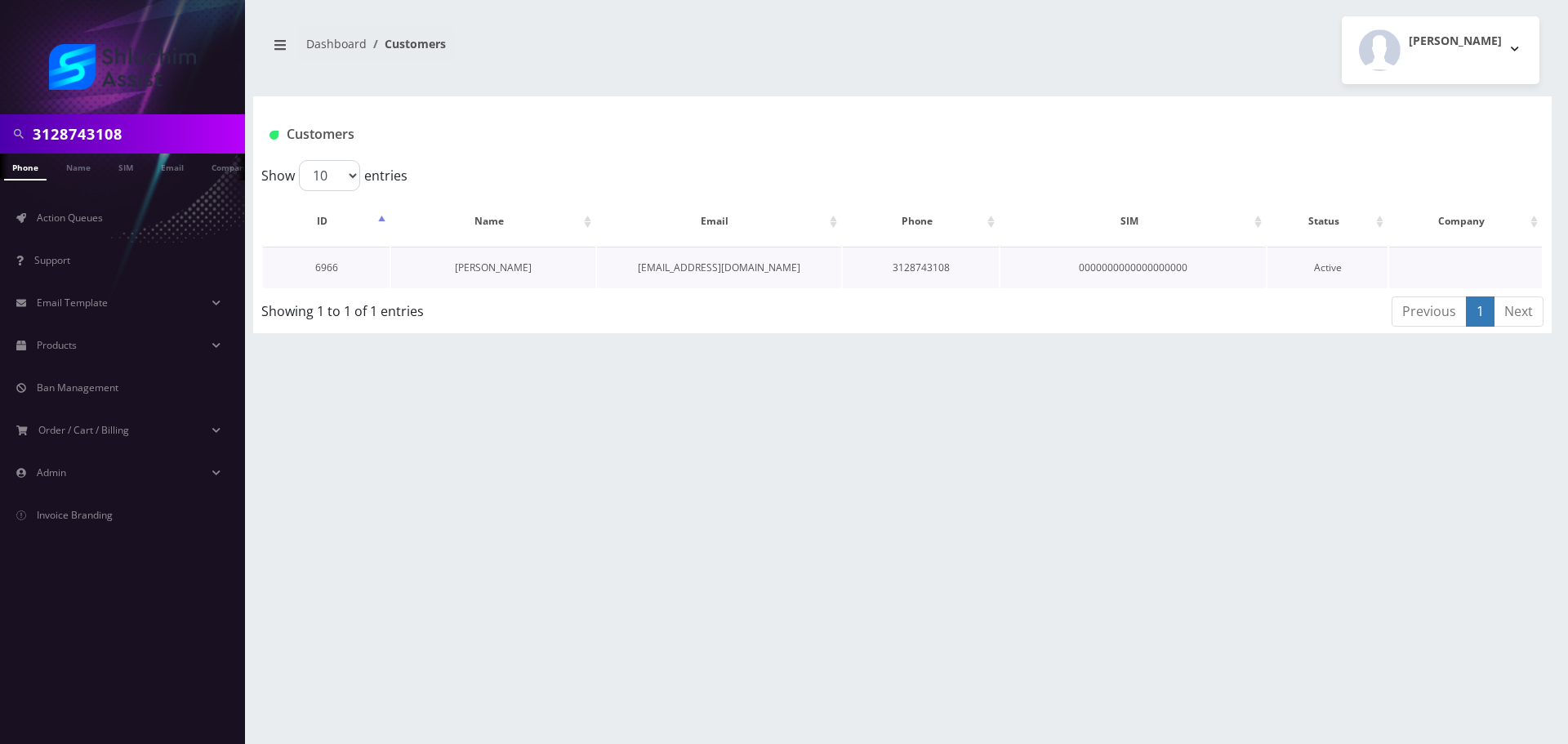
click at [498, 272] on link "[PERSON_NAME]" at bounding box center [493, 267] width 77 height 14
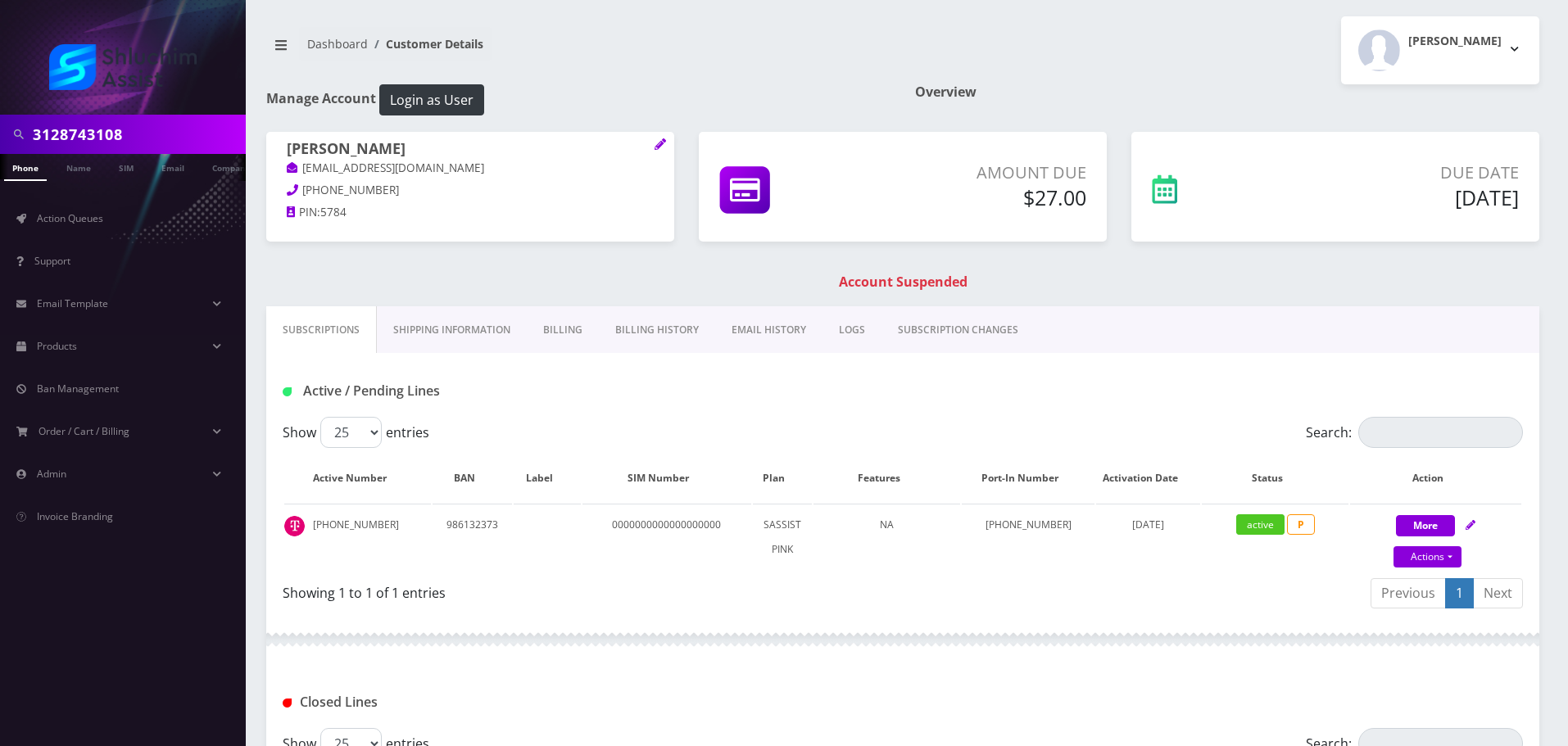
click at [681, 333] on link "Billing History" at bounding box center [657, 330] width 116 height 48
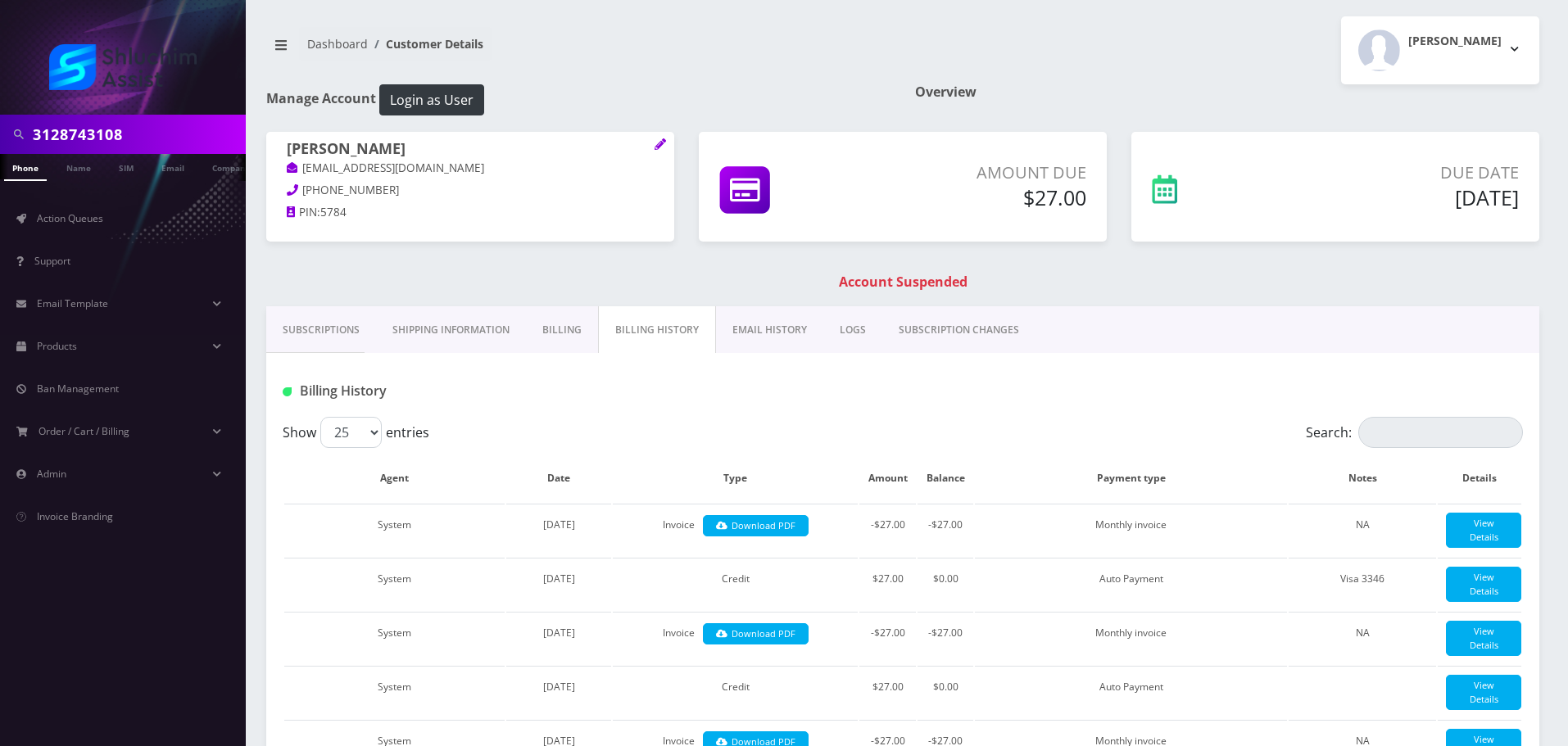
click at [731, 328] on link "EMAIL HISTORY" at bounding box center [770, 330] width 108 height 48
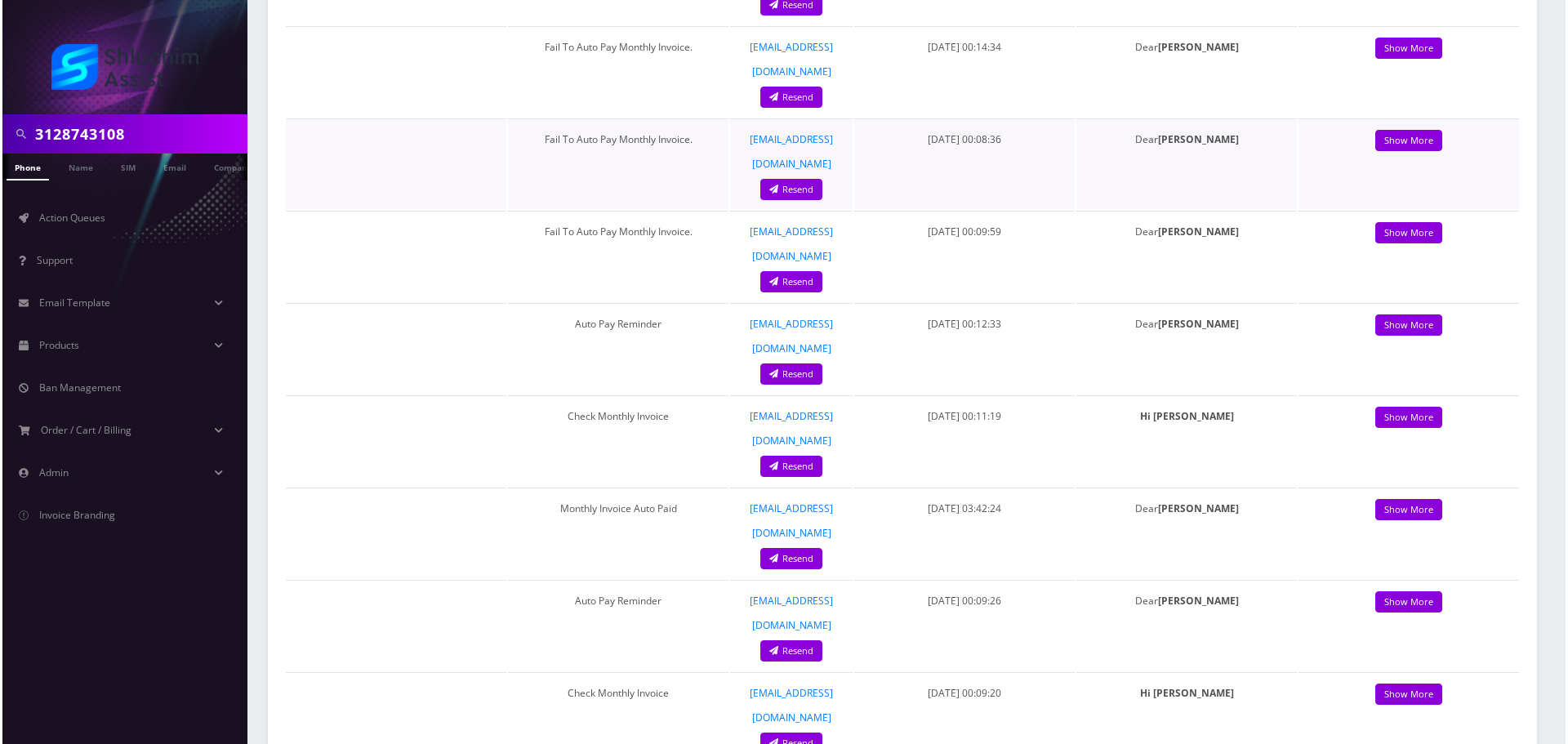
scroll to position [245, 0]
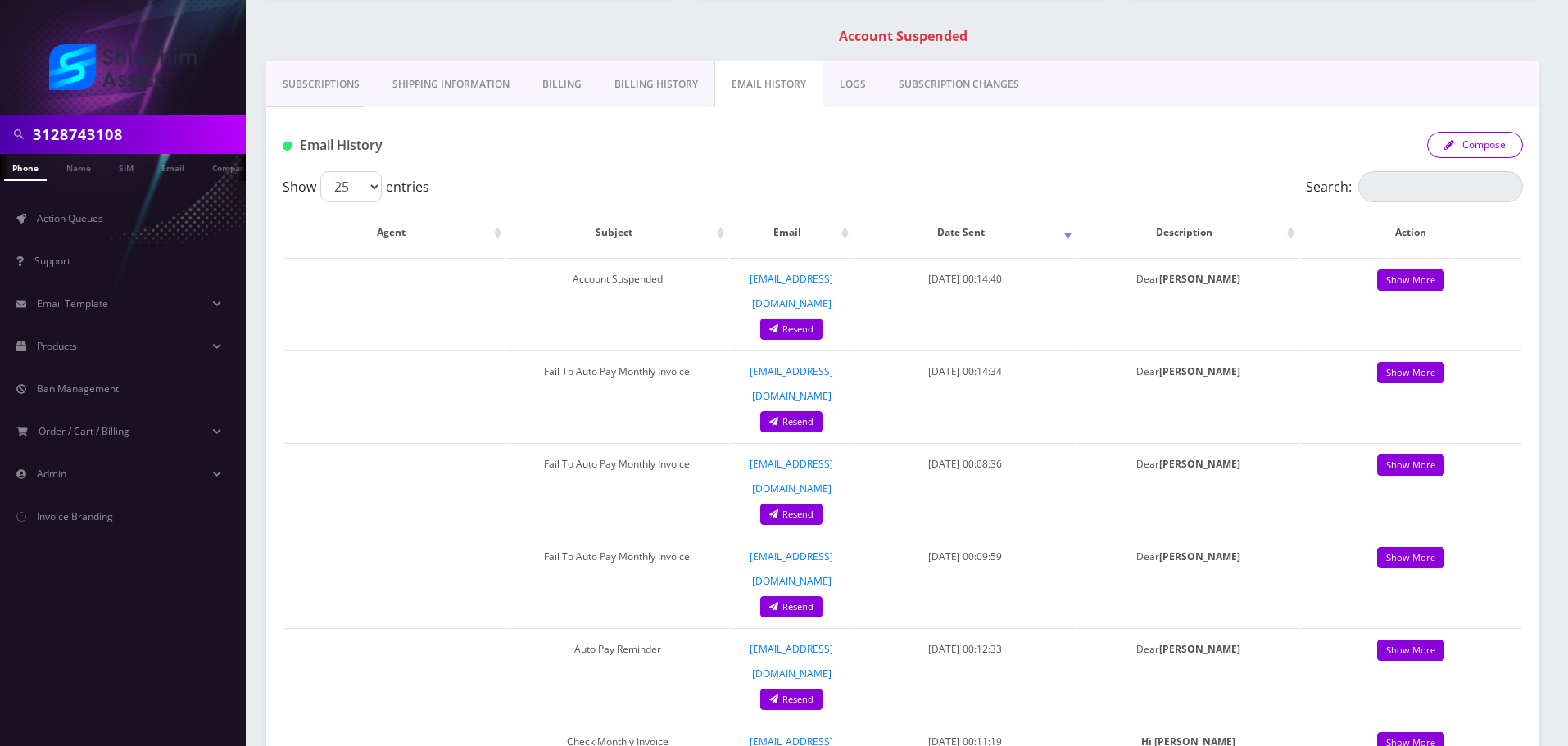
click at [1479, 142] on button "Compose" at bounding box center [1475, 145] width 96 height 26
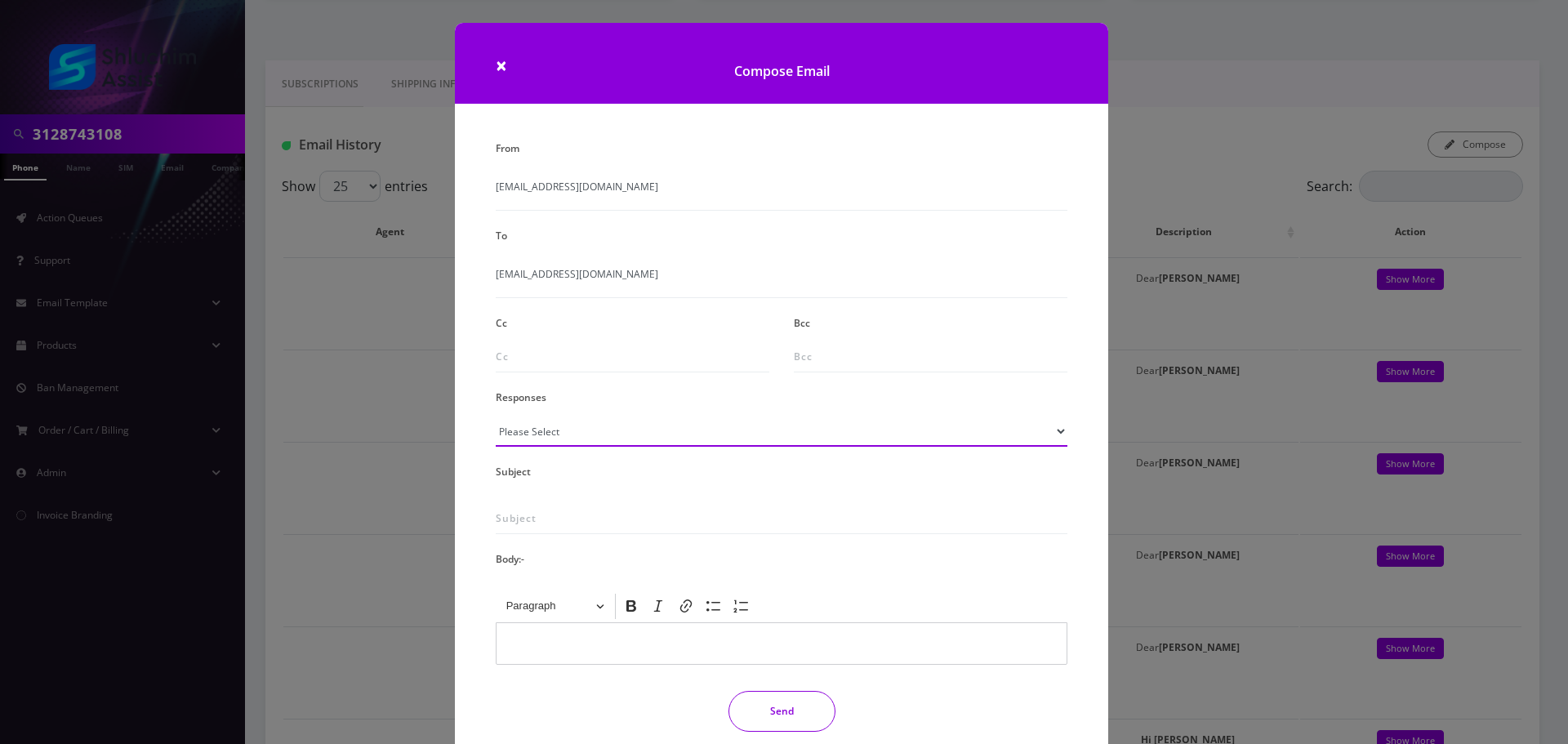
click at [609, 430] on select "Please Select TMobile port Unable to activate CH Pickup Past Due Pick up follow…" at bounding box center [782, 432] width 572 height 31
select select "29"
click at [496, 416] on select "Please Select TMobile port Unable to activate CH Pickup Past Due Pick up follow…" at bounding box center [782, 432] width 572 height 31
type input "Subject: URGENT Action Required: Past Due Payment for Shluchim Assist"
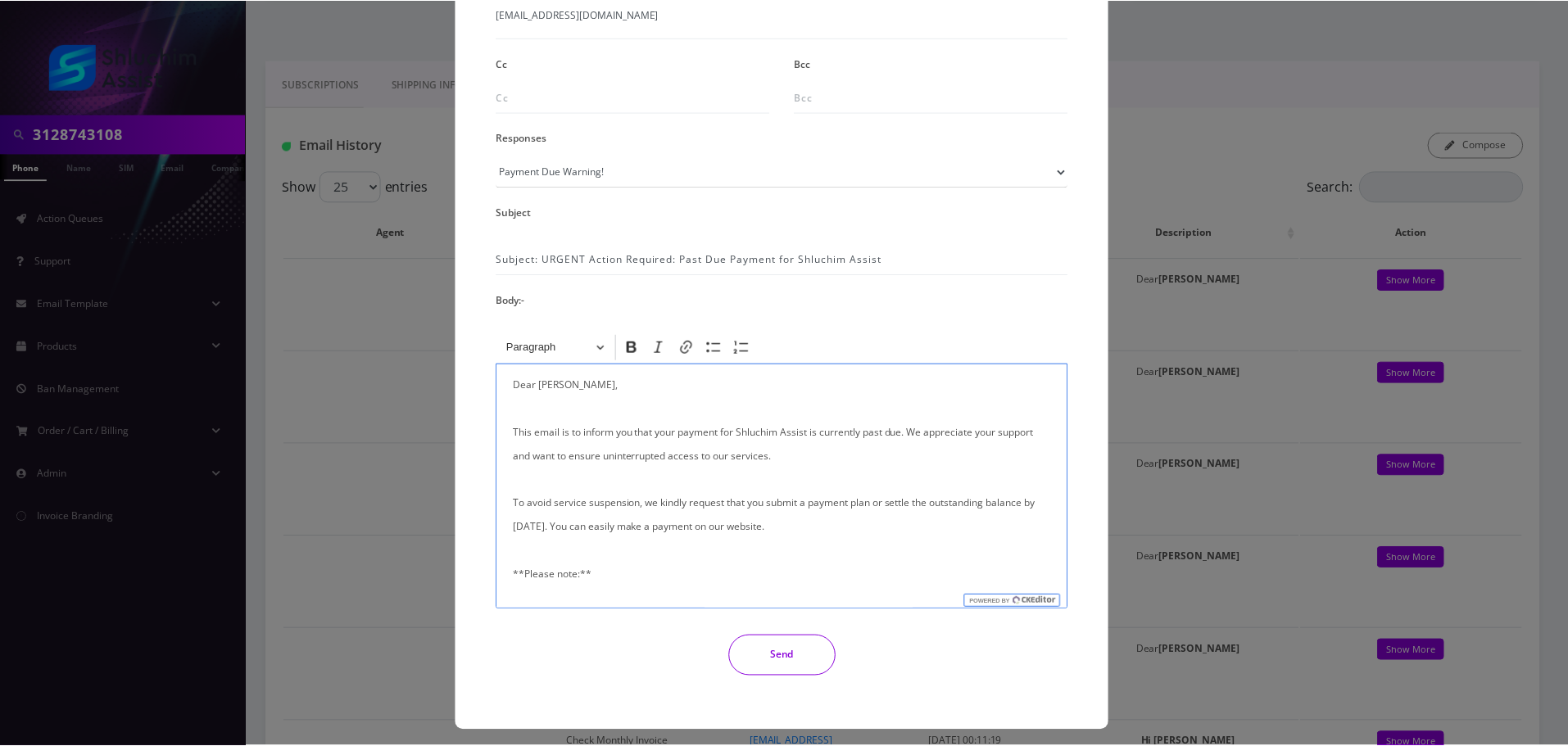
scroll to position [269, 0]
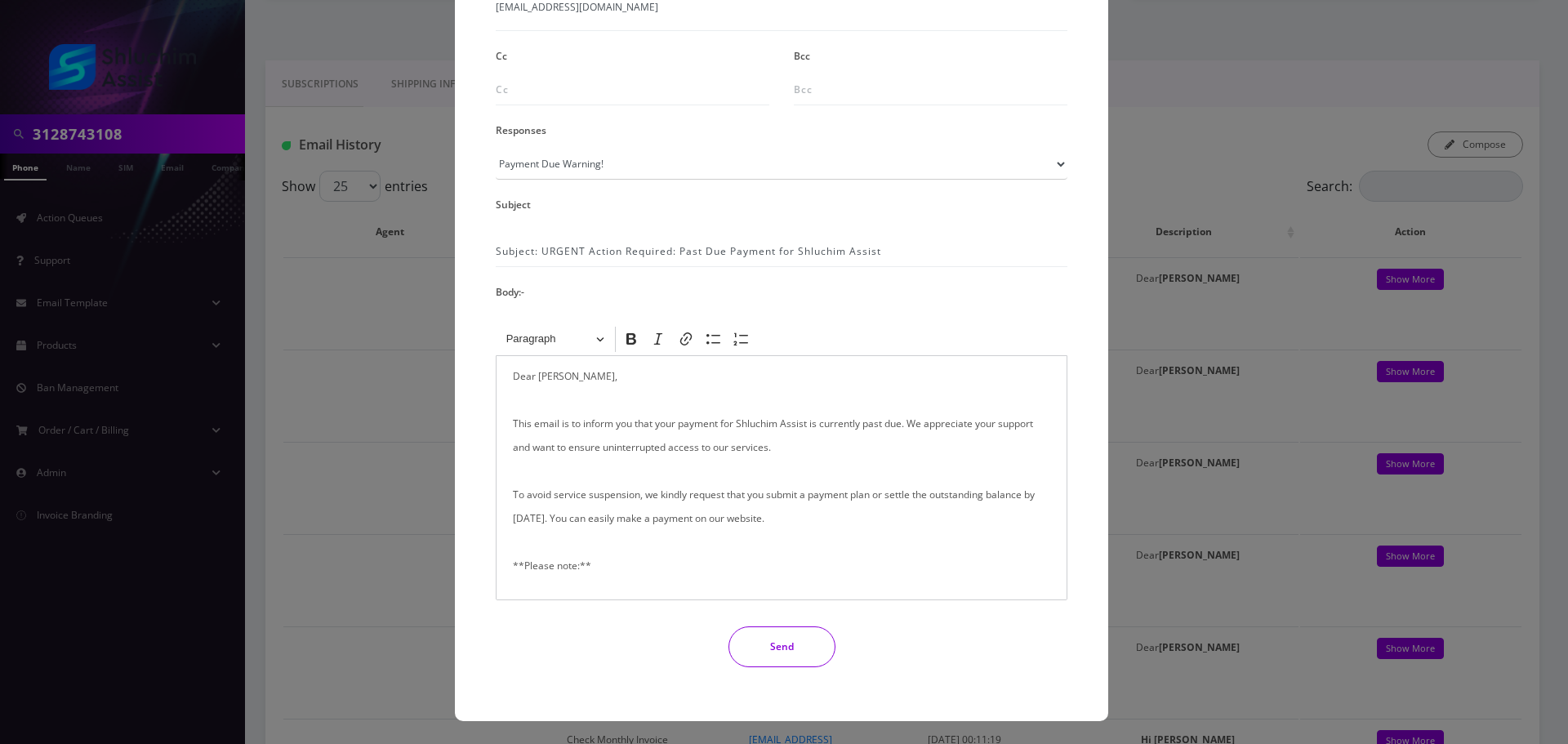
click at [784, 658] on button "Send" at bounding box center [782, 647] width 107 height 41
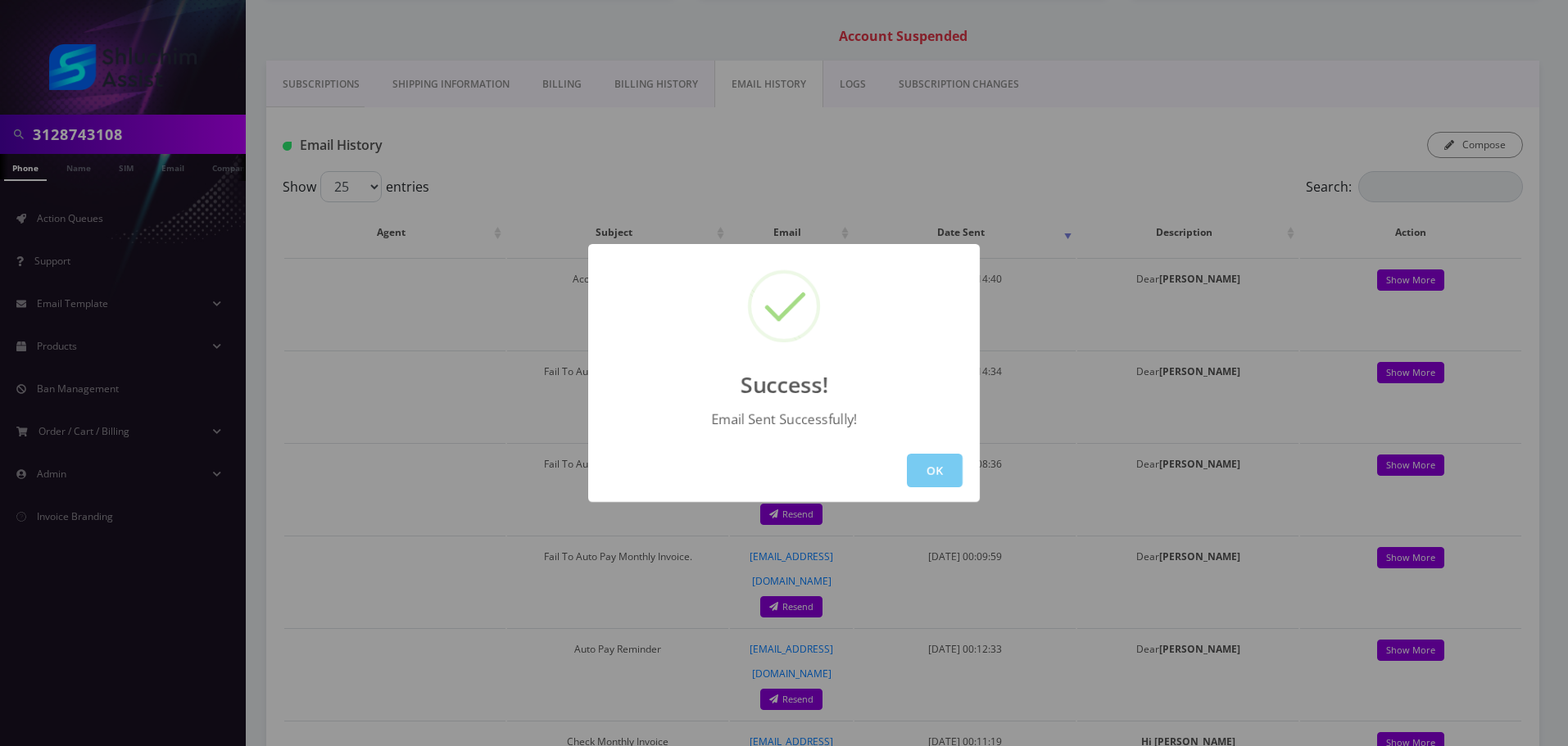
click at [938, 464] on button "OK" at bounding box center [935, 470] width 55 height 33
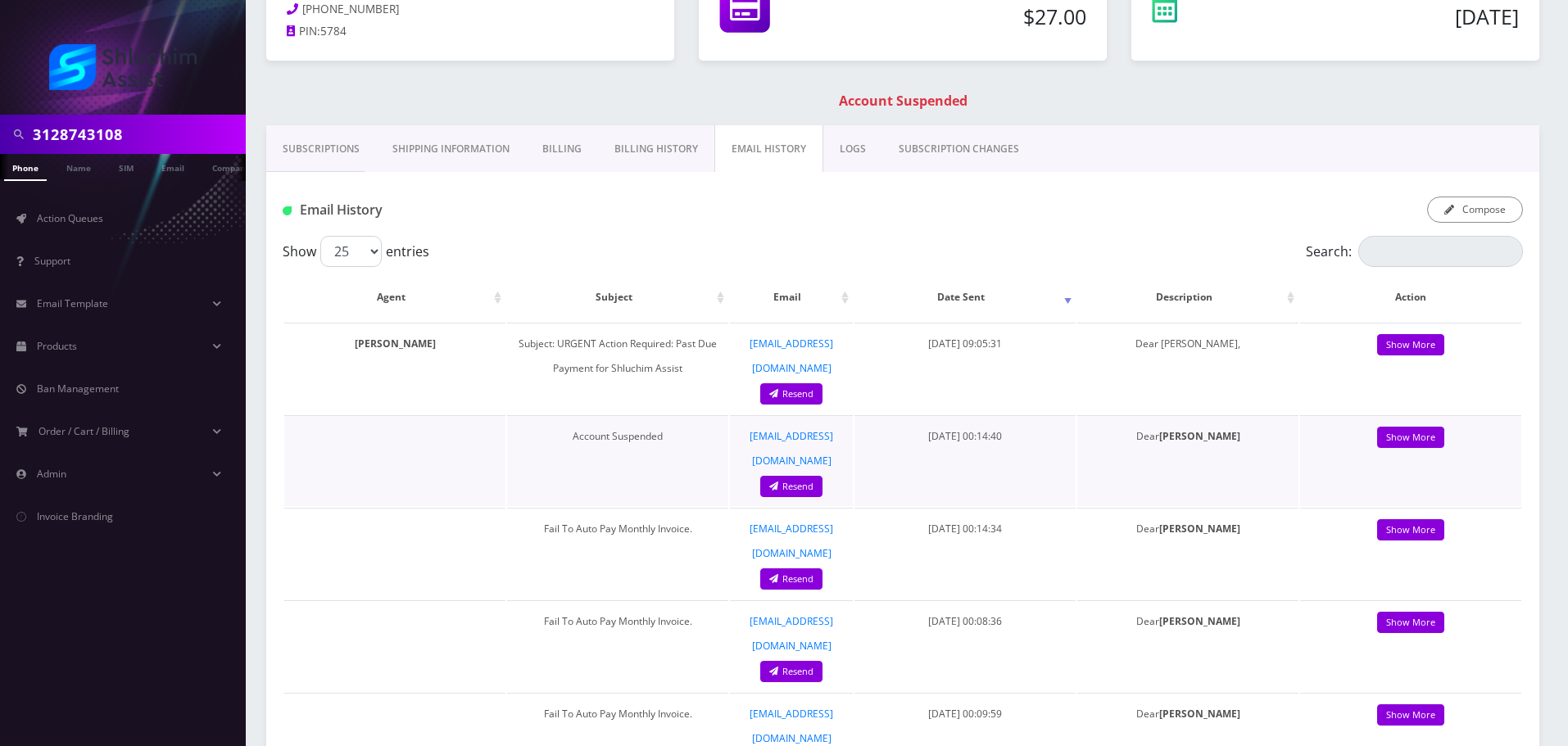
scroll to position [0, 0]
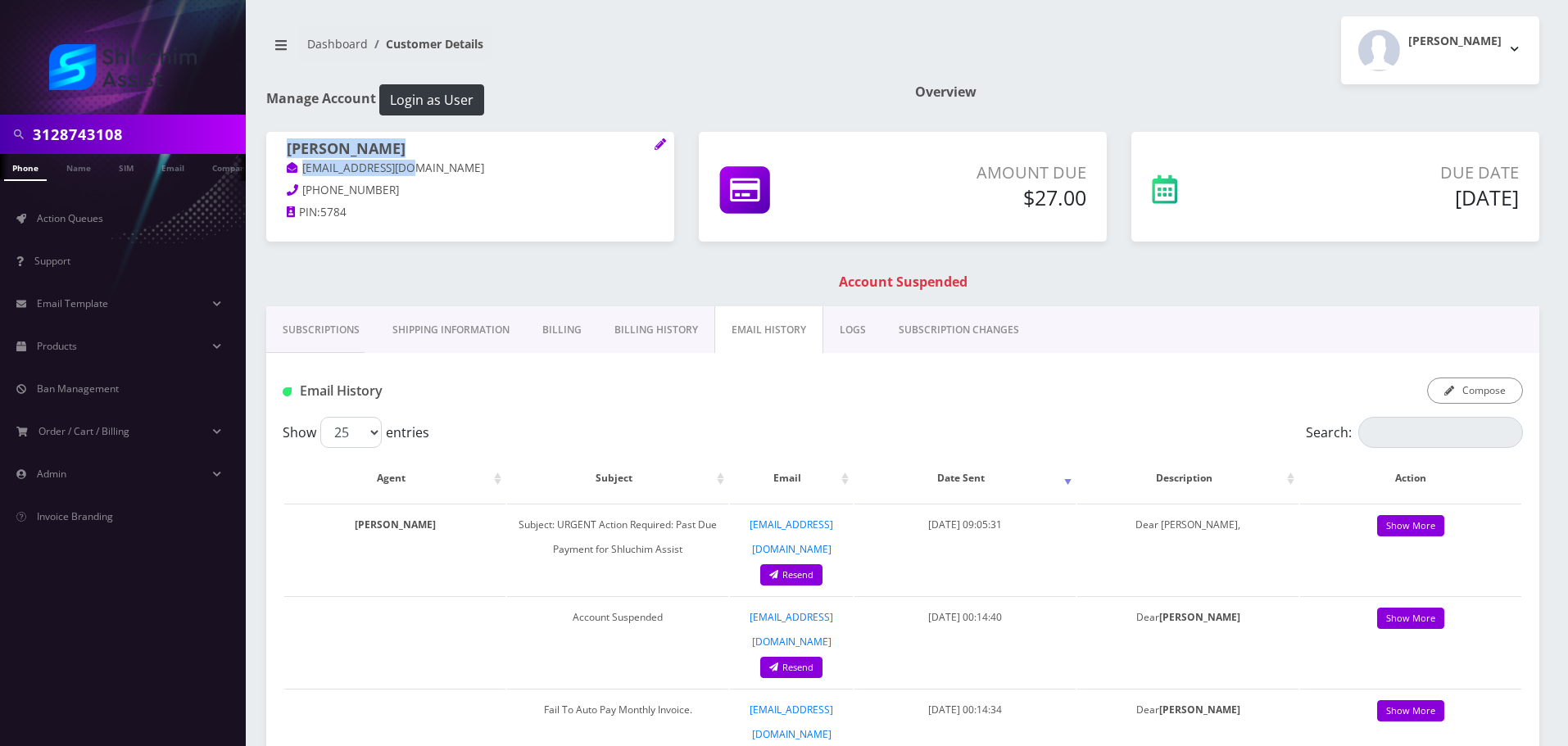
drag, startPoint x: 441, startPoint y: 170, endPoint x: 251, endPoint y: 170, distance: 190.0
copy span "[PERSON_NAME] [EMAIL_ADDRESS][DOMAIN_NAME]"
click at [421, 149] on h1 "[PERSON_NAME]" at bounding box center [470, 149] width 367 height 20
click at [419, 166] on p "[EMAIL_ADDRESS][DOMAIN_NAME]" at bounding box center [470, 168] width 367 height 18
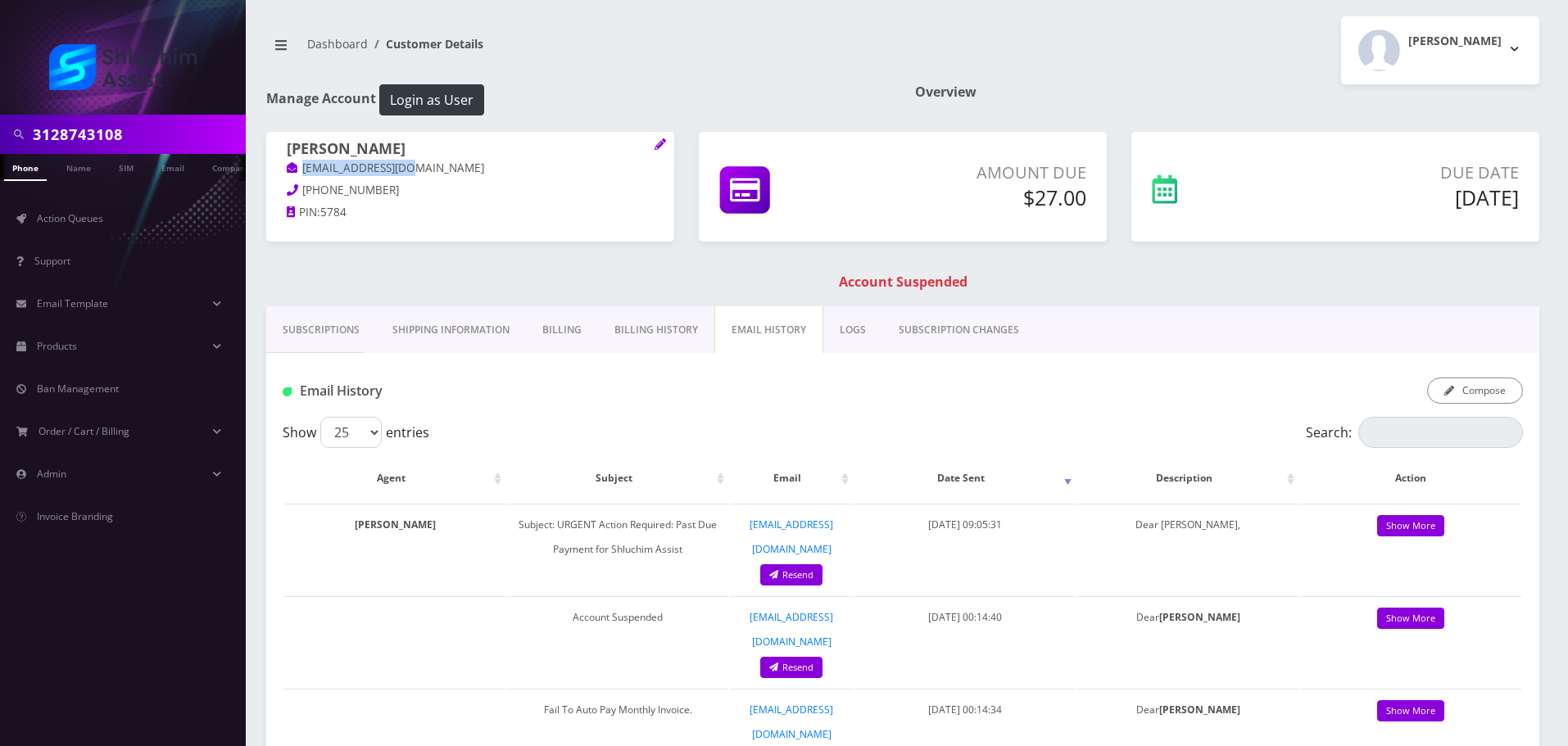
drag, startPoint x: 428, startPoint y: 167, endPoint x: 290, endPoint y: 167, distance: 138.0
click at [290, 167] on p "[EMAIL_ADDRESS][DOMAIN_NAME]" at bounding box center [470, 168] width 367 height 18
copy link "[EMAIL_ADDRESS][DOMAIN_NAME]"
click at [127, 223] on link "Action Queues" at bounding box center [123, 219] width 246 height 34
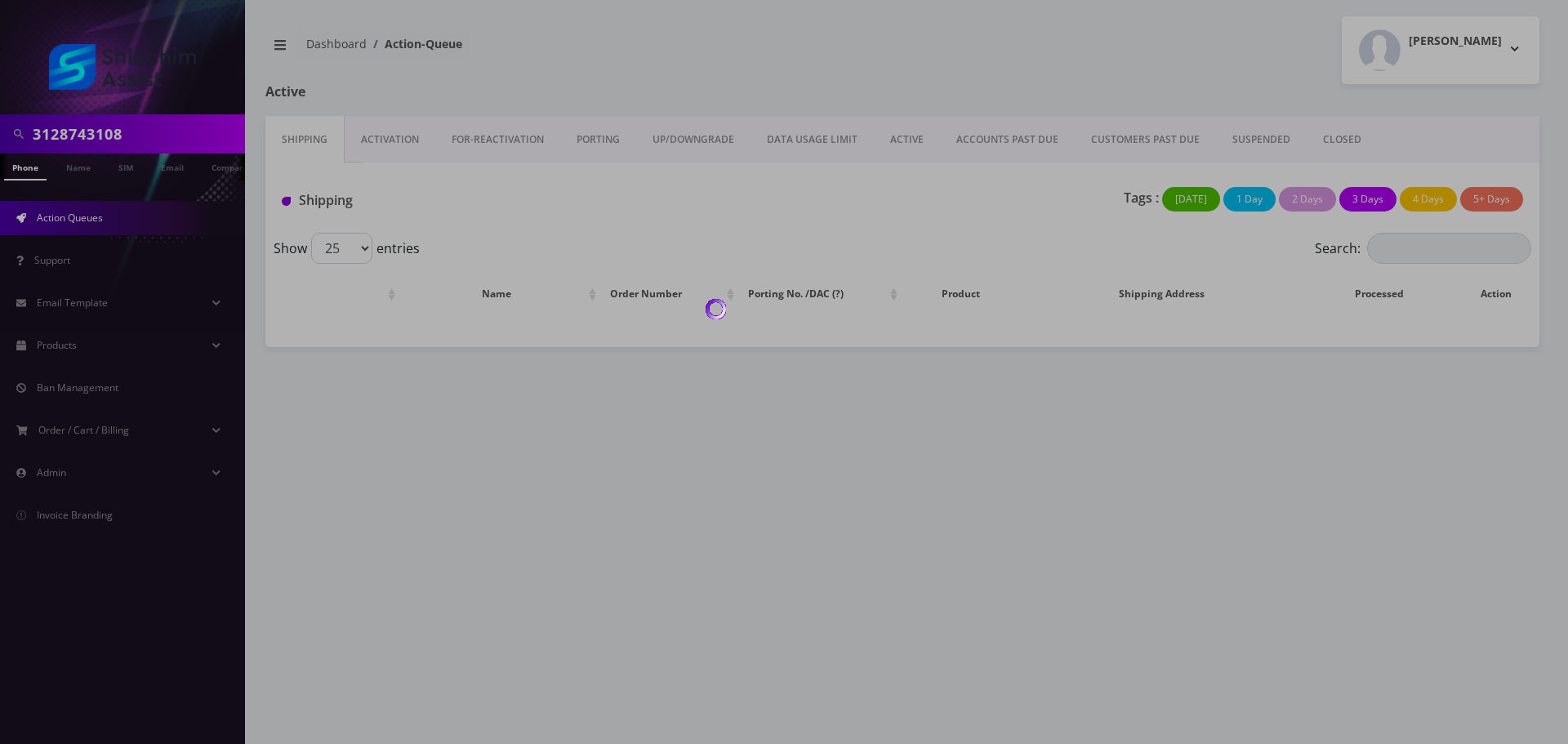
click at [1003, 129] on div at bounding box center [784, 372] width 1568 height 744
click at [1003, 132] on div at bounding box center [784, 372] width 1568 height 744
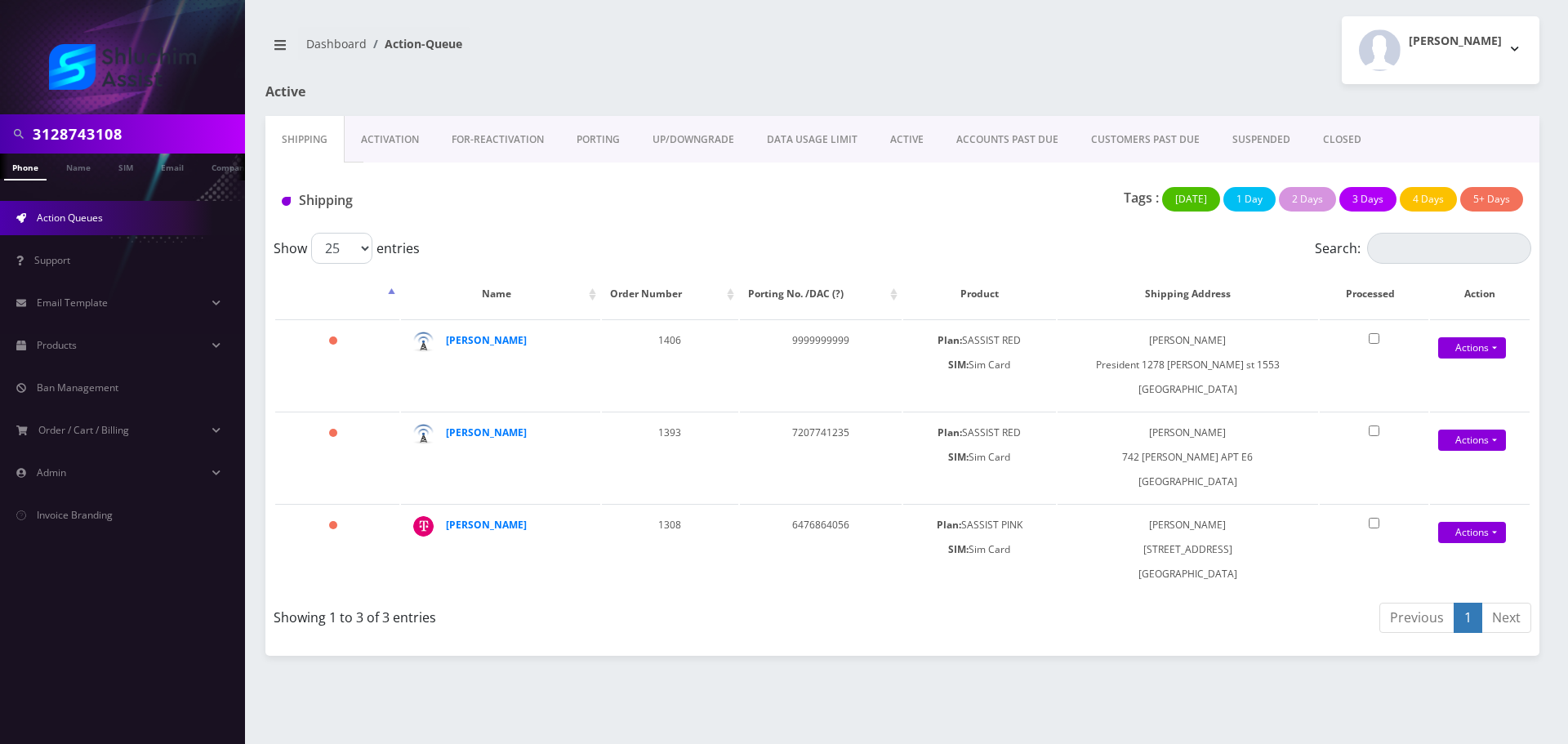
click at [1003, 132] on link "ACCOUNTS PAST DUE" at bounding box center [1007, 140] width 134 height 48
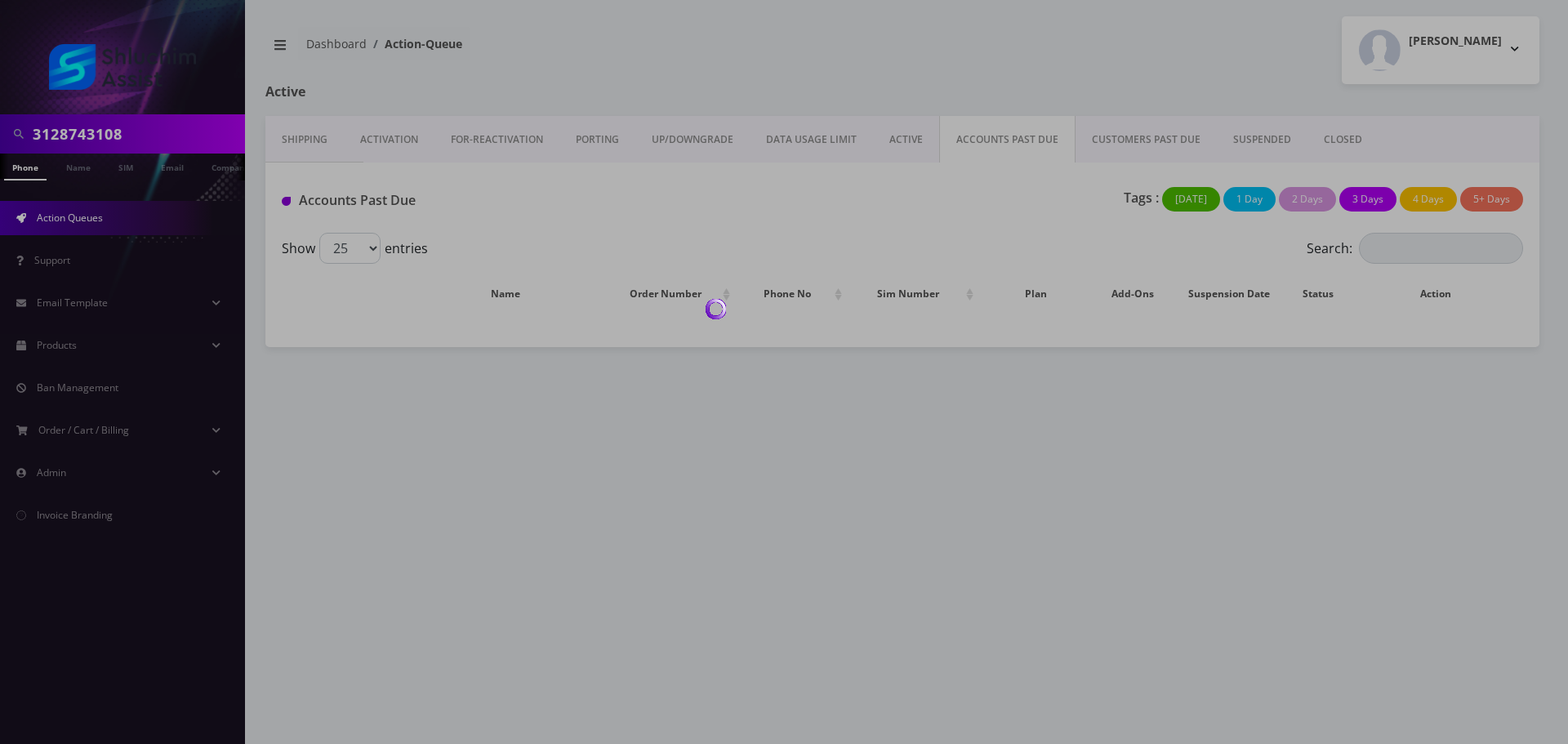
click at [1002, 132] on div at bounding box center [784, 372] width 1568 height 744
click at [968, 223] on div at bounding box center [784, 372] width 1568 height 744
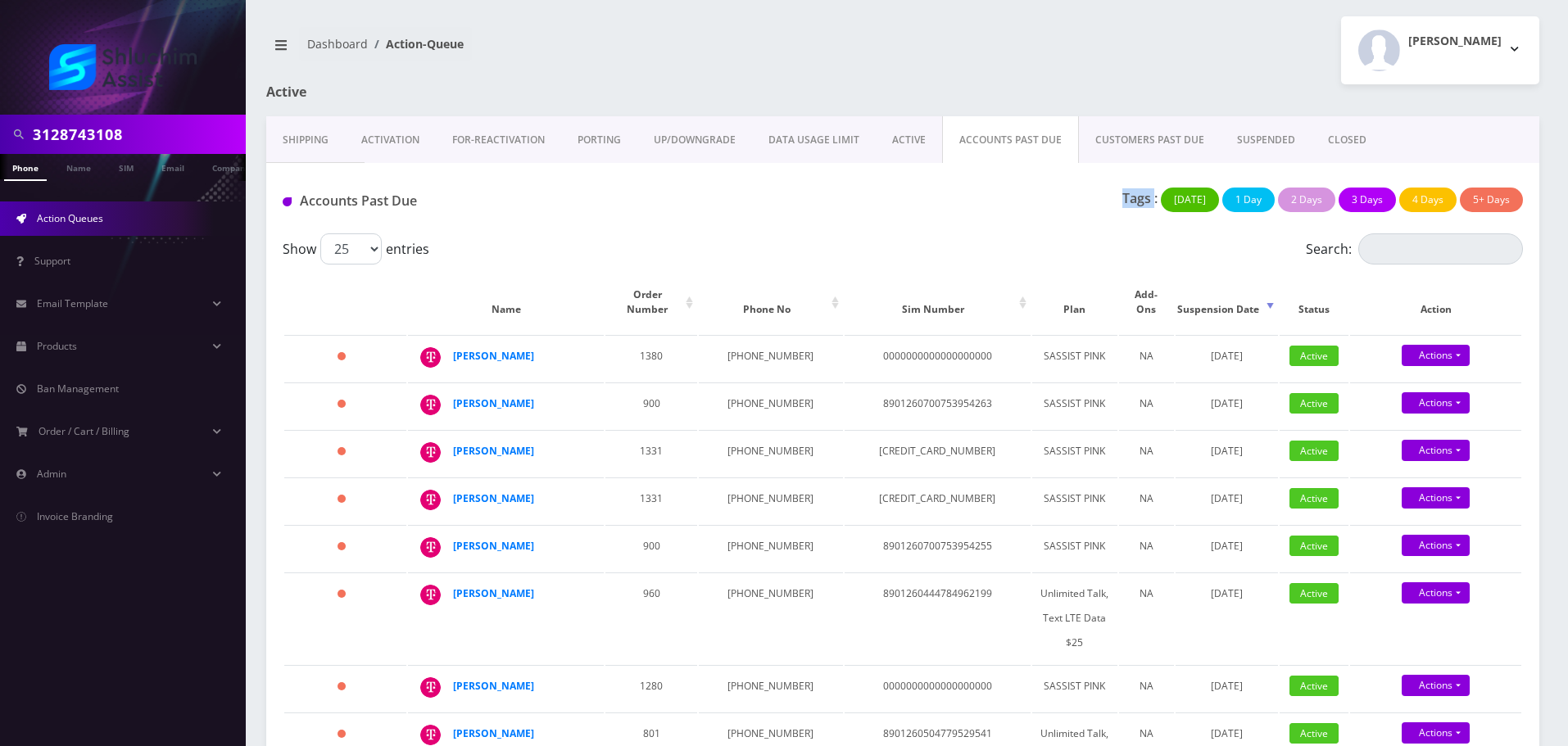
click at [971, 224] on div "Accounts Past Due Tags : [DATE] 1 Day 2 Days 3 Days 4 Days 5+ Days" at bounding box center [903, 198] width 1274 height 71
click at [196, 133] on input "3128743108" at bounding box center [137, 134] width 209 height 31
paste input "[EMAIL_ADDRESS][DOMAIN_NAME]"
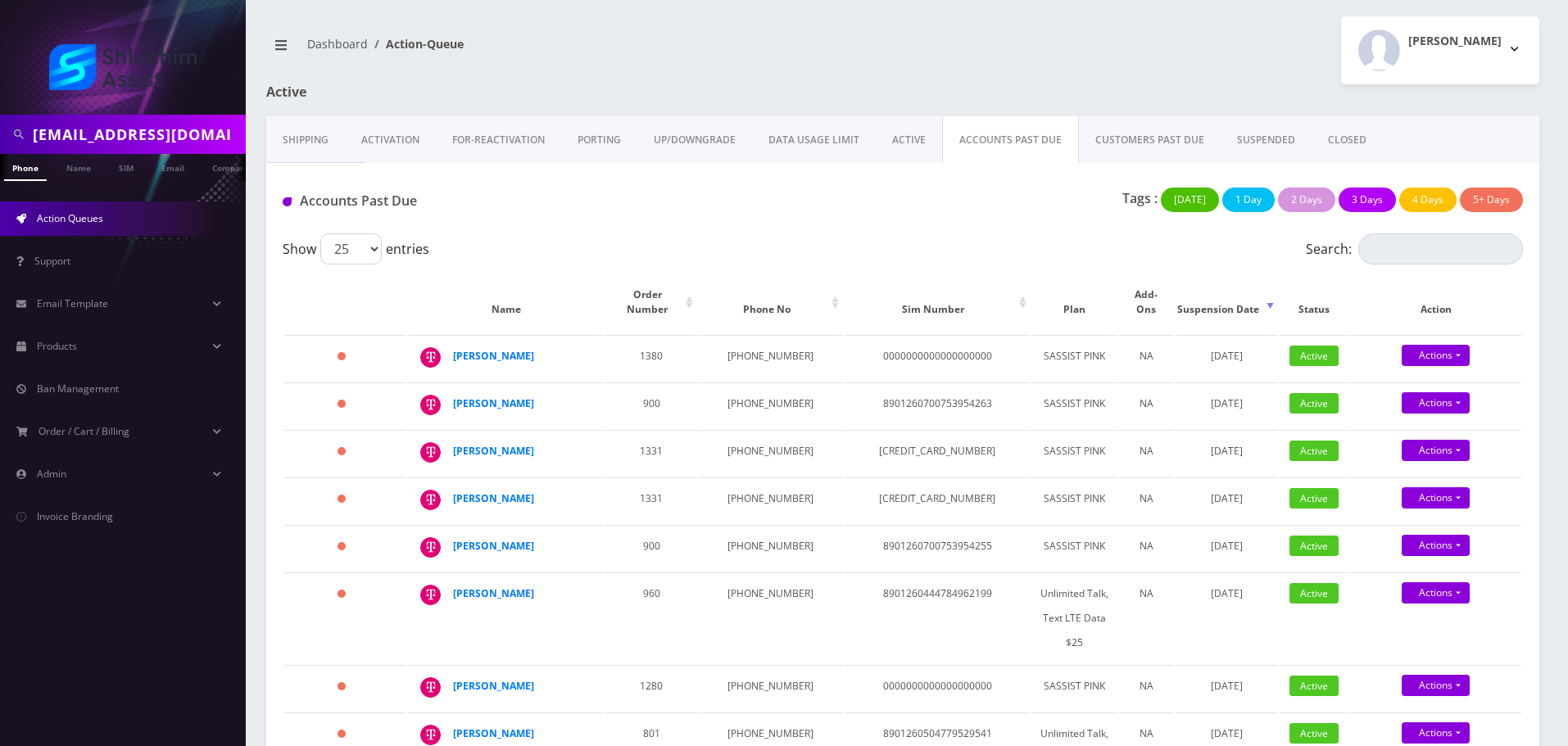
scroll to position [0, 26]
type input "[EMAIL_ADDRESS][DOMAIN_NAME]"
click at [181, 164] on link "Email" at bounding box center [173, 167] width 39 height 27
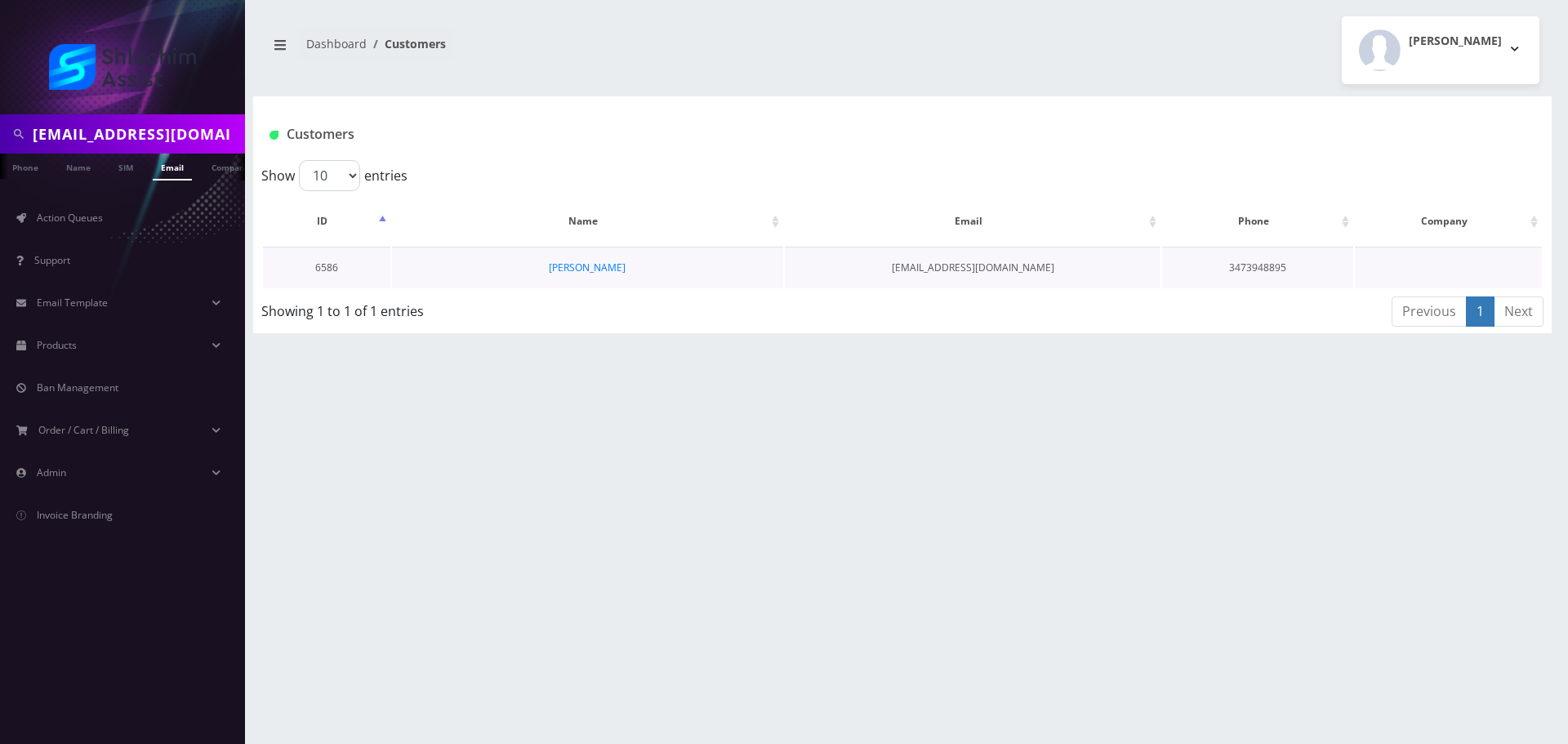
click at [610, 283] on td "[PERSON_NAME]" at bounding box center [588, 267] width 391 height 42
click at [625, 272] on link "[PERSON_NAME]" at bounding box center [587, 267] width 77 height 14
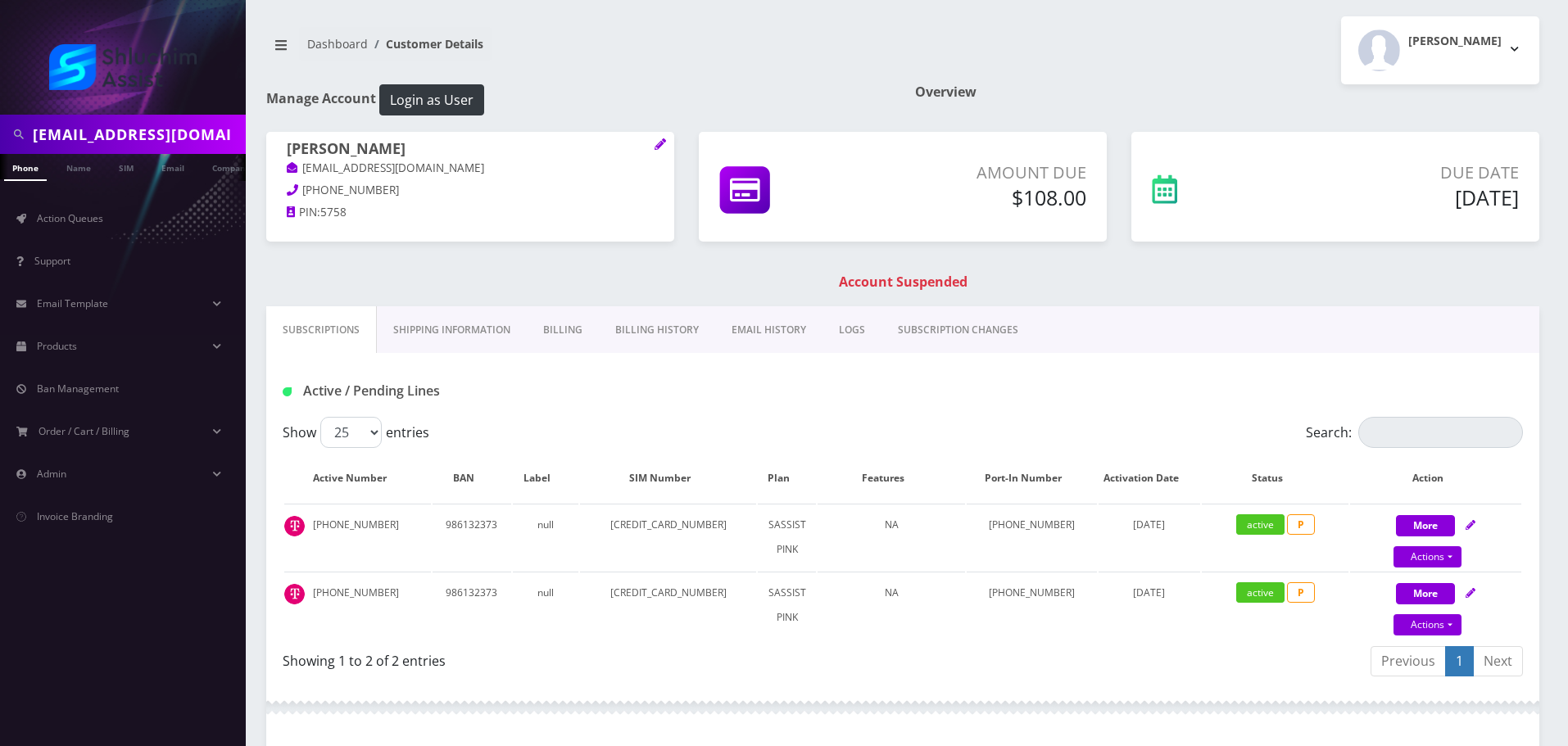
click at [188, 133] on input "[EMAIL_ADDRESS][DOMAIN_NAME]" at bounding box center [137, 134] width 209 height 31
paste input "dwerbler"
type input "[EMAIL_ADDRESS][DOMAIN_NAME]"
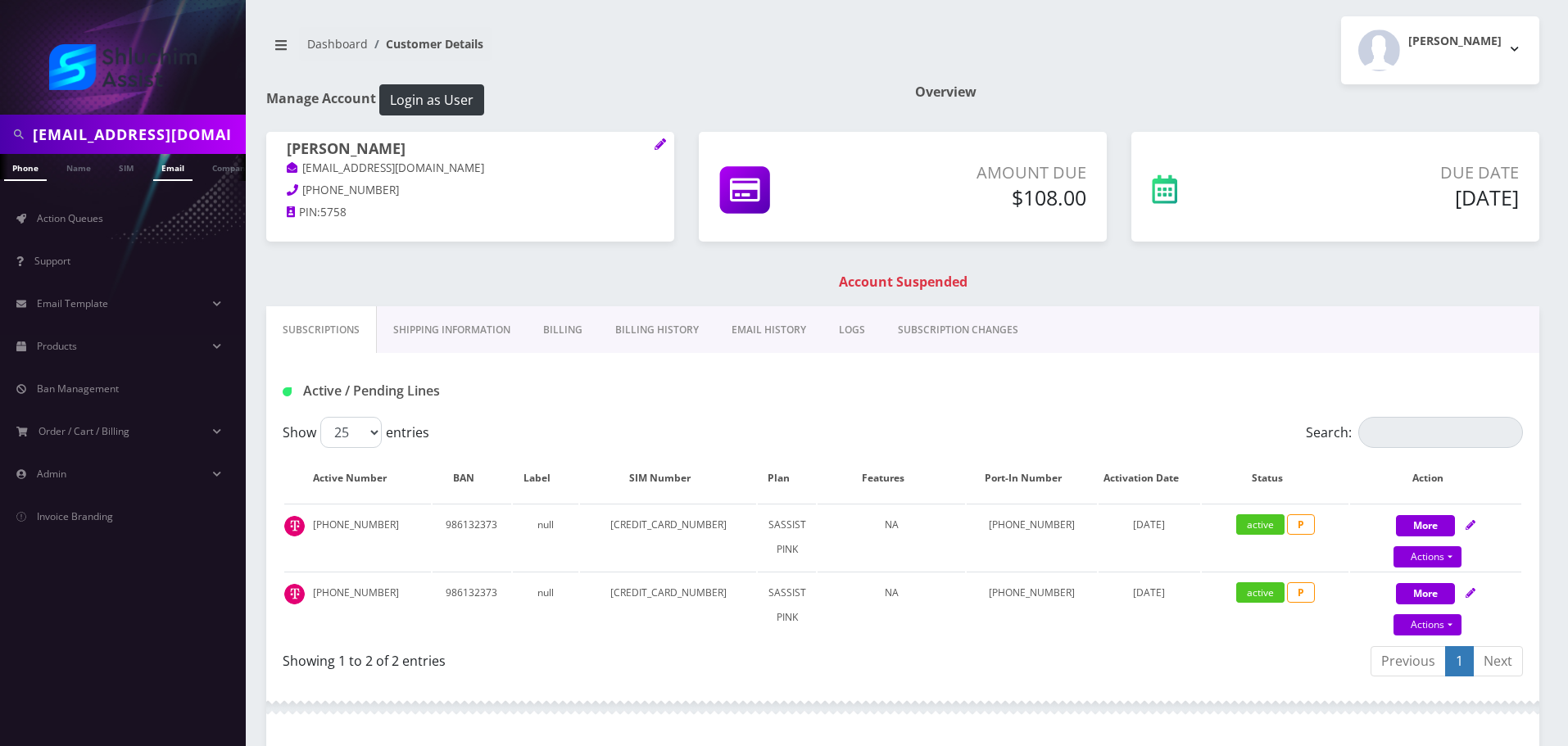
click at [172, 162] on link "Email" at bounding box center [173, 167] width 39 height 27
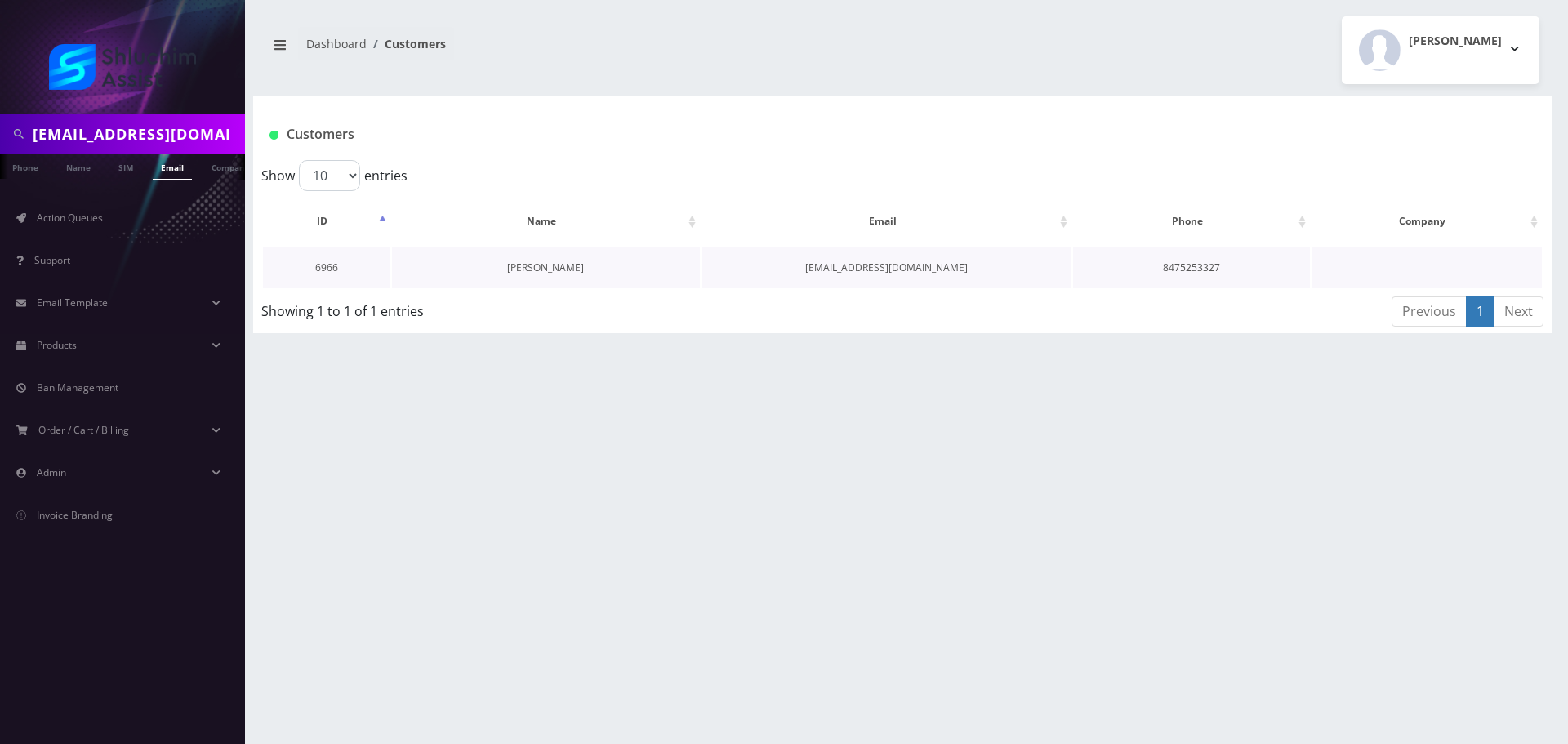
click at [542, 273] on link "[PERSON_NAME]" at bounding box center [545, 267] width 77 height 14
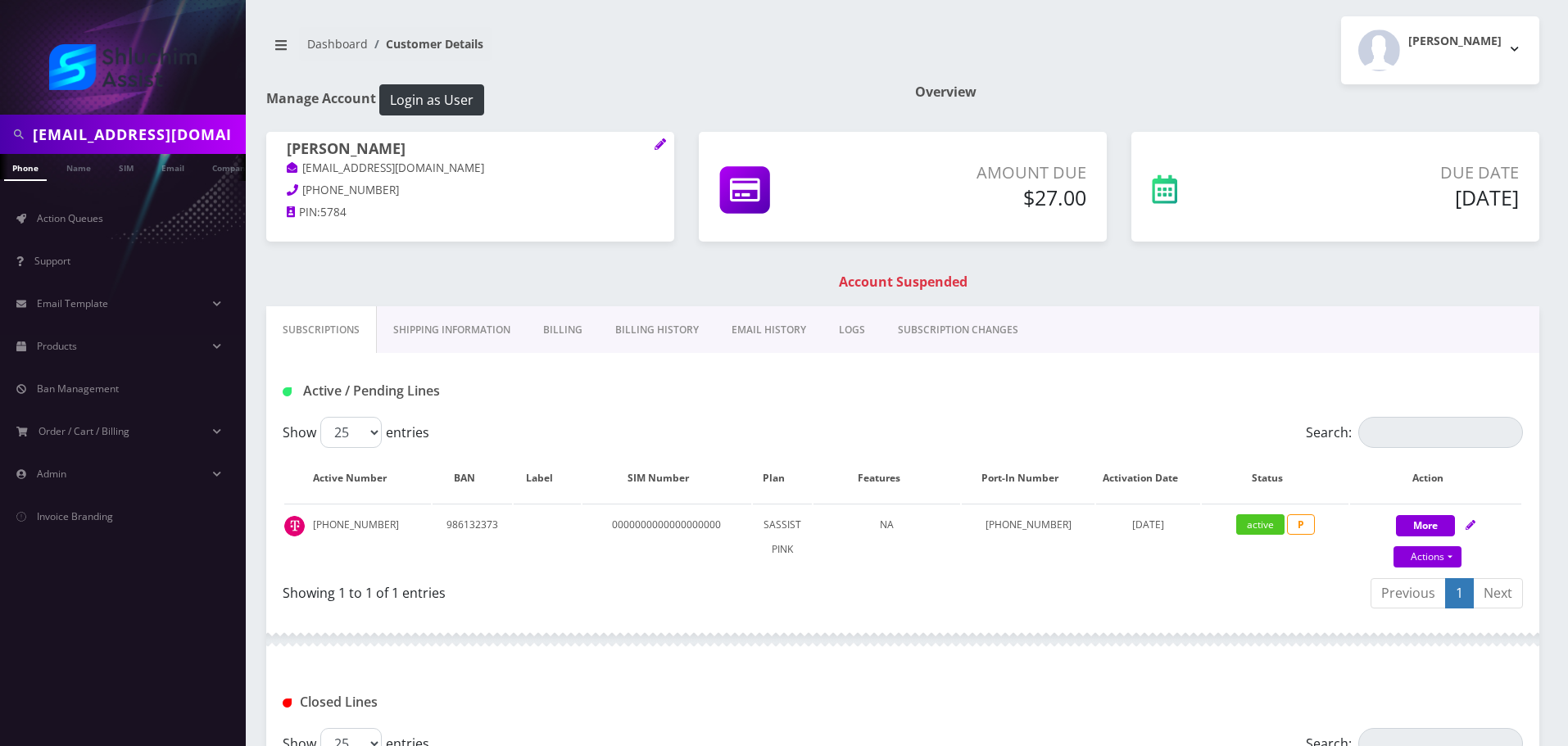
click at [650, 333] on link "Billing History" at bounding box center [657, 330] width 116 height 48
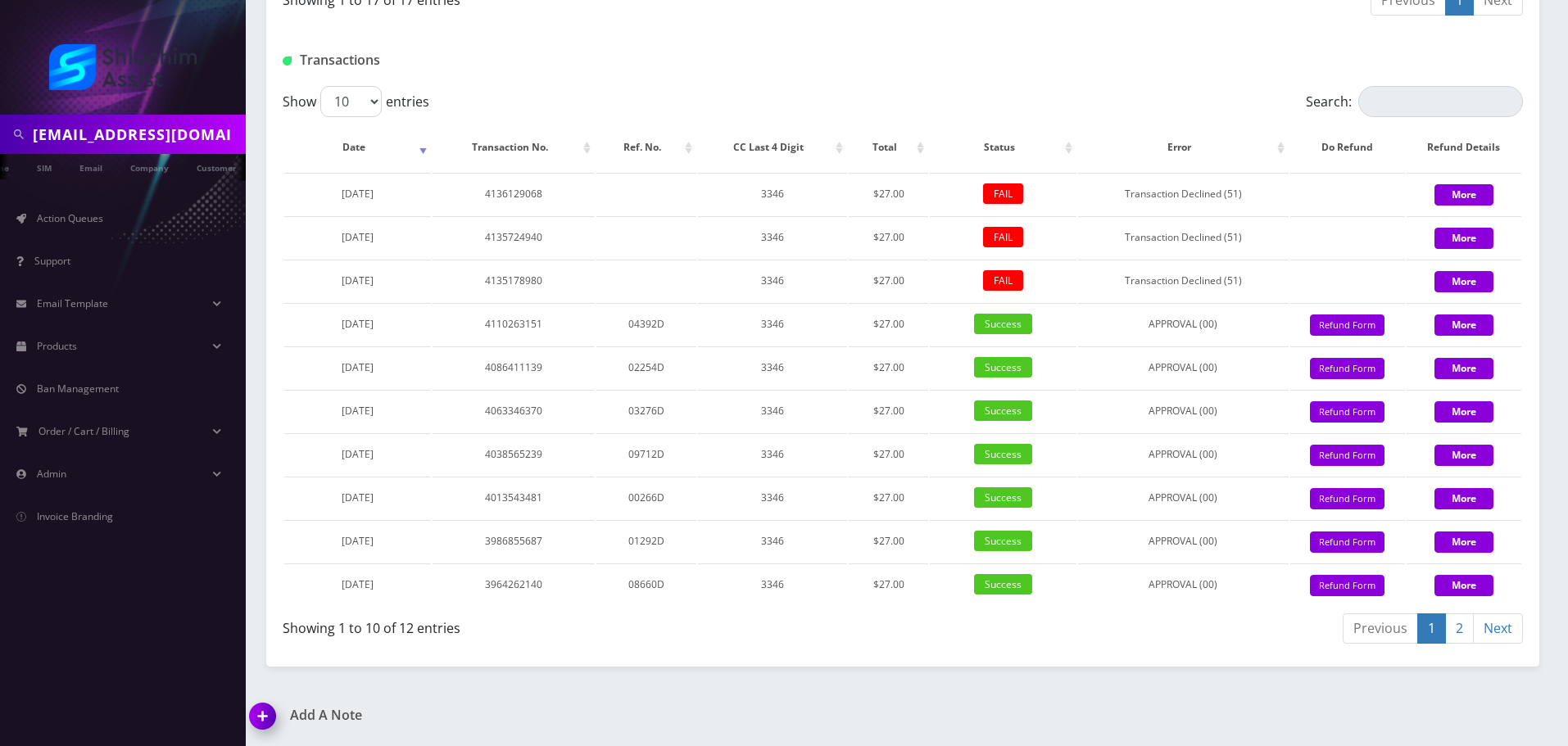
scroll to position [0, 90]
